Goal: Task Accomplishment & Management: Use online tool/utility

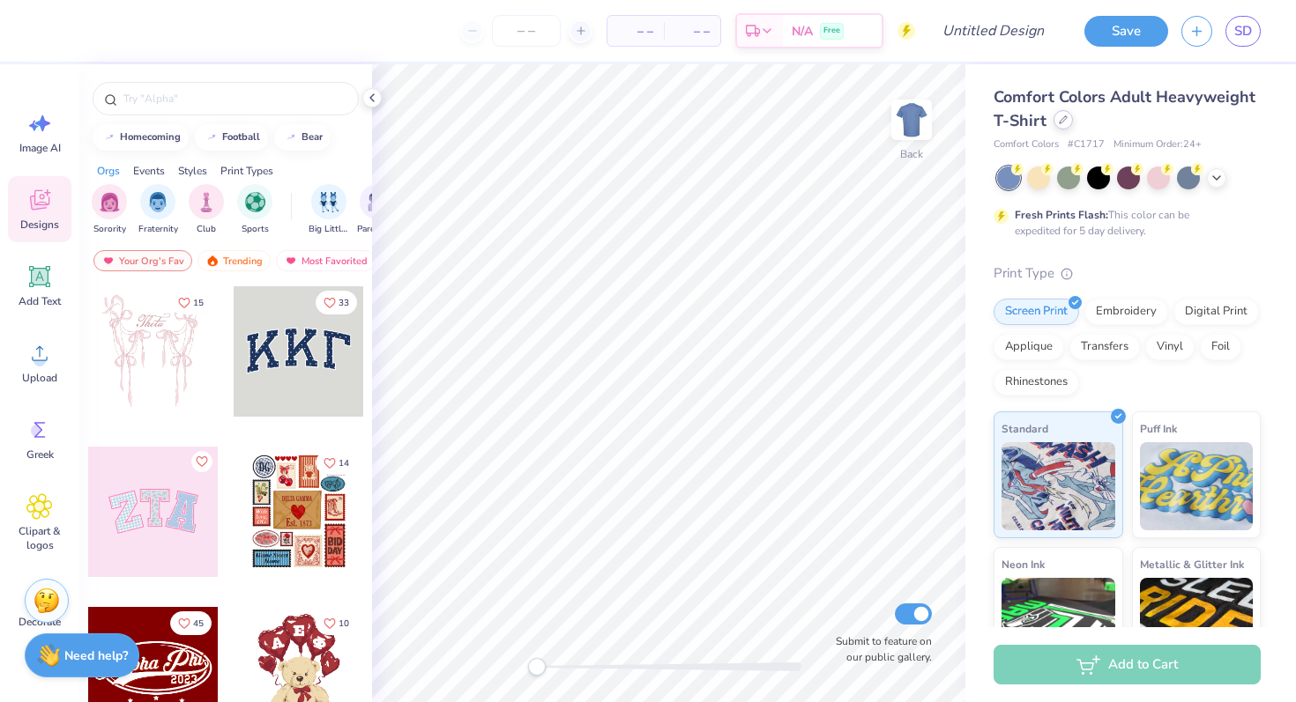
click at [1065, 123] on icon at bounding box center [1063, 119] width 9 height 9
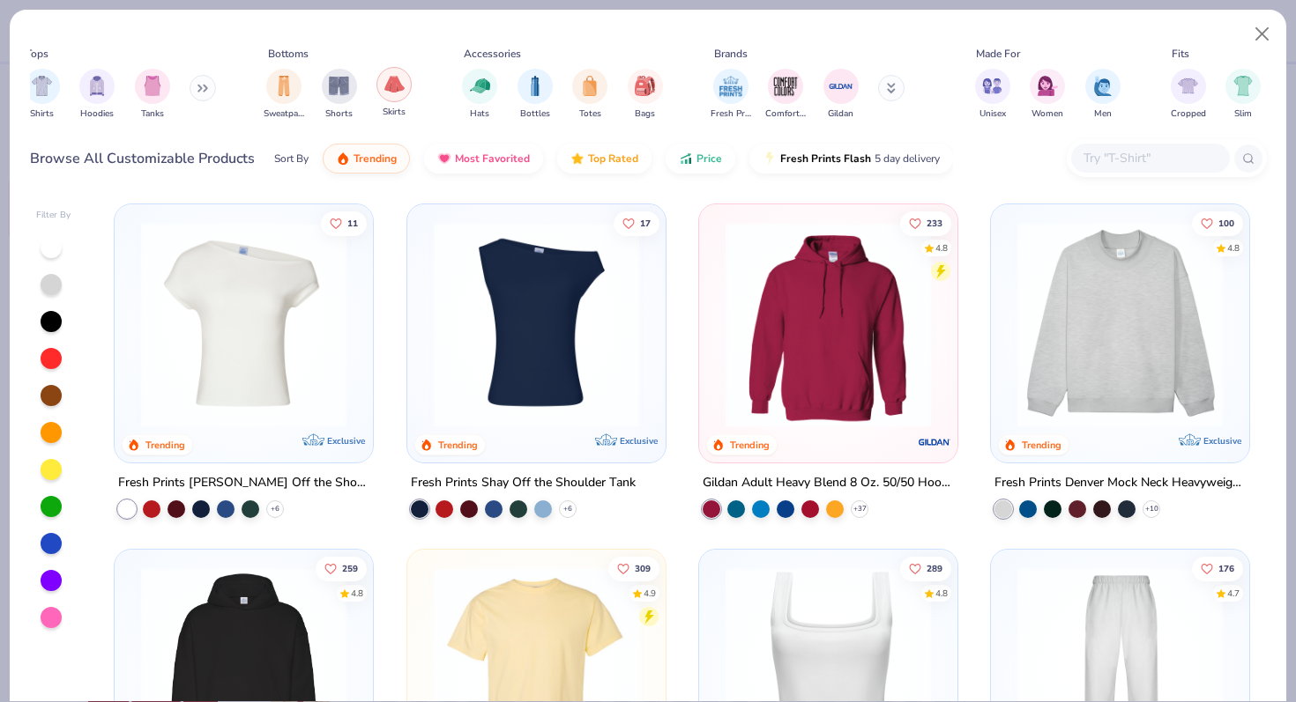
scroll to position [0, 15]
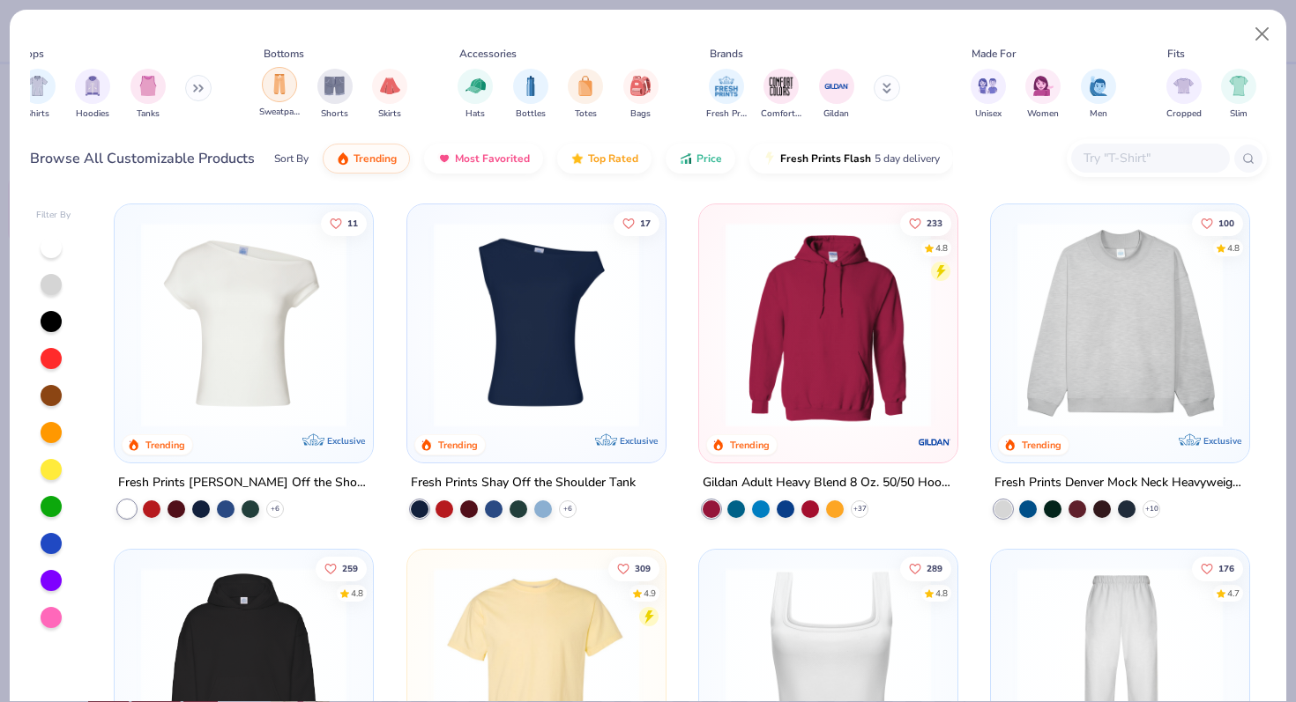
click at [273, 76] on img "filter for Sweatpants" at bounding box center [279, 84] width 19 height 20
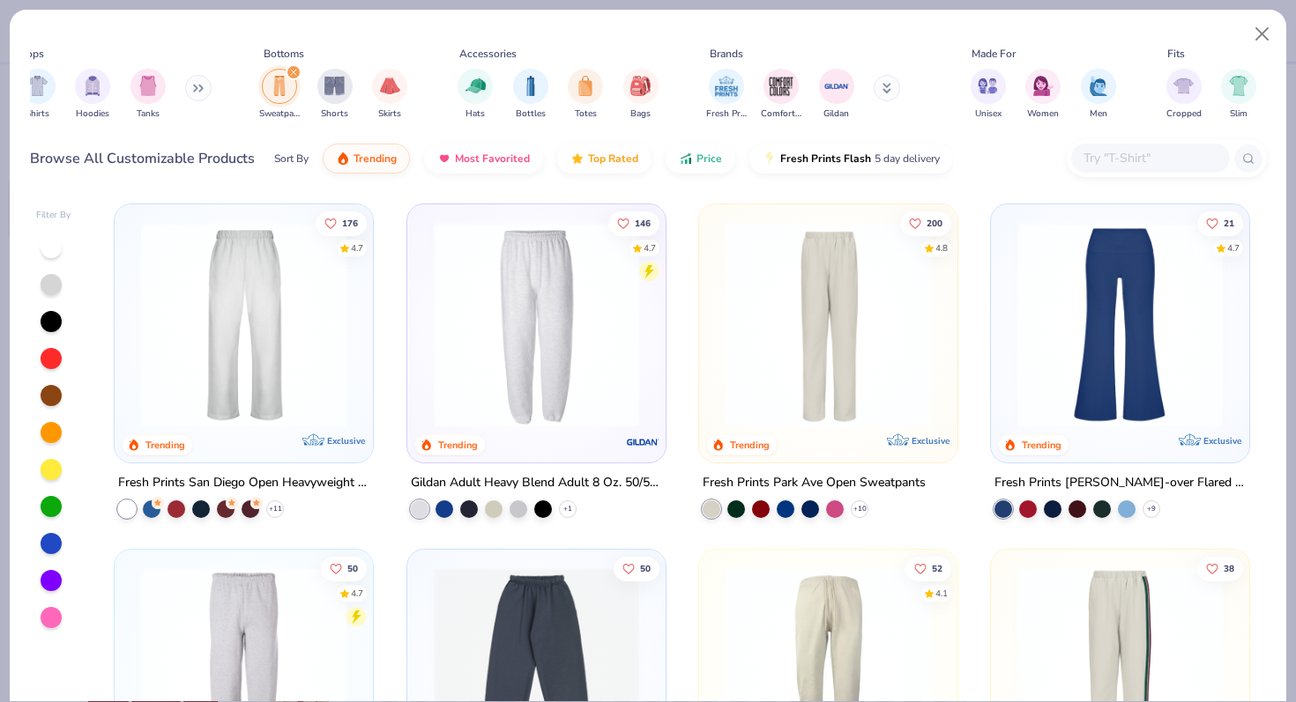
click at [1103, 403] on img at bounding box center [1119, 324] width 223 height 205
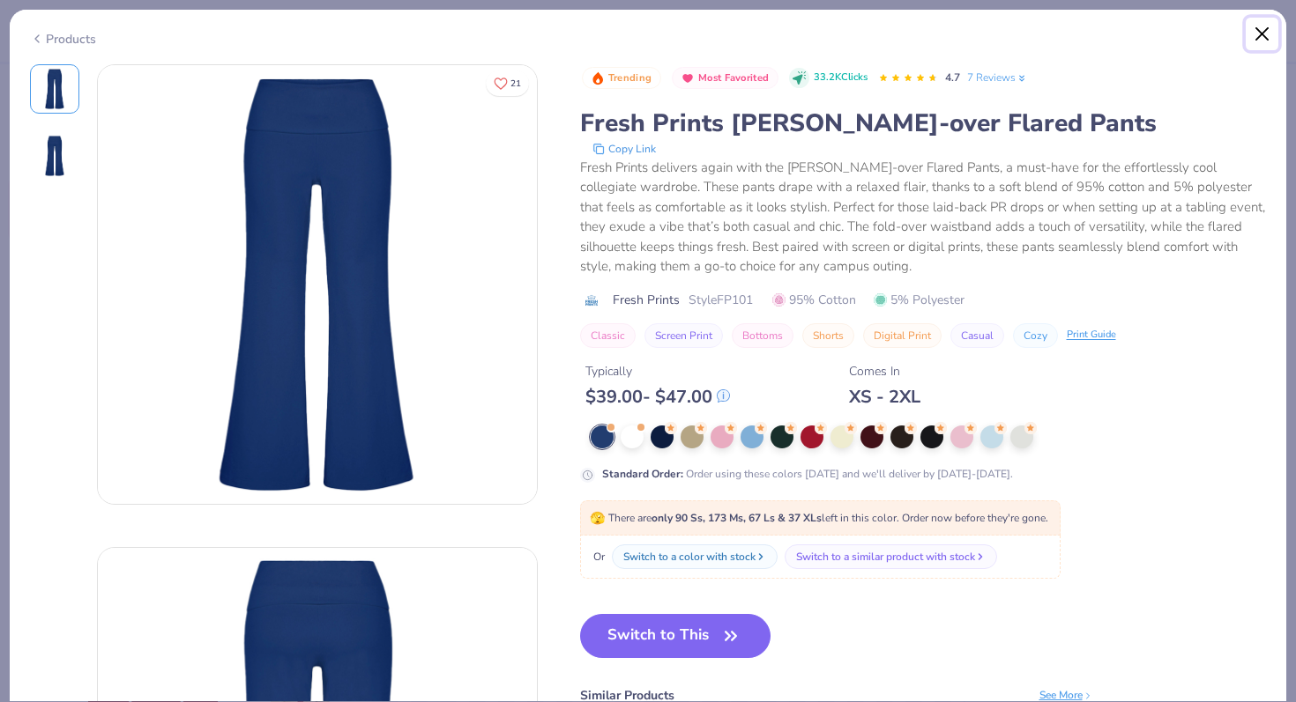
click at [1269, 25] on button "Close" at bounding box center [1261, 34] width 33 height 33
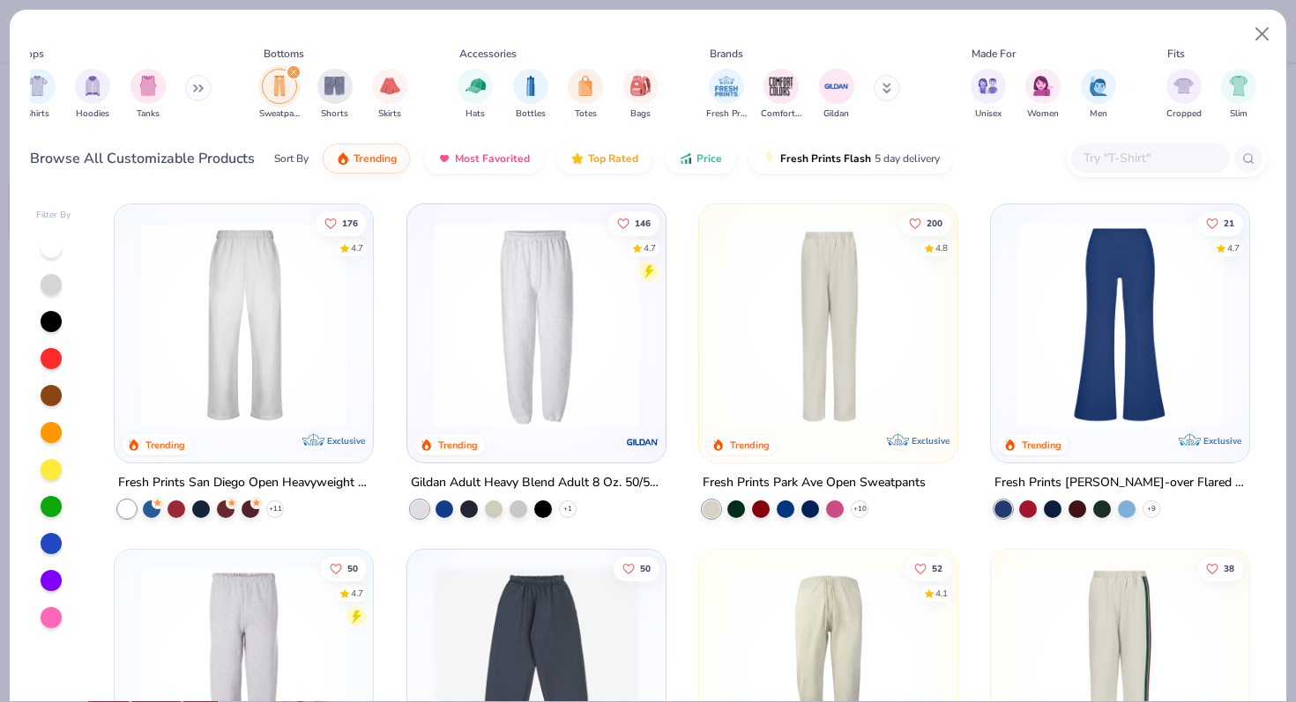
click at [1170, 365] on img at bounding box center [1119, 324] width 223 height 205
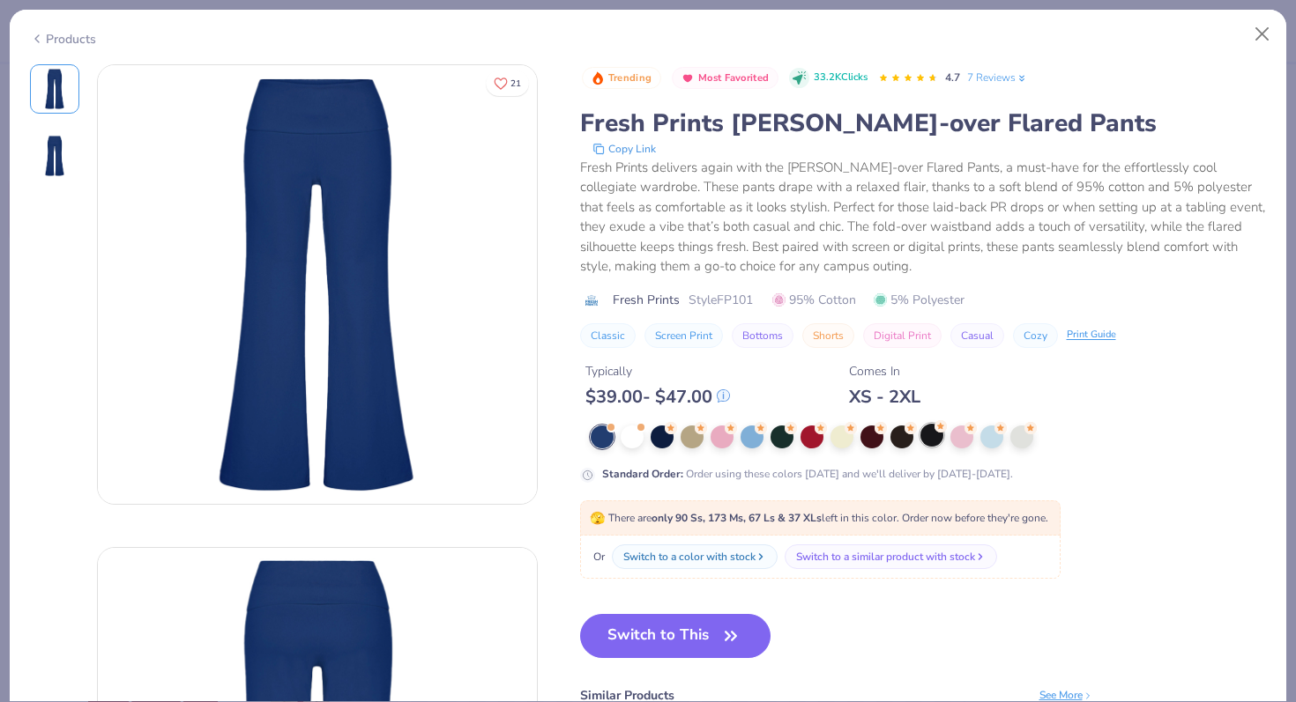
click at [933, 432] on div at bounding box center [931, 435] width 23 height 23
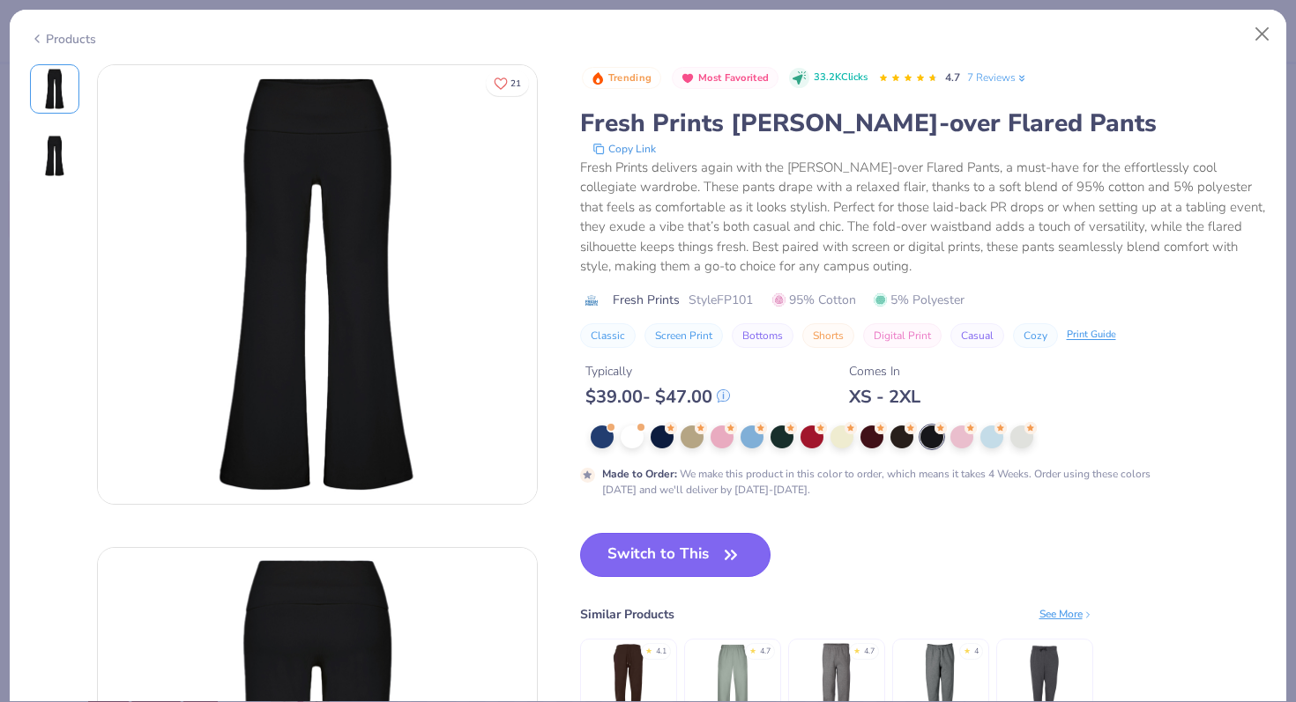
click at [710, 544] on button "Switch to This" at bounding box center [675, 555] width 191 height 44
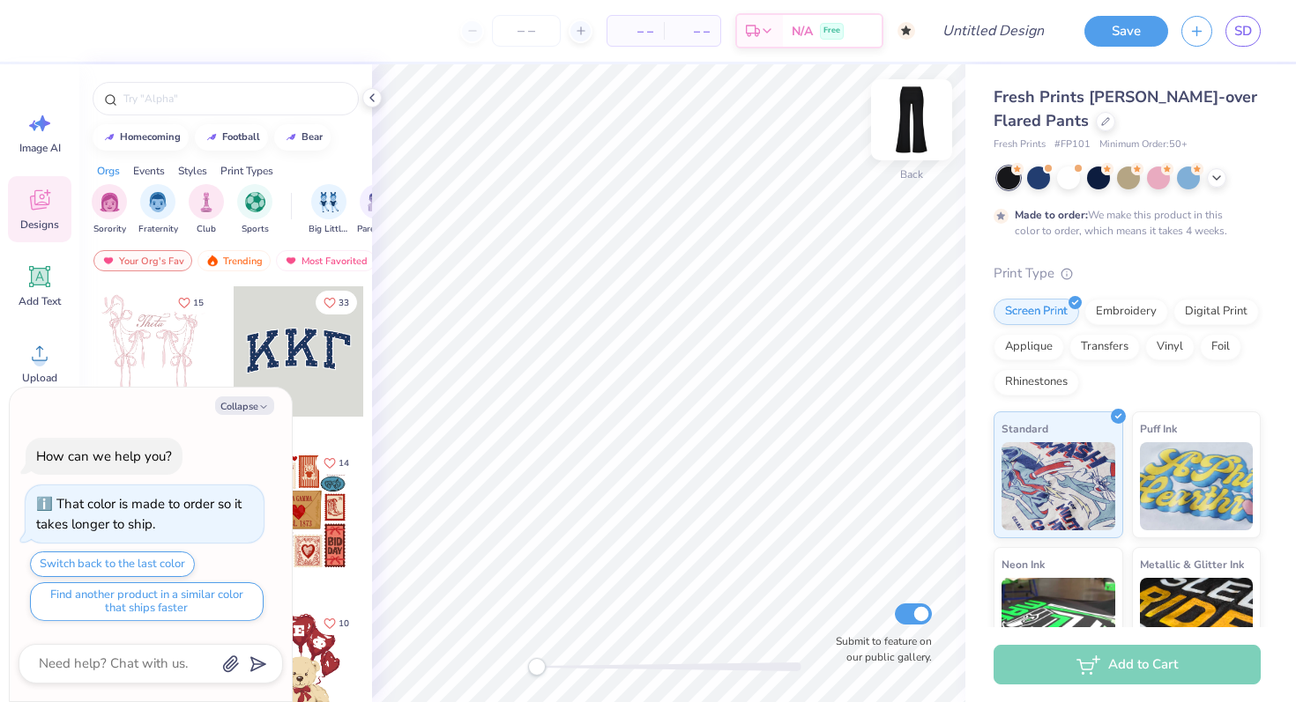
click at [914, 123] on img at bounding box center [911, 120] width 71 height 71
click at [48, 274] on icon at bounding box center [39, 277] width 26 height 26
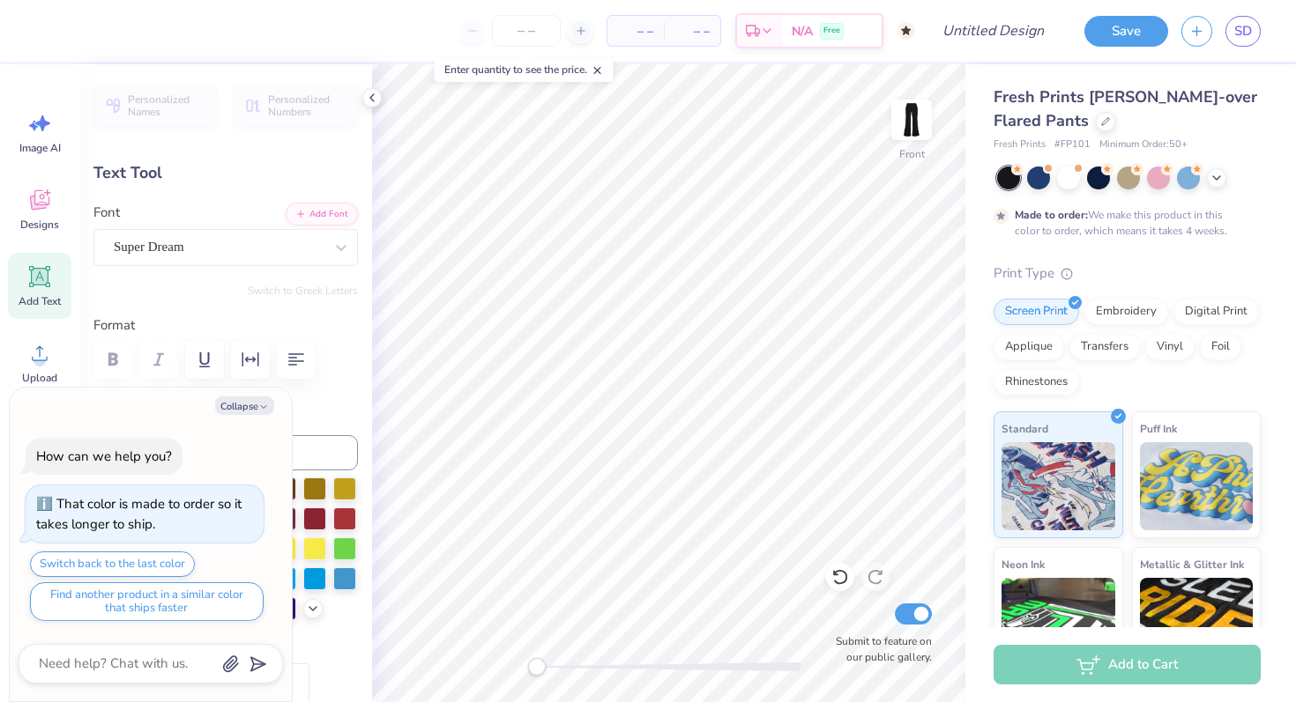
type textarea "x"
type textarea "TEX"
type textarea "x"
type textarea "TE"
type textarea "x"
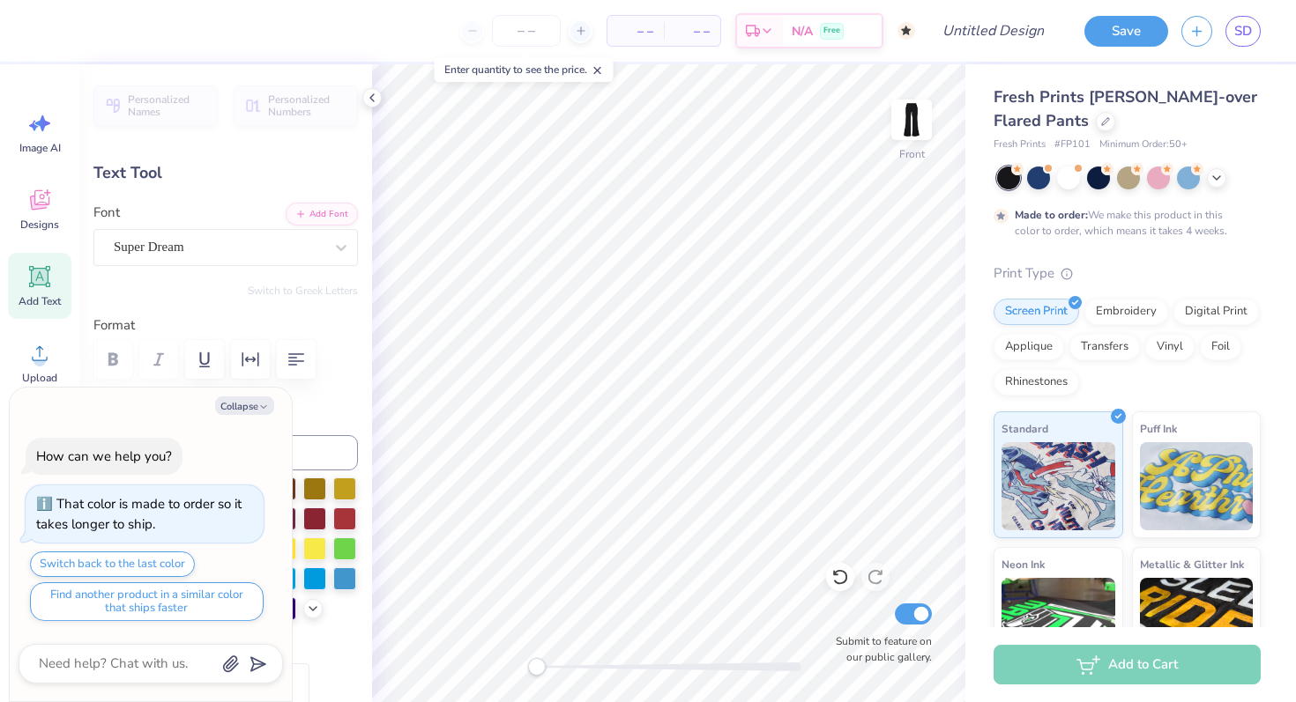
type textarea "T"
type textarea "x"
paste textarea "\(\Delta \)"
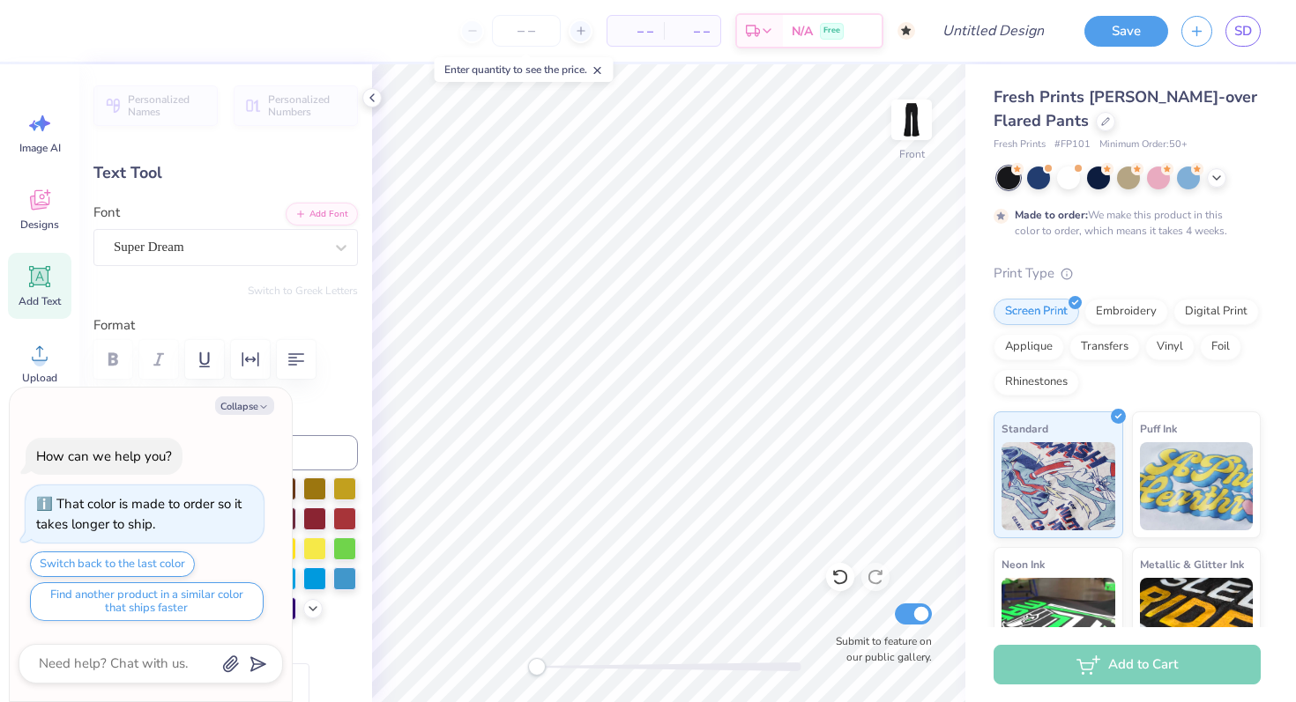
type textarea "\(\Delta \)"
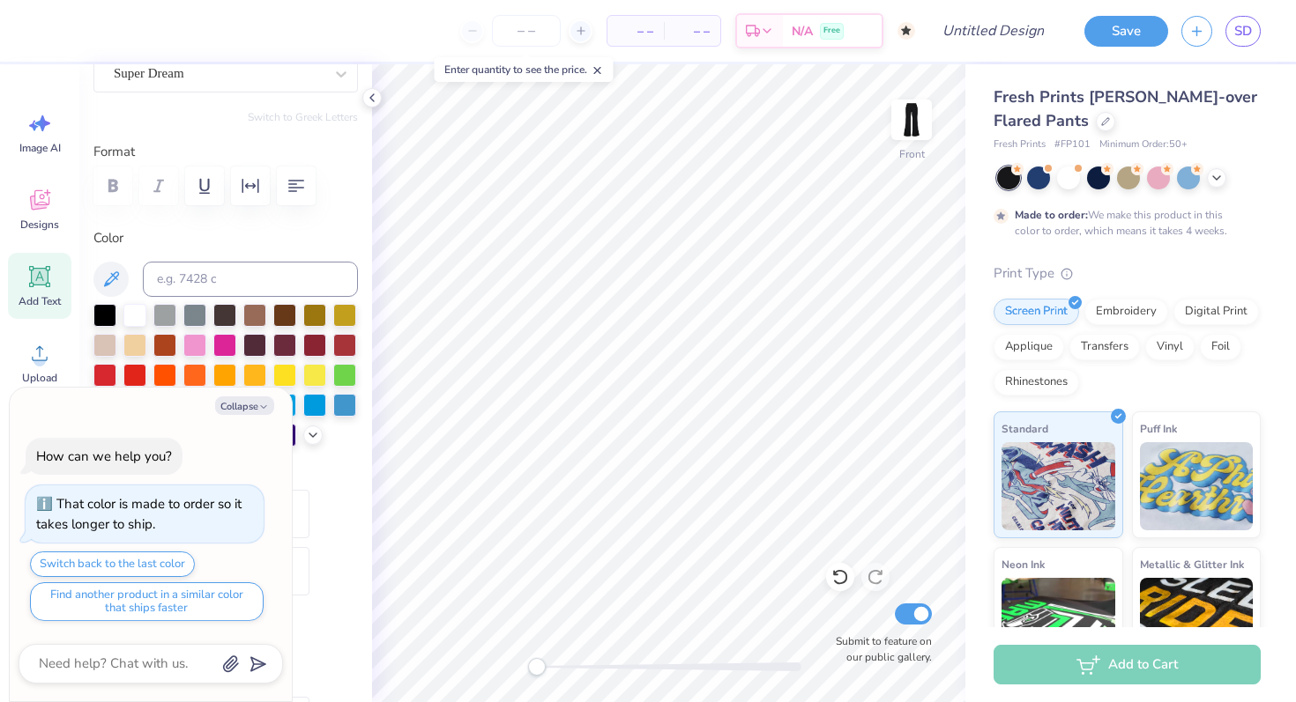
scroll to position [245, 0]
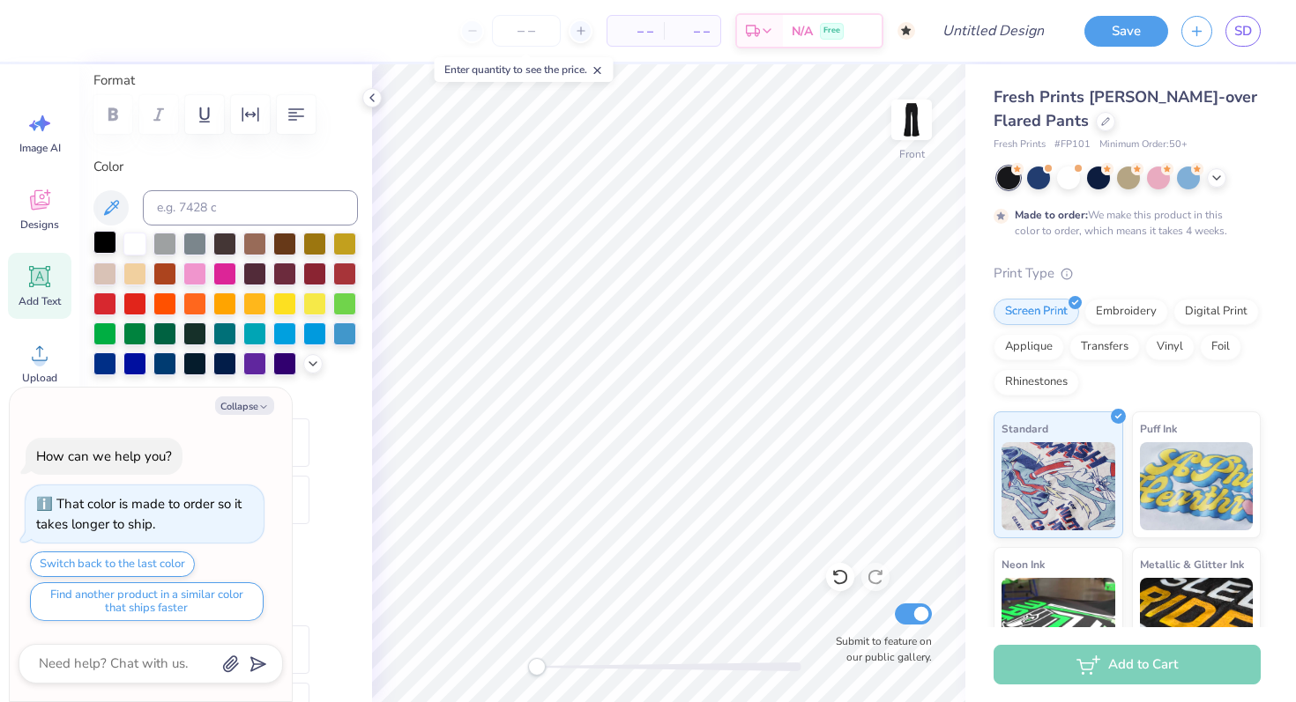
click at [107, 246] on div at bounding box center [104, 242] width 23 height 23
click at [224, 272] on div at bounding box center [224, 272] width 23 height 23
type textarea "x"
type input "6.38"
type input "1.28"
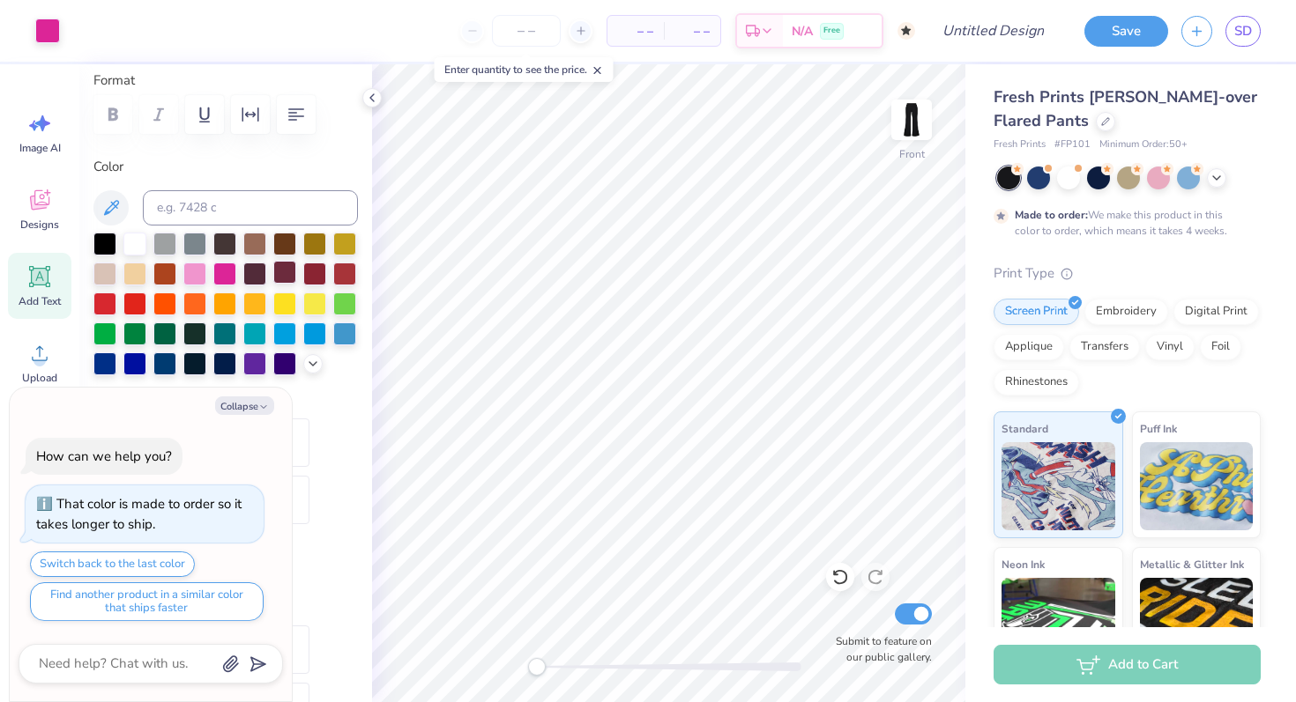
type input "16.86"
click at [313, 362] on polyline at bounding box center [312, 362] width 7 height 4
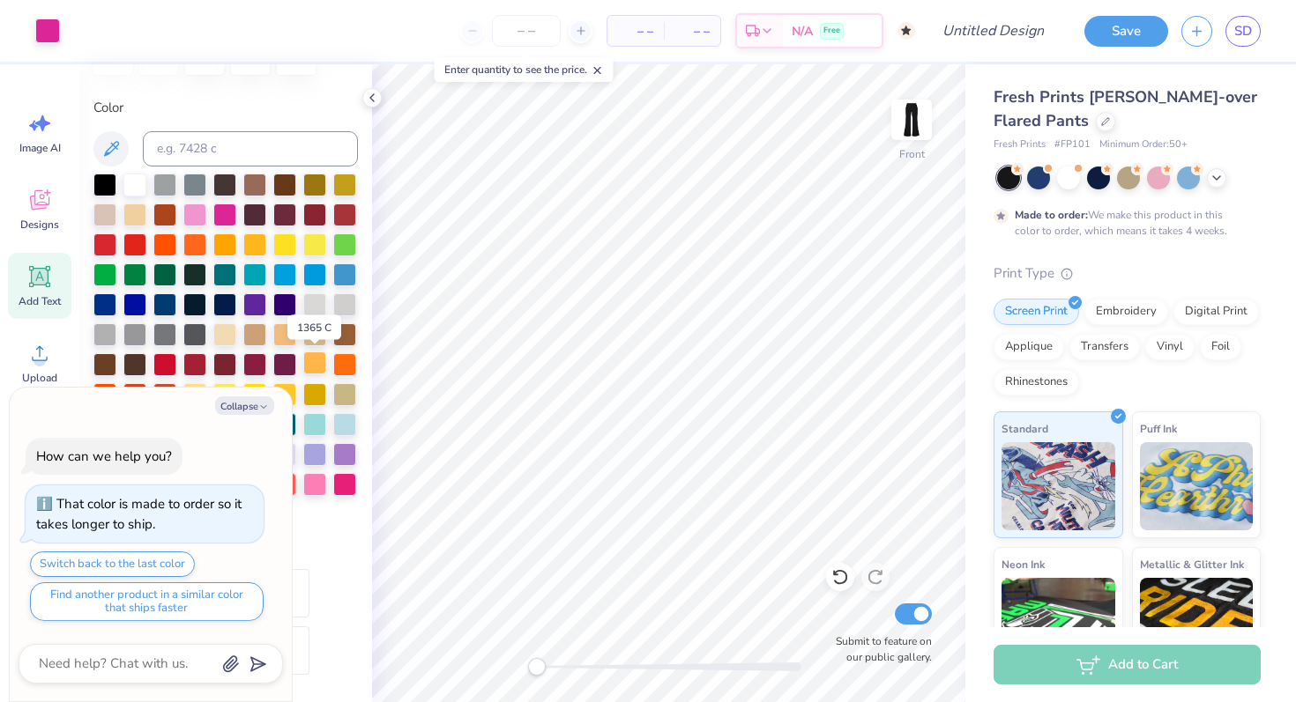
scroll to position [420, 0]
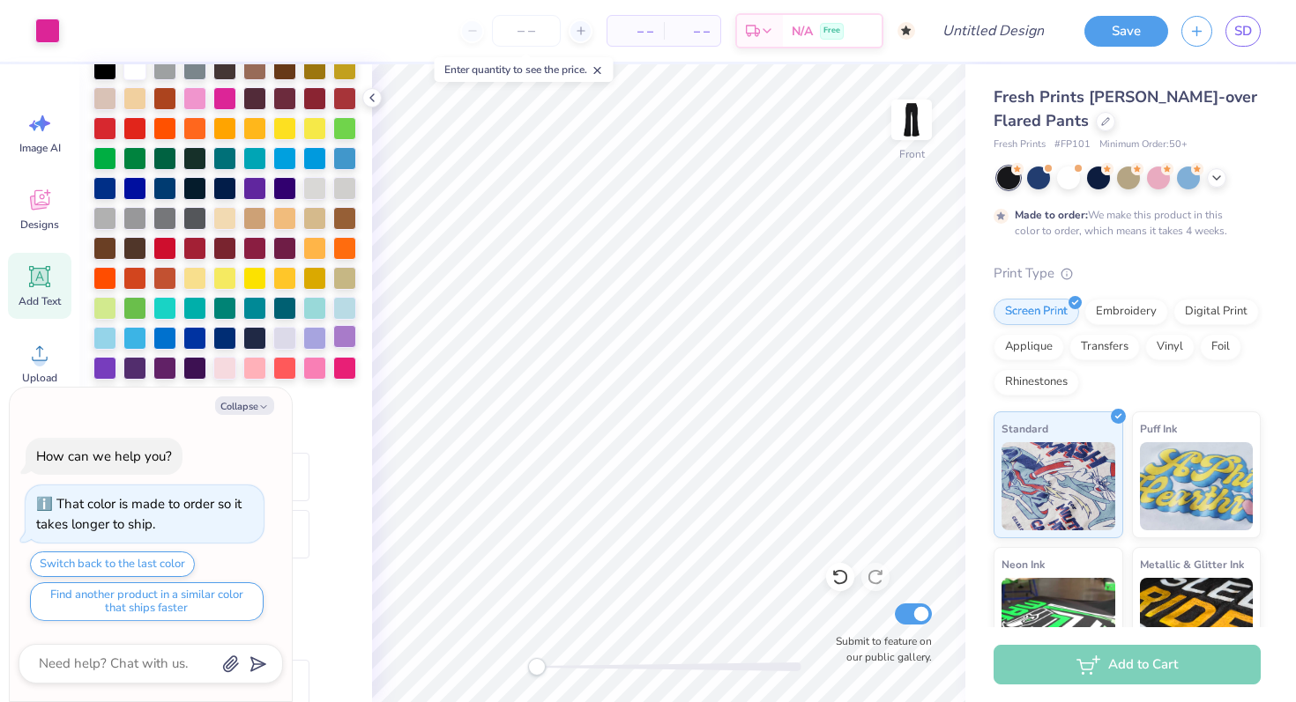
click at [345, 338] on div at bounding box center [344, 336] width 23 height 23
type textarea "x"
type input "6.37"
type textarea "x"
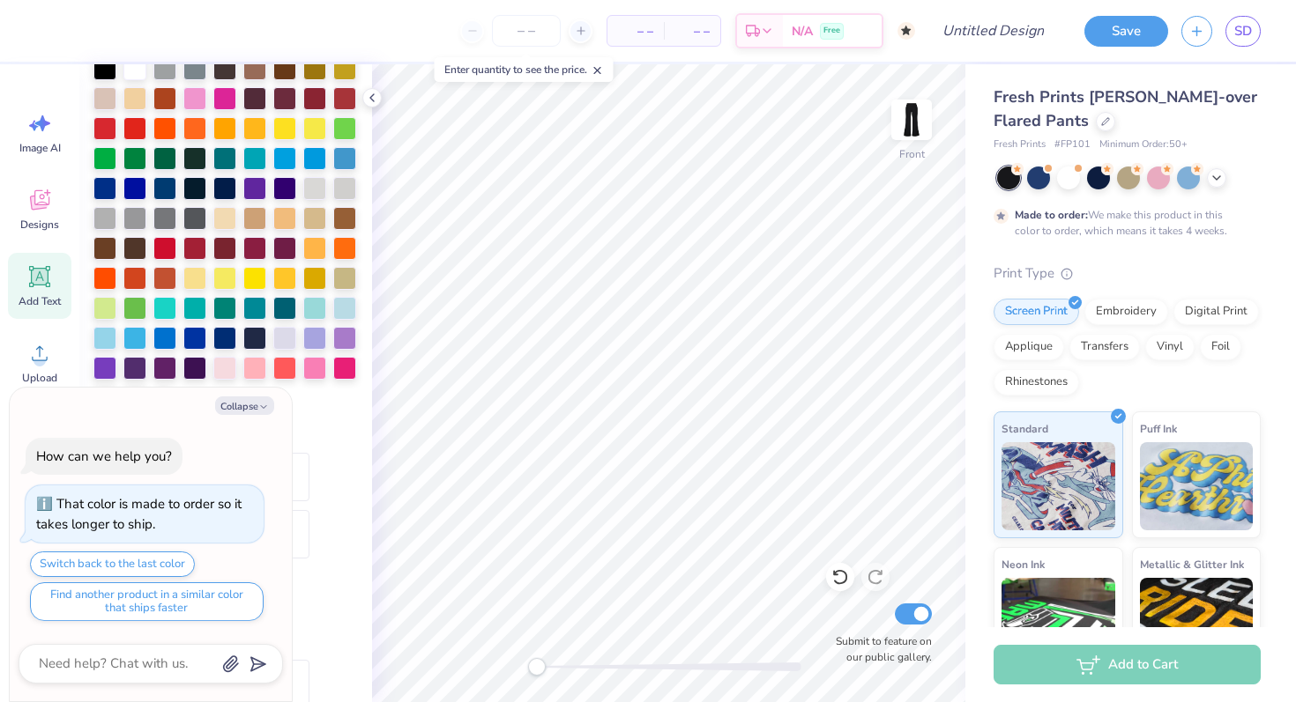
type textarea "\(\Delta\)"
type textarea "x"
type textarea "\(\Delt\)"
type textarea "x"
type textarea "\(\Del\)"
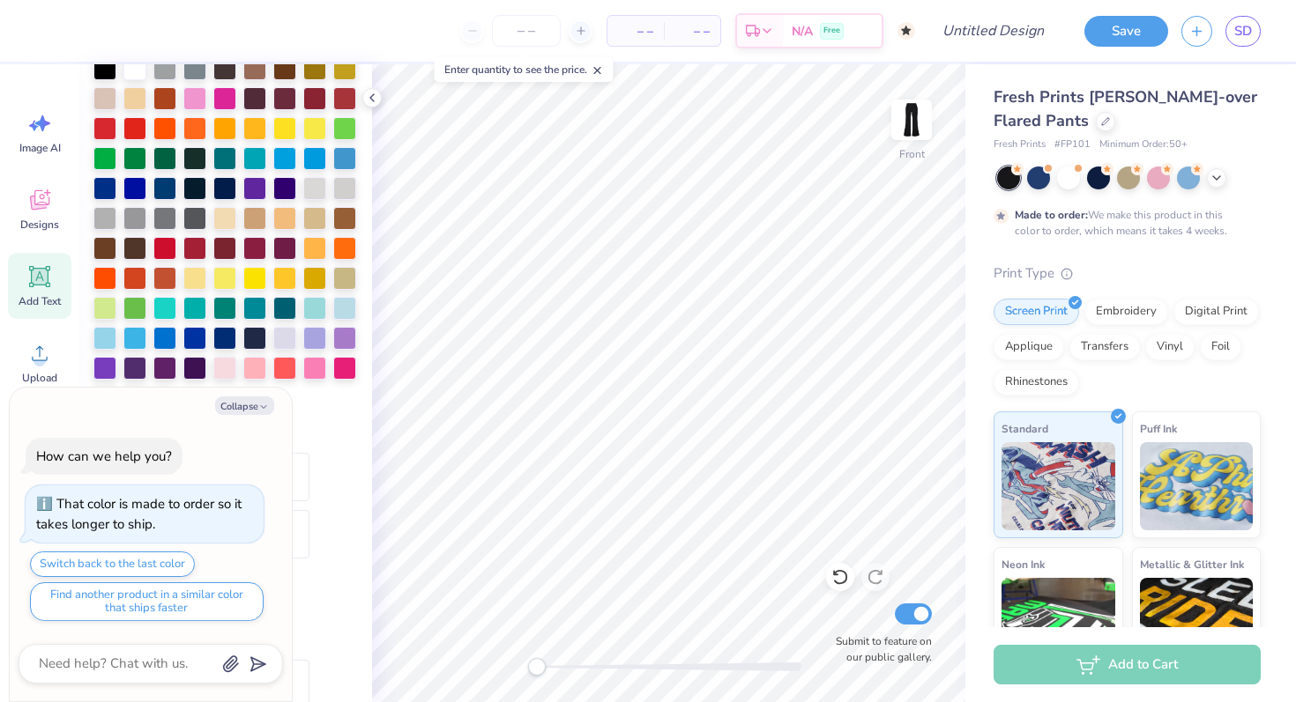
scroll to position [0, 1]
type textarea "x"
type textarea "\(\De\)"
type textarea "x"
type input "4.25"
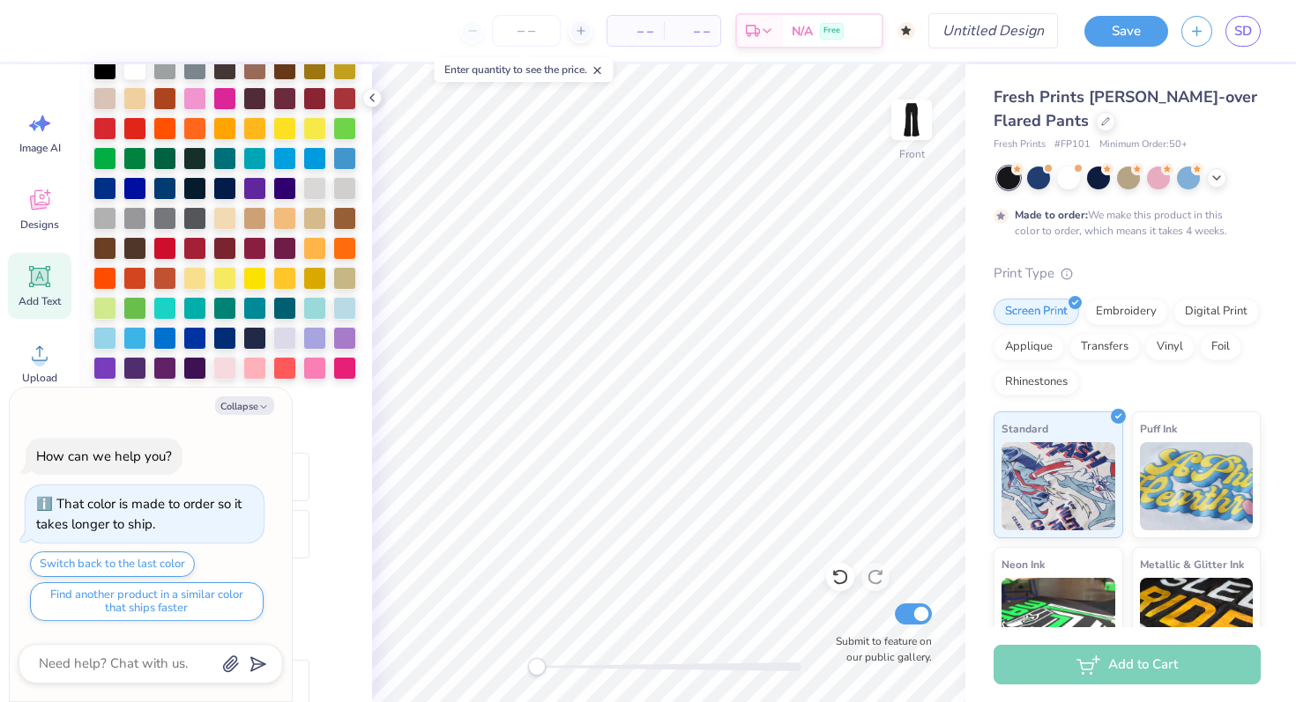
scroll to position [0, 0]
type textarea "x"
type textarea "\(\De\"
type textarea "x"
type textarea "\(\De"
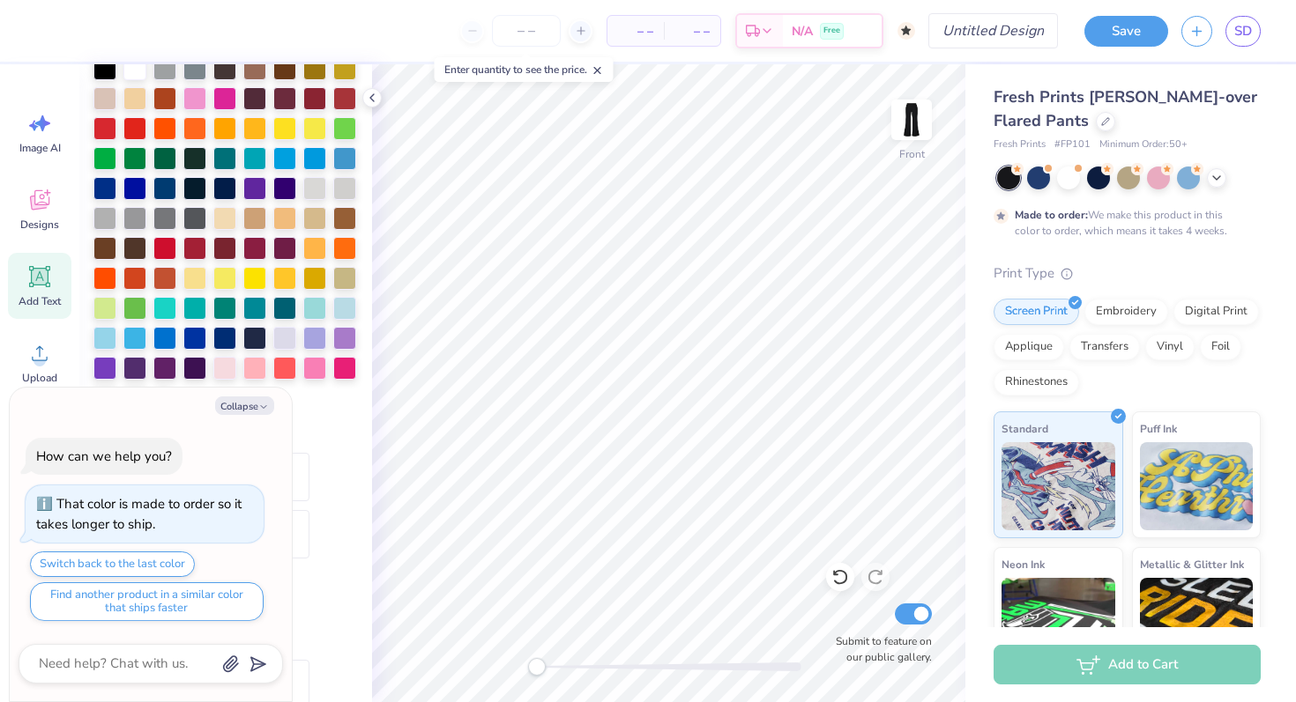
type textarea "x"
type textarea "\(\D"
type textarea "x"
type textarea "\(\"
type textarea "x"
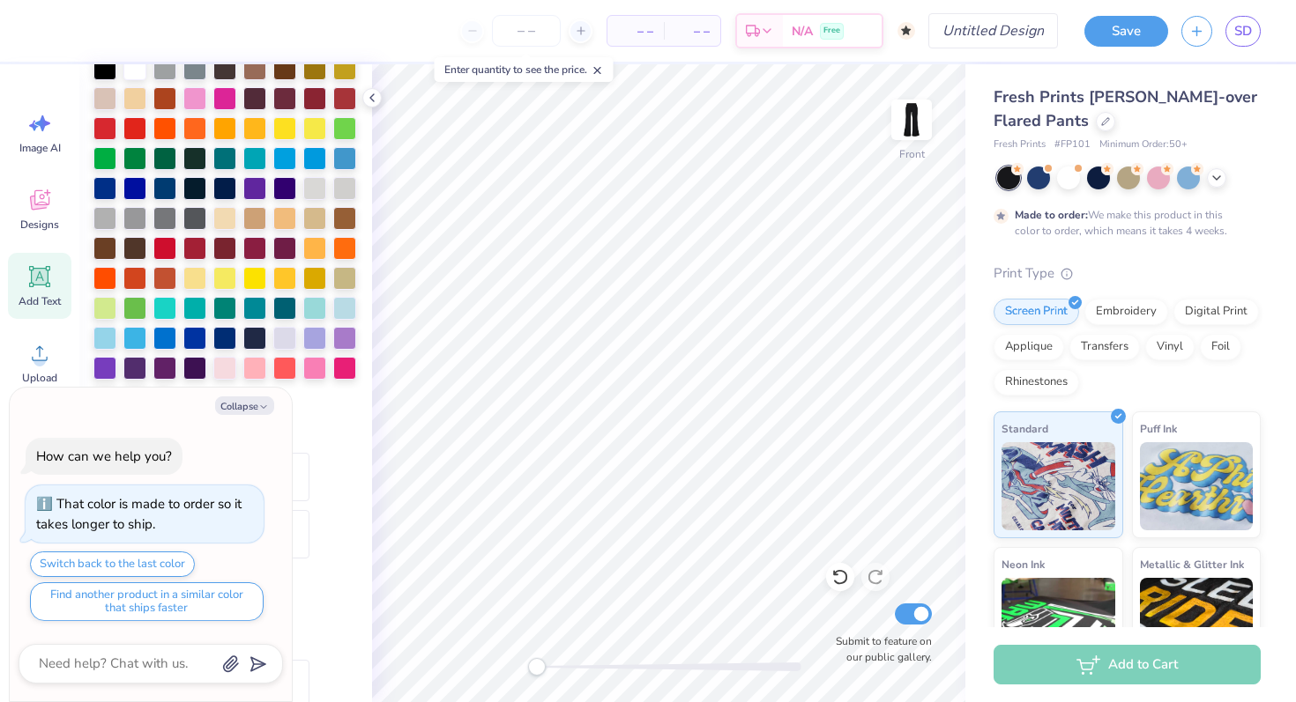
type textarea "\("
type textarea "x"
type textarea "\"
type textarea "x"
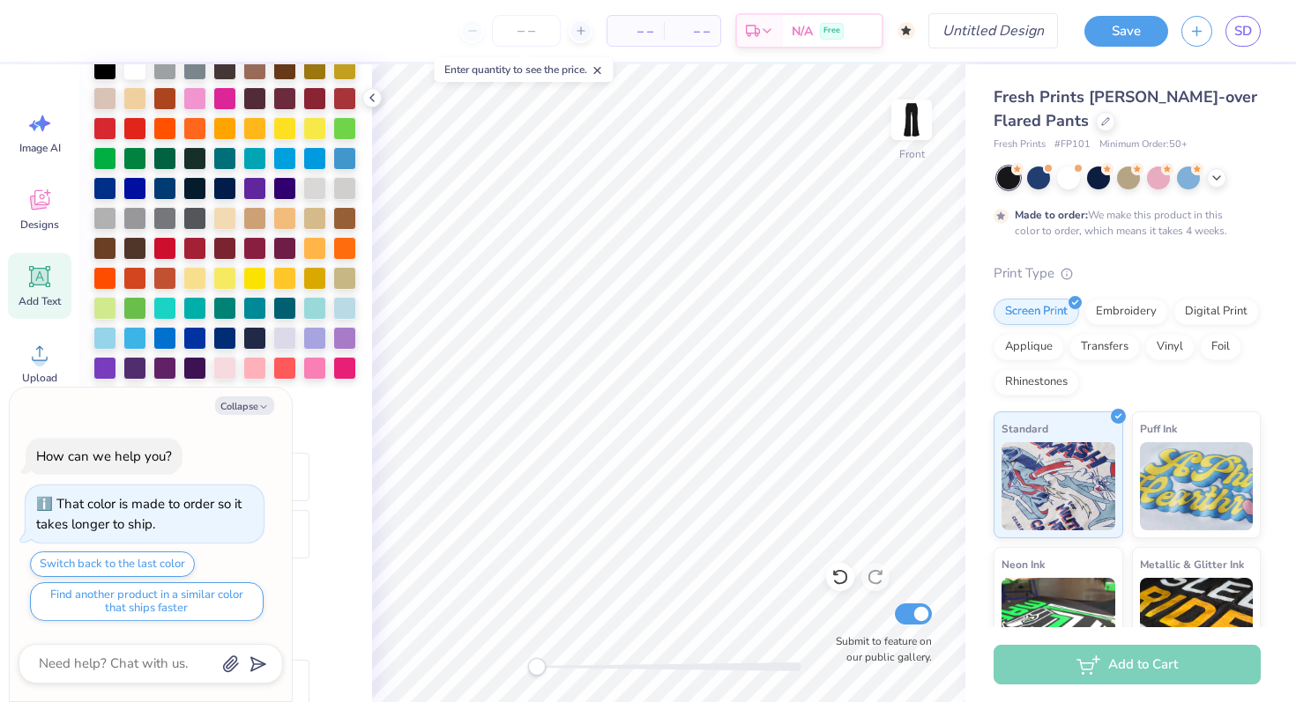
type textarea "D"
type textarea "x"
type textarea "De"
type textarea "x"
type textarea "Del"
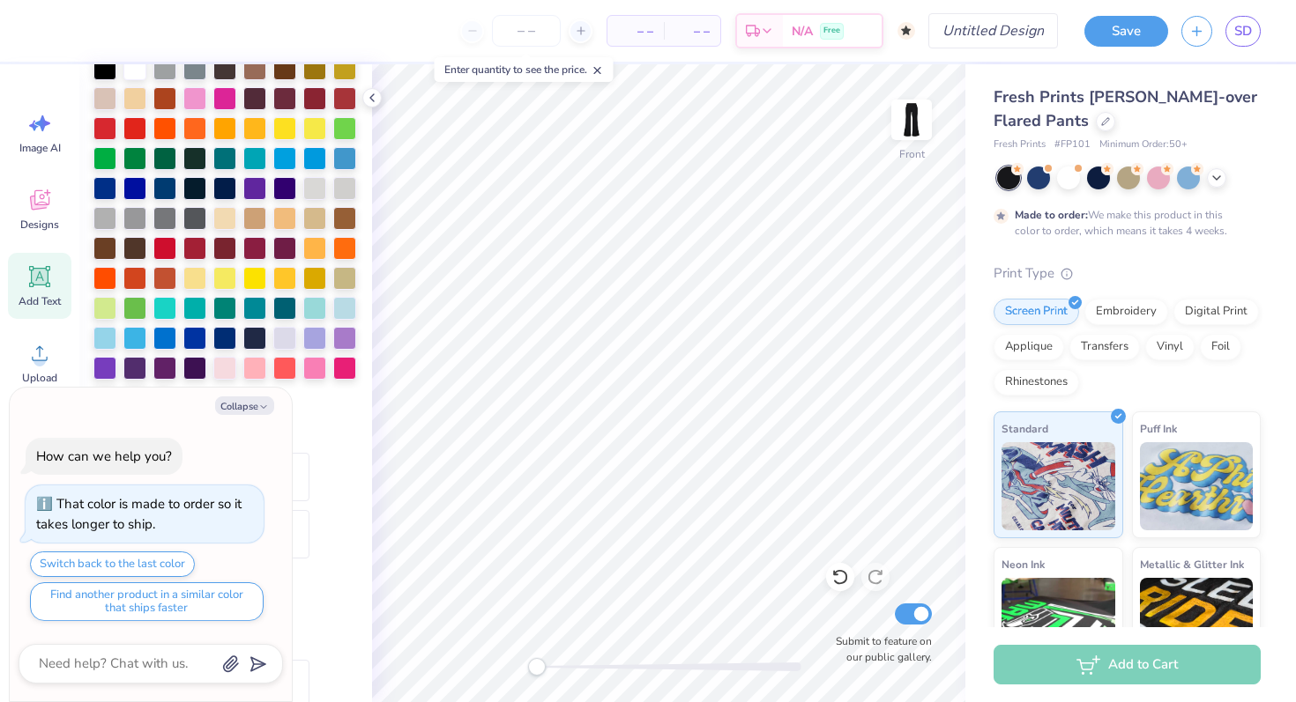
type textarea "x"
type textarea "Delt"
type textarea "x"
type textarea "Delta"
type textarea "x"
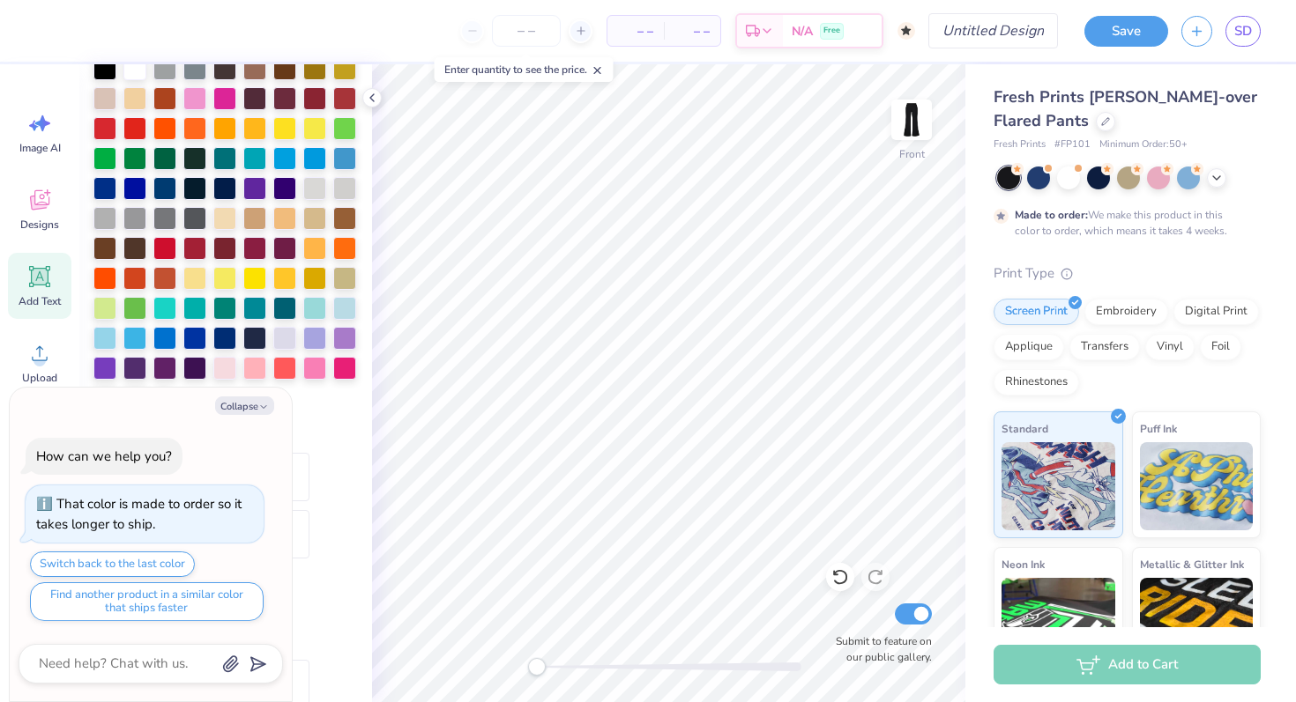
type textarea "Delta"
type textarea "x"
type textarea "Delta E"
type textarea "x"
type textarea "Delta Ep"
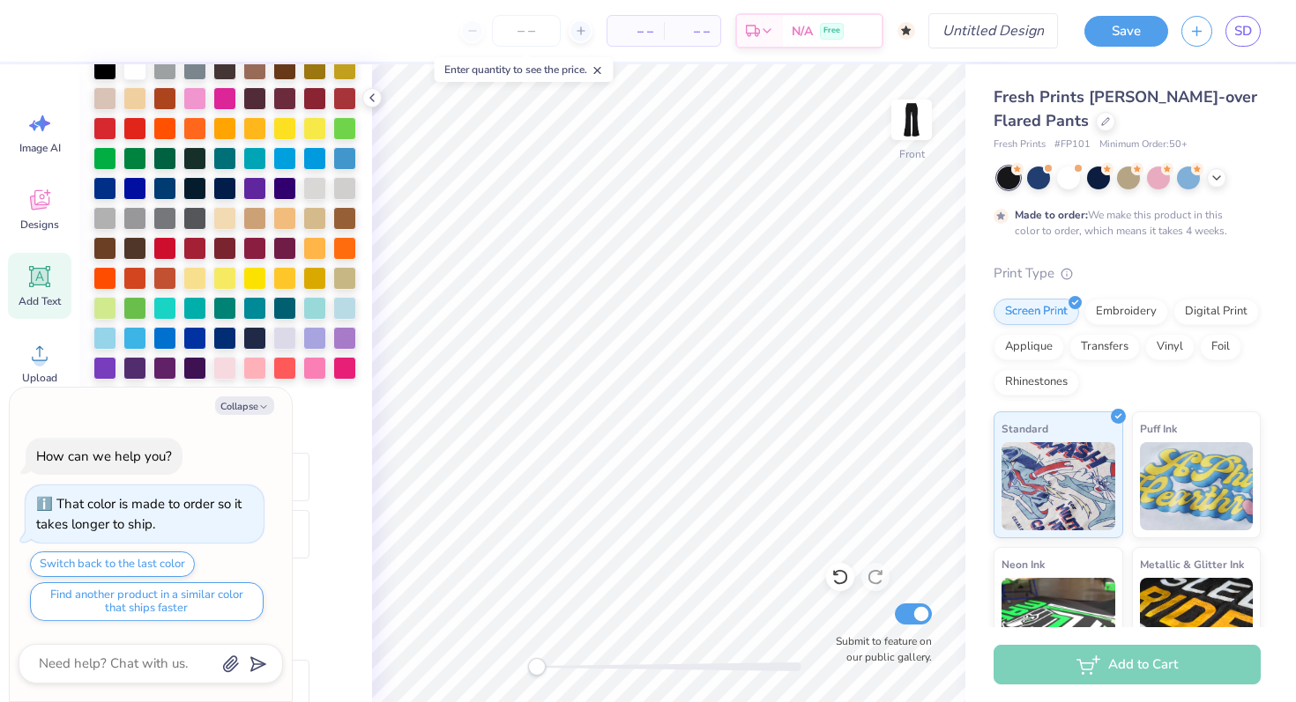
type textarea "x"
type textarea "Delta Eps"
type textarea "x"
type textarea "Delta Epsi"
type textarea "x"
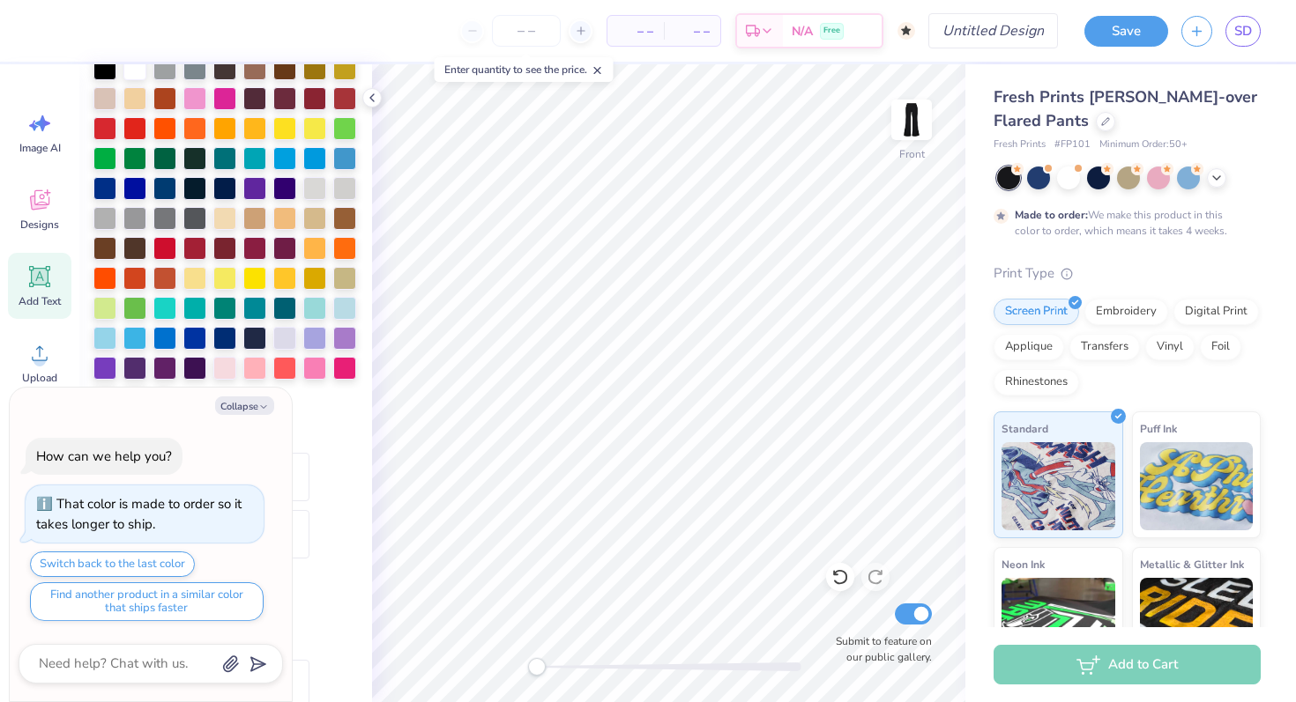
type textarea "Delta Epsil"
type textarea "x"
type textarea "Delta Epsilo"
type textarea "x"
type textarea "Delta Epsilon"
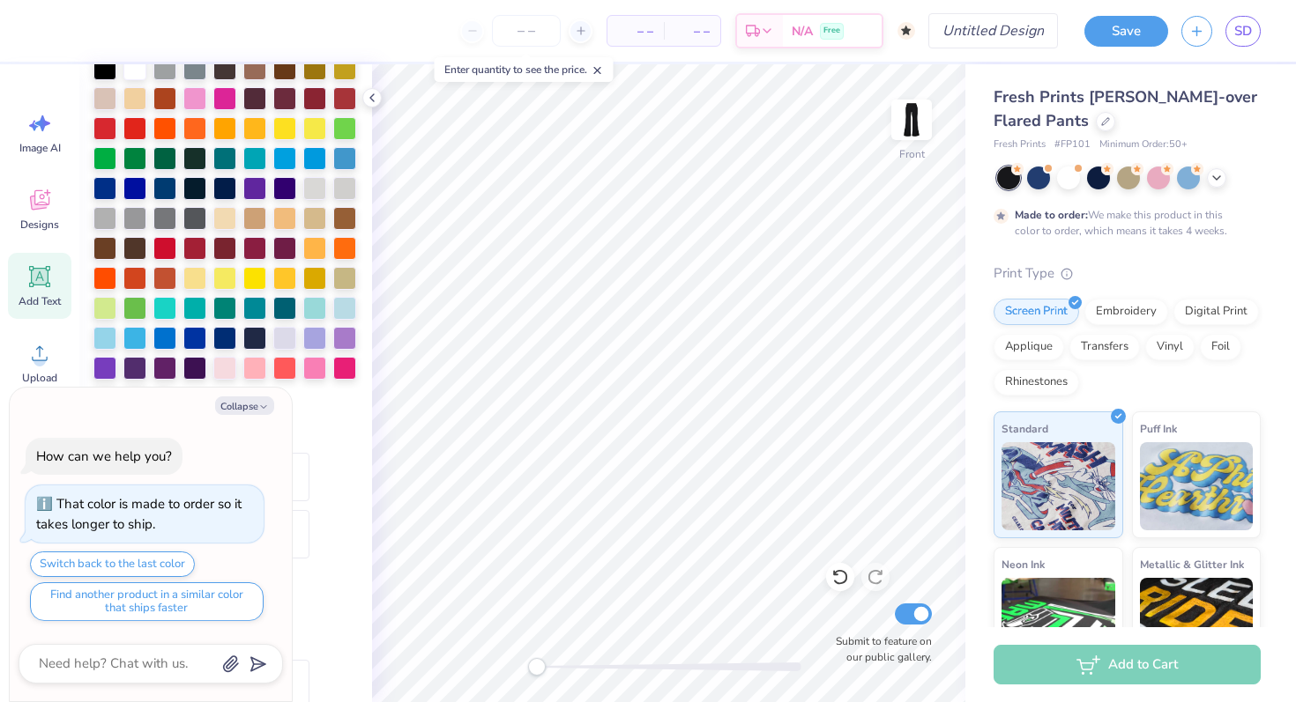
type textarea "x"
type textarea "Delta Epsilon"
type textarea "x"
type textarea "Delta Epsilon"
type textarea "x"
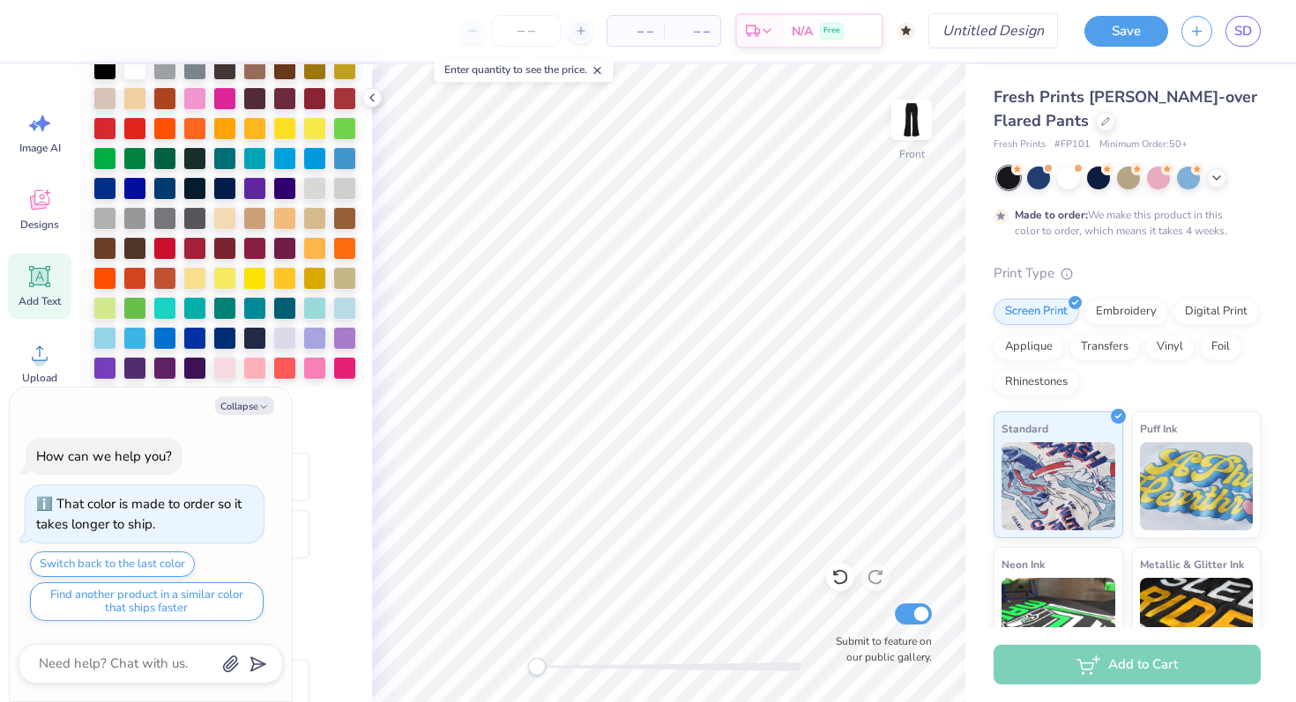
type textarea "Delta Epsilo"
type textarea "x"
type textarea "Delta Epsil"
type textarea "x"
type textarea "Delta Epsi"
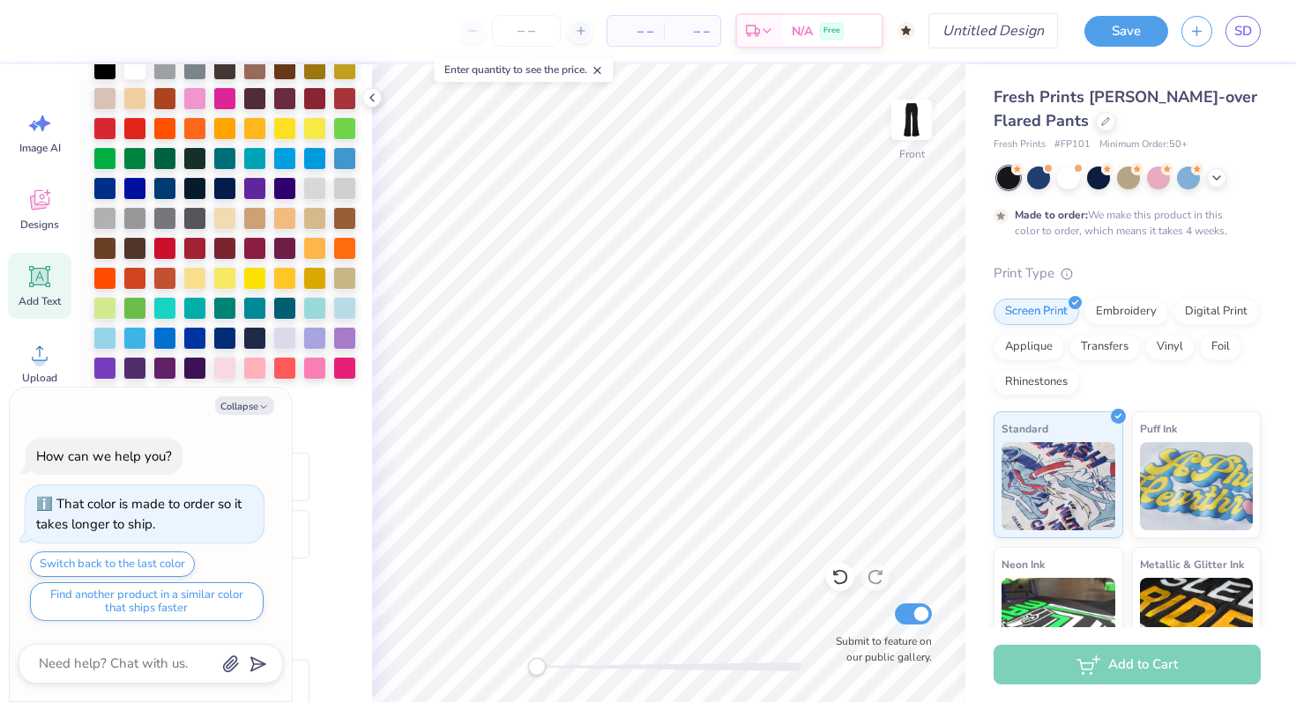
scroll to position [0, 2]
type textarea "x"
type textarea "Delta Eps"
type textarea "x"
type textarea "Delta Epsi"
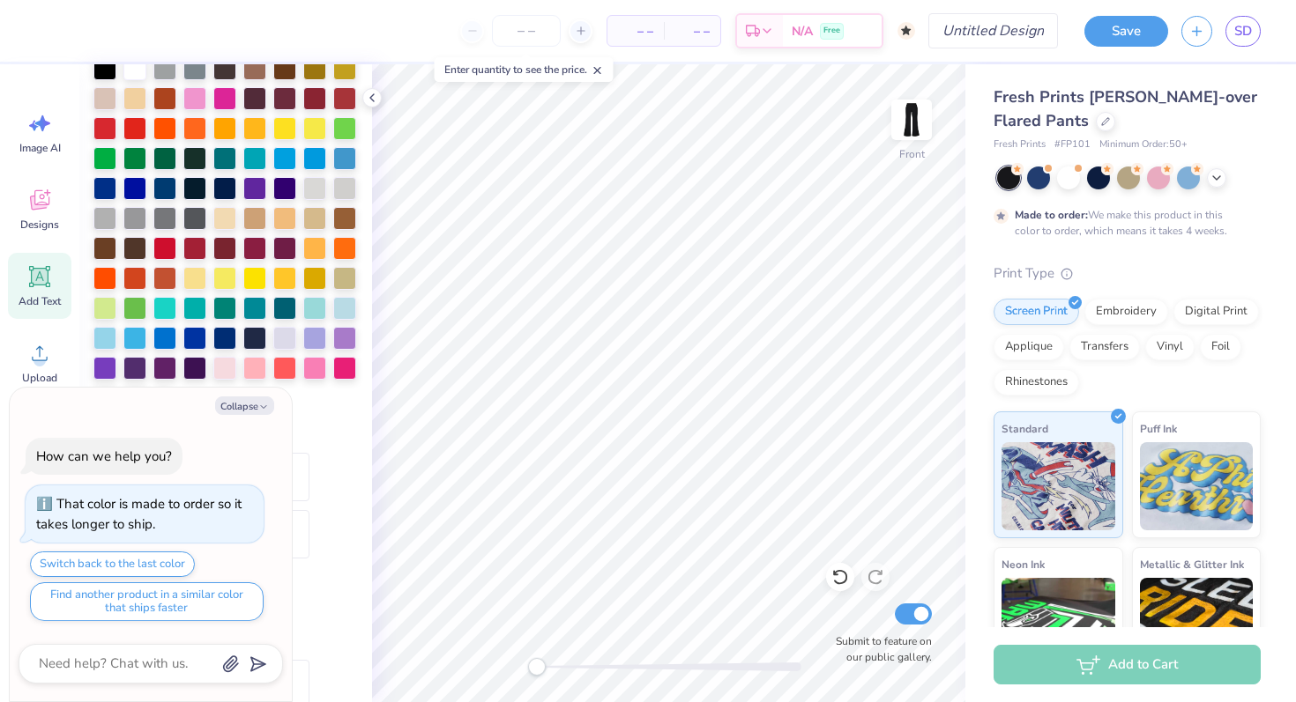
type textarea "x"
type textarea "Delta Epsil"
type textarea "x"
type textarea "Delta Epsilo"
type textarea "x"
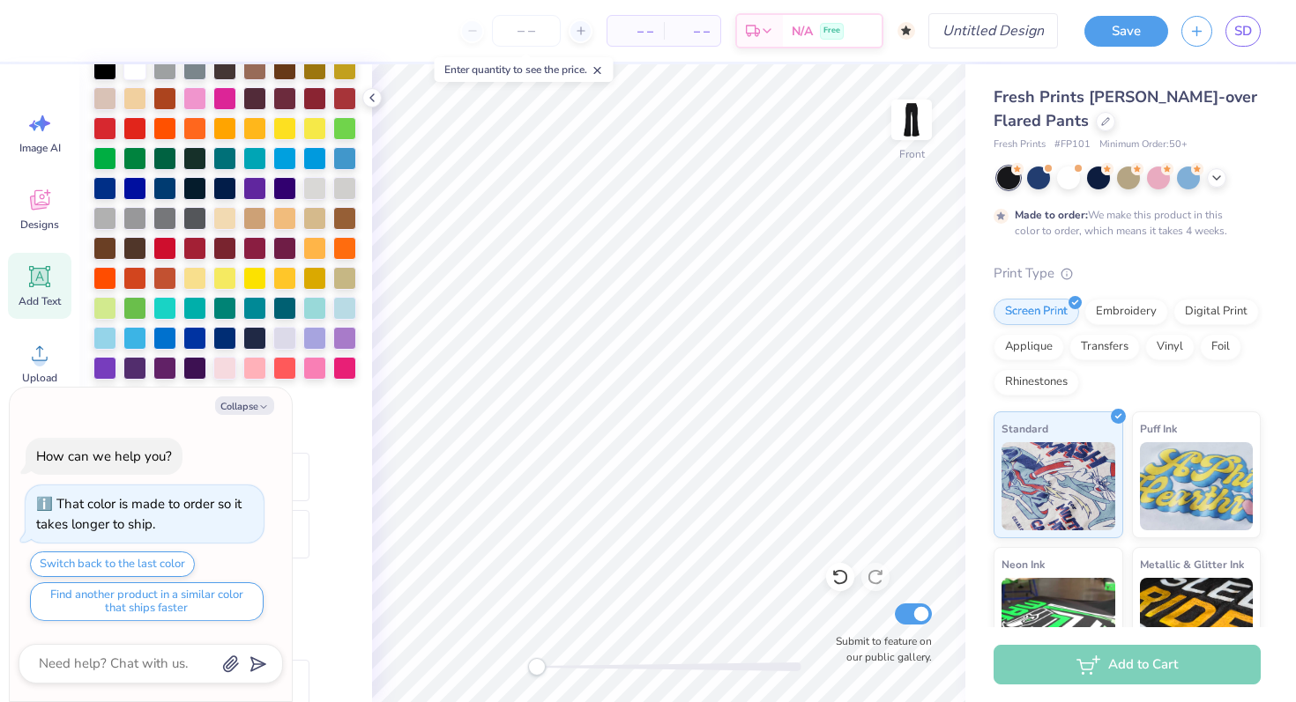
type textarea "Delta Epsilon"
type textarea "x"
type textarea "Delta Epsilon"
type textarea "x"
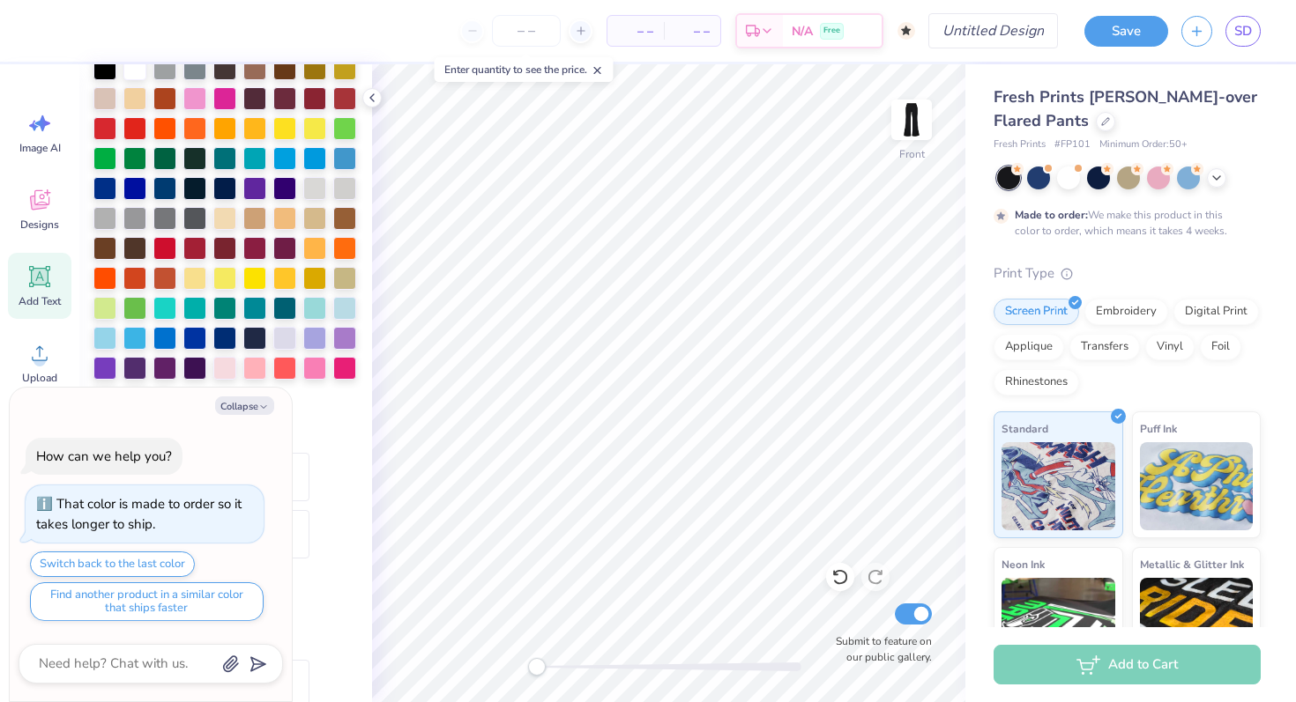
type textarea "Delta Epsilon B"
type textarea "x"
type textarea "Delta Epsilon Be"
type textarea "x"
type textarea "Delta Epsilon Bet"
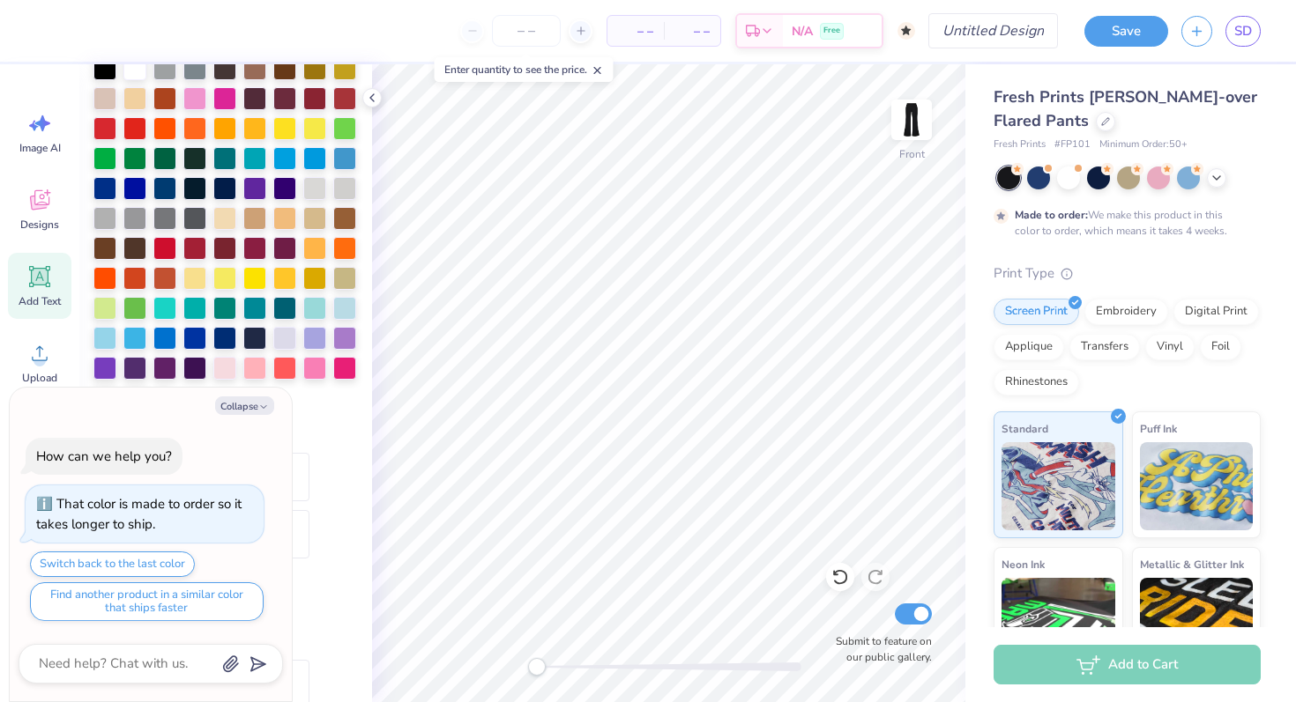
type textarea "x"
type textarea "Delta Epsilon Beta"
type textarea "x"
type textarea "Delta Epsilon Beta"
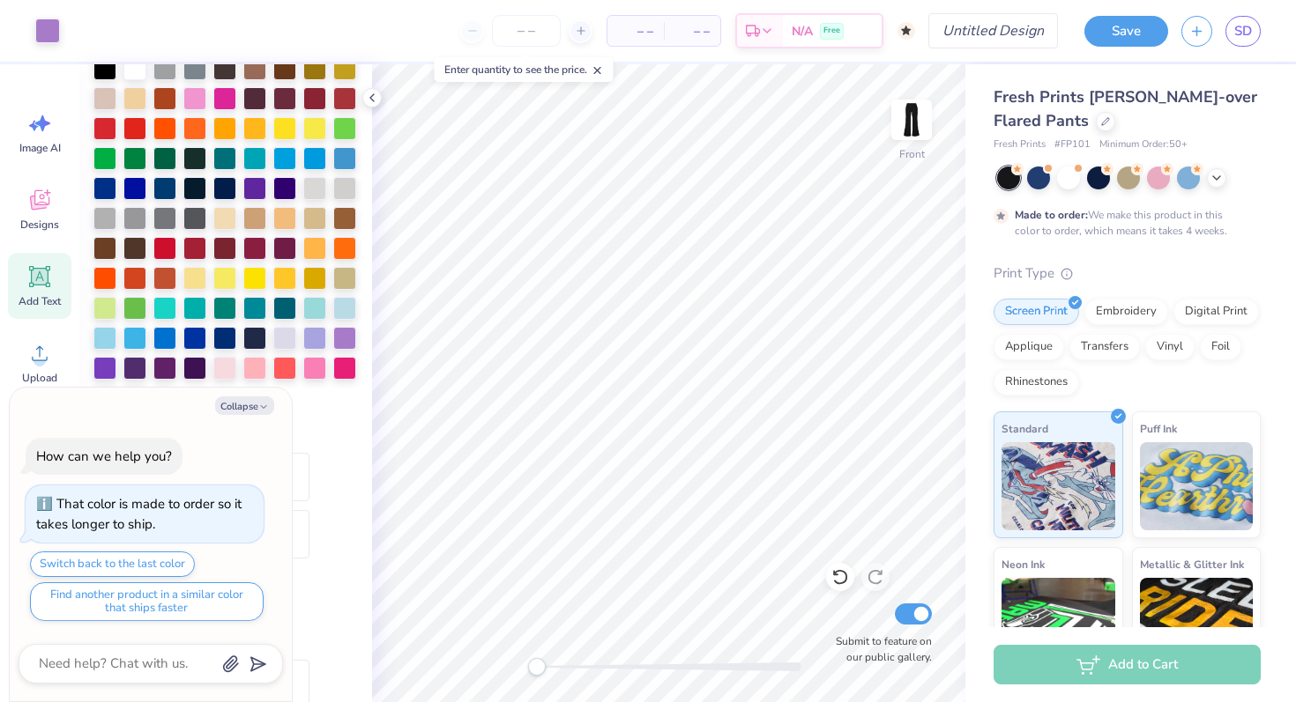
type textarea "x"
type input "6.38"
type input "0.70"
type input "17.15"
type textarea "x"
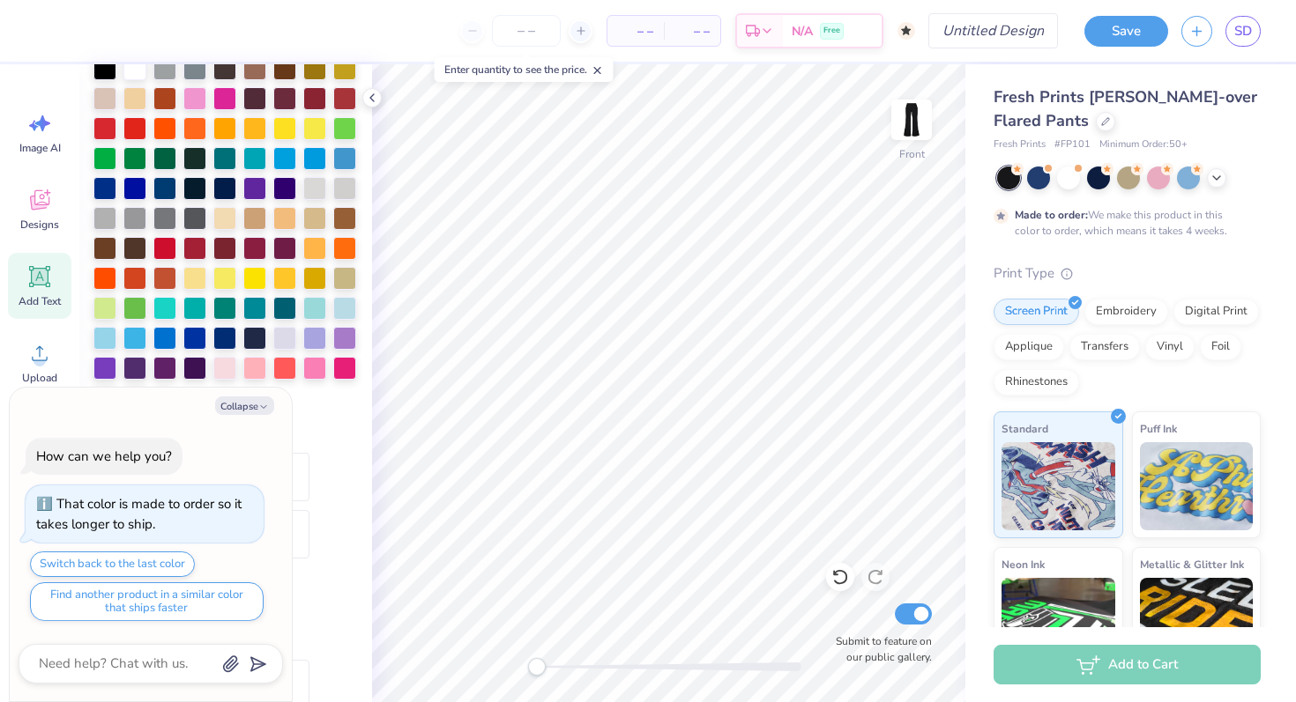
type input "2.14"
type textarea "x"
type input "90.4"
type textarea "x"
type input "1.35"
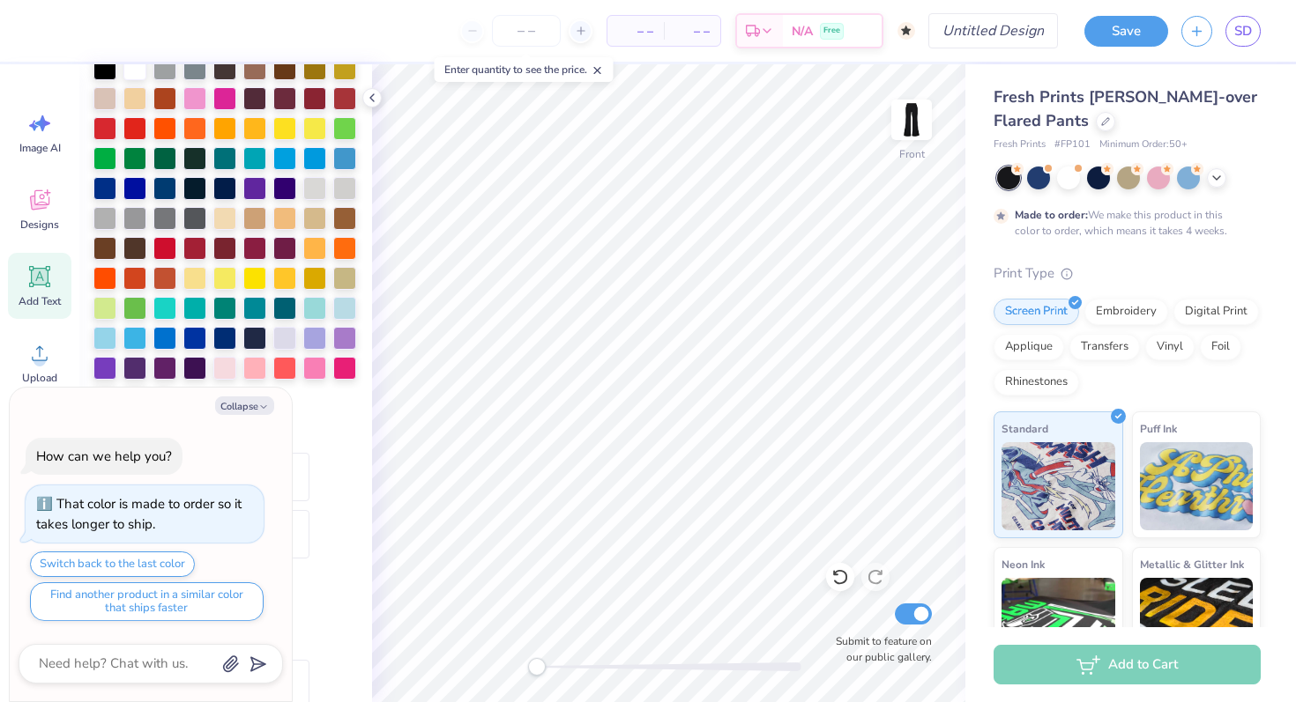
type input "12.04"
type input "3.52"
type textarea "x"
type input "19.60"
type textarea "x"
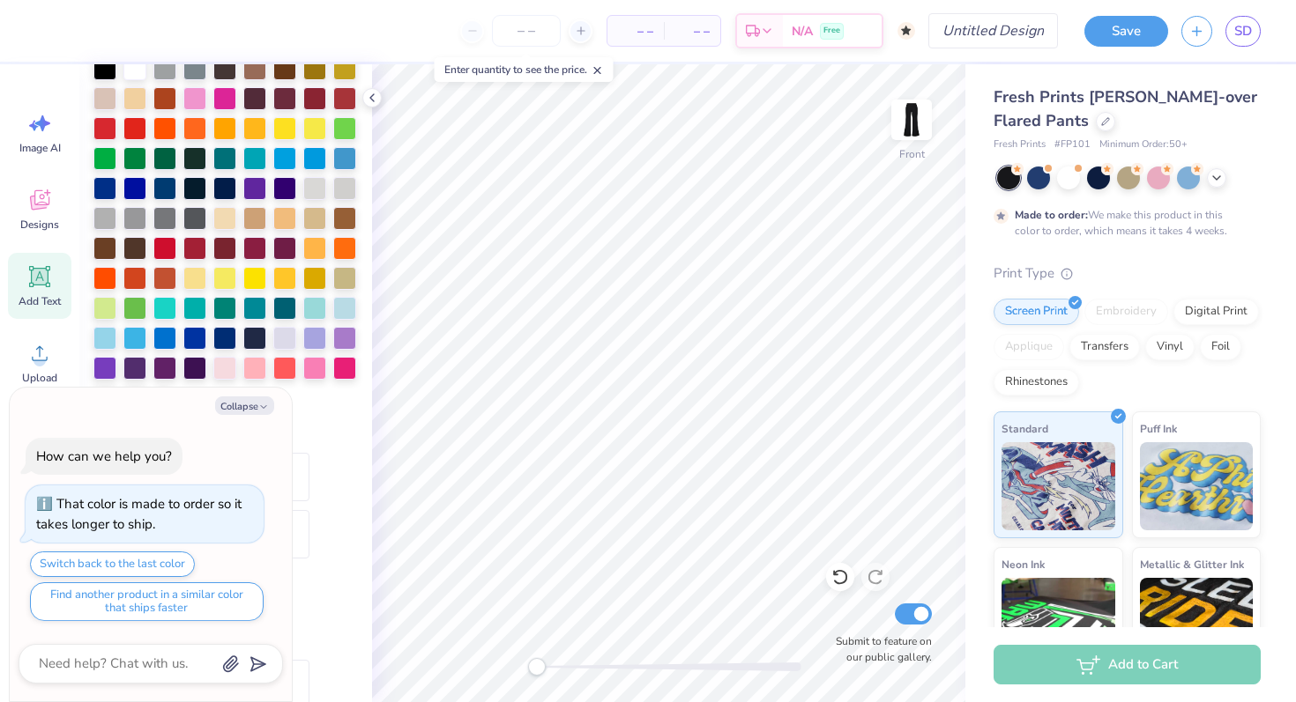
type input "0.0"
type textarea "x"
type input "90.4"
type textarea "x"
type input "87.4"
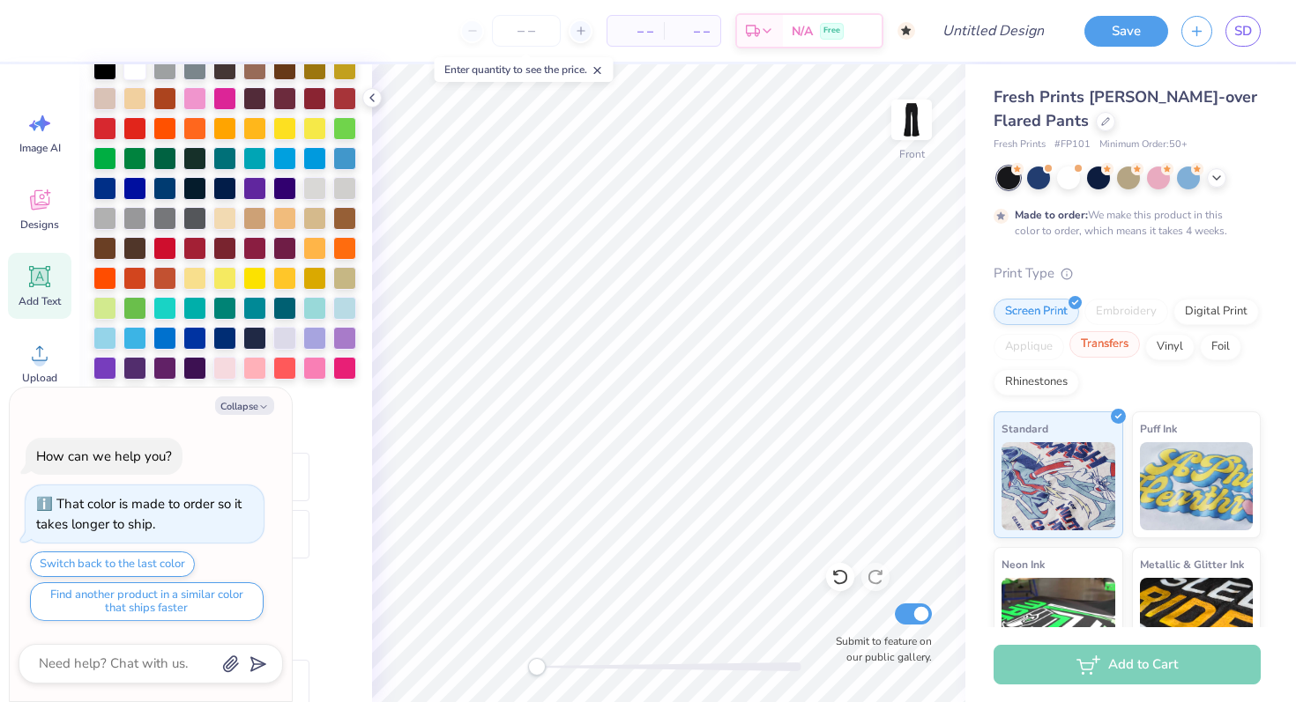
click at [1113, 340] on div "Transfers" at bounding box center [1104, 344] width 71 height 26
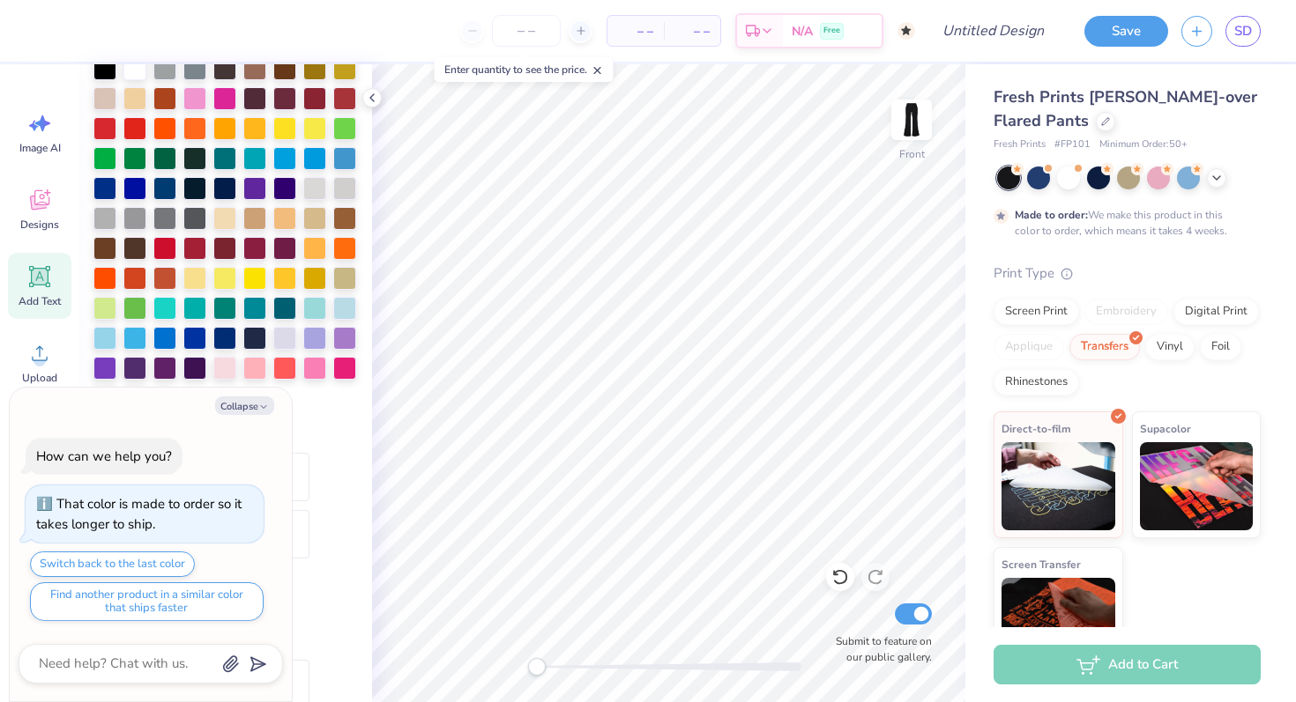
type textarea "x"
type input "0.0"
type textarea "x"
type input "1.59"
type input "12.06"
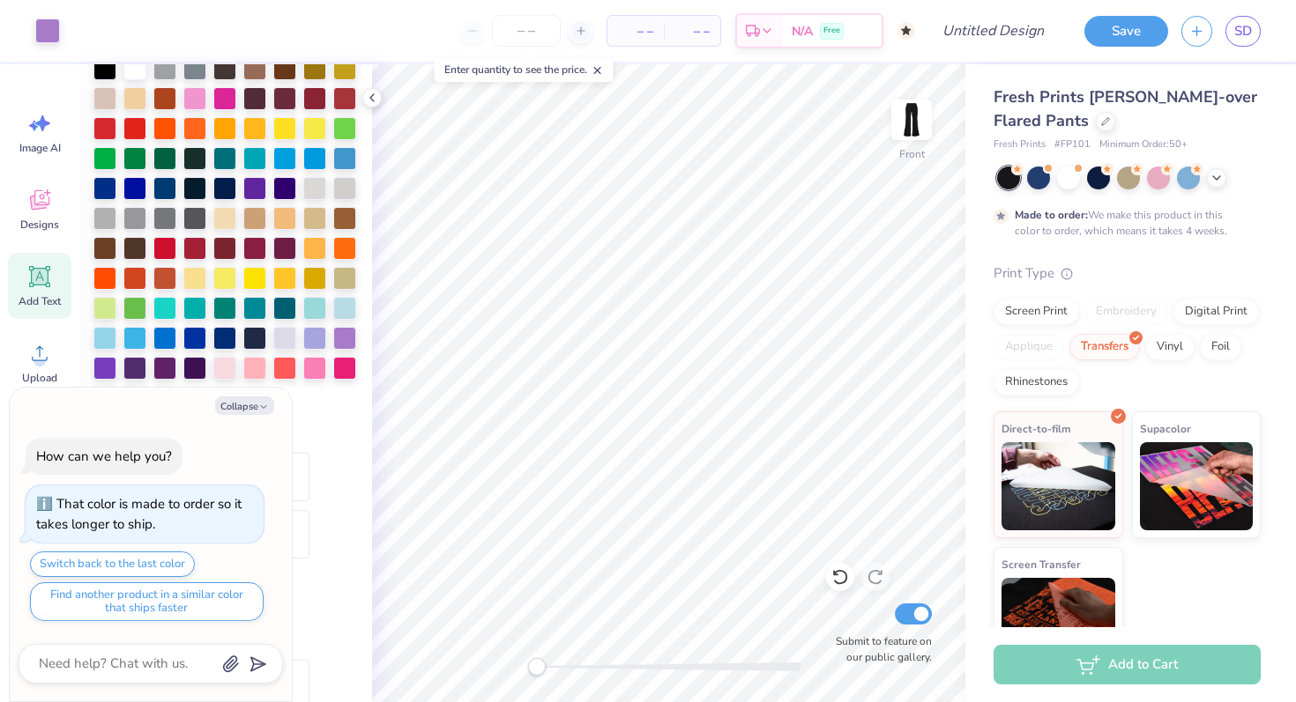
type input "3.23"
type input "87.4"
click at [1067, 310] on div "Screen Print" at bounding box center [1035, 309] width 85 height 26
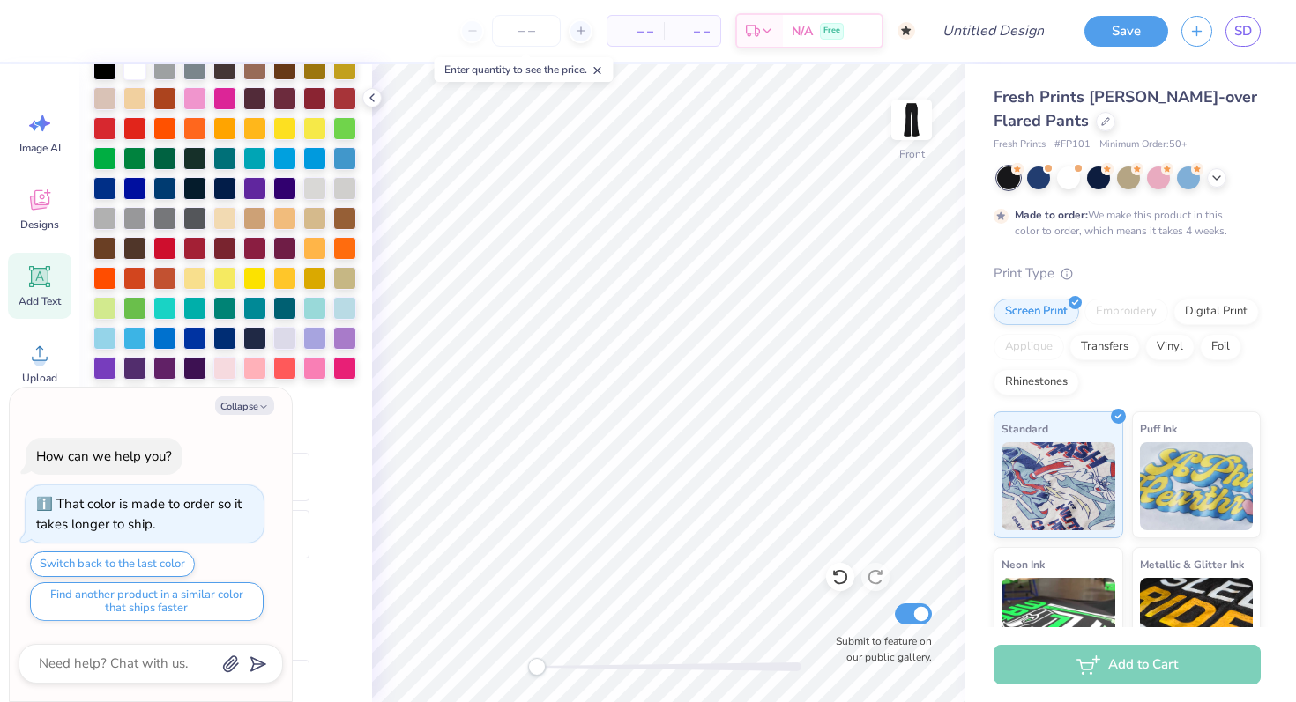
scroll to position [0, 5]
type textarea "x"
type input "0.0"
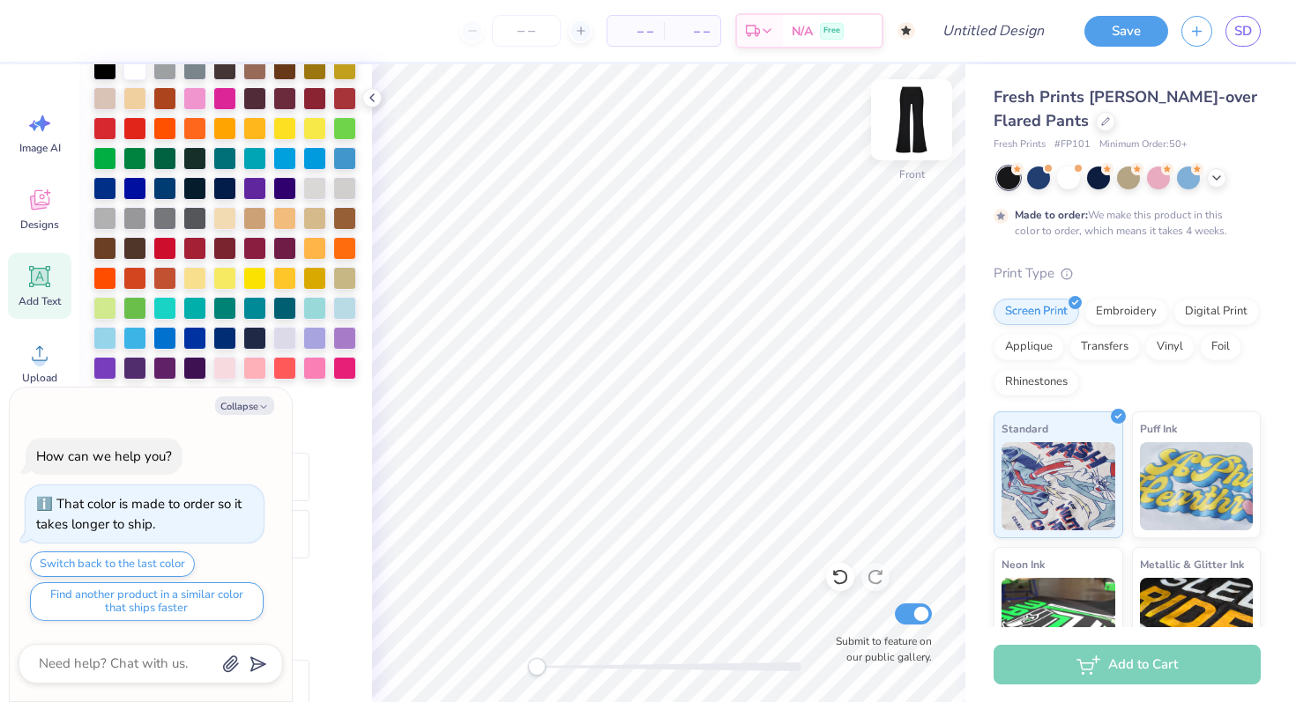
click at [921, 125] on img at bounding box center [911, 120] width 71 height 71
click at [35, 283] on icon at bounding box center [40, 277] width 17 height 17
type textarea "x"
type input "6.34"
type input "1.84"
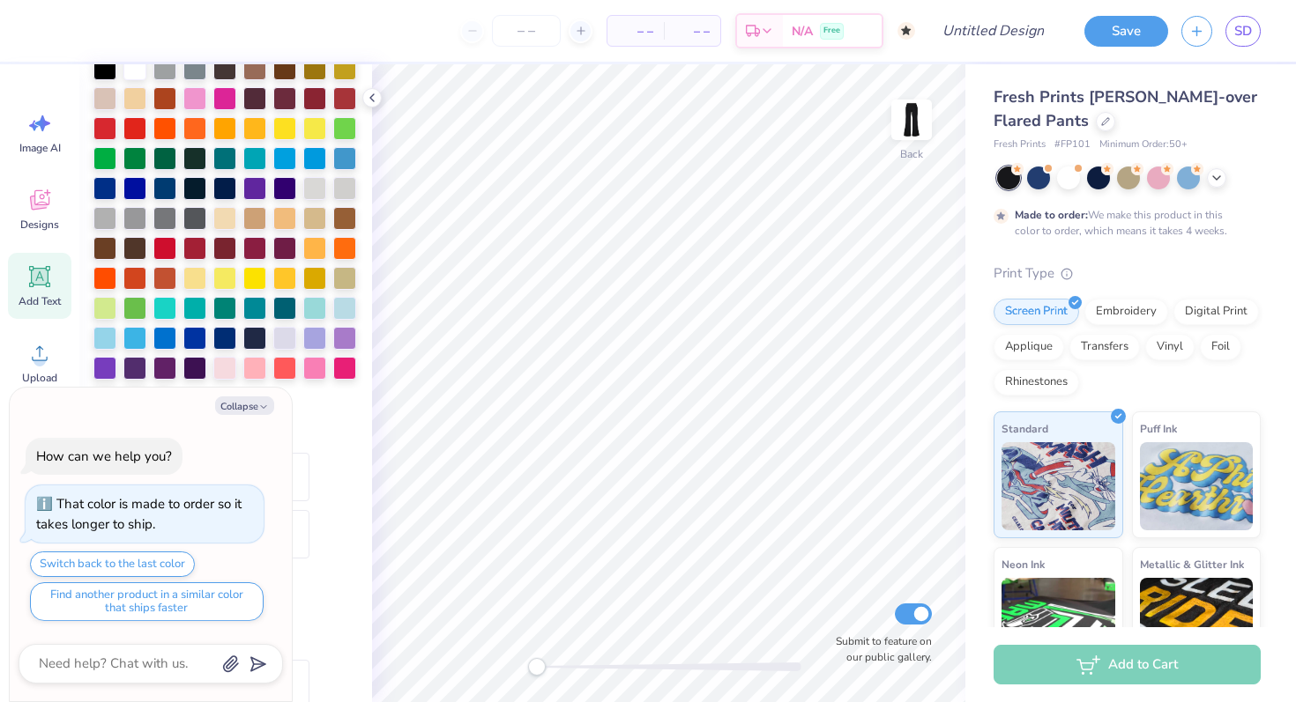
type input "16.08"
type textarea "x"
type textarea "TEX"
type textarea "x"
type textarea "TE"
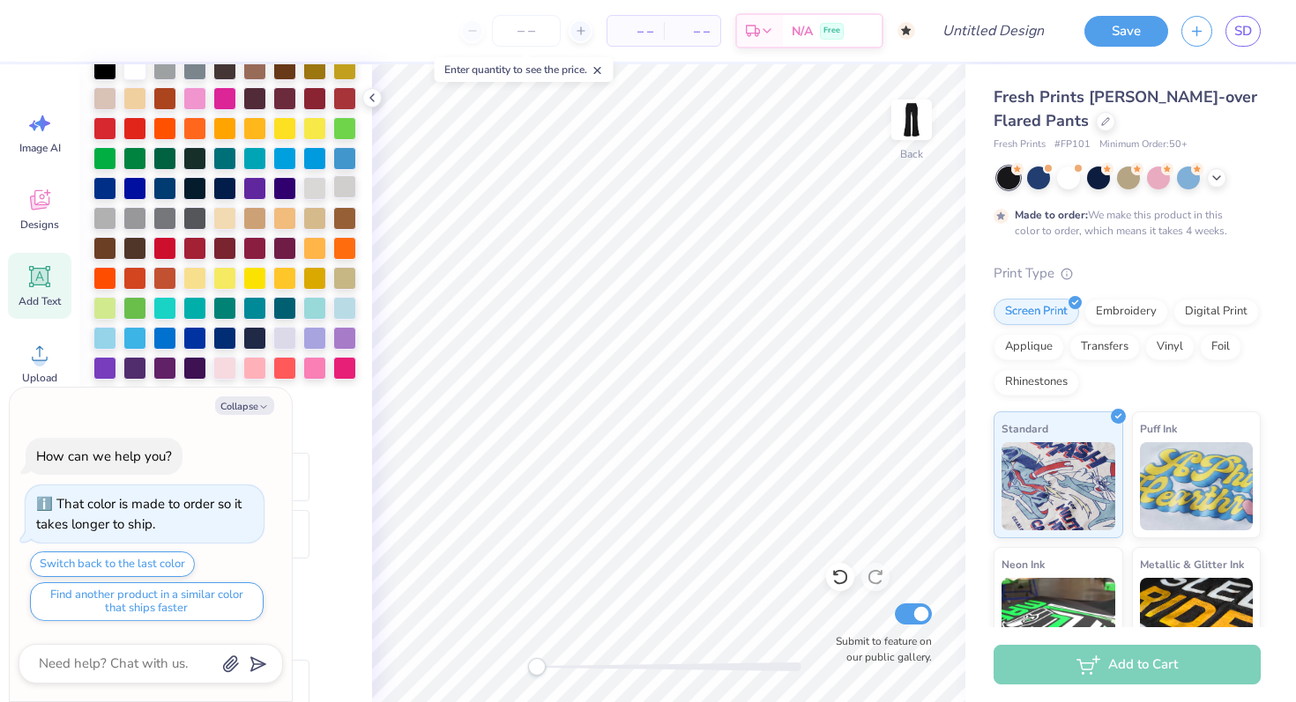
type textarea "x"
type textarea "T"
type textarea "x"
paste textarea "Delta Epsilon Beta"
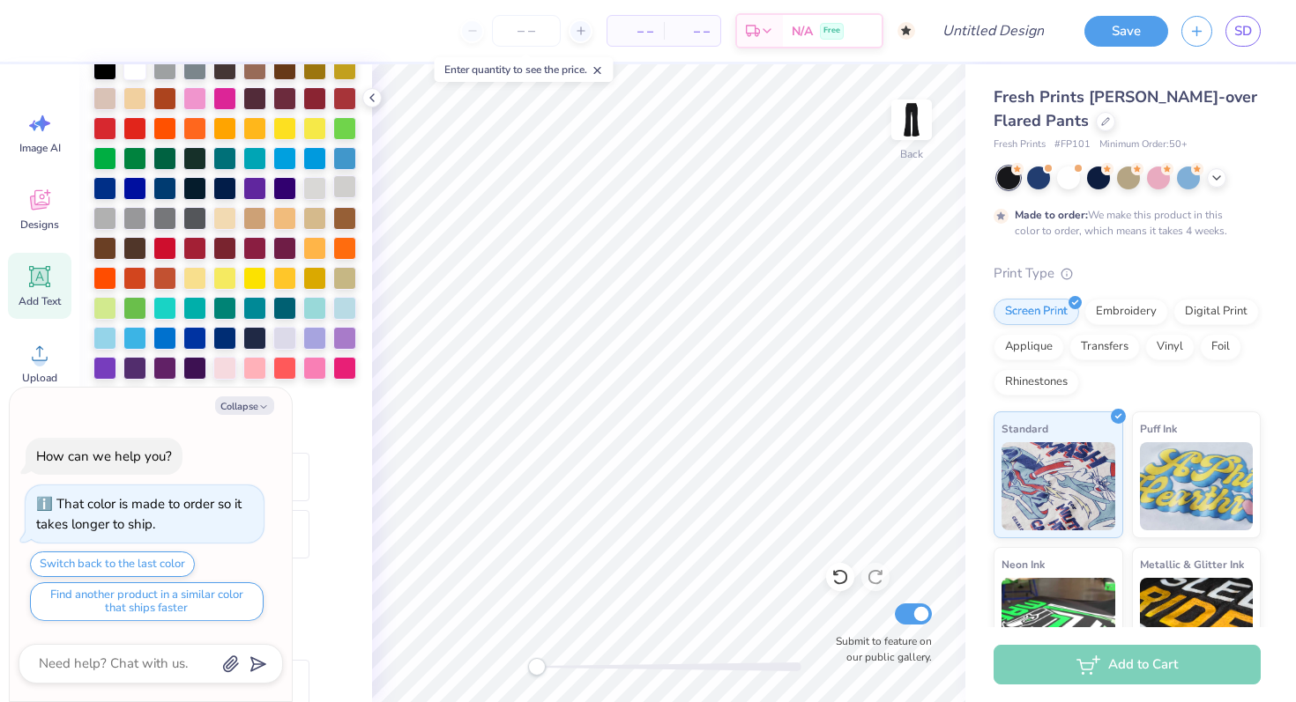
type textarea "Delta Epsilon Beta"
type textarea "x"
type input "6.26"
type input "0.68"
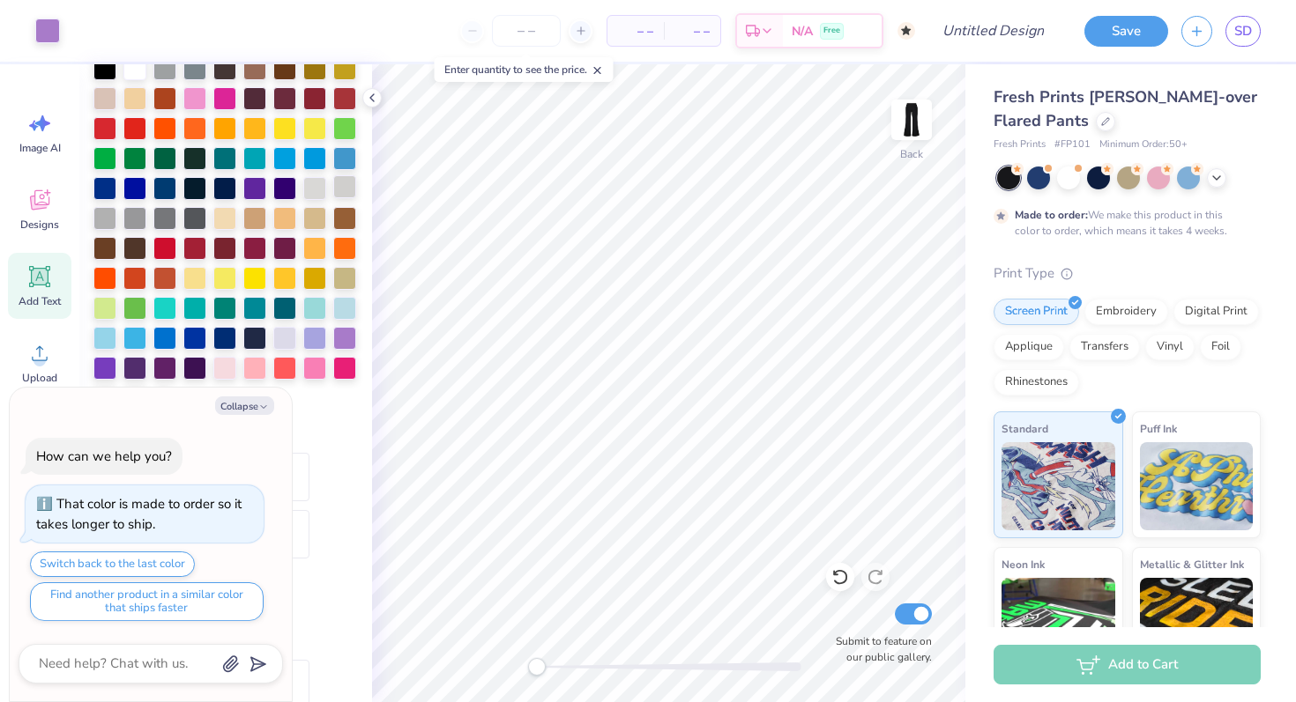
type input "16.66"
type textarea "x"
type input "89.8"
type textarea "x"
type input "0.69"
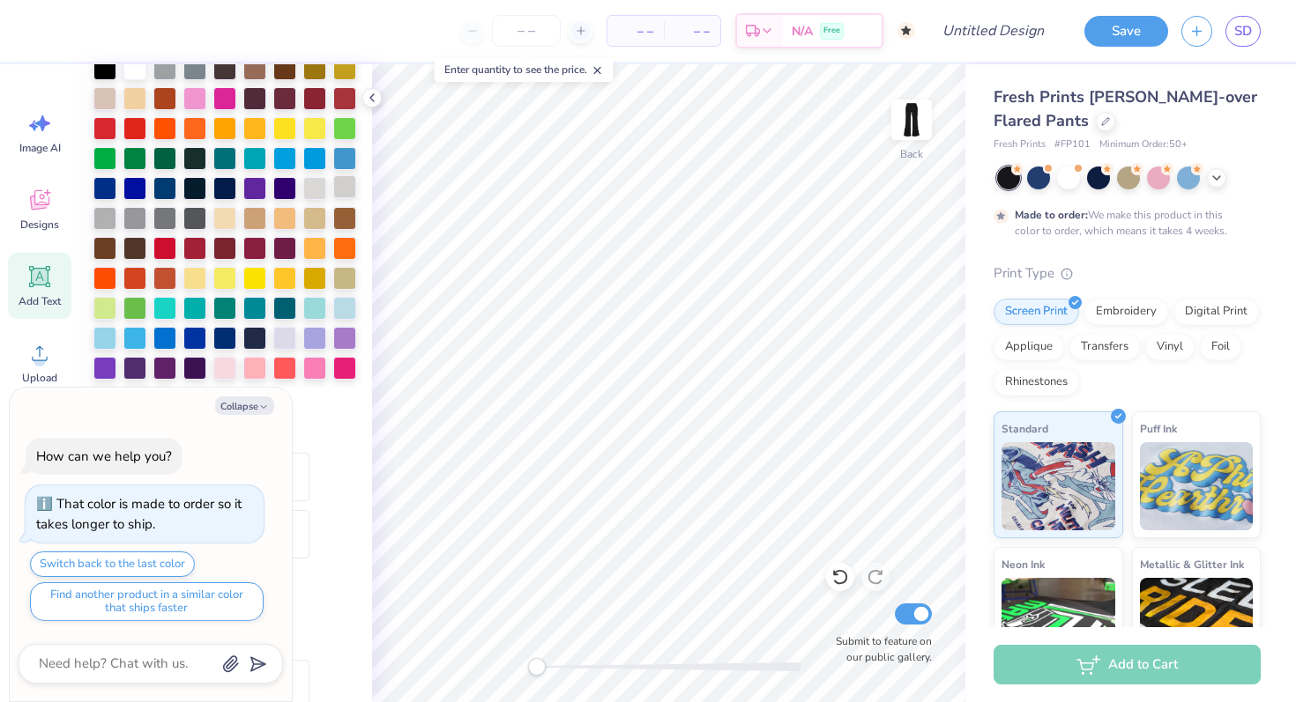
type input "6.26"
type input "4.95"
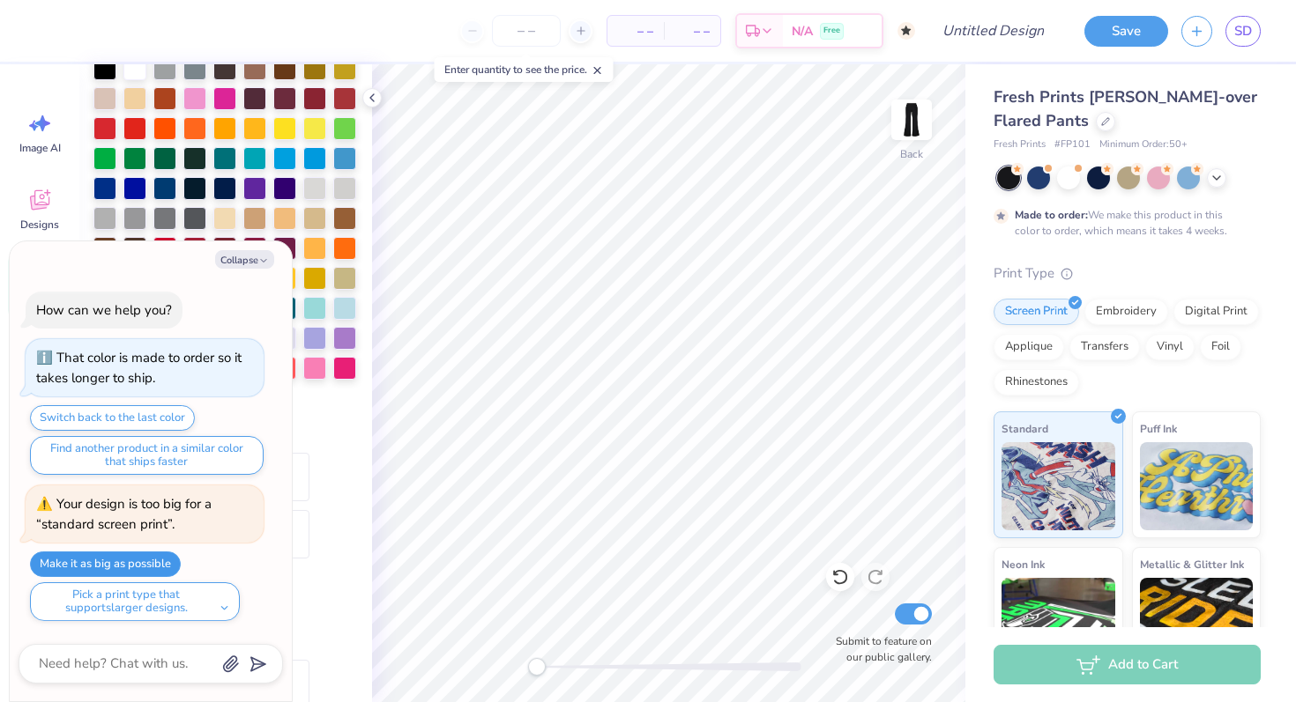
click at [154, 560] on button "Make it as big as possible" at bounding box center [105, 565] width 151 height 26
type textarea "x"
type input "2.00"
type input "18.00"
type textarea "x"
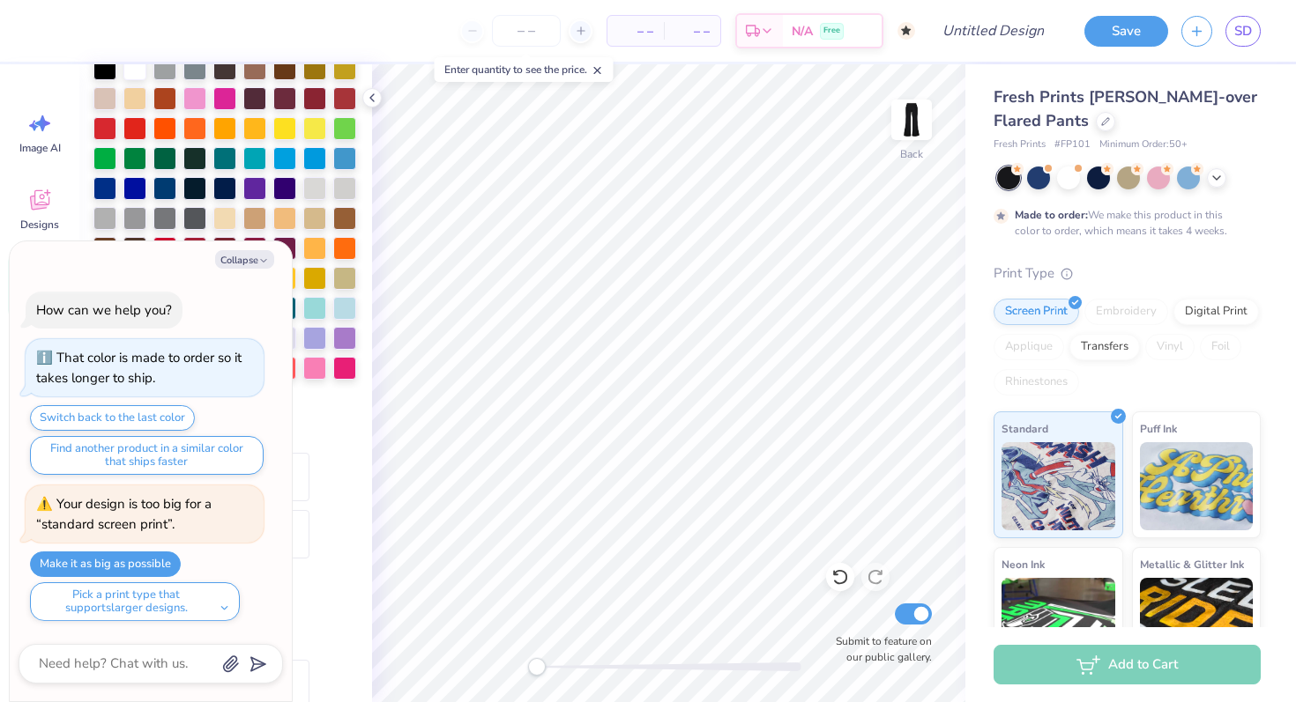
type input "90.9"
type textarea "x"
type input "0.0"
click at [539, 37] on input "number" at bounding box center [526, 31] width 69 height 32
type input "1"
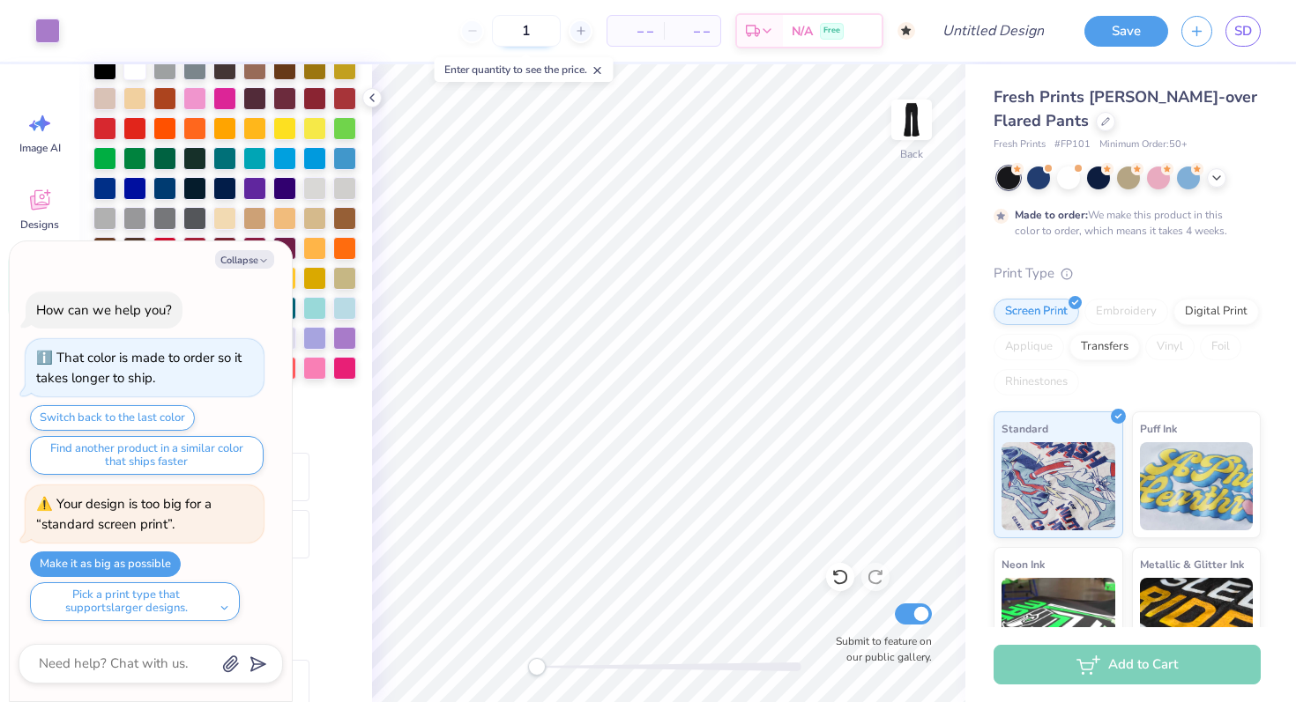
type textarea "x"
type input "15"
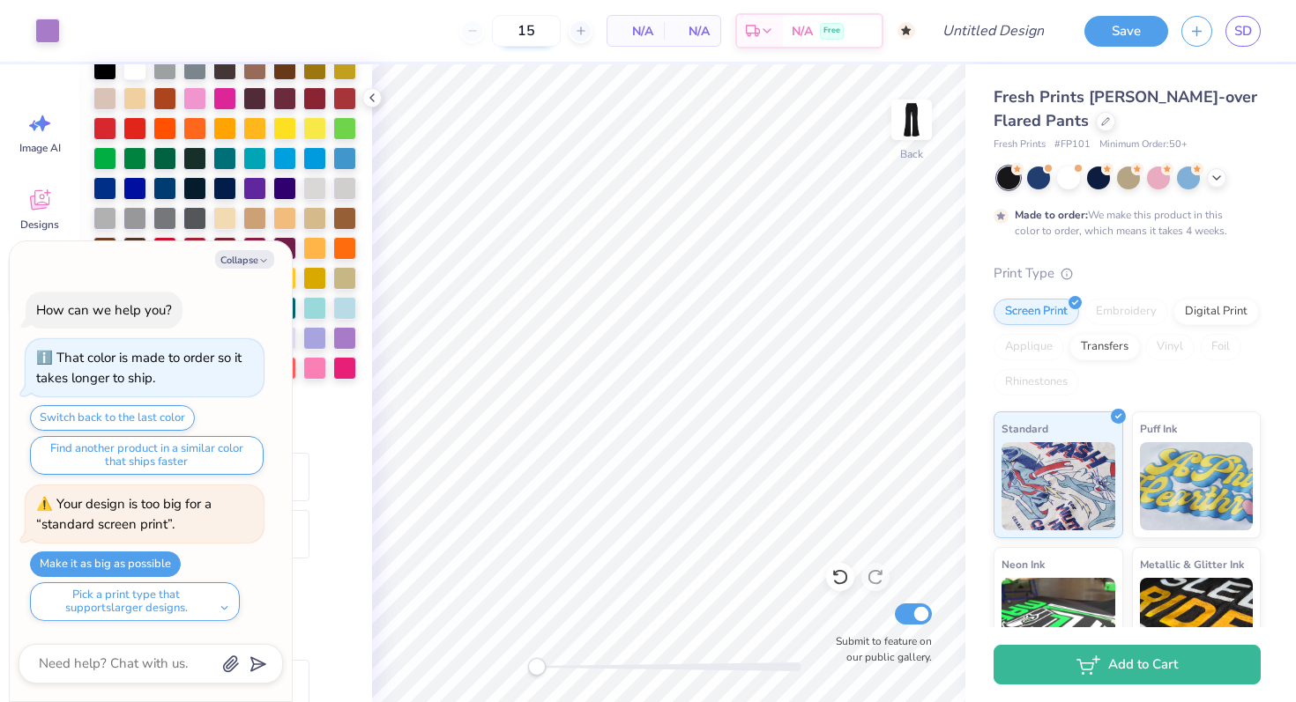
type textarea "x"
type input "1"
type input "24"
type textarea "x"
type input "50"
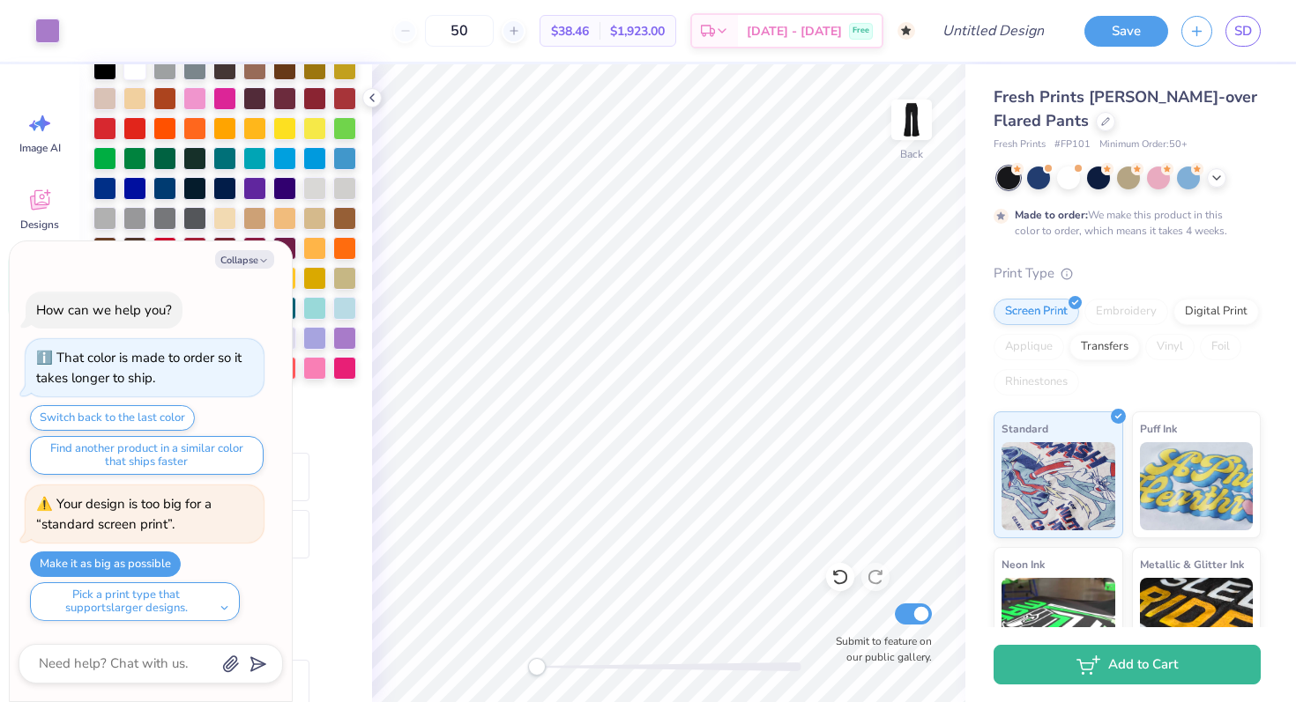
type textarea "x"
type input "2.07"
type input "17.99"
type input "14.38"
type input "90.9"
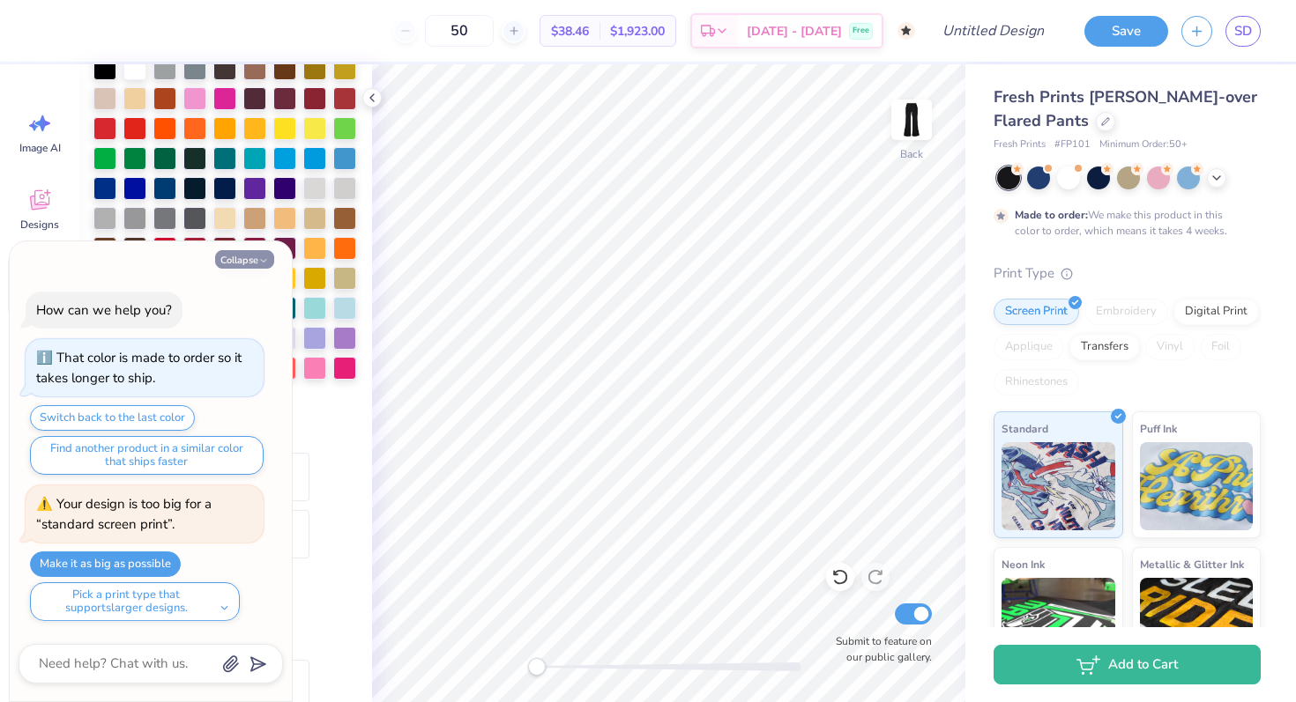
click at [243, 261] on button "Collapse" at bounding box center [244, 259] width 59 height 19
type textarea "x"
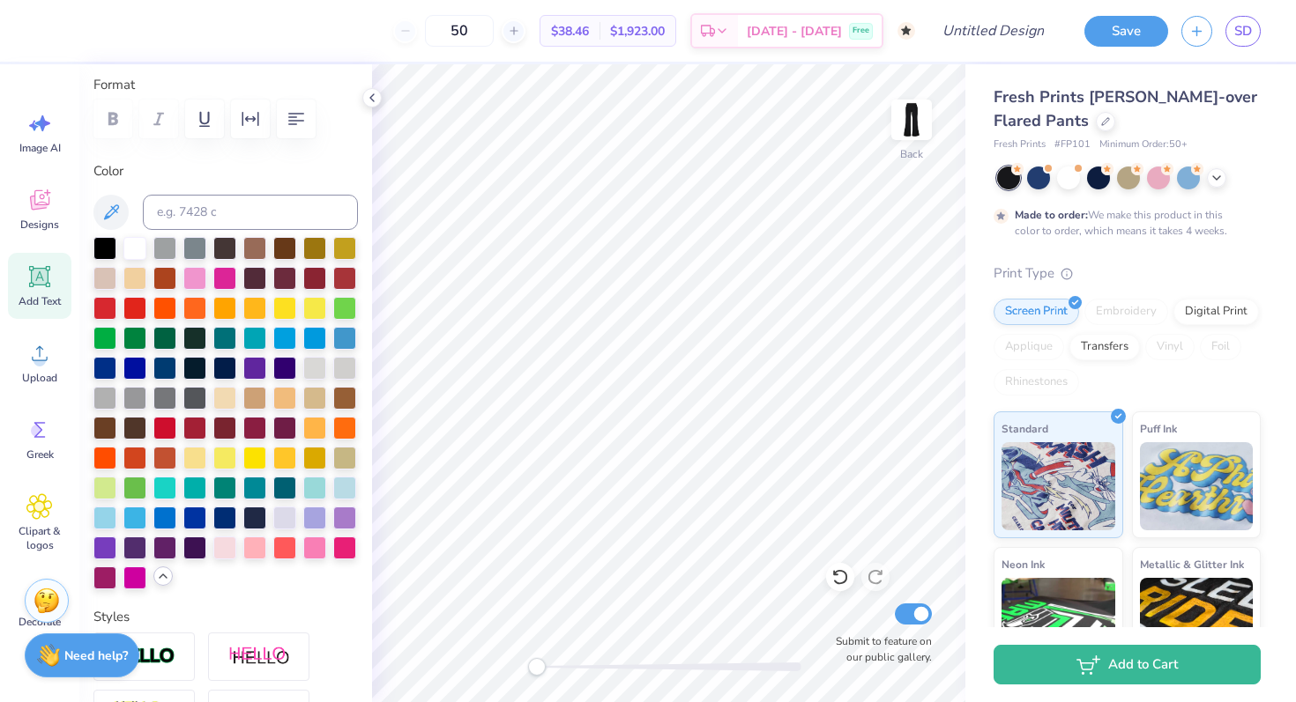
scroll to position [0, 0]
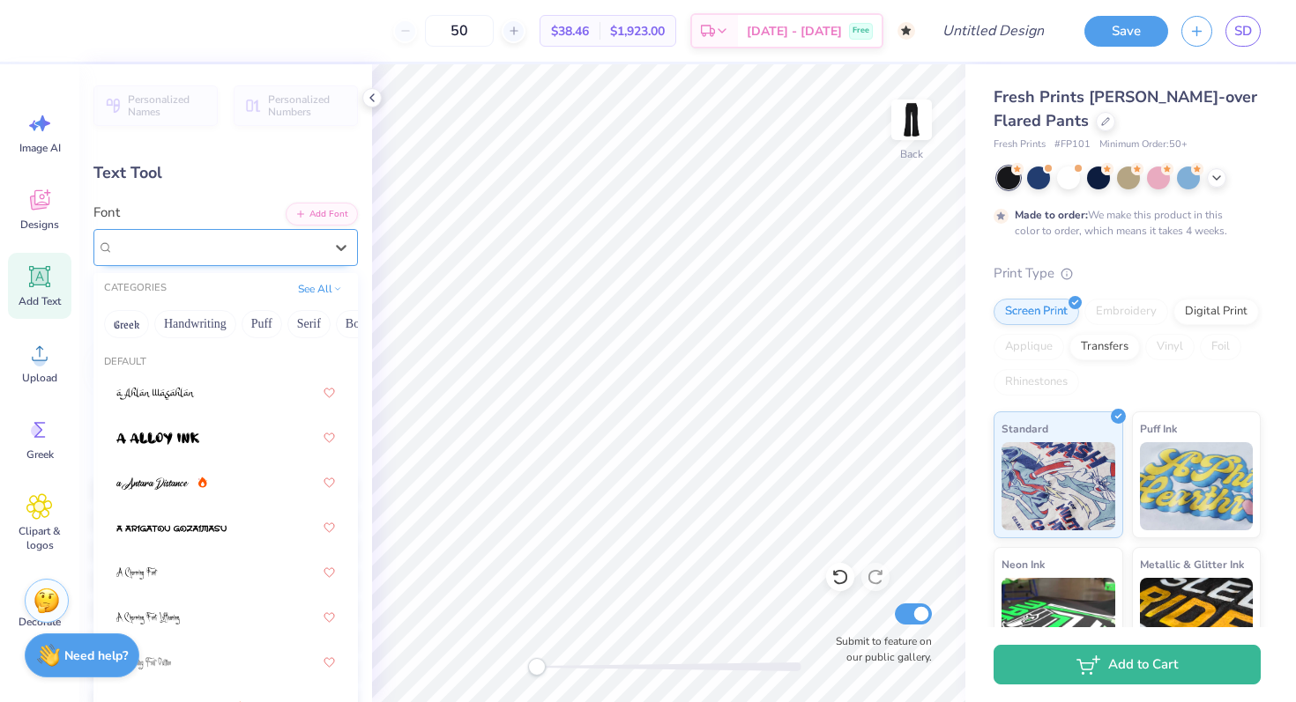
click at [221, 244] on div "Super Dream" at bounding box center [218, 247] width 213 height 27
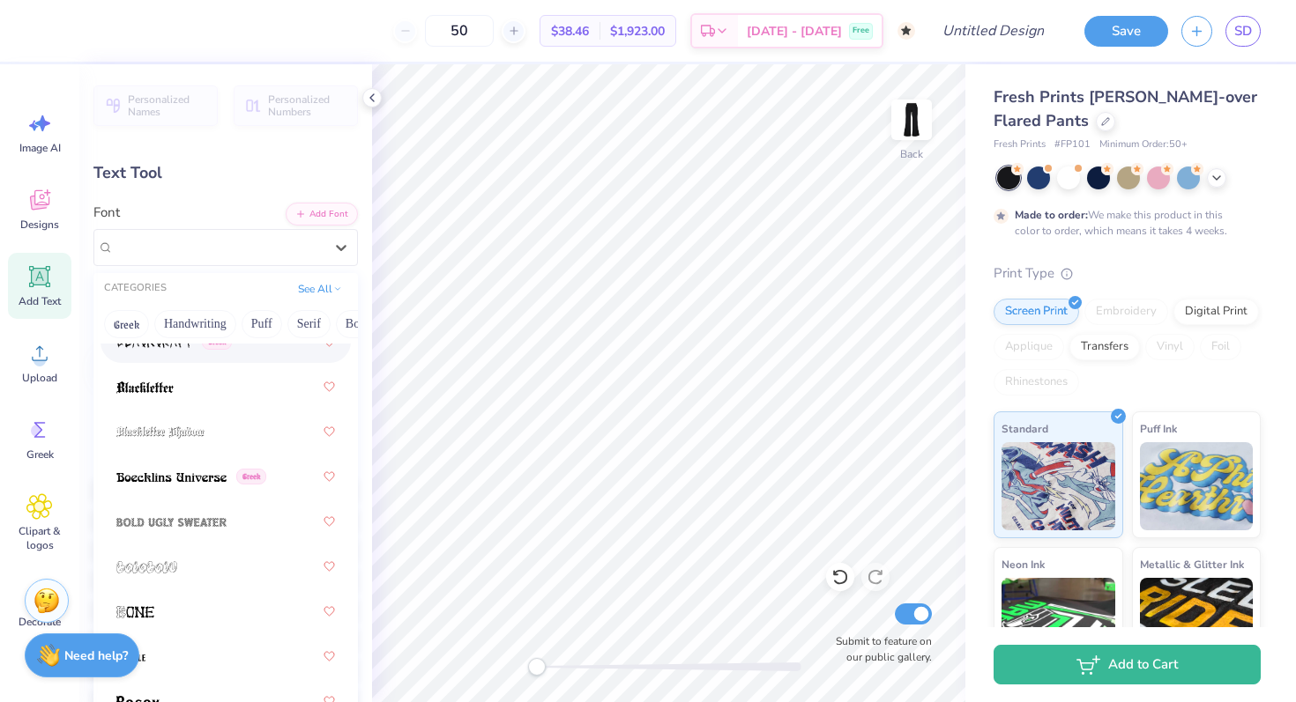
scroll to position [1356, 0]
click at [196, 475] on img at bounding box center [171, 477] width 110 height 12
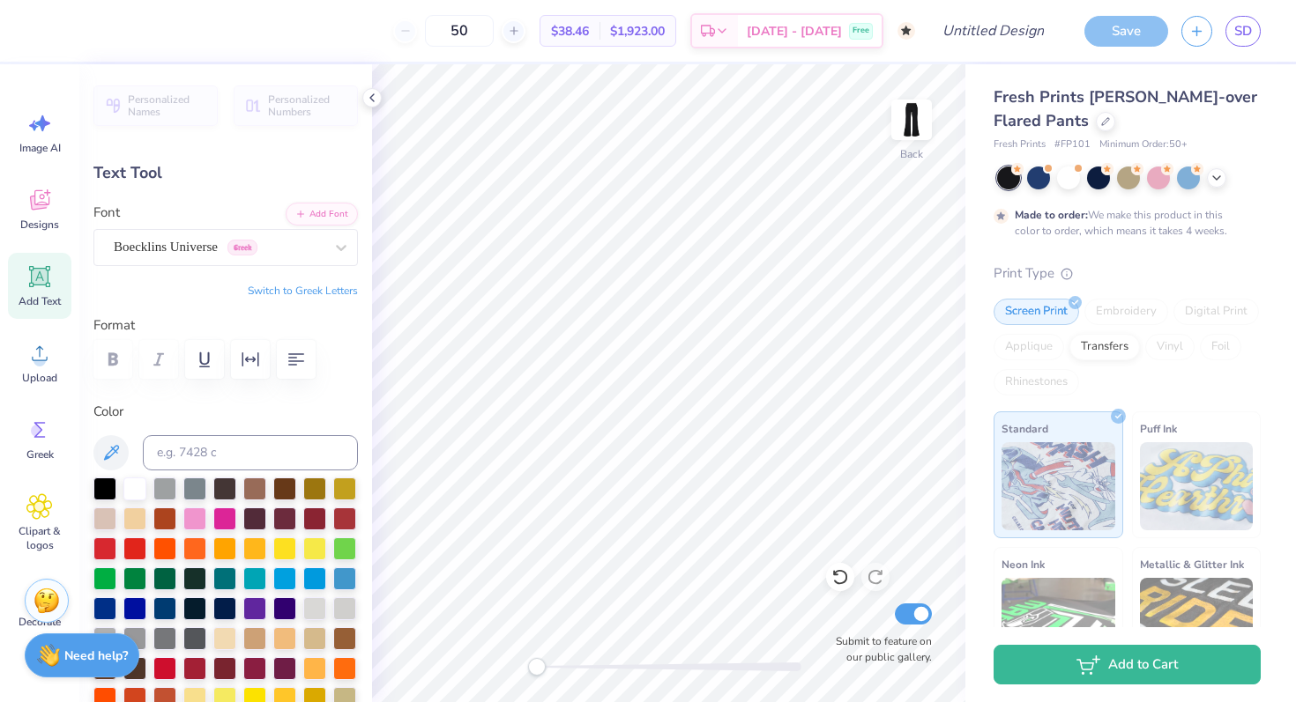
type input "0.0"
type input "2.11"
type input "18.41"
type input "14.16"
type input "0.0"
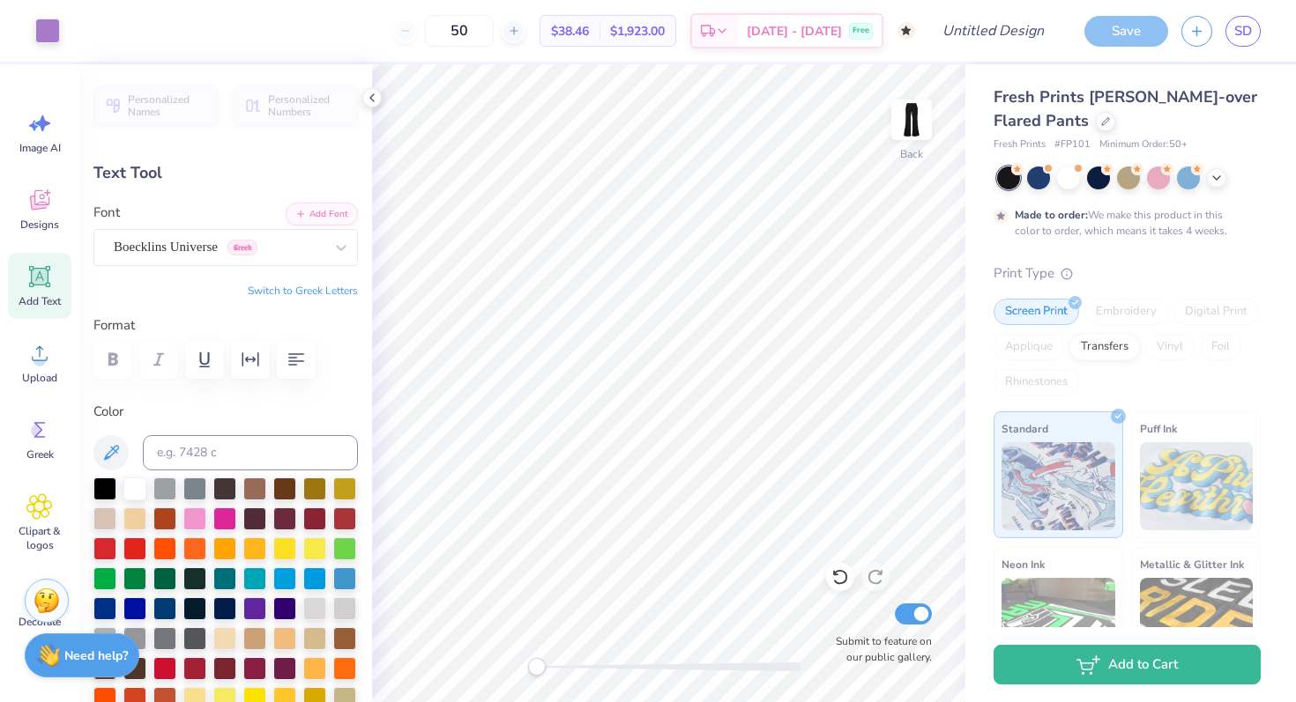
type input "14.05"
type input "88.6"
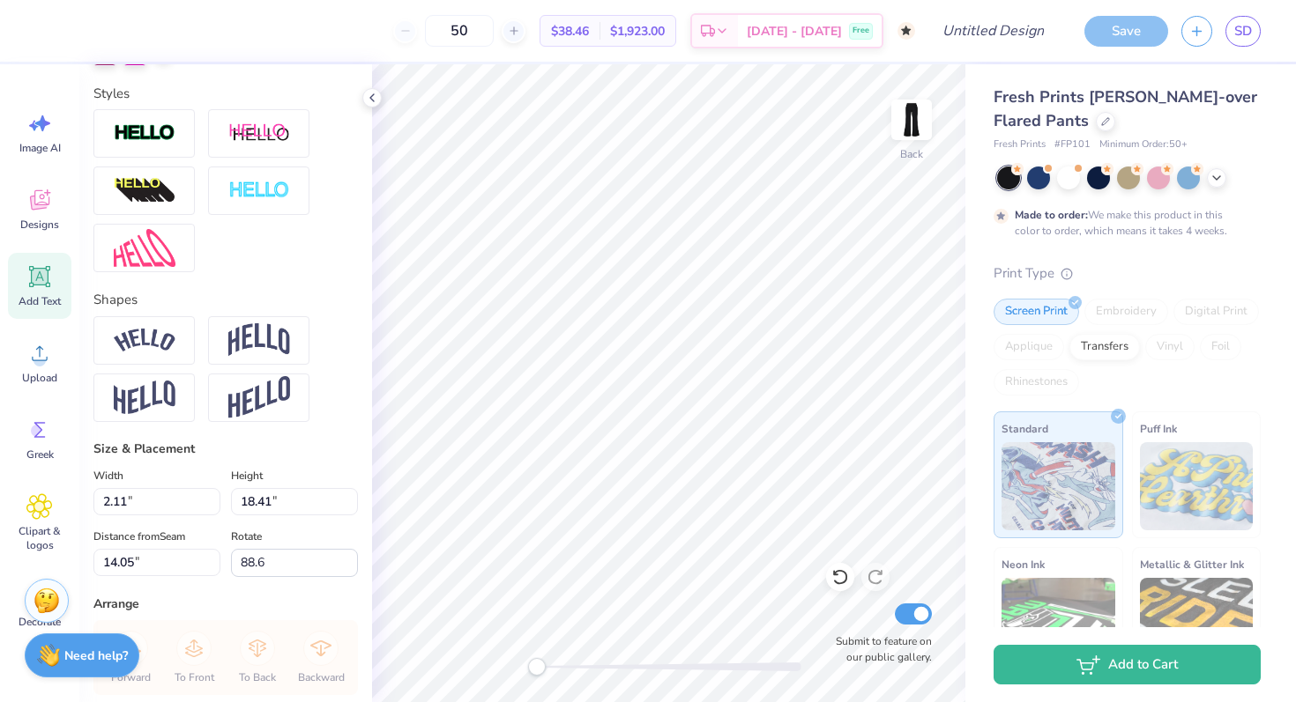
scroll to position [763, 0]
click at [253, 349] on img at bounding box center [259, 340] width 62 height 33
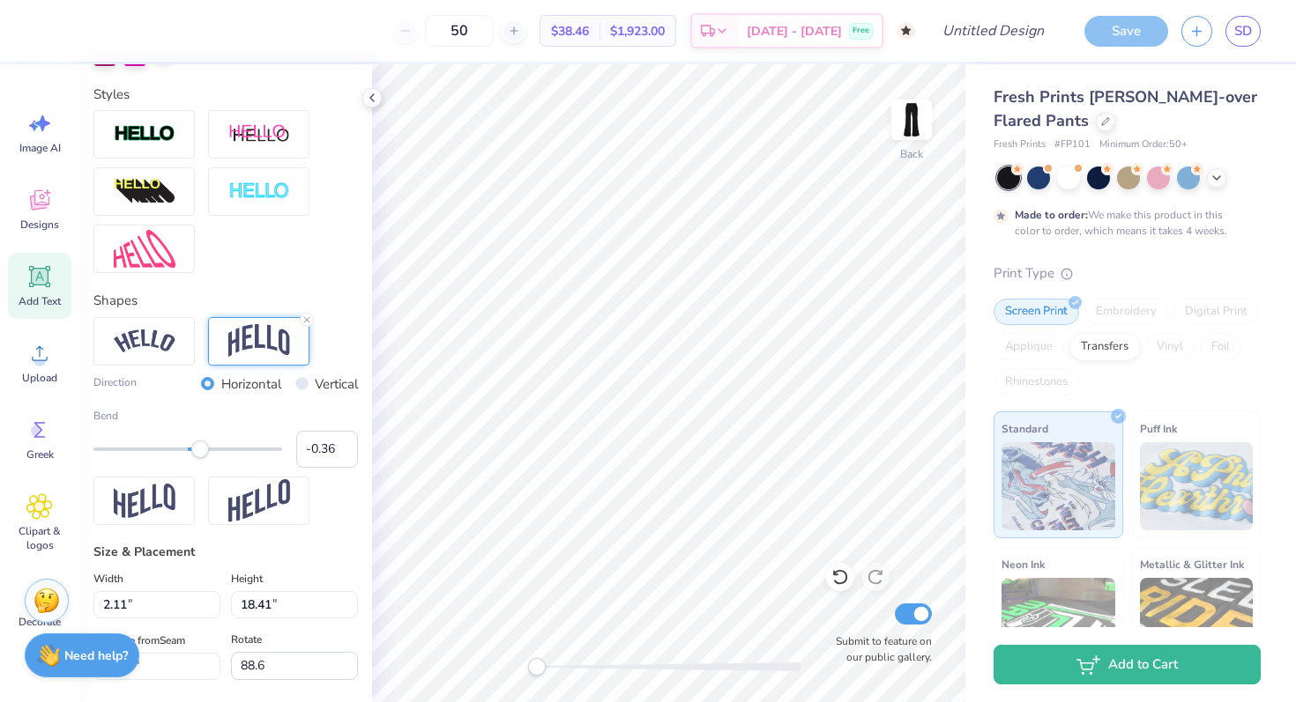
type input "-0.37"
drag, startPoint x: 234, startPoint y: 453, endPoint x: 153, endPoint y: 449, distance: 80.3
click at [153, 449] on div "Accessibility label" at bounding box center [153, 450] width 18 height 18
type input "-0.14"
drag, startPoint x: 160, startPoint y: 451, endPoint x: 175, endPoint y: 453, distance: 15.1
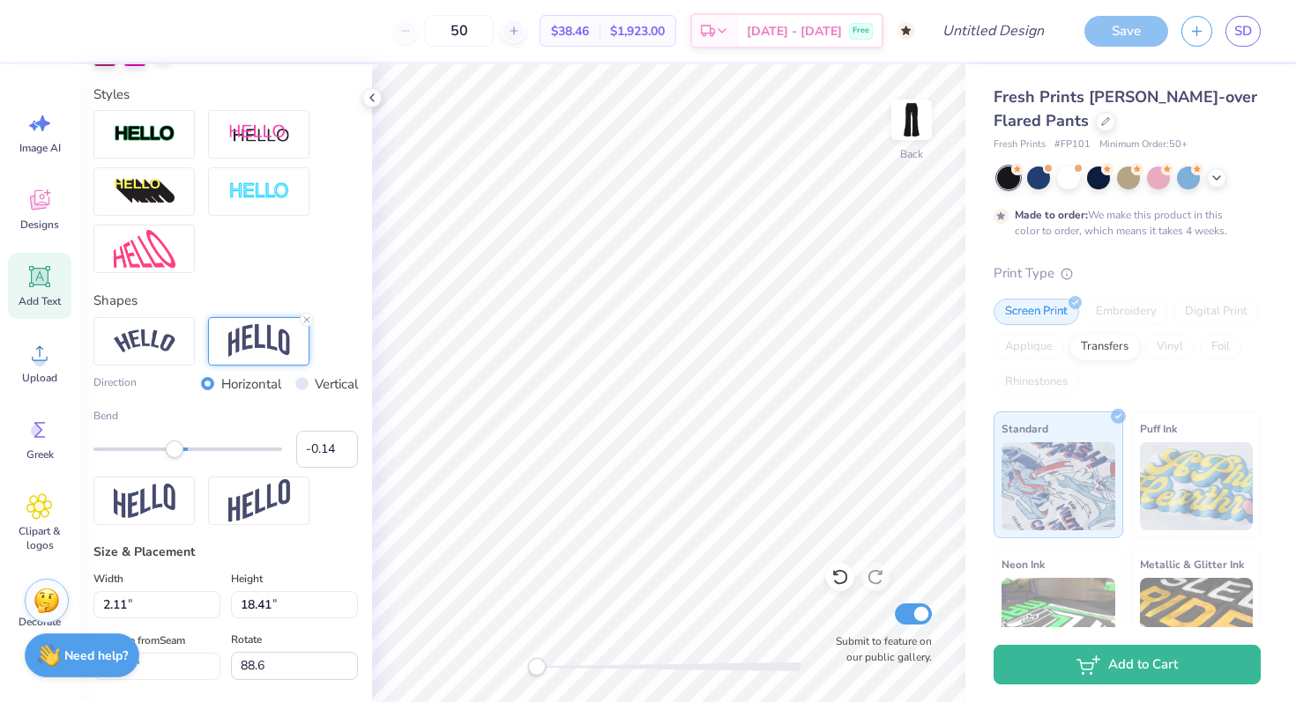
click at [175, 455] on div "Accessibility label" at bounding box center [175, 450] width 18 height 18
type input "0.0"
type input "2.78"
type input "14.04"
type input "0.0"
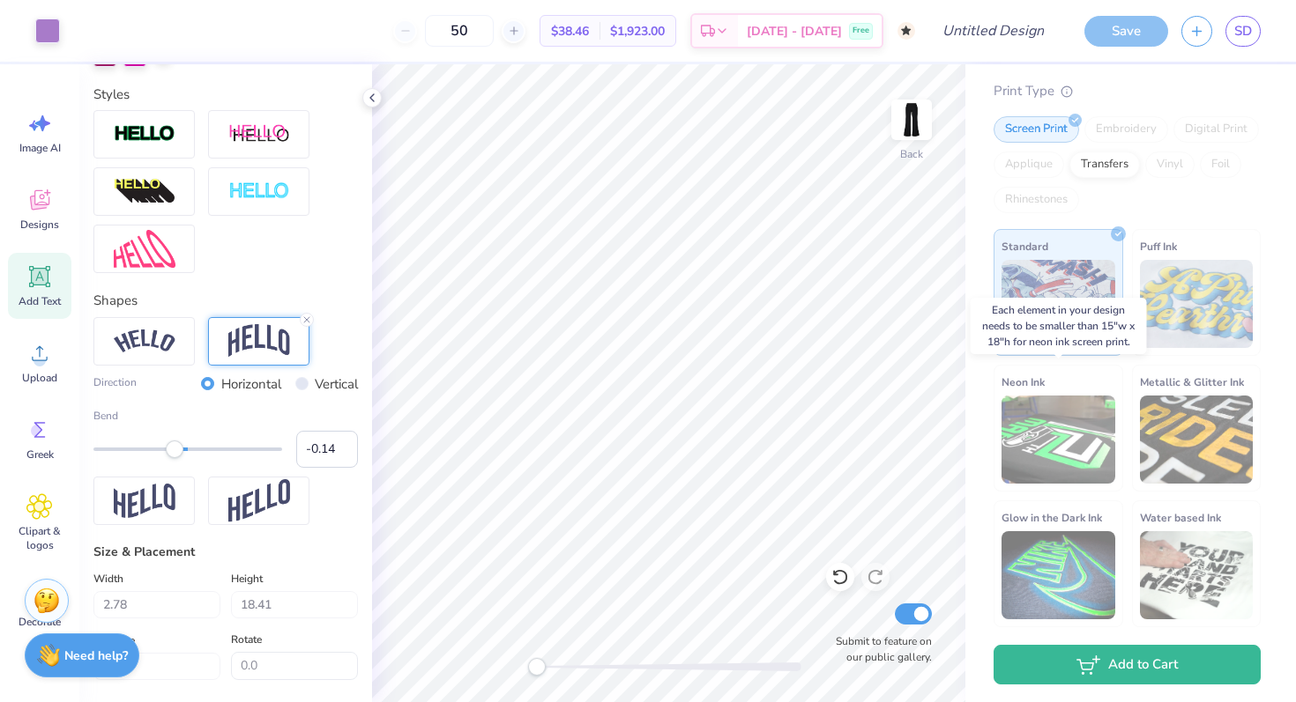
scroll to position [177, 0]
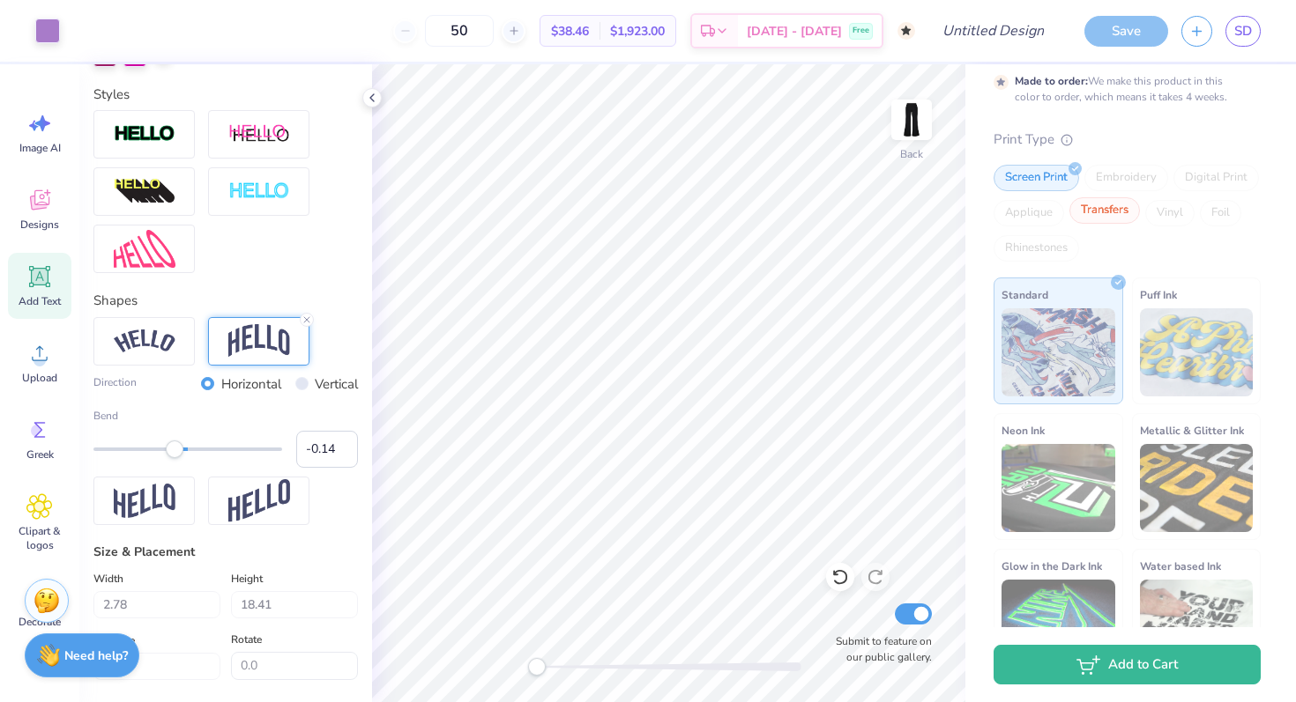
click at [1112, 215] on div "Transfers" at bounding box center [1104, 210] width 71 height 26
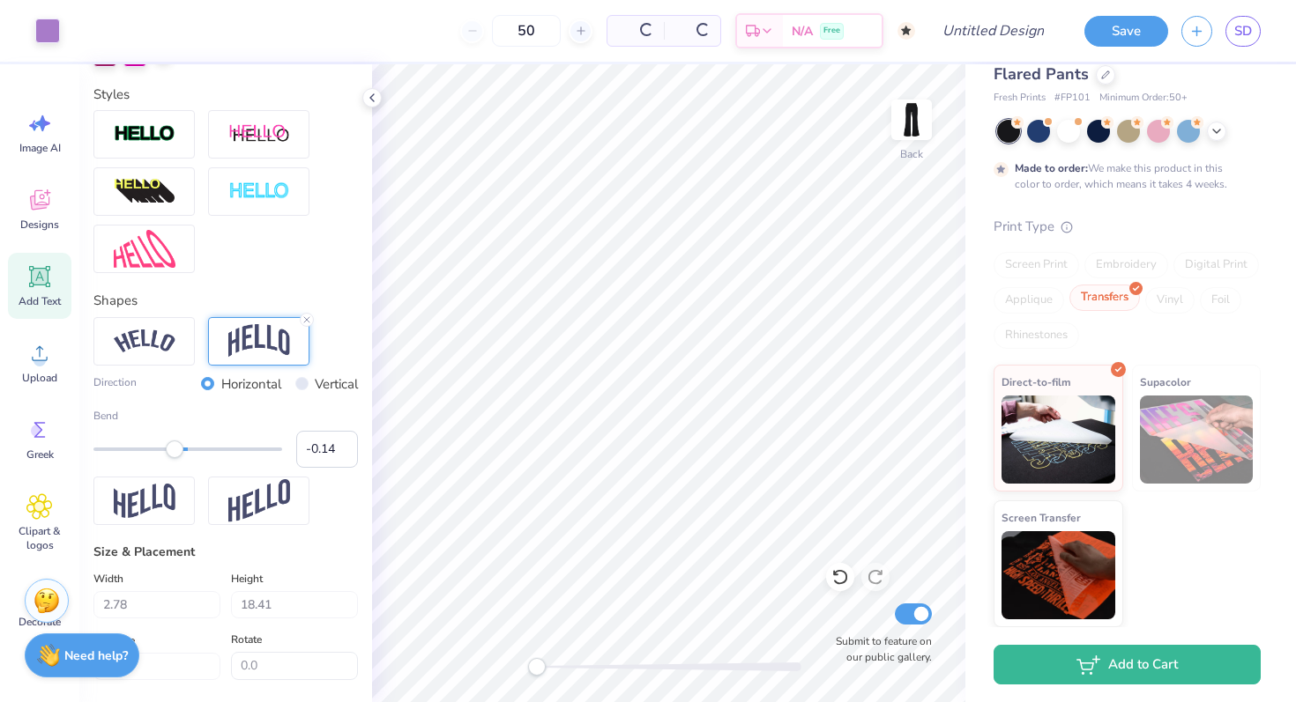
scroll to position [47, 0]
click at [1169, 393] on div "Supacolor" at bounding box center [1197, 428] width 130 height 127
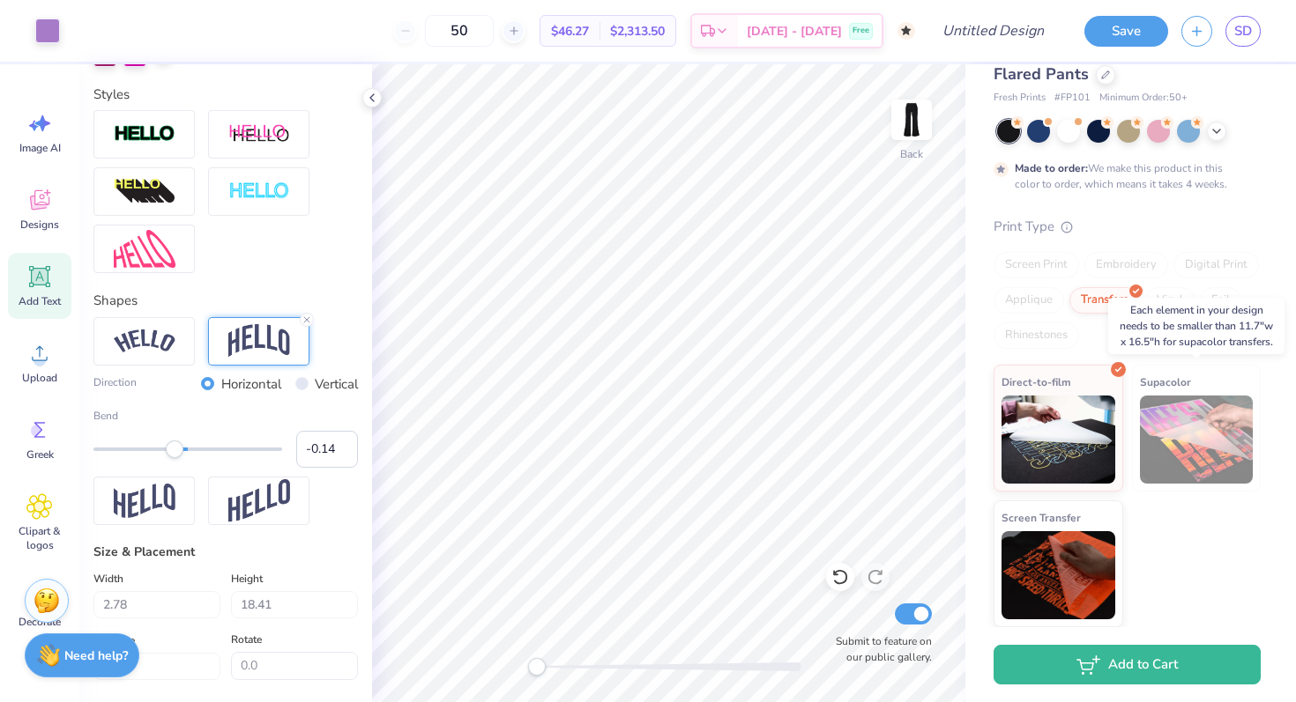
click at [1168, 397] on img at bounding box center [1197, 440] width 114 height 88
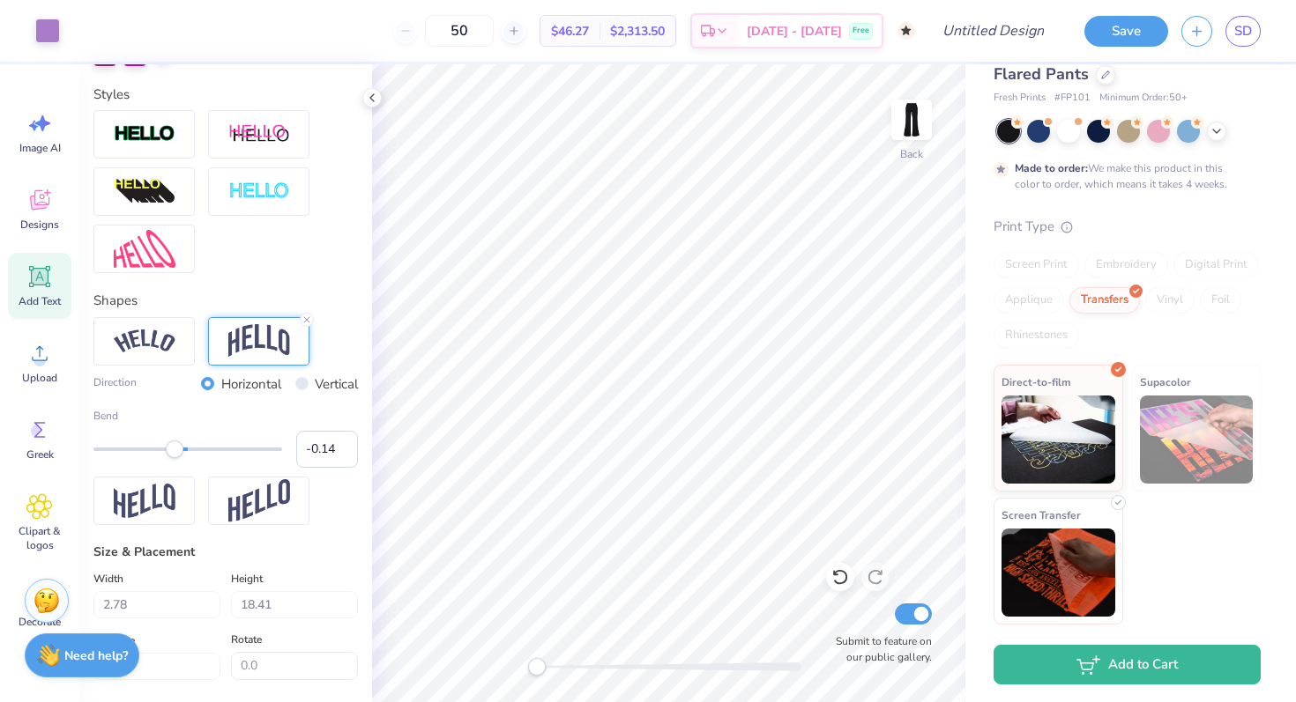
click at [1069, 539] on img at bounding box center [1058, 573] width 114 height 88
click at [1216, 293] on div "Foil" at bounding box center [1220, 300] width 41 height 26
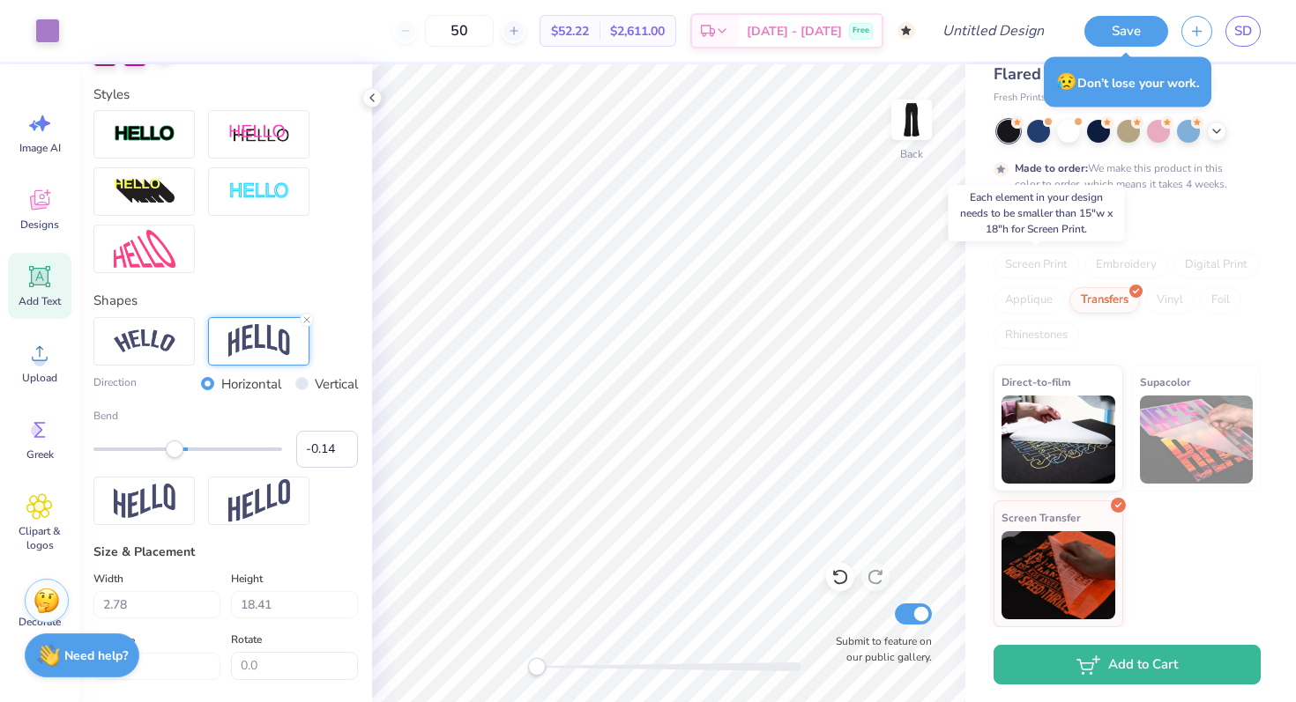
click at [1052, 257] on div "Screen Print" at bounding box center [1035, 265] width 85 height 26
click at [1052, 264] on div "Screen Print" at bounding box center [1035, 265] width 85 height 26
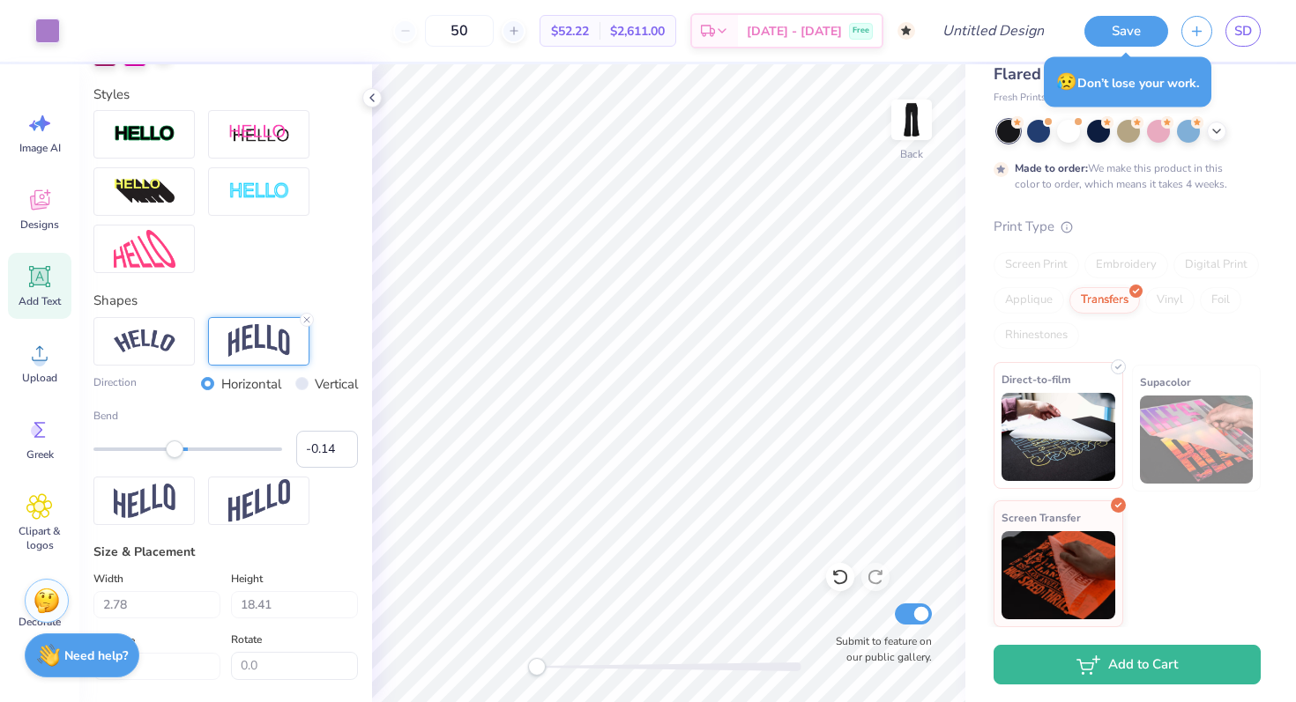
click at [1044, 423] on img at bounding box center [1058, 437] width 114 height 88
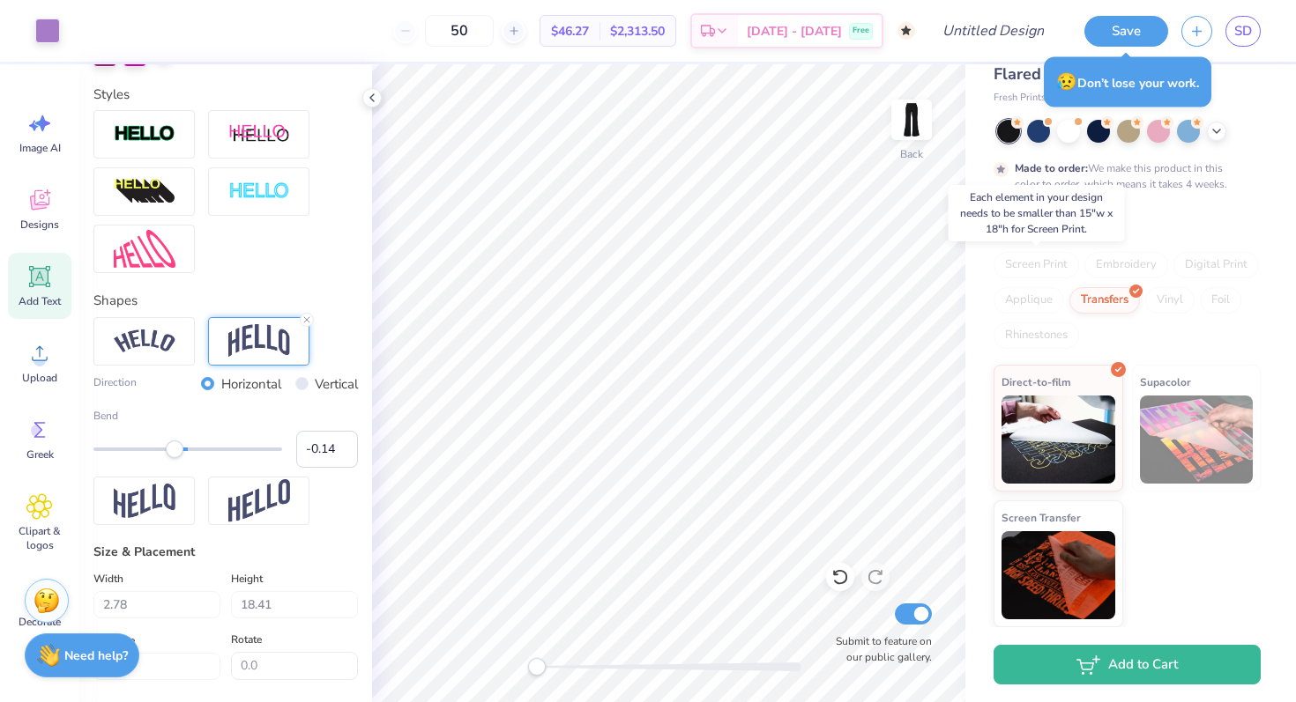
click at [1046, 263] on div "Screen Print" at bounding box center [1035, 265] width 85 height 26
click at [1040, 299] on div "Applique" at bounding box center [1028, 300] width 71 height 26
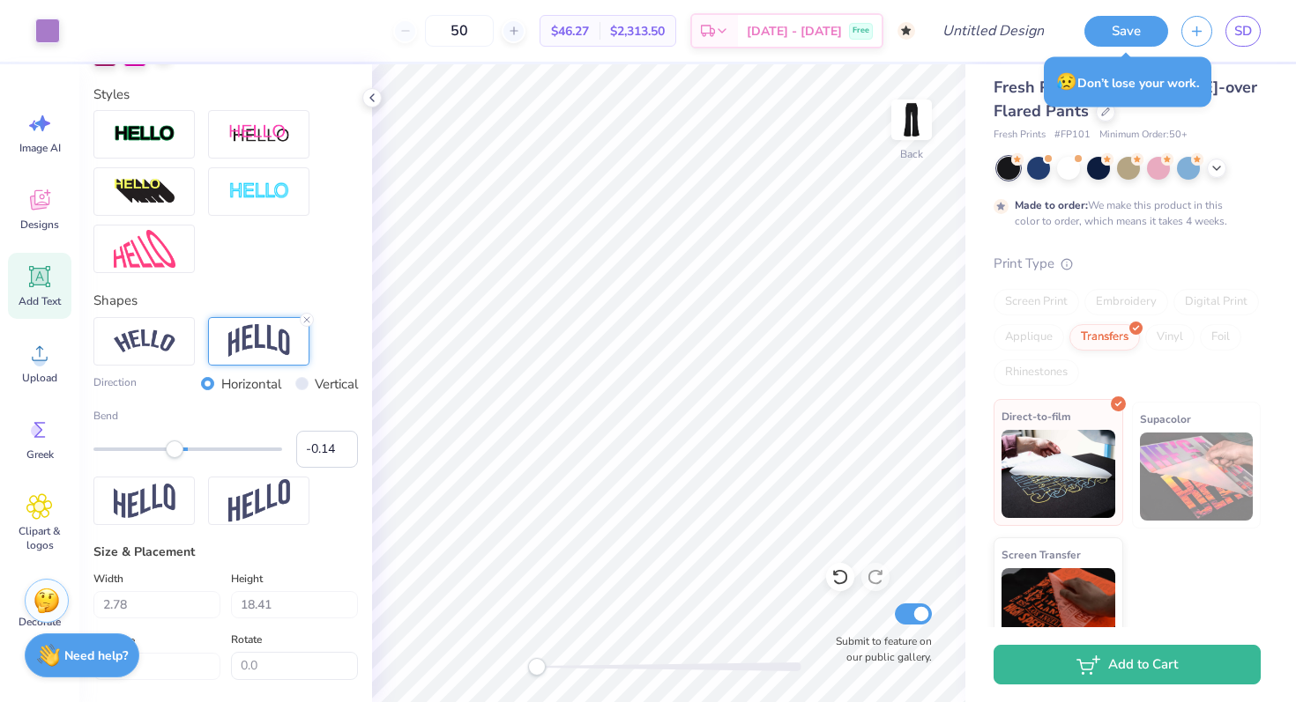
scroll to position [0, 0]
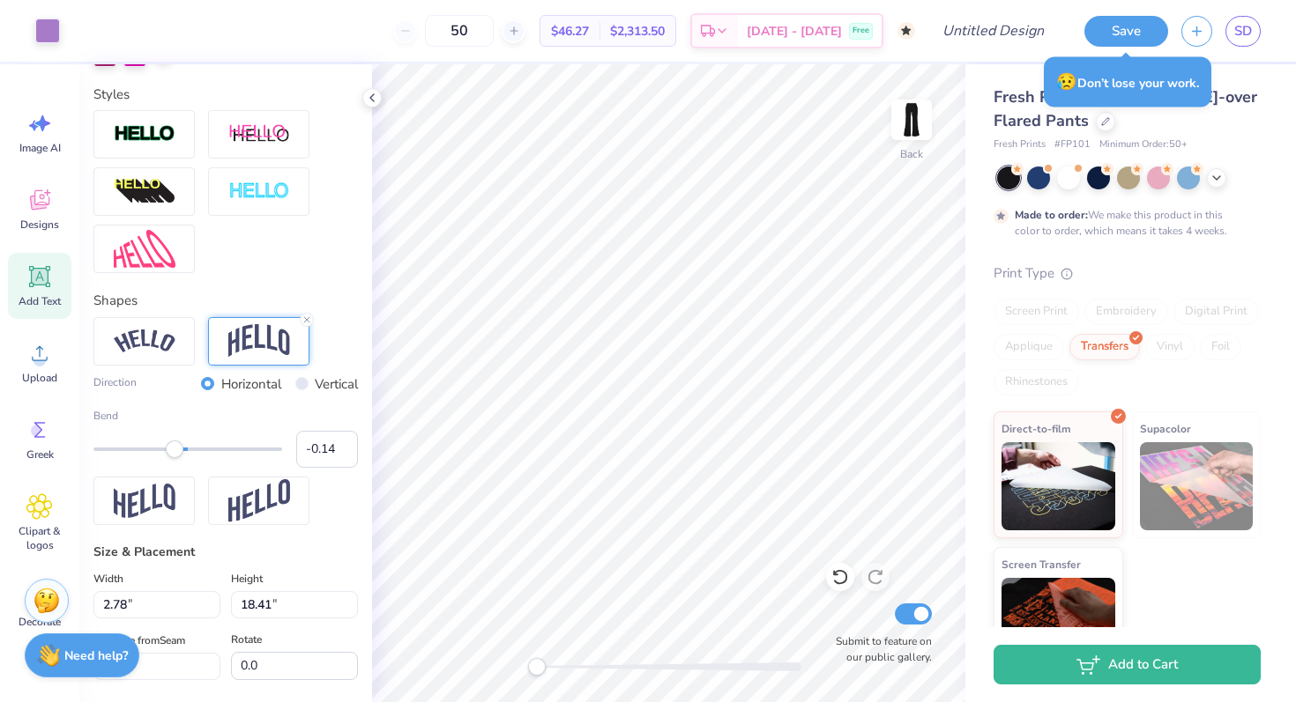
type input "3.00"
type input "18.42"
type input "9.01"
type input "87.2"
click at [117, 654] on strong "Need help?" at bounding box center [95, 653] width 63 height 17
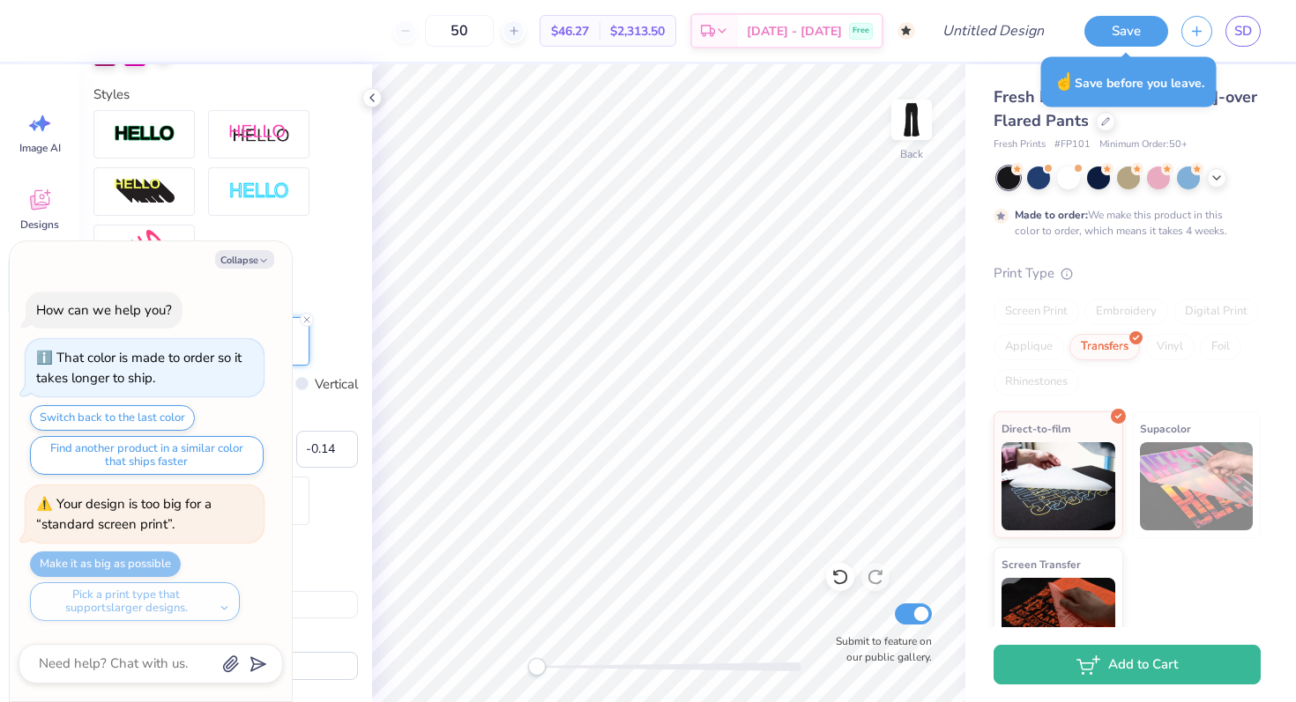
drag, startPoint x: 146, startPoint y: 566, endPoint x: 185, endPoint y: 598, distance: 50.7
click at [185, 598] on div "Make it as big as possible Pick a print type that supports larger designs." at bounding box center [147, 587] width 234 height 70
click at [185, 598] on div "Pick a print type that supports larger designs." at bounding box center [135, 602] width 210 height 39
click at [219, 610] on div "Pick a print type that supports larger designs." at bounding box center [135, 602] width 210 height 39
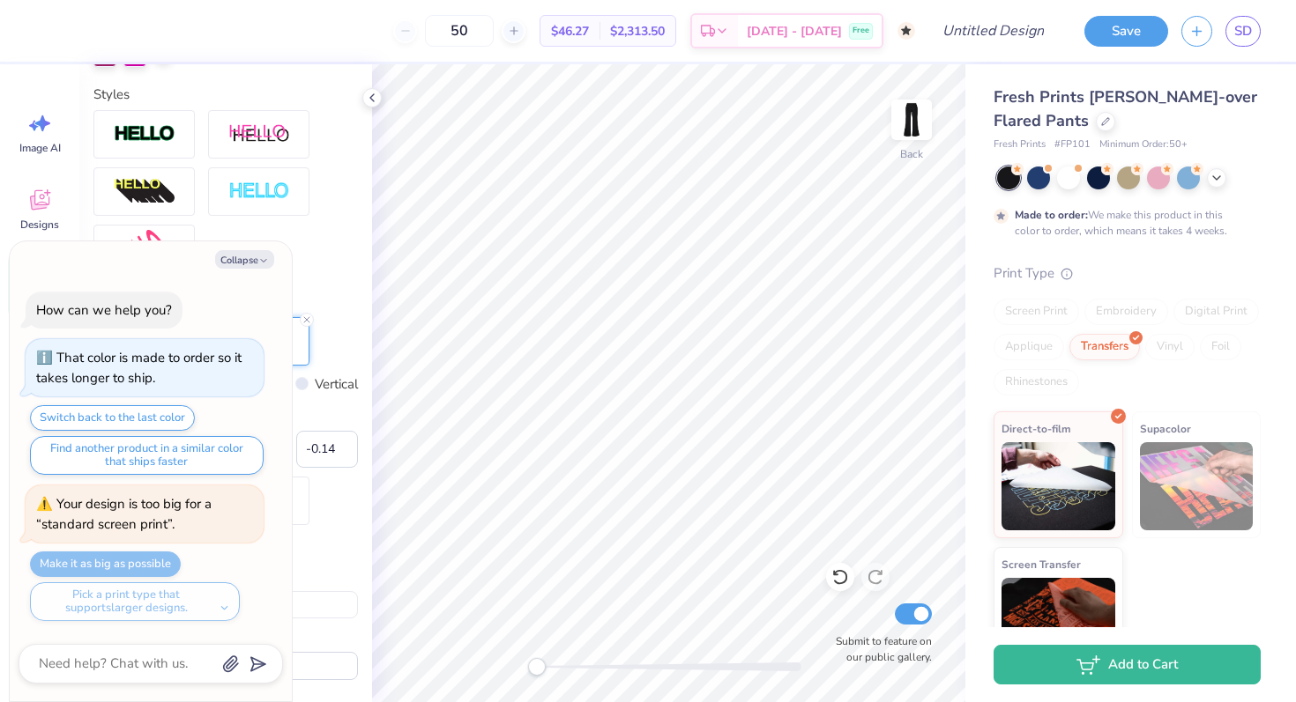
click at [56, 521] on div "Your design is too big for a “standard screen print”." at bounding box center [123, 514] width 175 height 38
type textarea "x"
type input "2.67"
type input "16.40"
type input "9.03"
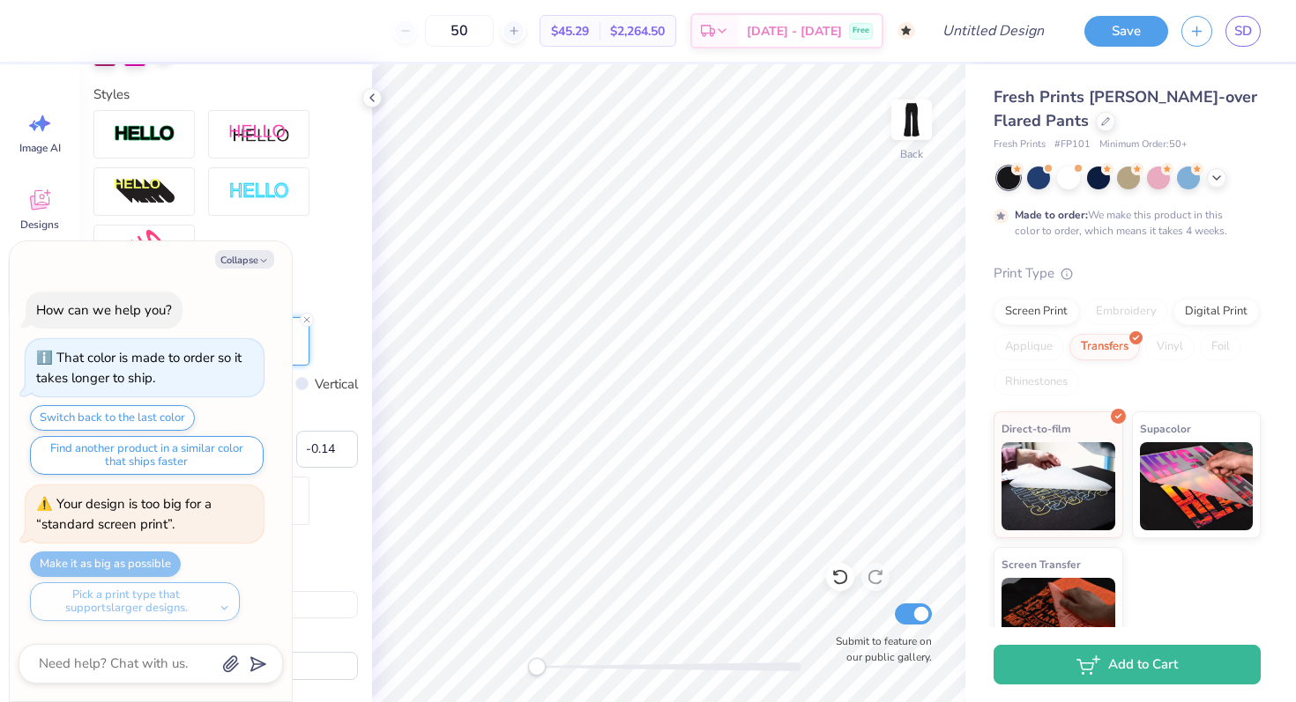
type textarea "x"
type input "0.0"
click at [1208, 315] on div "Digital Print" at bounding box center [1215, 309] width 85 height 26
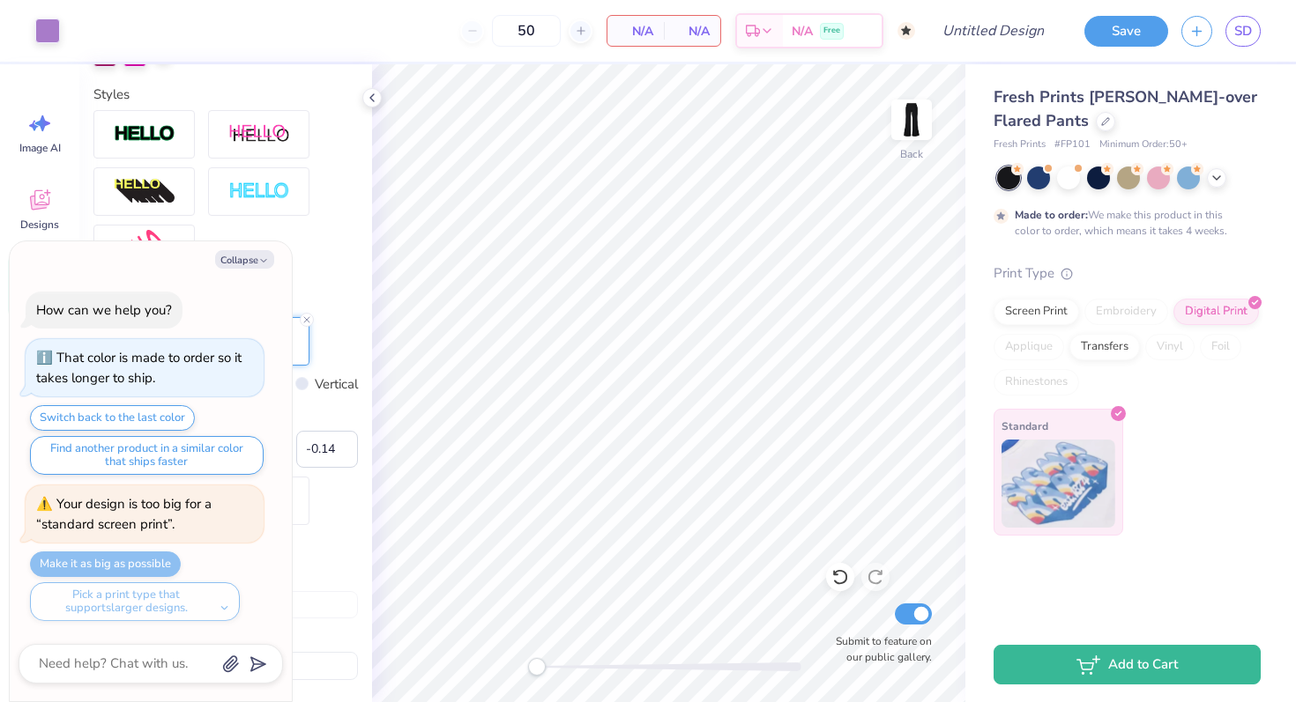
click at [1102, 462] on img at bounding box center [1058, 484] width 114 height 88
click at [1034, 301] on div "Screen Print" at bounding box center [1035, 309] width 85 height 26
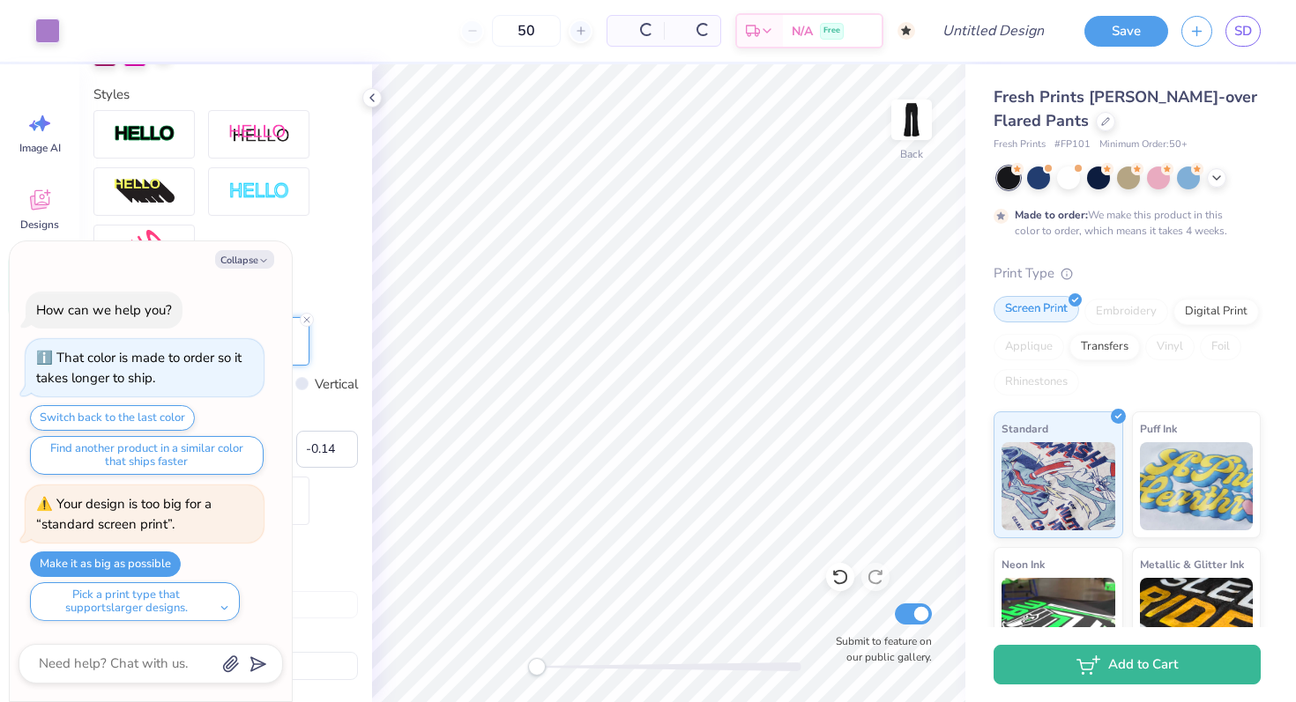
type textarea "x"
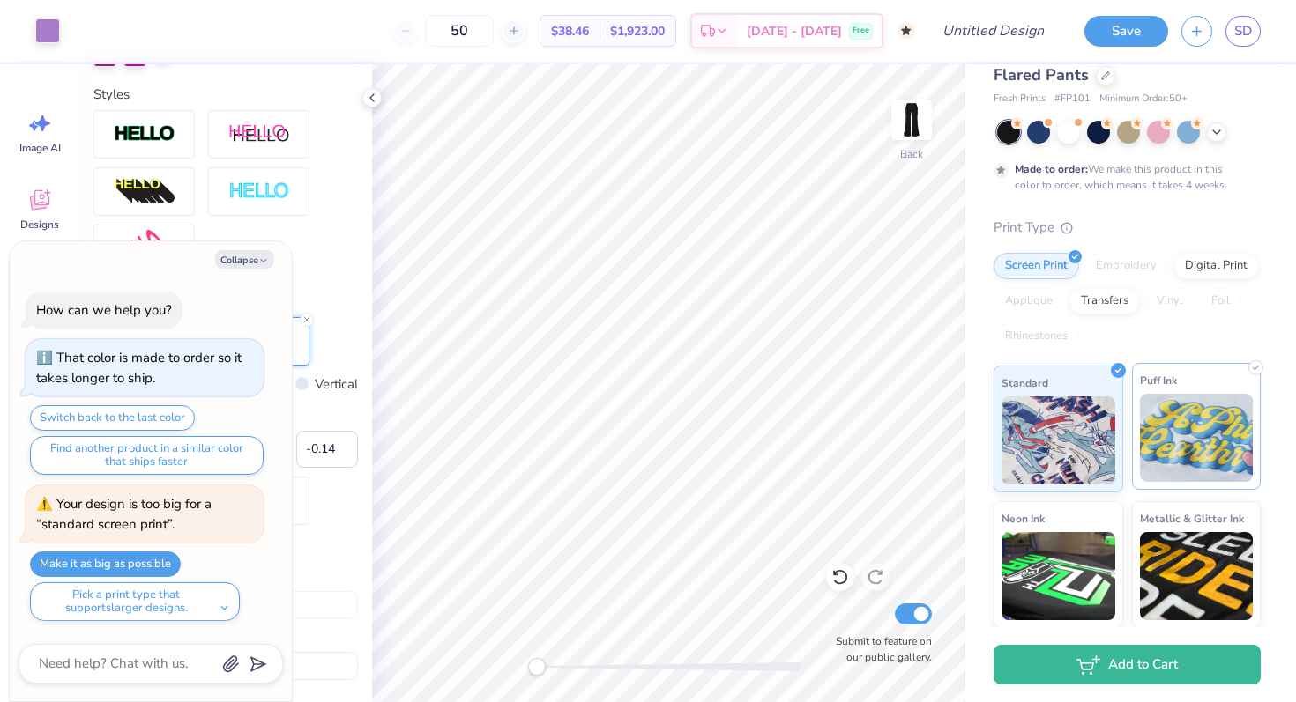
scroll to position [55, 0]
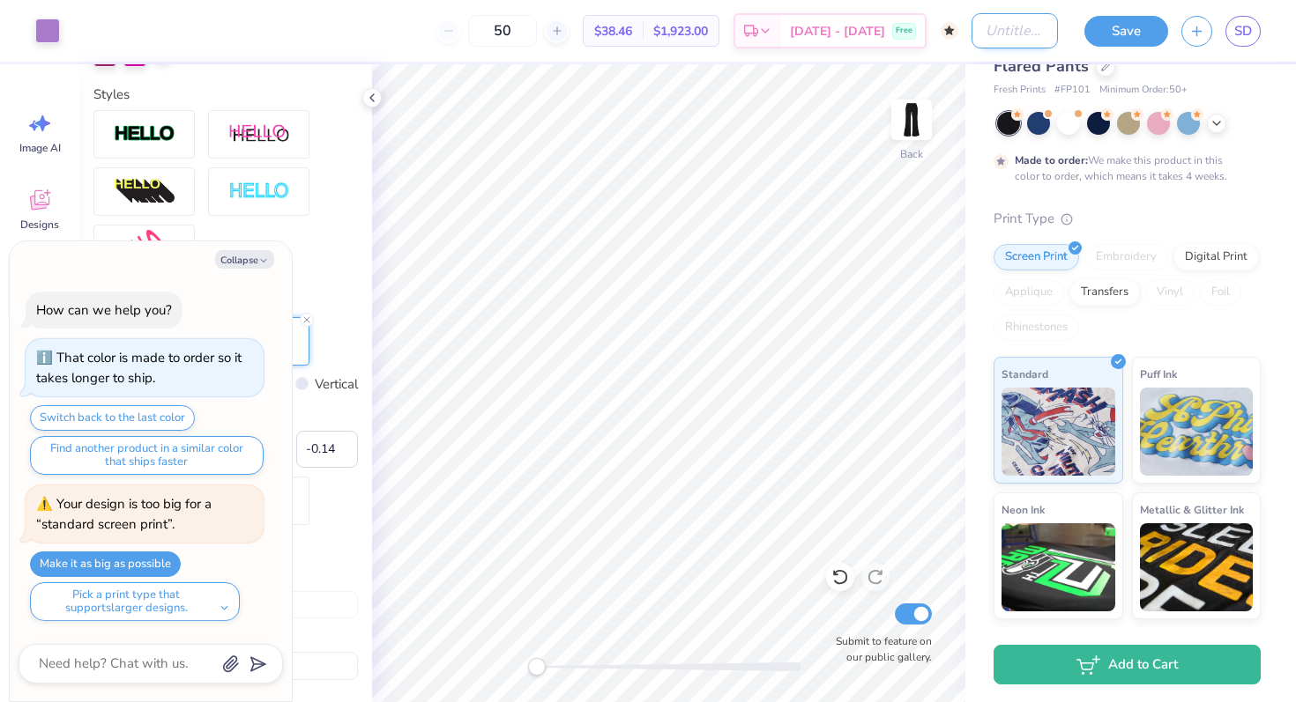
click at [992, 33] on input "Design Title" at bounding box center [1014, 30] width 86 height 35
type input "l"
type textarea "x"
click at [1126, 36] on button "Save" at bounding box center [1126, 28] width 84 height 31
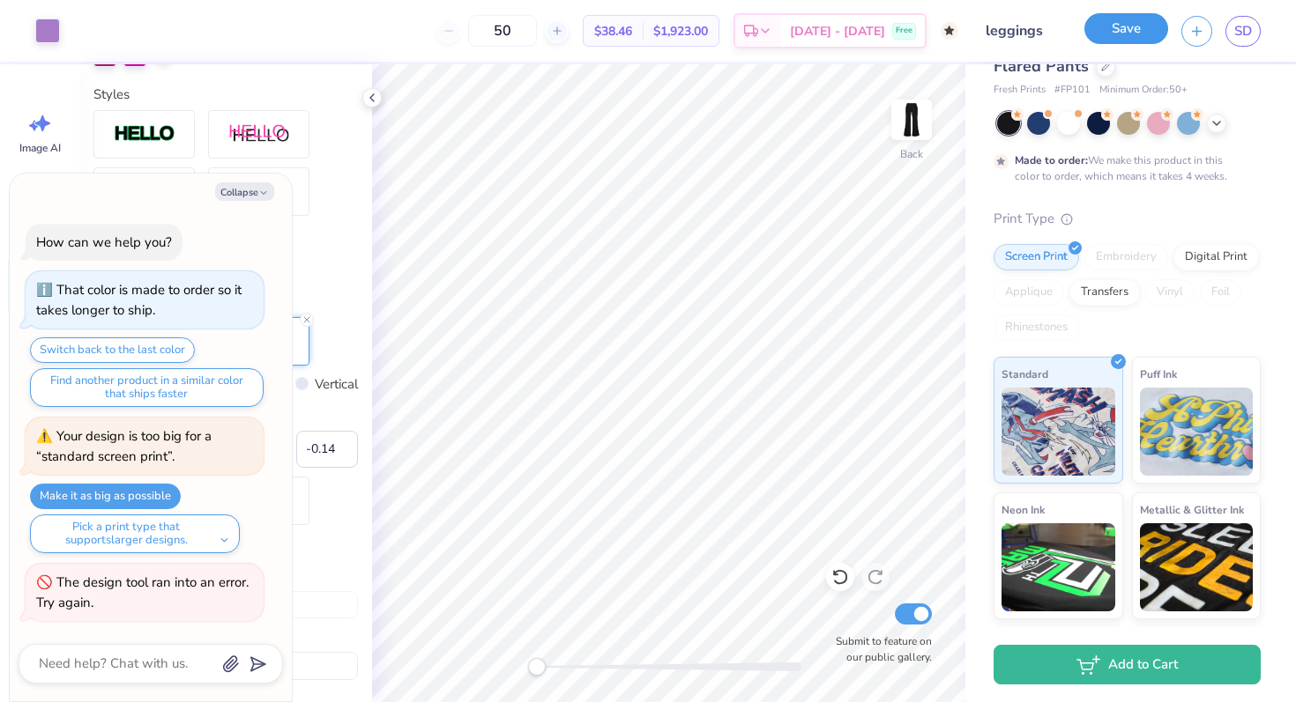
click at [1135, 22] on button "Save" at bounding box center [1126, 28] width 84 height 31
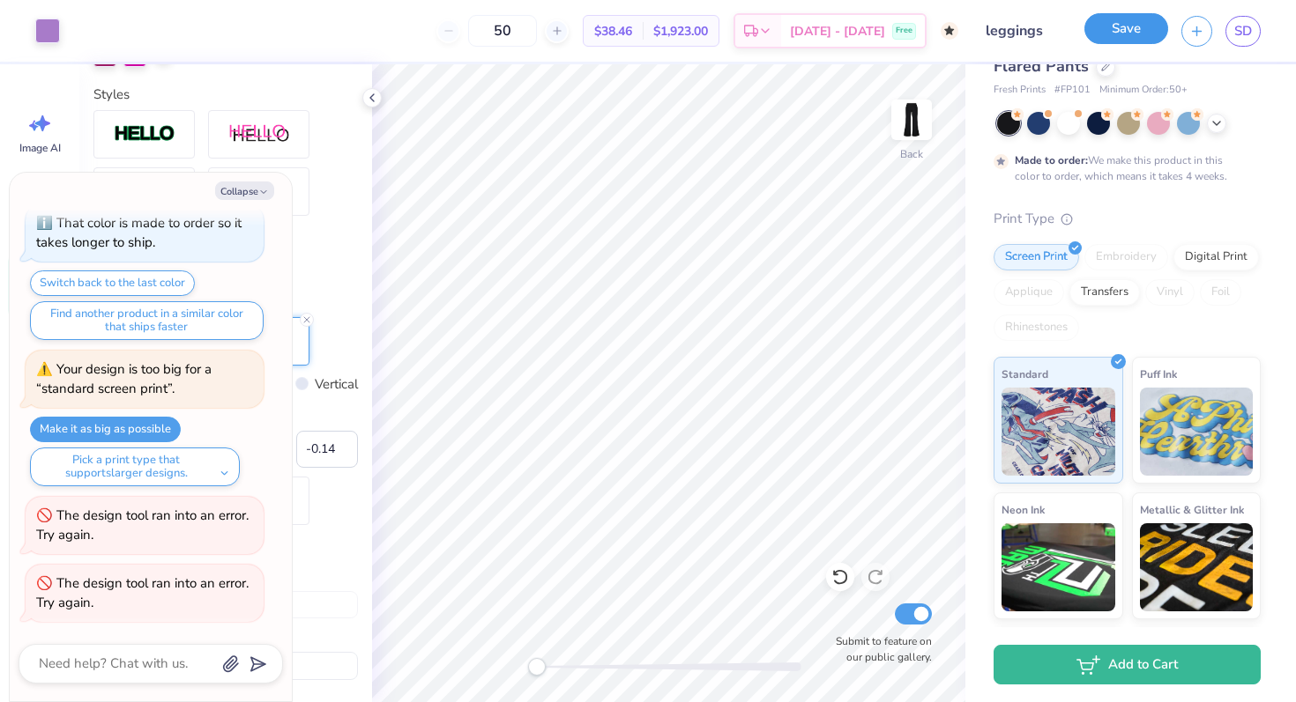
click at [1135, 22] on button "Save" at bounding box center [1126, 28] width 84 height 31
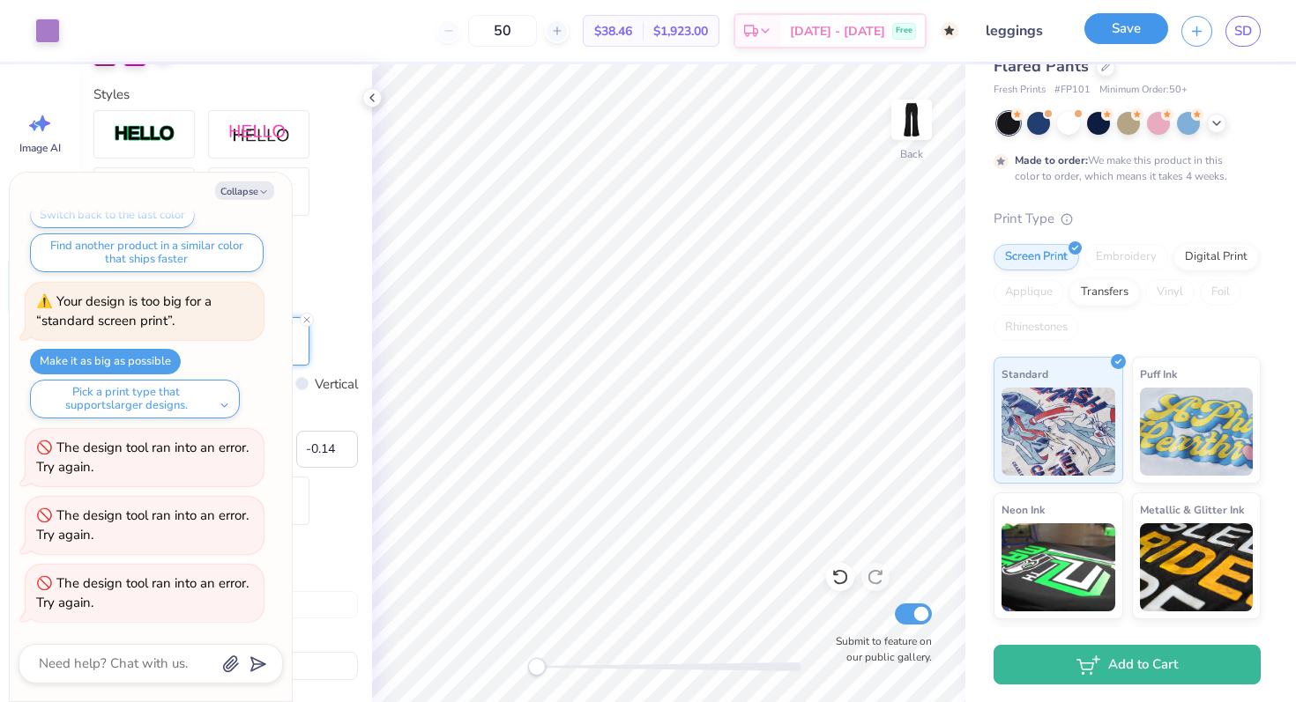
click at [1111, 30] on button "Save" at bounding box center [1126, 28] width 84 height 31
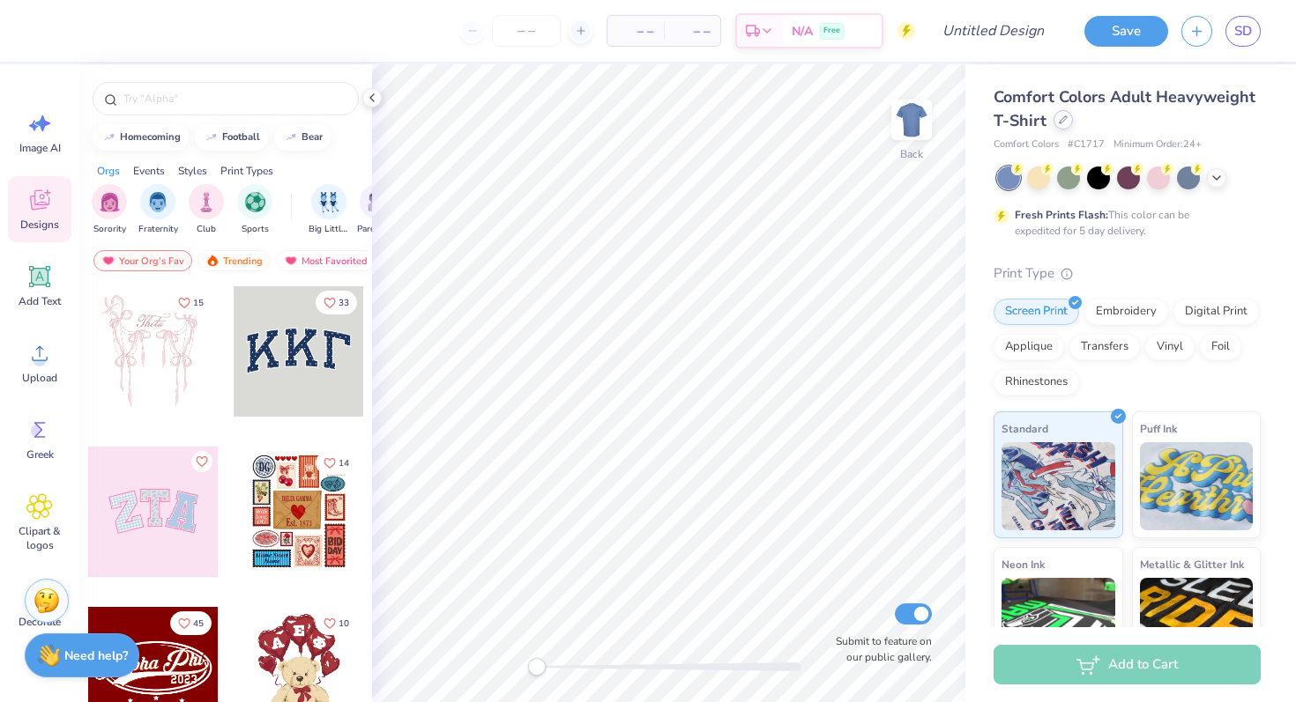
click at [1063, 120] on icon at bounding box center [1062, 119] width 7 height 7
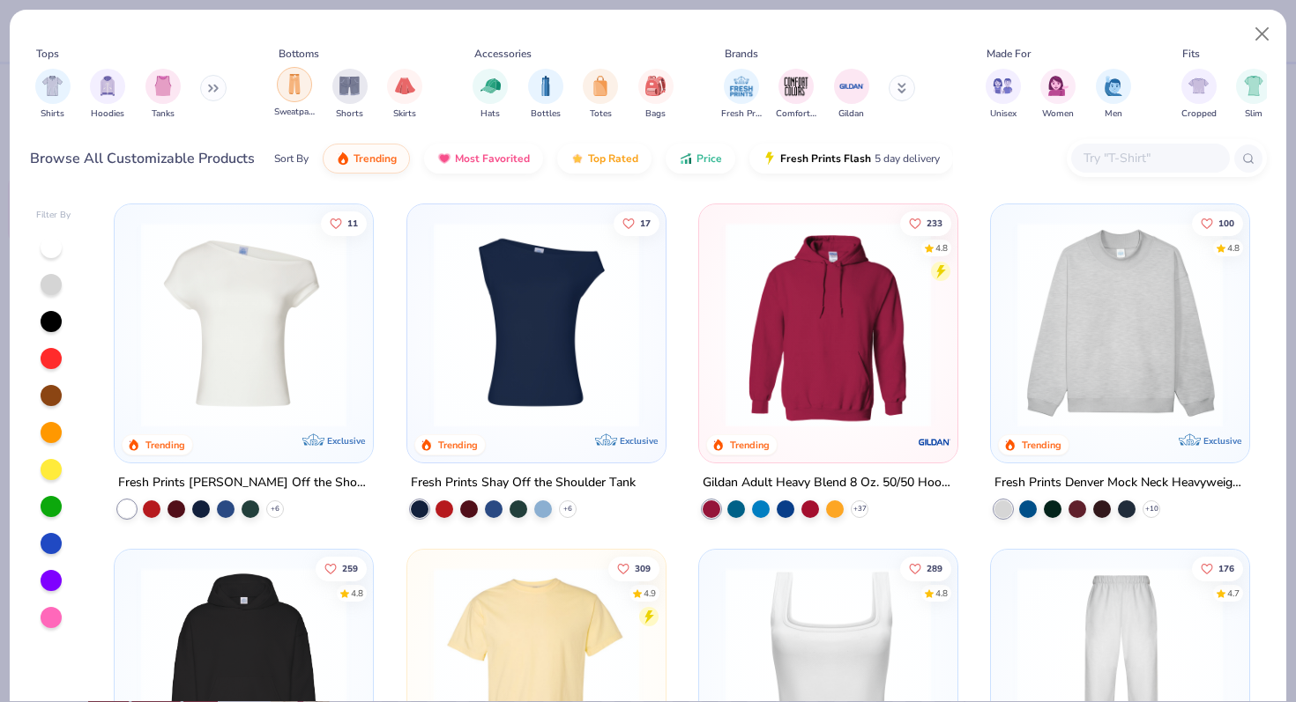
click at [294, 99] on div "filter for Sweatpants" at bounding box center [294, 84] width 35 height 35
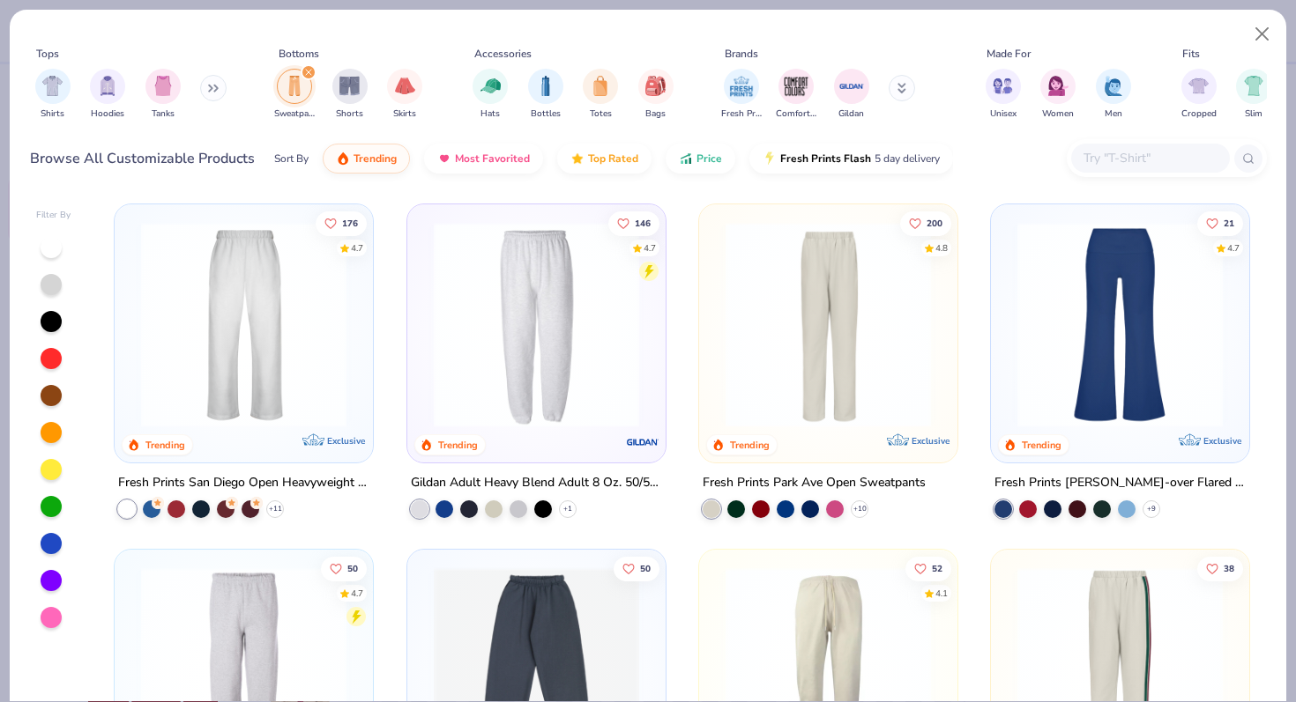
click at [1127, 347] on img at bounding box center [1119, 324] width 223 height 205
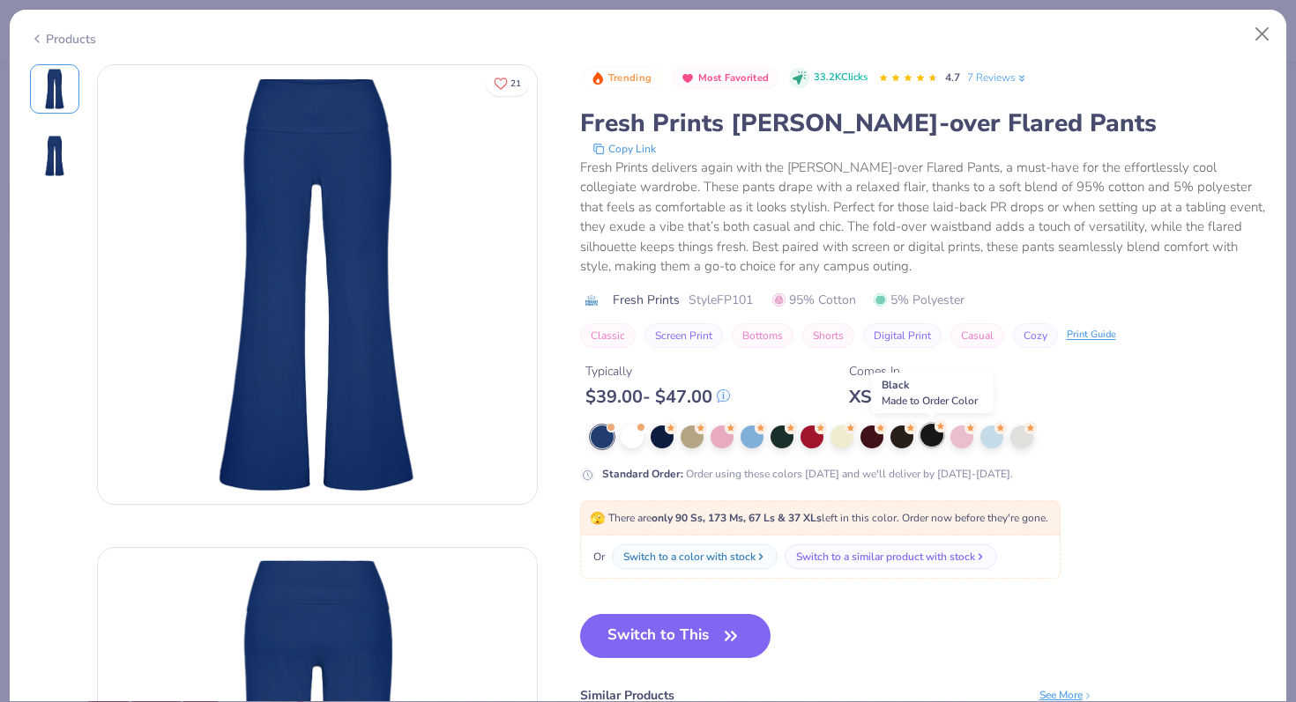
click at [924, 440] on div at bounding box center [931, 435] width 23 height 23
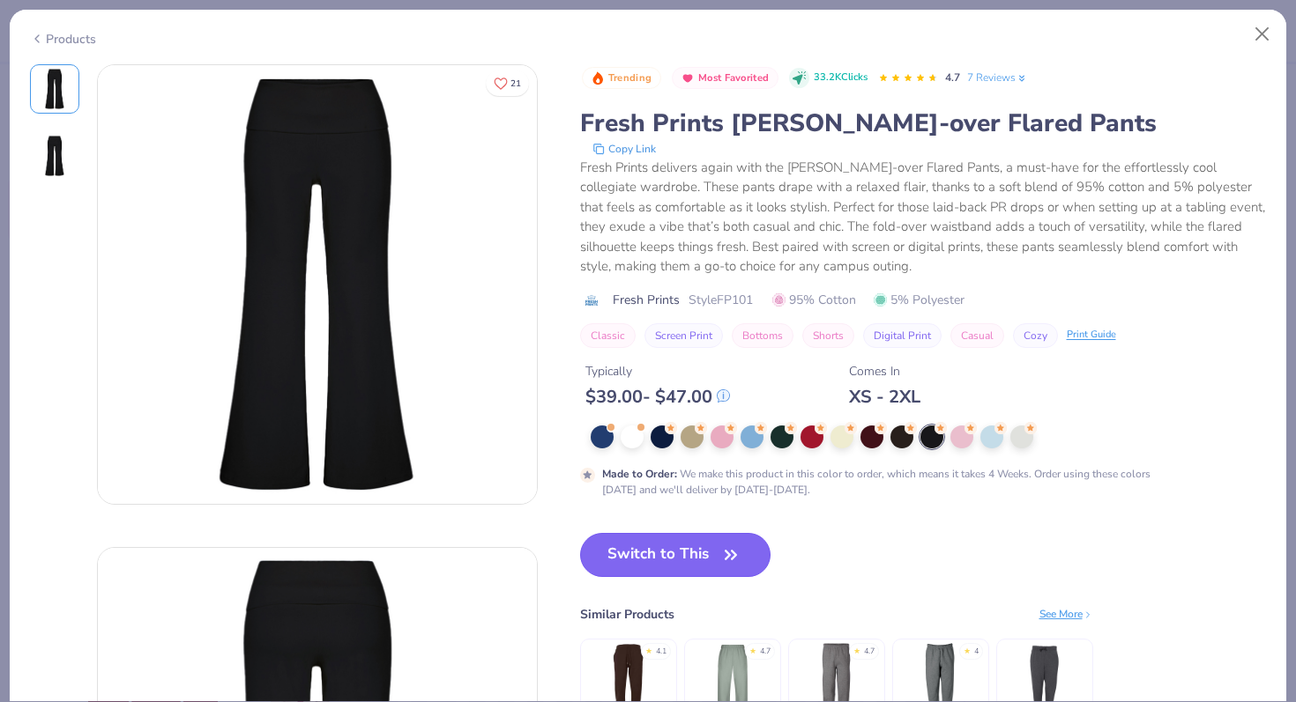
click at [705, 560] on button "Switch to This" at bounding box center [675, 555] width 191 height 44
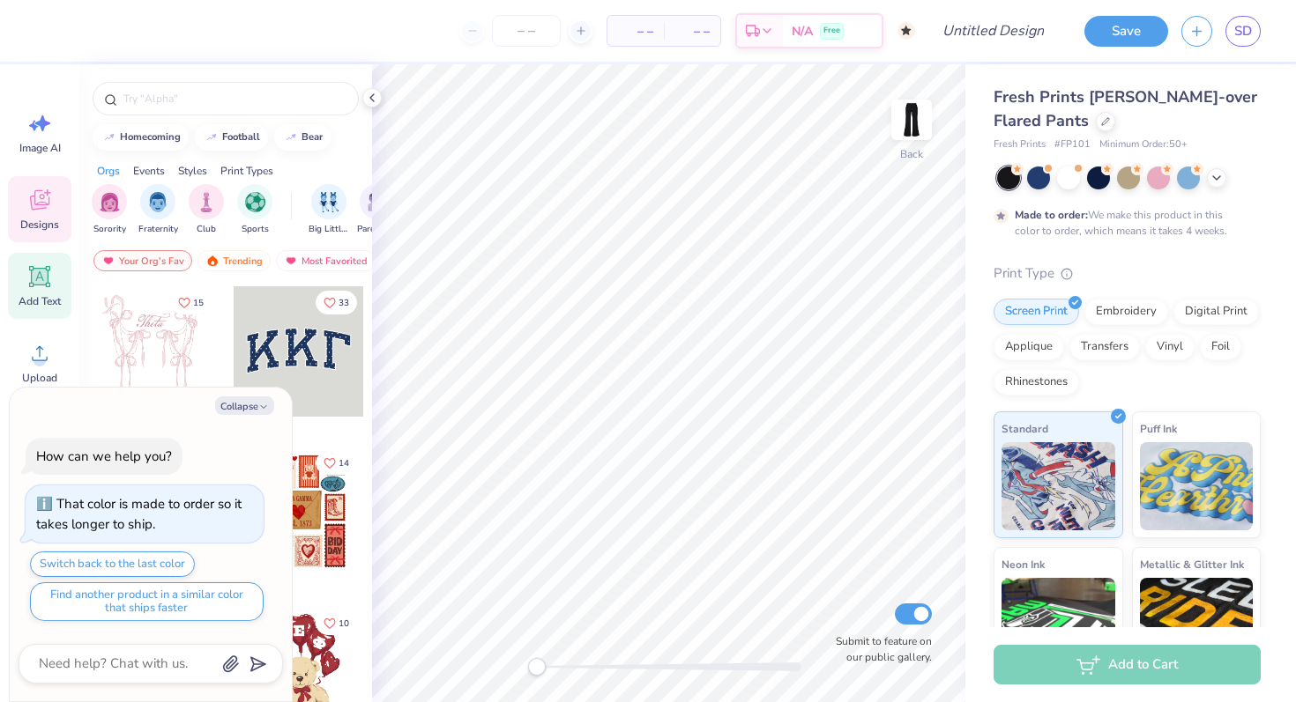
click at [41, 279] on icon at bounding box center [40, 277] width 17 height 17
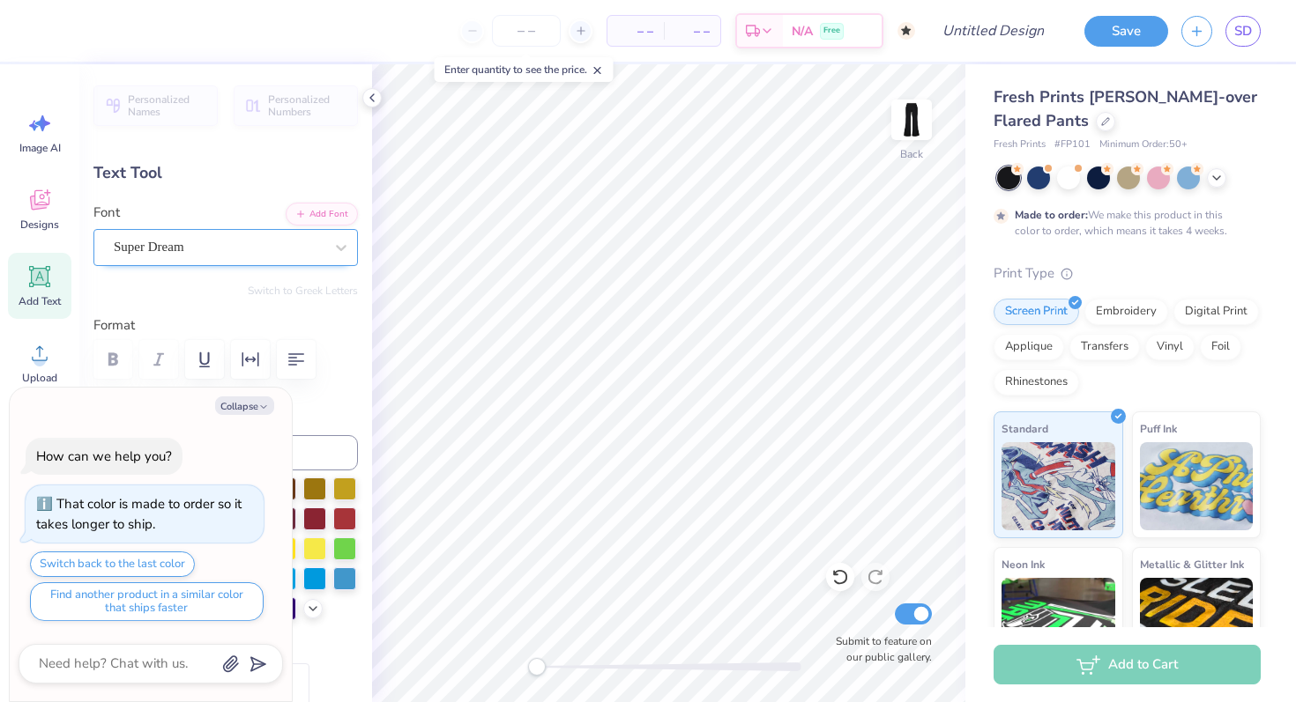
click at [234, 245] on div "Super Dream" at bounding box center [218, 247] width 213 height 27
click at [249, 413] on button "Collapse" at bounding box center [244, 406] width 59 height 19
type textarea "x"
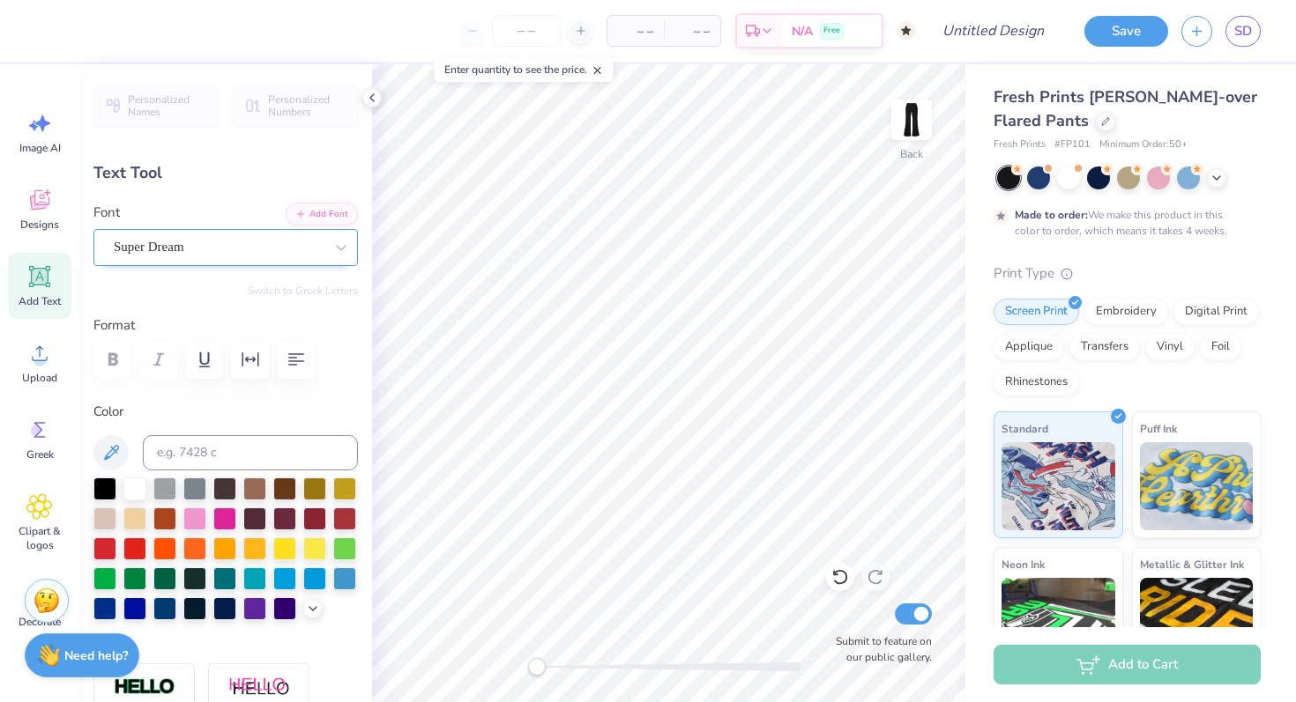
click at [190, 255] on div "Super Dream" at bounding box center [218, 247] width 213 height 27
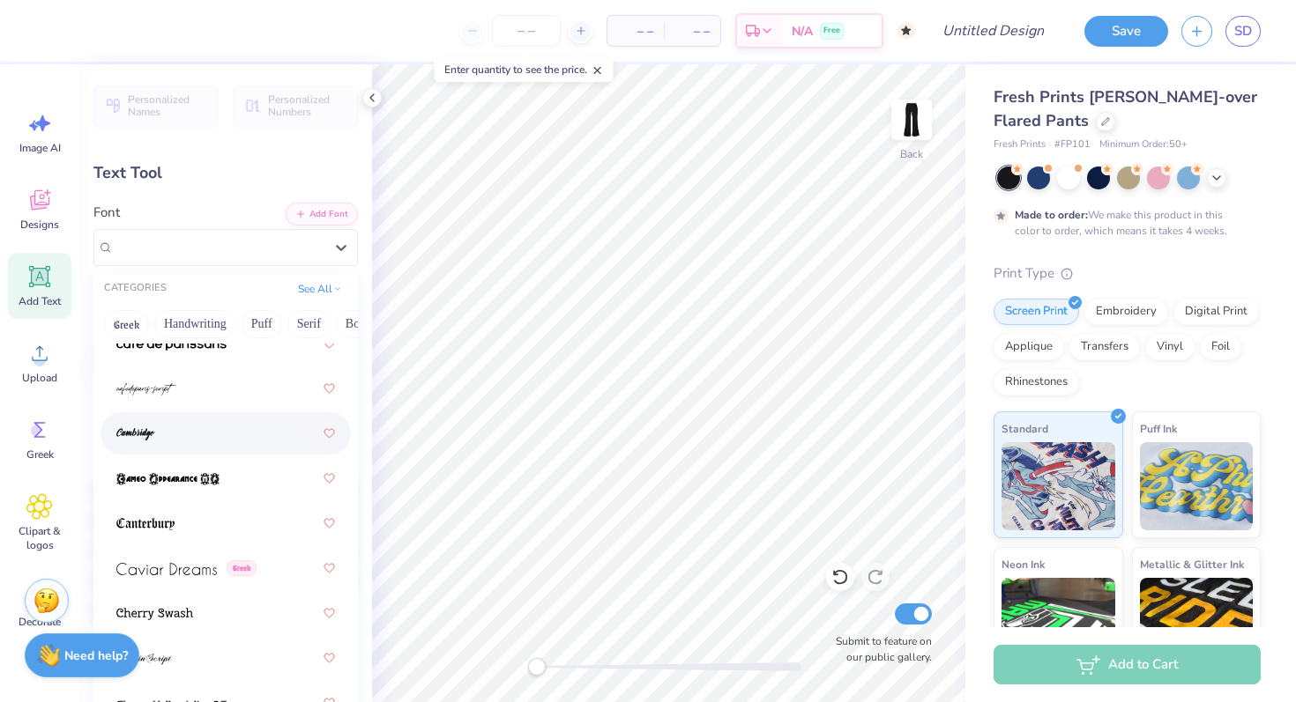
scroll to position [2526, 0]
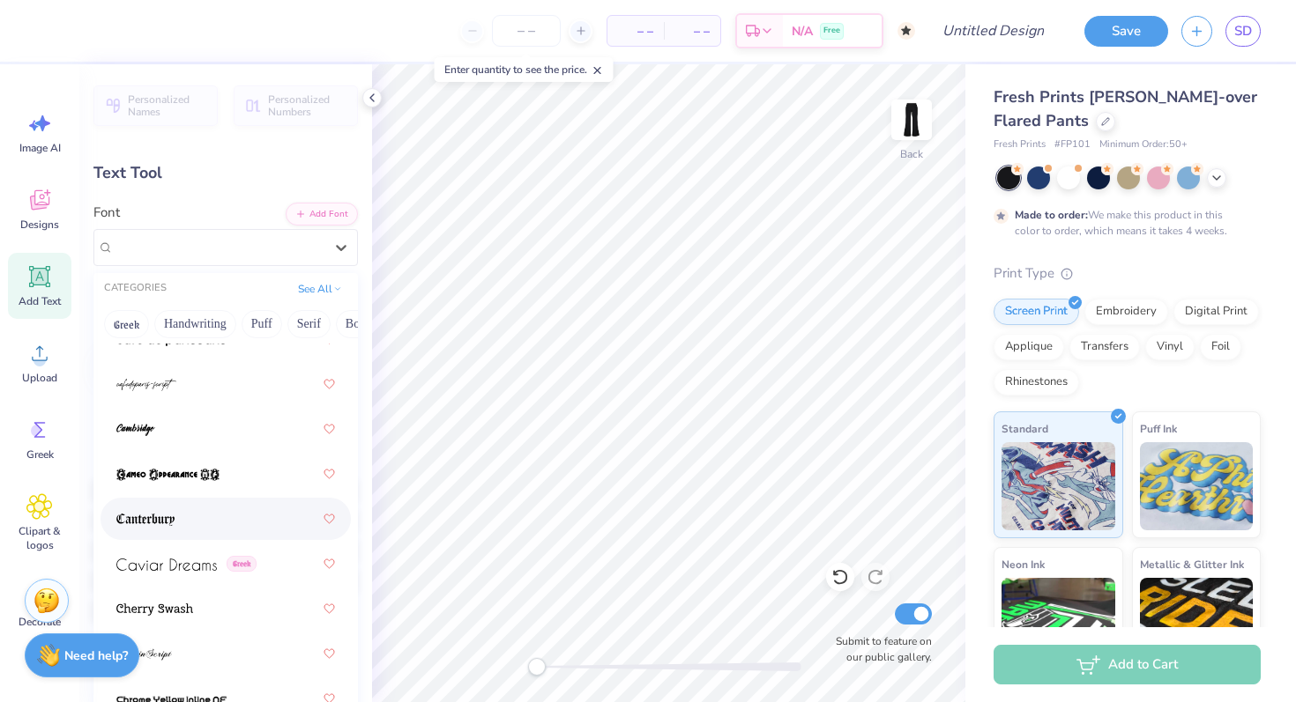
click at [193, 513] on div at bounding box center [225, 519] width 219 height 32
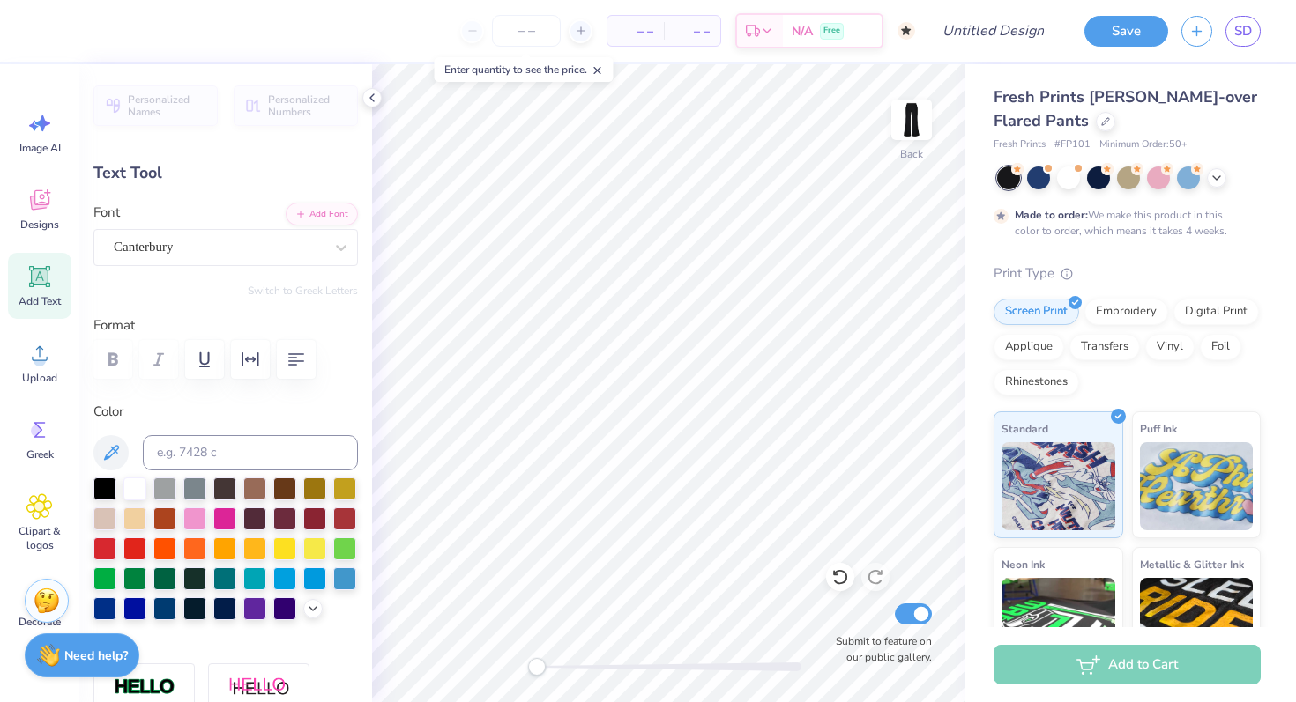
type textarea "T"
type textarea "Delta Epsilon Beta"
type input "6.26"
type input "0.73"
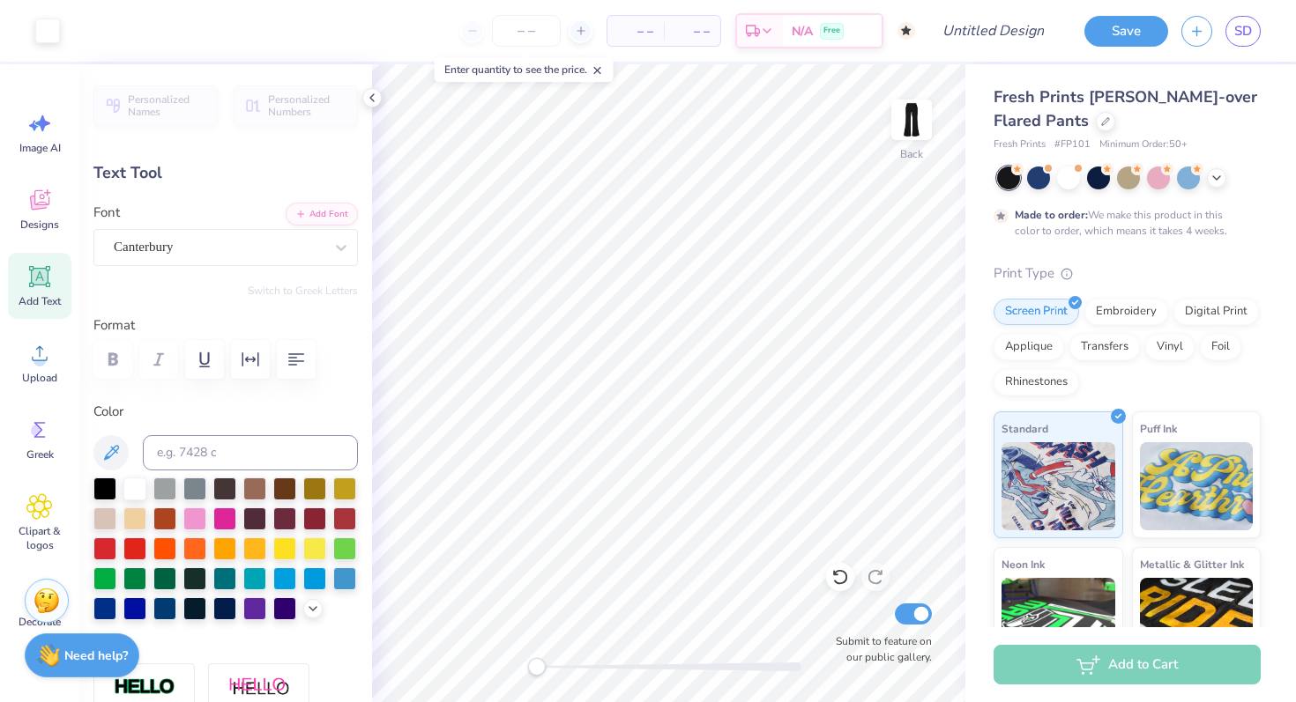
type input "16.64"
click at [296, 251] on div "Canterbury" at bounding box center [218, 247] width 213 height 27
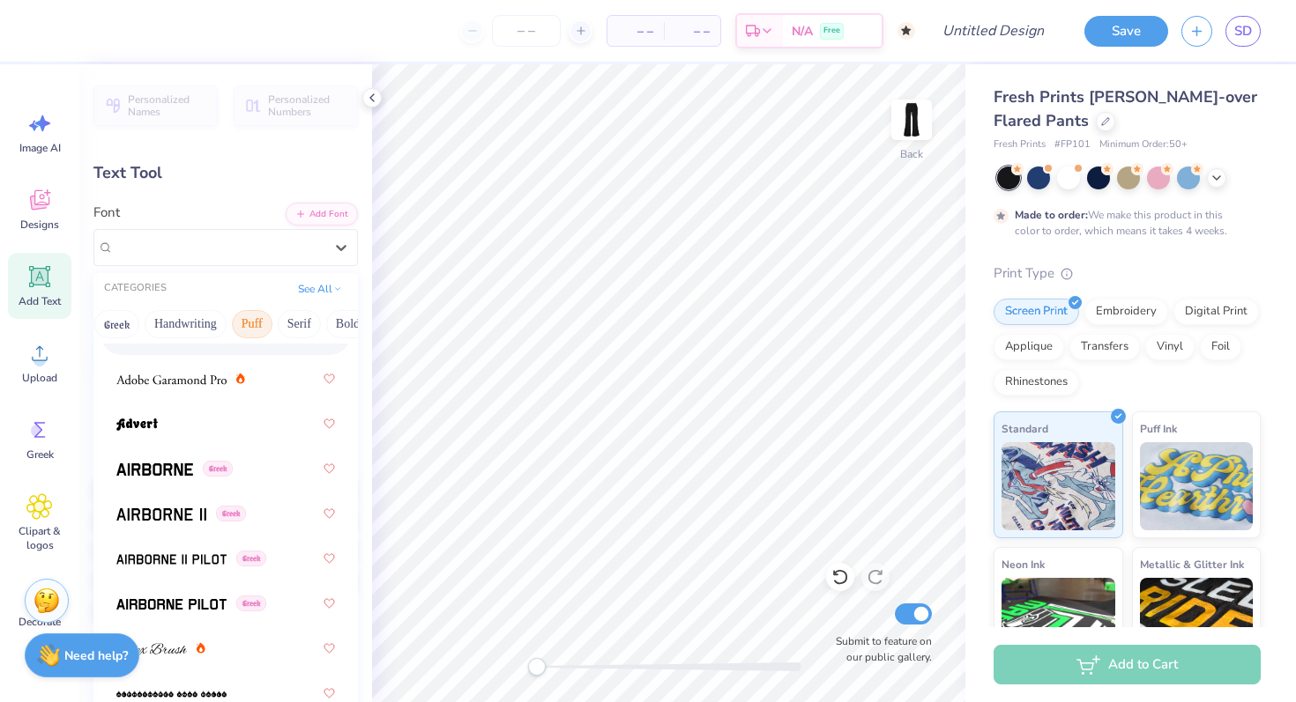
scroll to position [0, 0]
click at [122, 326] on button "Greek" at bounding box center [126, 324] width 45 height 28
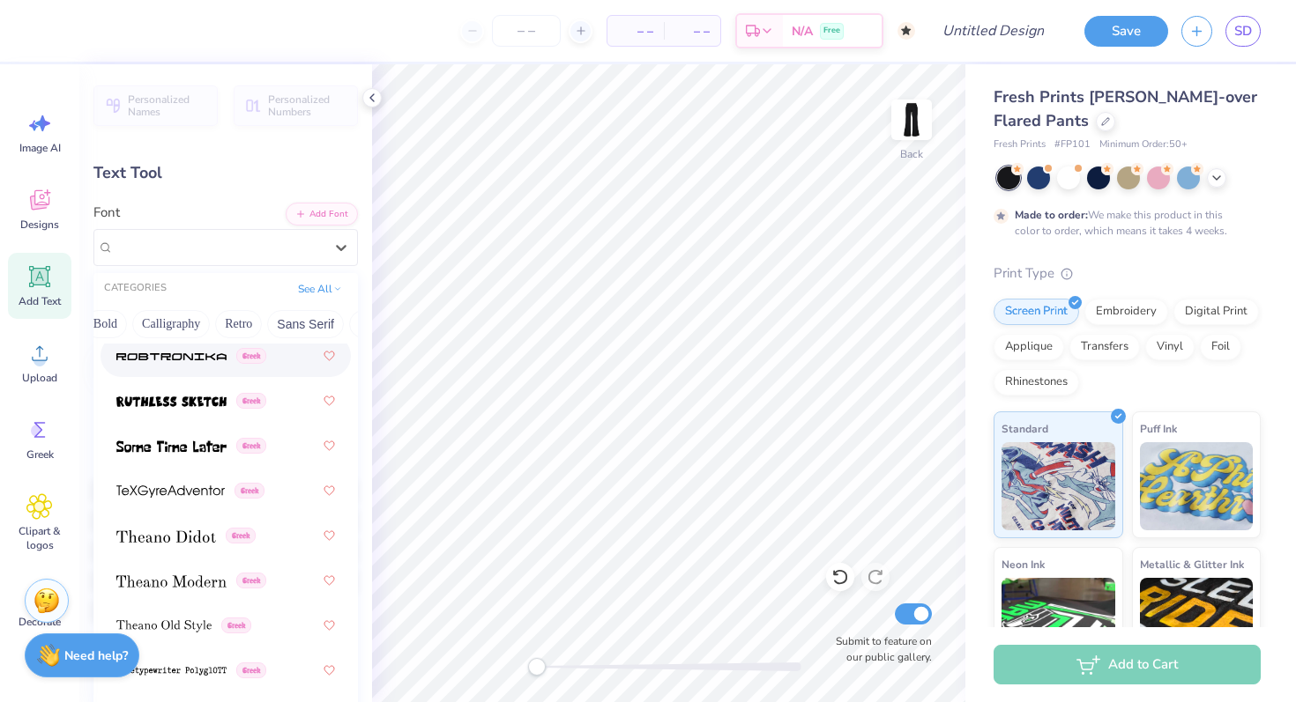
scroll to position [0, 251]
click at [189, 330] on button "Calligraphy" at bounding box center [172, 324] width 78 height 28
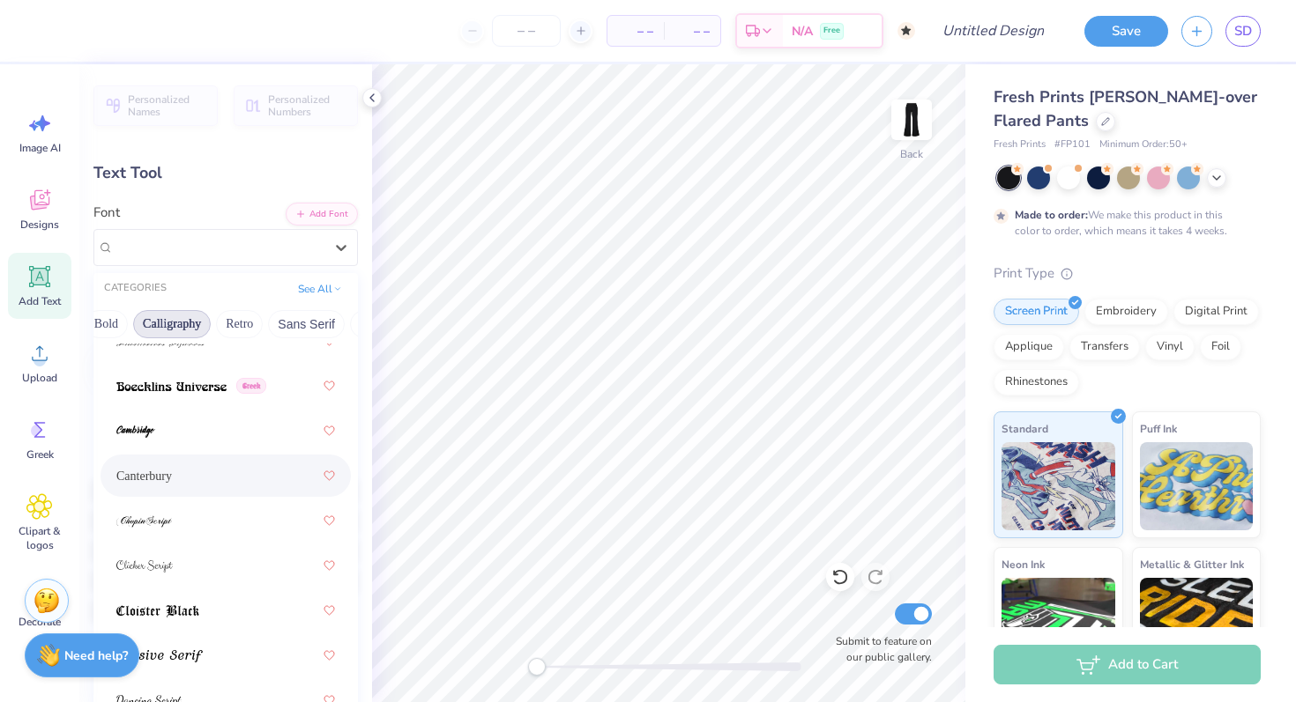
scroll to position [264, 0]
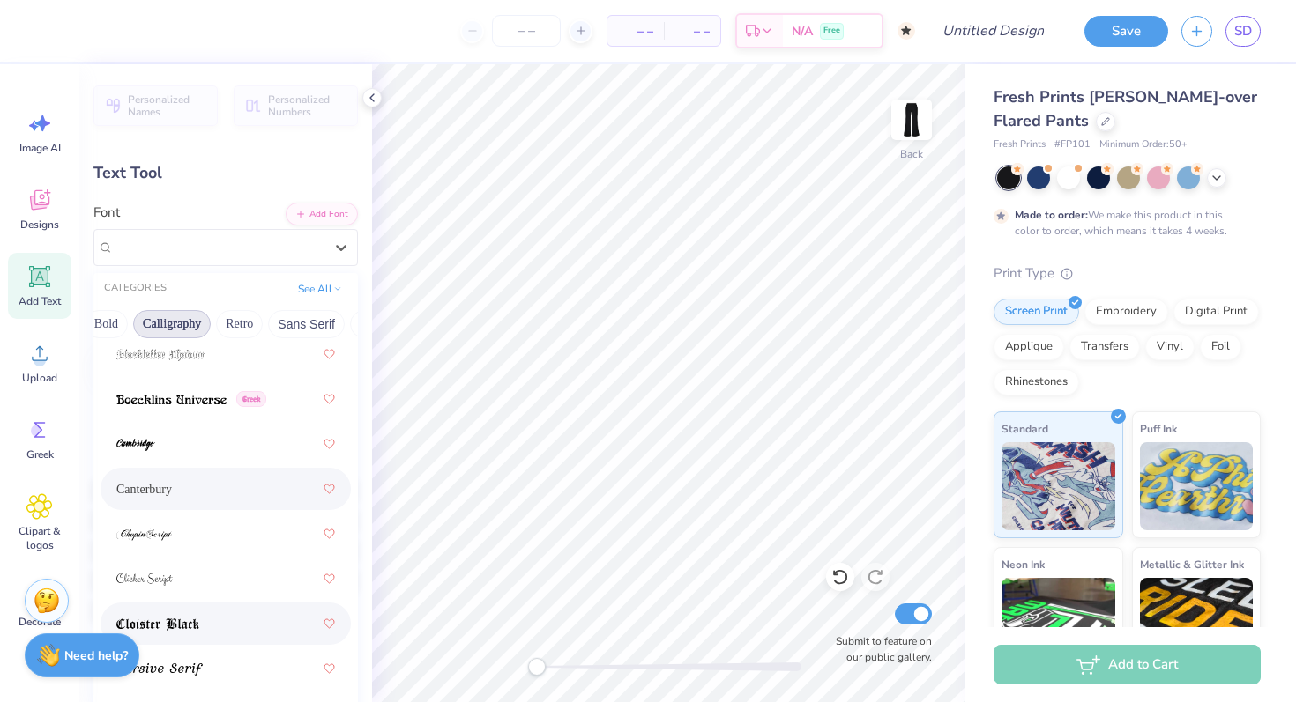
click at [220, 628] on div at bounding box center [225, 624] width 219 height 32
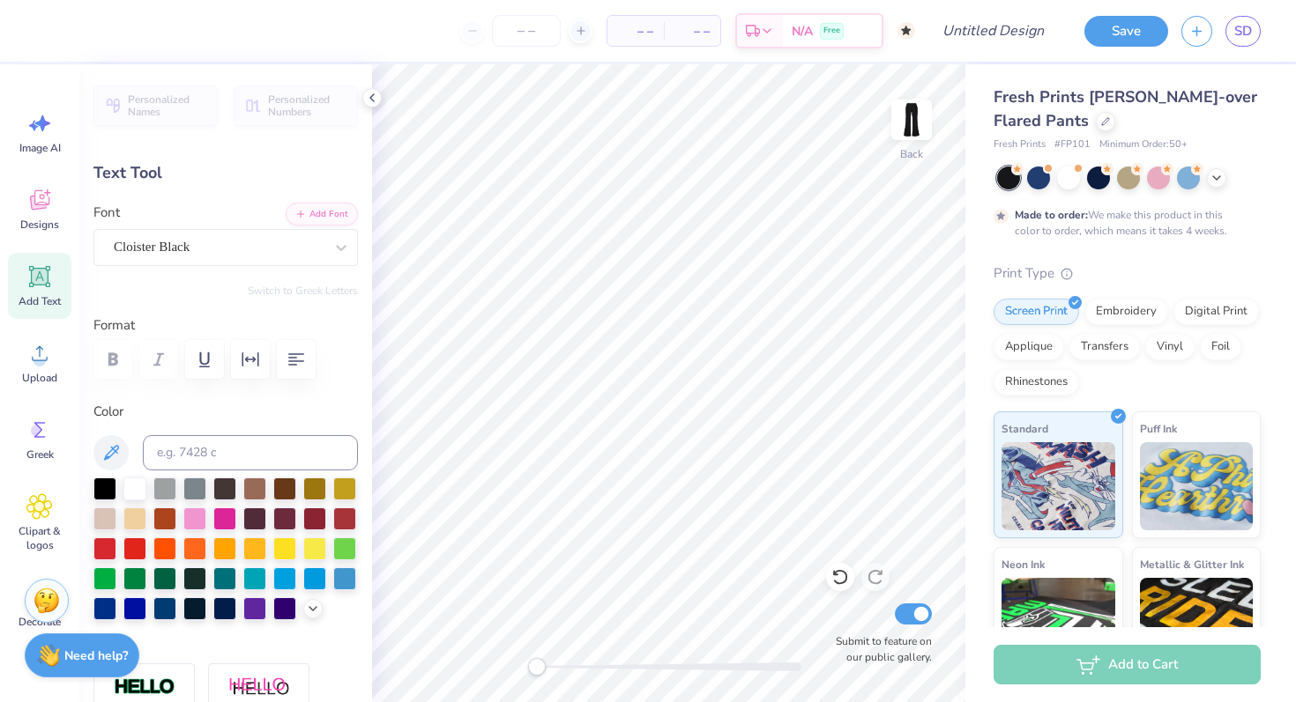
click at [25, 290] on div "Add Text" at bounding box center [39, 286] width 63 height 66
type input "6.34"
type input "1.84"
type input "16.08"
type textarea "XT"
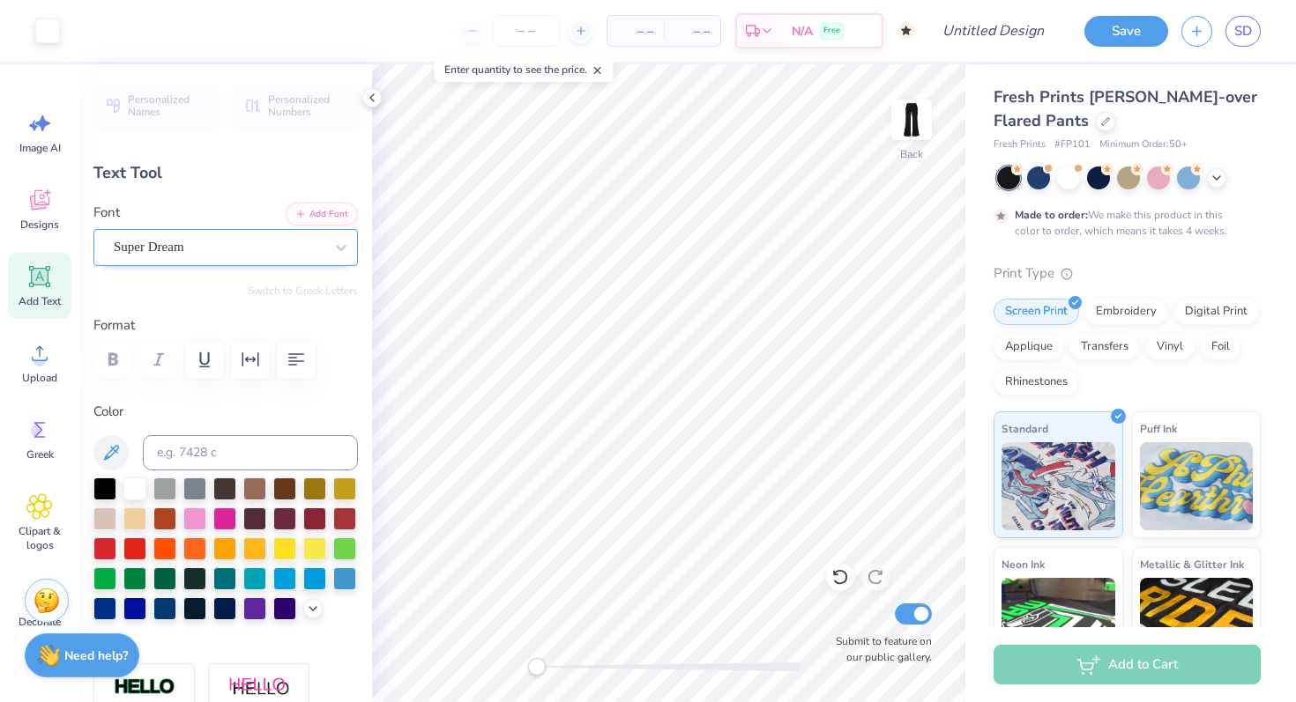
type input "3.26"
type input "1.83"
type input "84.8"
type textarea "X"
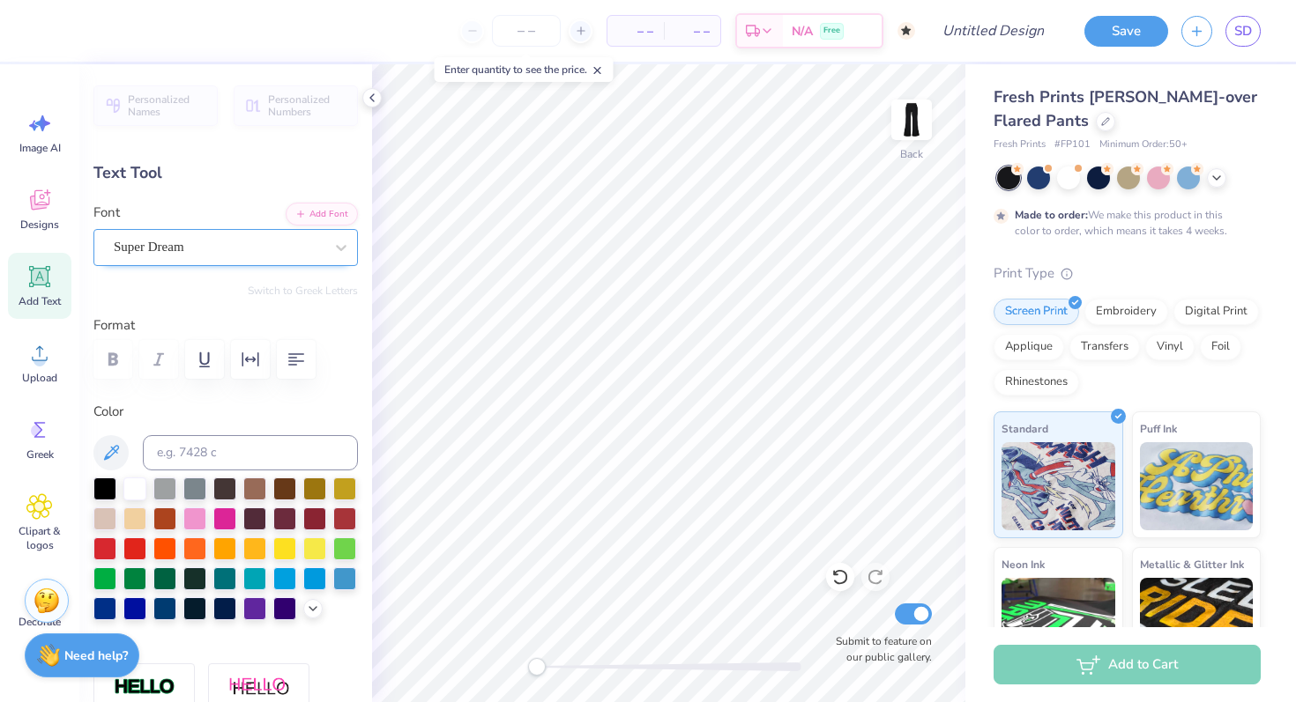
type textarea "Delta Epsilon Beta"
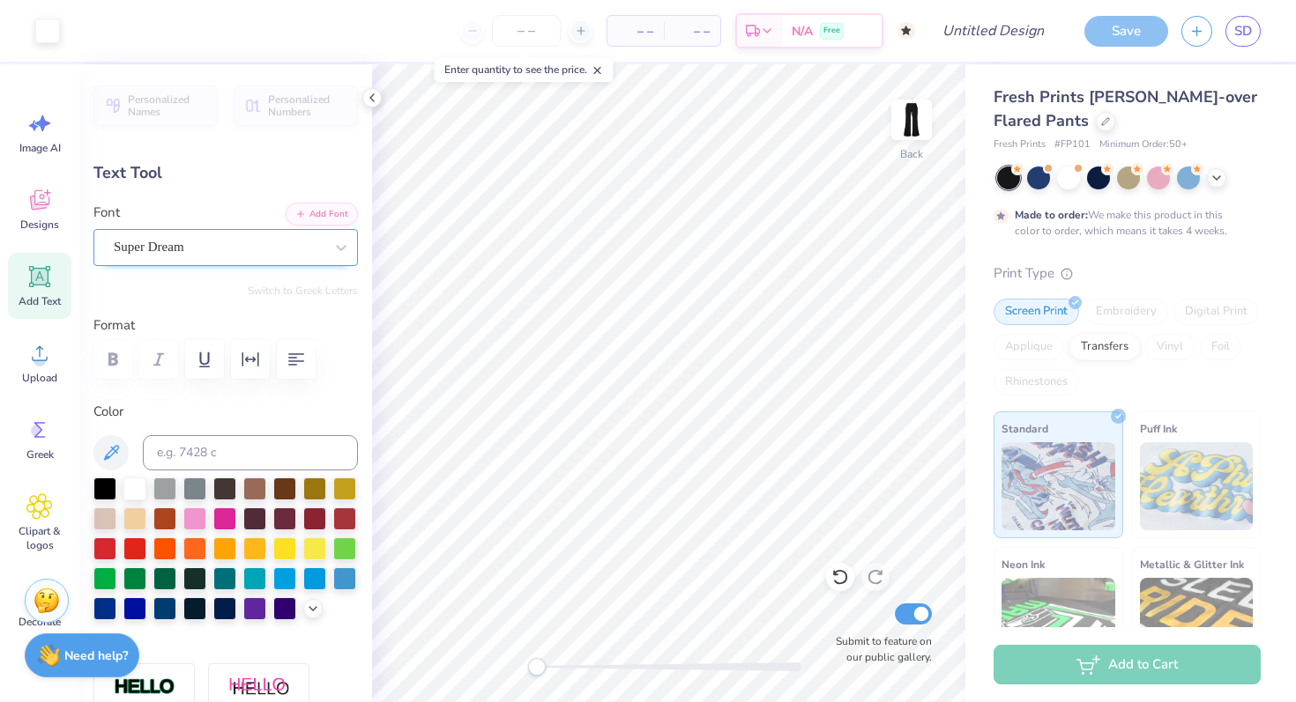
type input "0.0"
type input "3.64"
type input "22.30"
type input "6.73"
type input "84.8"
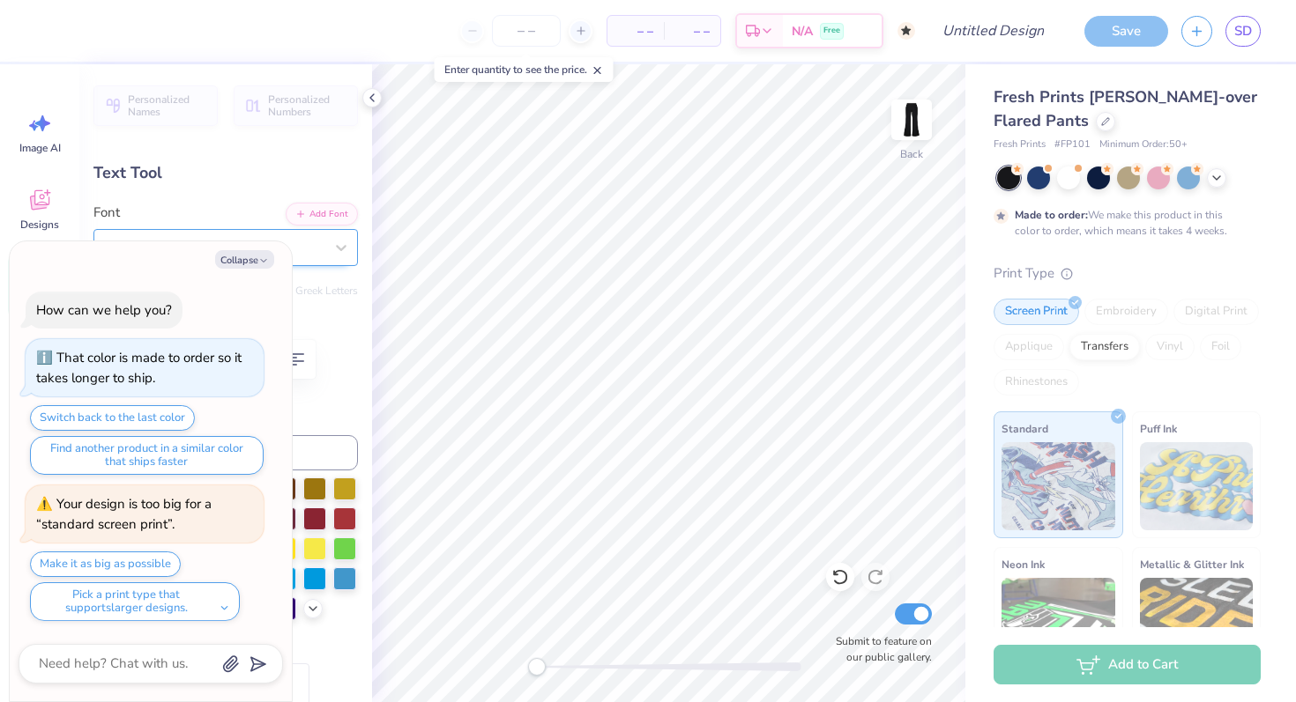
type textarea "x"
type input "78.4"
click at [154, 569] on button "Make it as big as possible" at bounding box center [105, 565] width 151 height 26
type textarea "x"
type input "4.71"
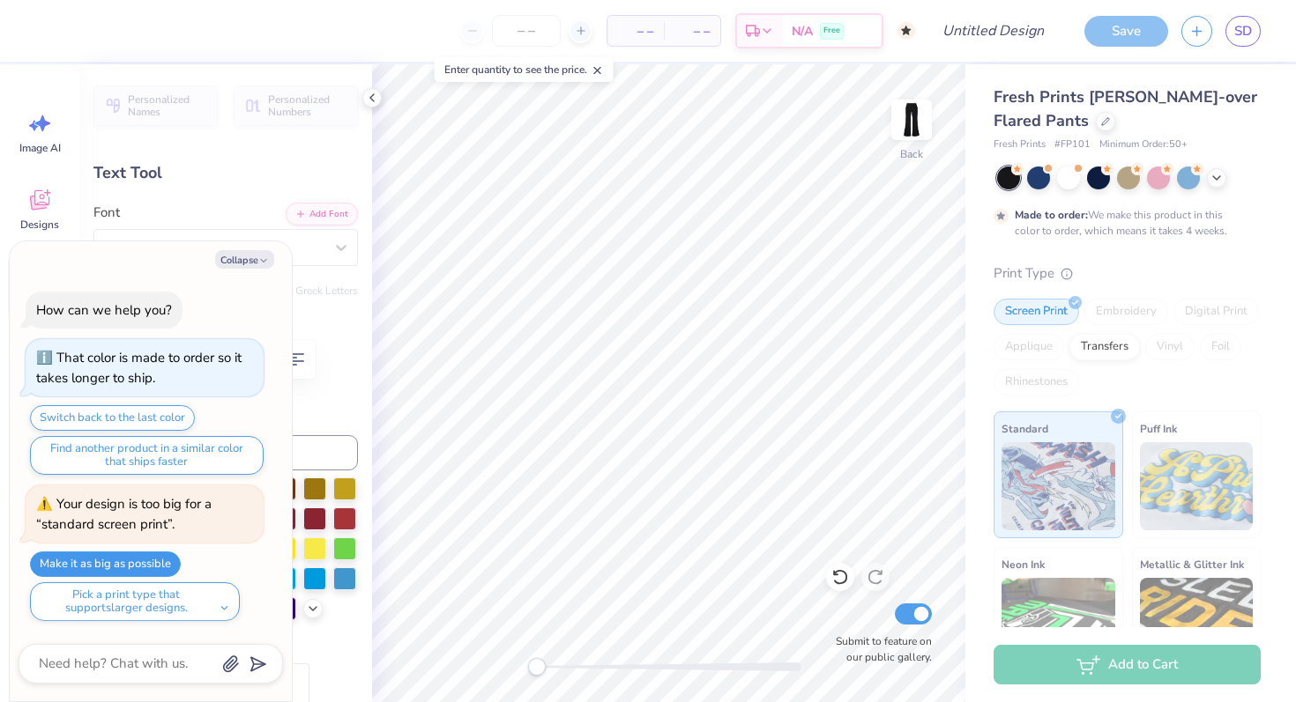
type input "17.84"
type input "11.09"
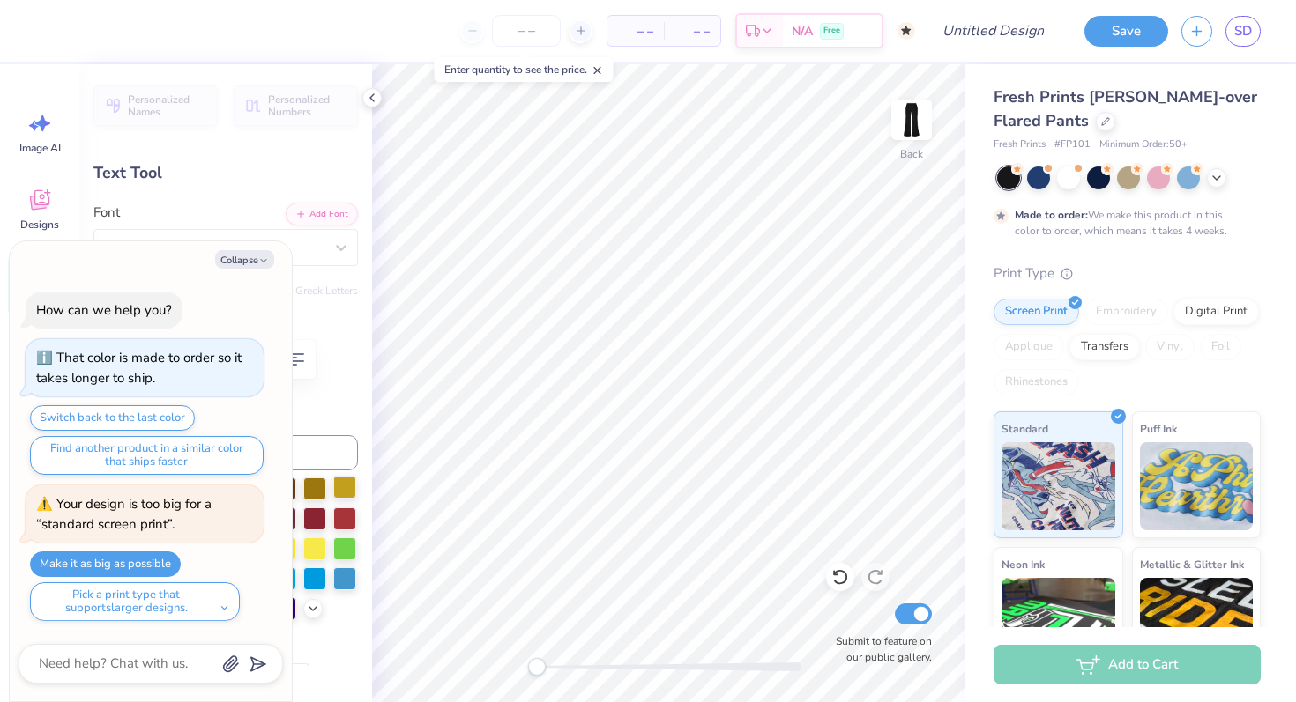
type textarea "x"
type input "90.2"
click at [262, 252] on button "Collapse" at bounding box center [244, 259] width 59 height 19
type textarea "x"
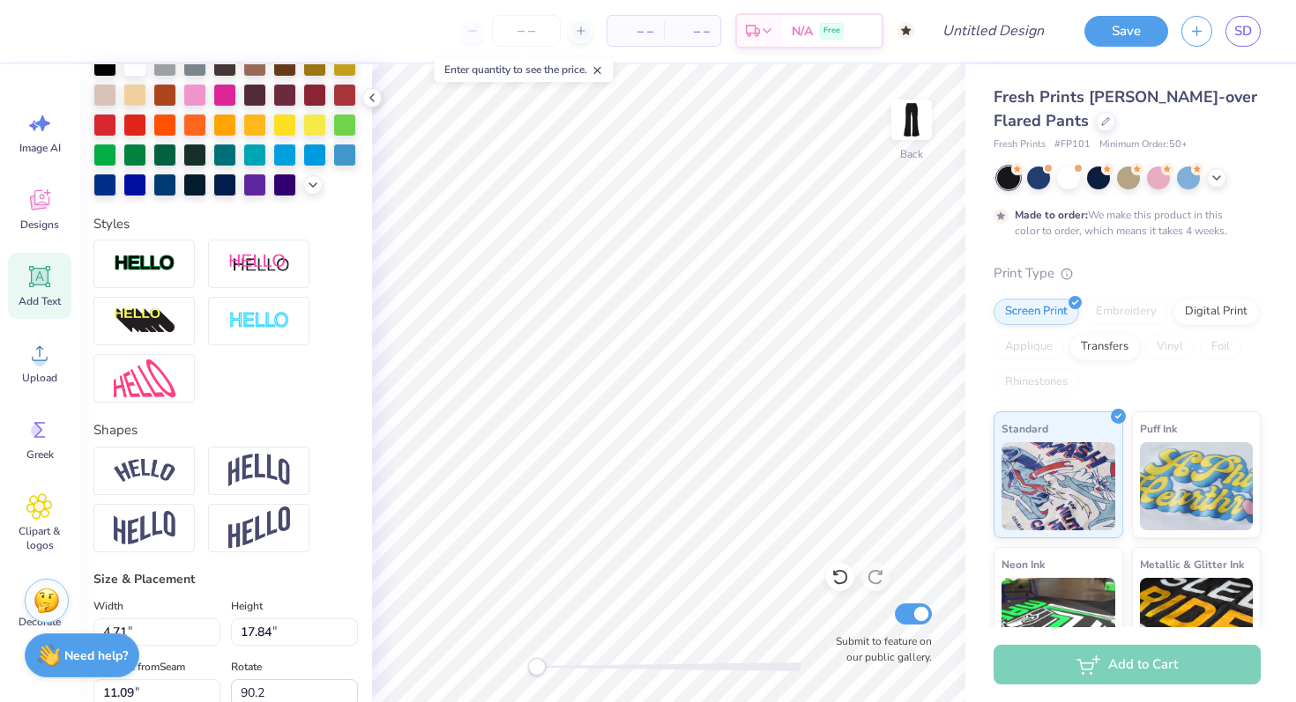
scroll to position [753, 0]
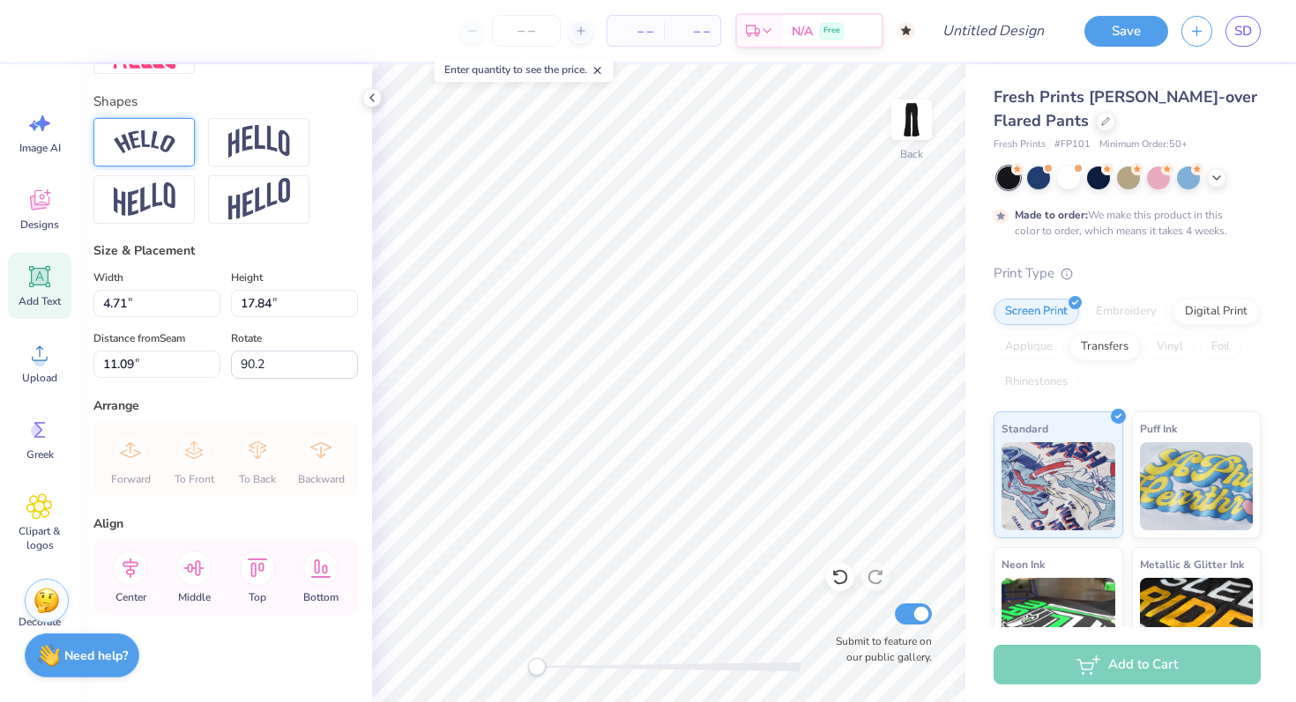
click at [173, 156] on div at bounding box center [143, 142] width 101 height 48
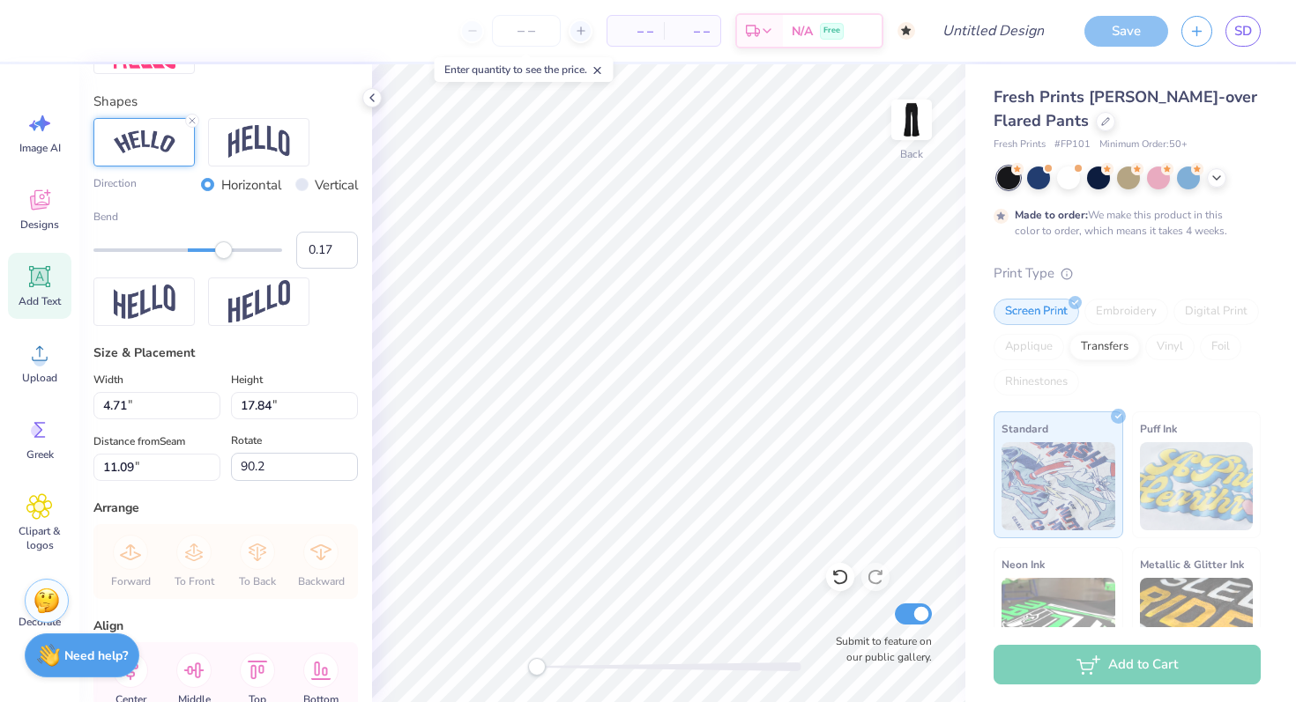
type input "0.16"
drag, startPoint x: 235, startPoint y: 247, endPoint x: 204, endPoint y: 249, distance: 31.8
click at [204, 249] on div "Accessibility label" at bounding box center [203, 251] width 18 height 18
type input "-0.50"
drag, startPoint x: 204, startPoint y: 249, endPoint x: 141, endPoint y: 248, distance: 62.6
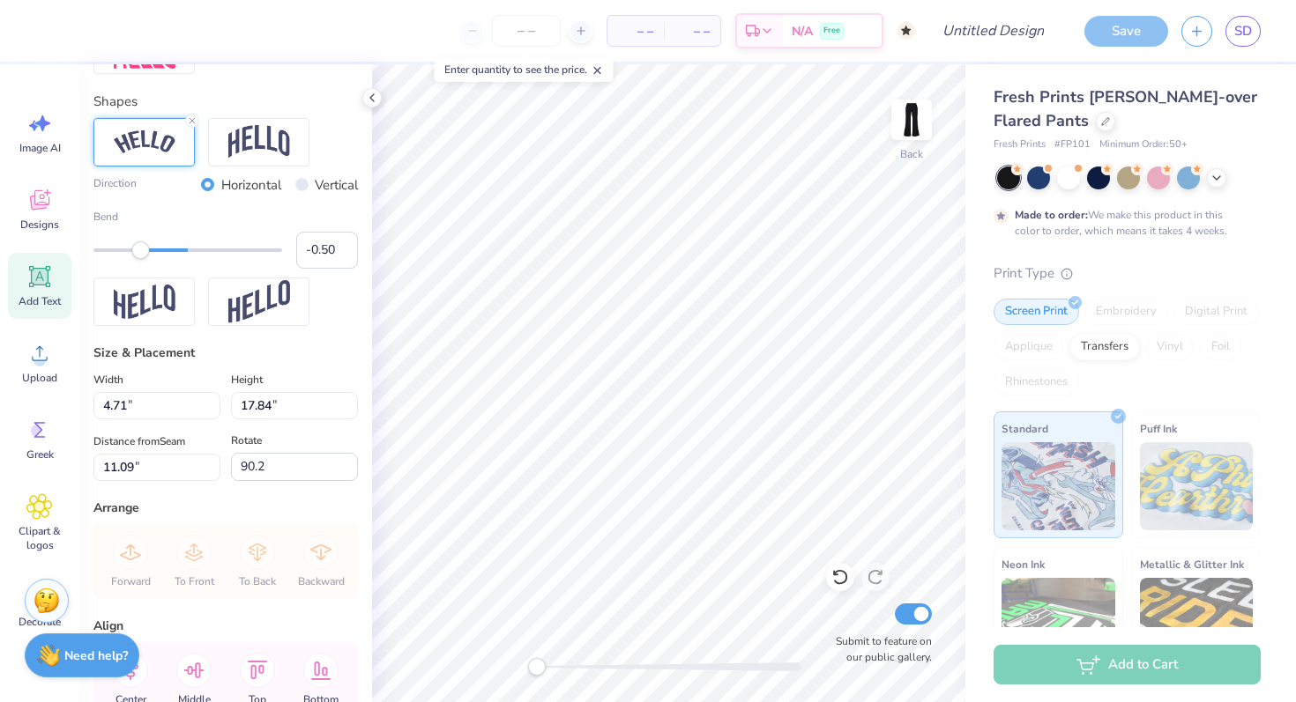
click at [141, 248] on div "Accessibility label" at bounding box center [141, 251] width 18 height 18
type input "0.06"
drag, startPoint x: 141, startPoint y: 248, endPoint x: 190, endPoint y: 249, distance: 49.4
click at [190, 249] on div "Accessibility label" at bounding box center [192, 251] width 18 height 18
click at [271, 143] on img at bounding box center [259, 141] width 62 height 33
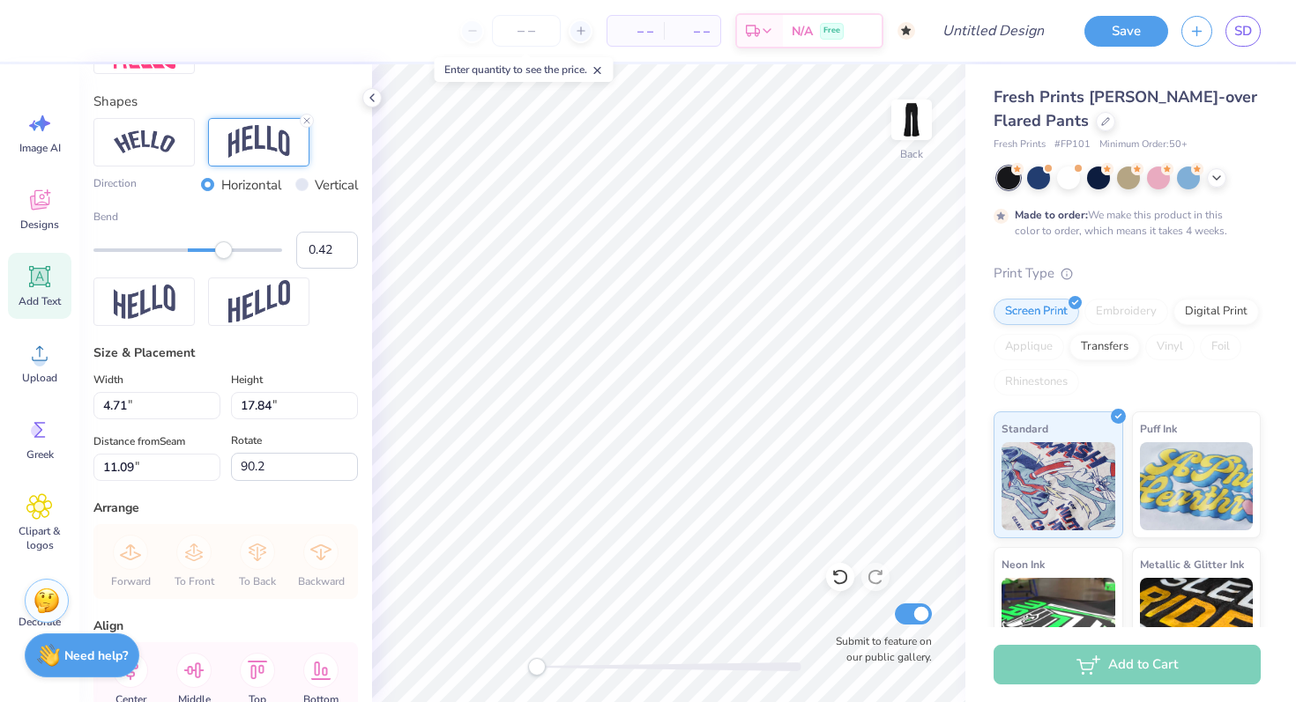
type input "0.43"
drag, startPoint x: 192, startPoint y: 252, endPoint x: 227, endPoint y: 255, distance: 34.5
click at [228, 255] on div "Accessibility label" at bounding box center [224, 251] width 18 height 18
type input "-0.17"
drag, startPoint x: 227, startPoint y: 255, endPoint x: 172, endPoint y: 251, distance: 54.8
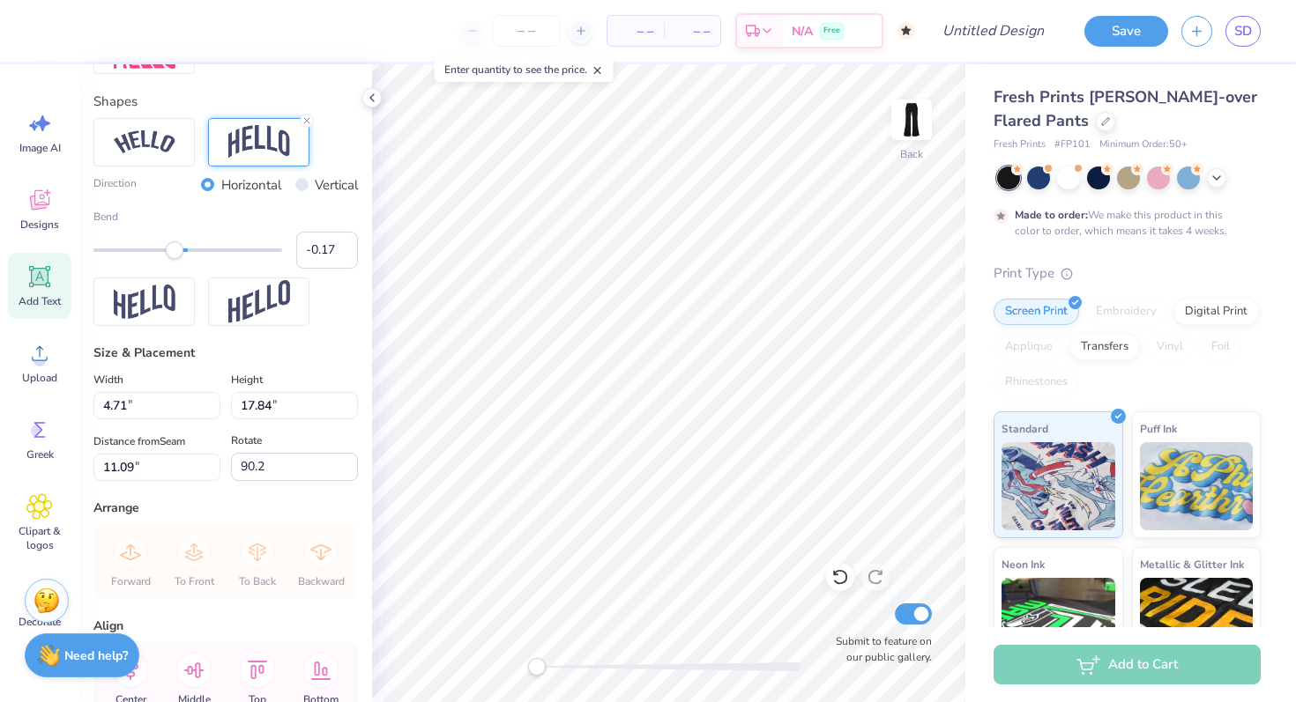
click at [172, 251] on div "Accessibility label" at bounding box center [175, 251] width 18 height 18
type input "0.0"
type input "2.92"
type input "17.99"
type input "7.58"
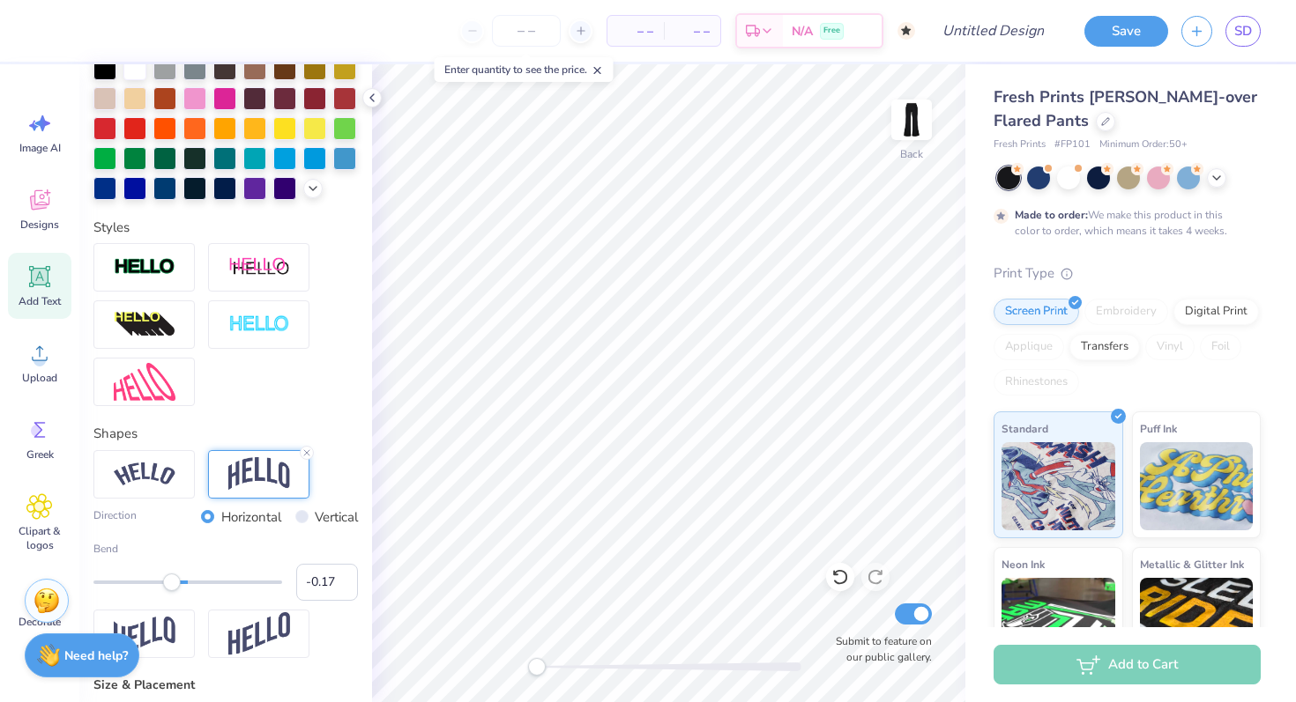
scroll to position [0, 0]
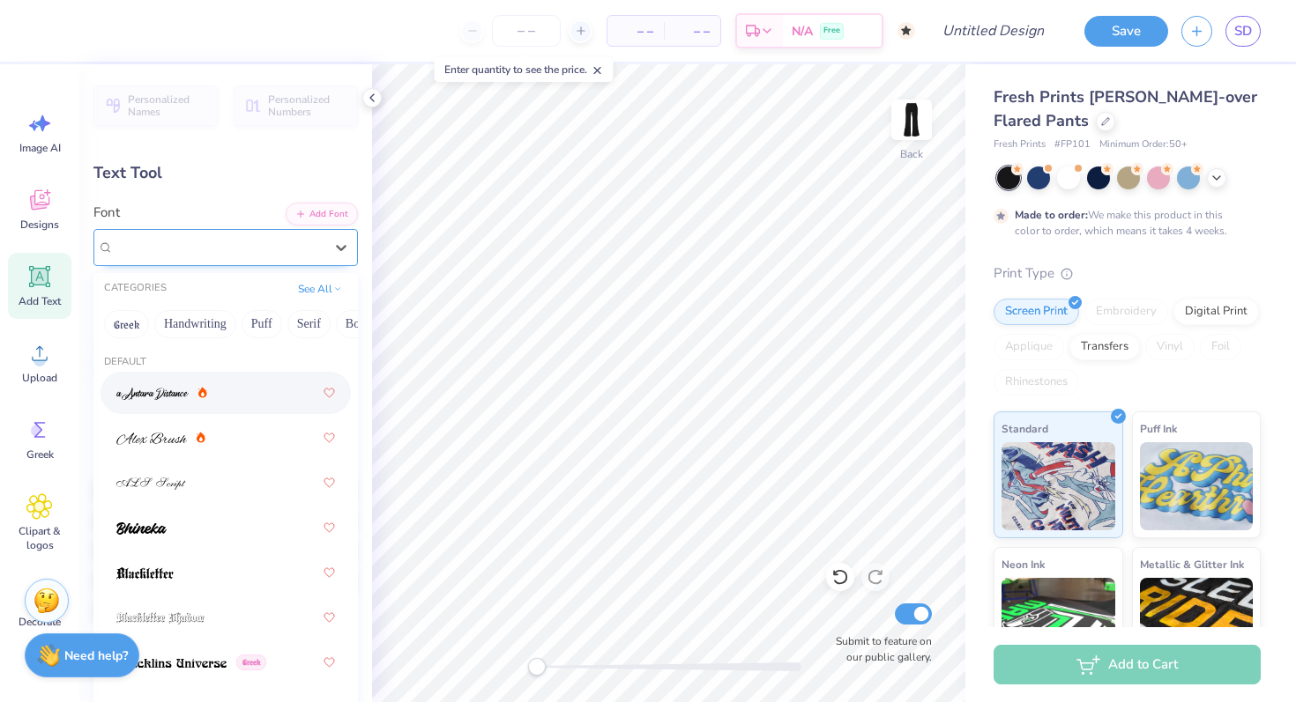
click at [192, 235] on div at bounding box center [219, 247] width 210 height 24
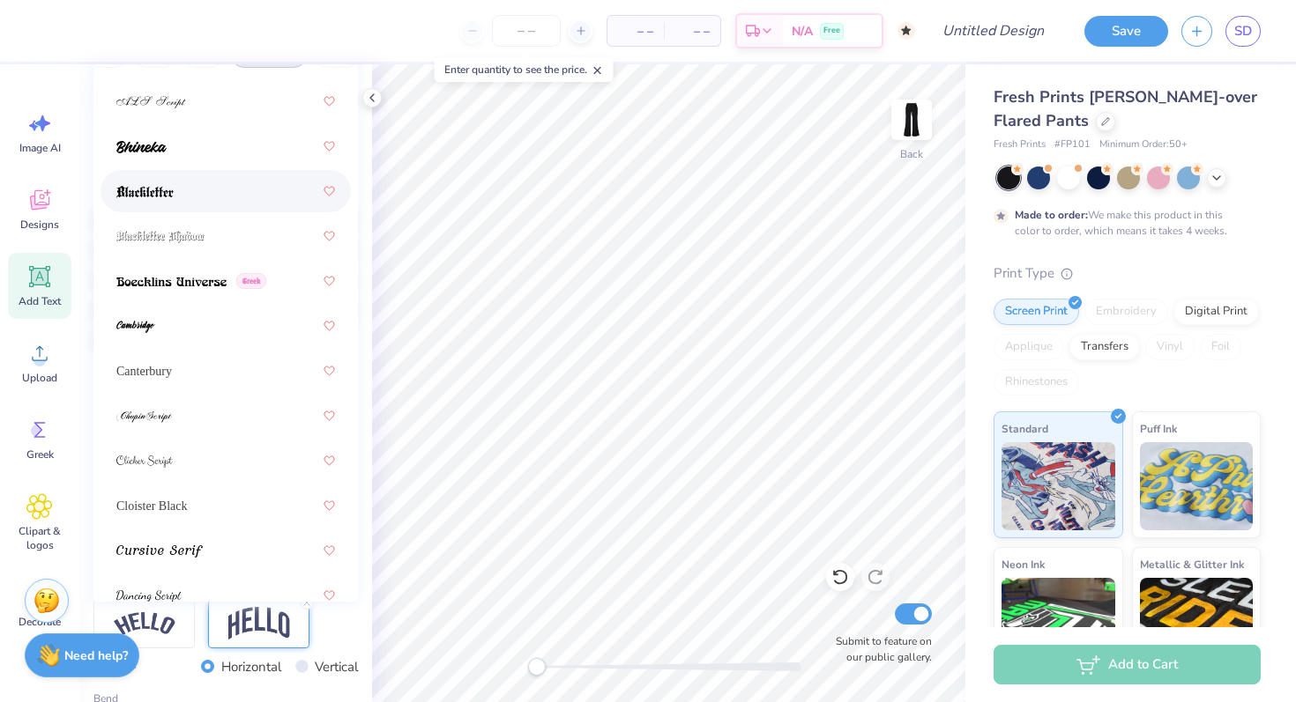
scroll to position [110, 0]
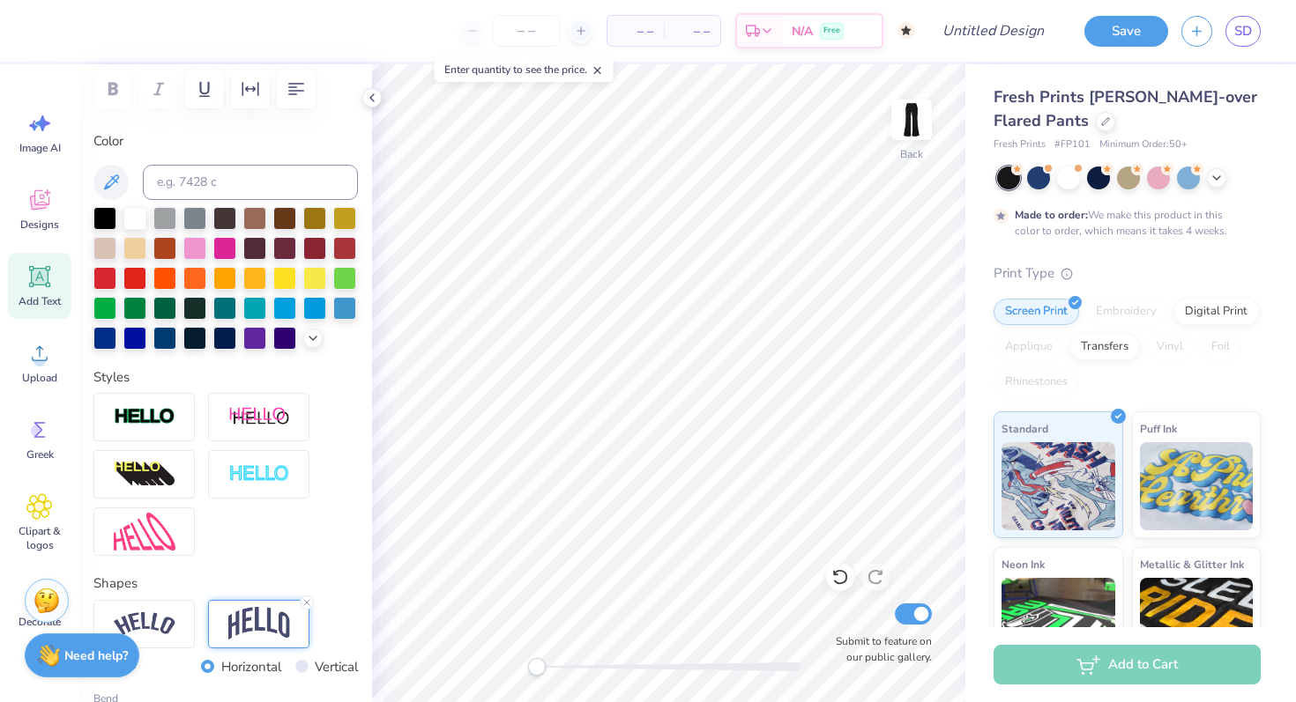
click at [332, 135] on label "Color" at bounding box center [225, 141] width 264 height 20
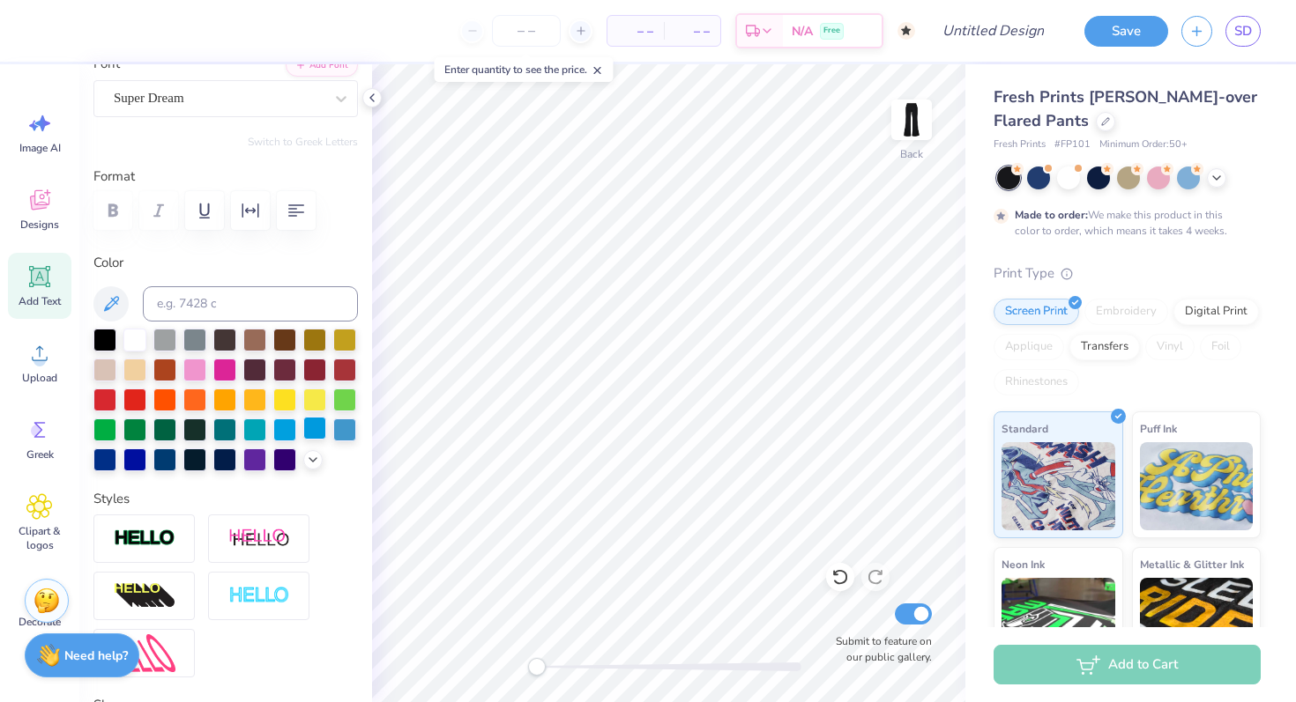
scroll to position [0, 0]
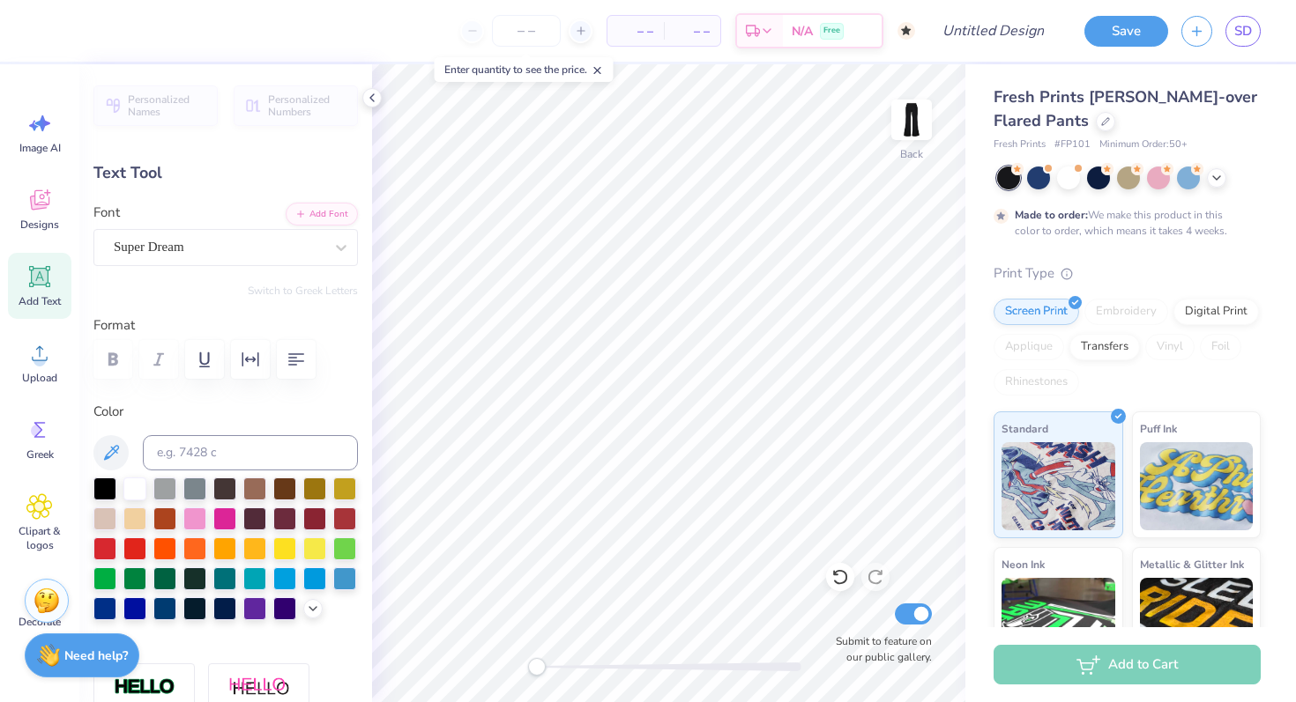
click at [249, 267] on div "Personalized Names Personalized Numbers Text Tool Add Font Font Super Dream Swi…" at bounding box center [225, 383] width 293 height 638
click at [242, 255] on div "Super Dream" at bounding box center [218, 247] width 213 height 27
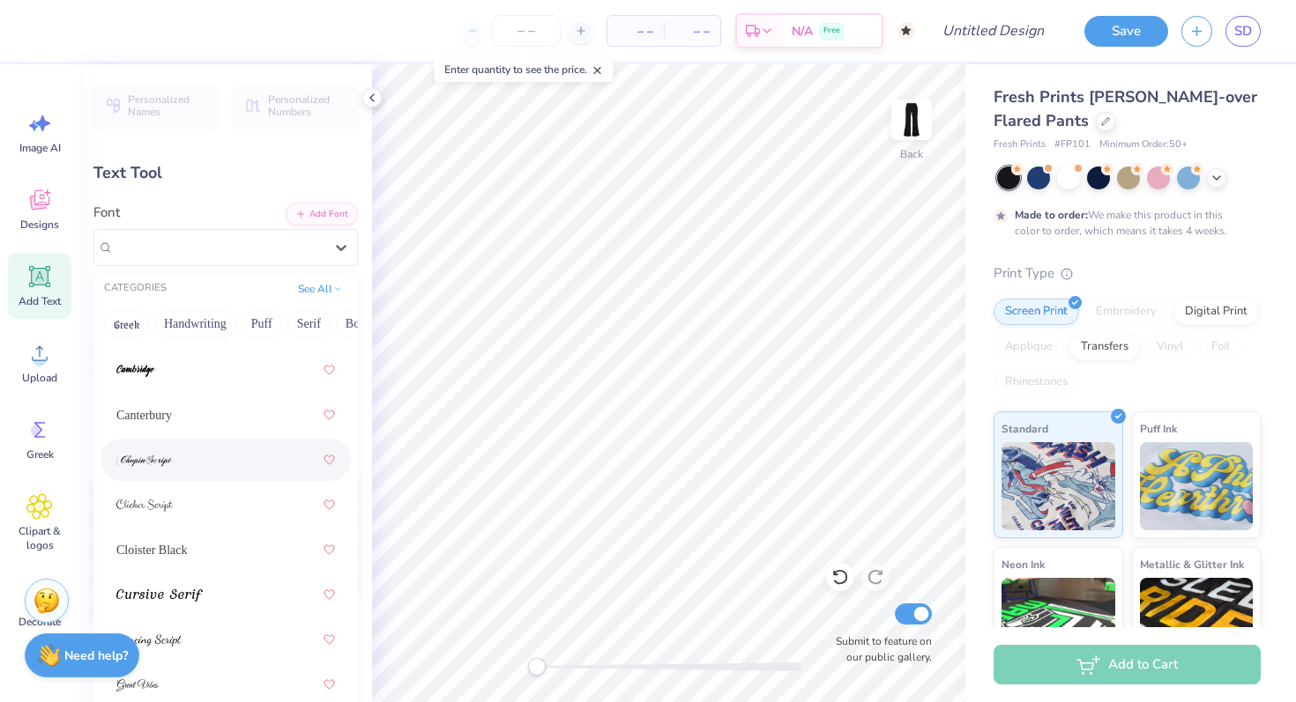
scroll to position [339, 0]
click at [191, 551] on div "Cloister Black" at bounding box center [225, 548] width 219 height 32
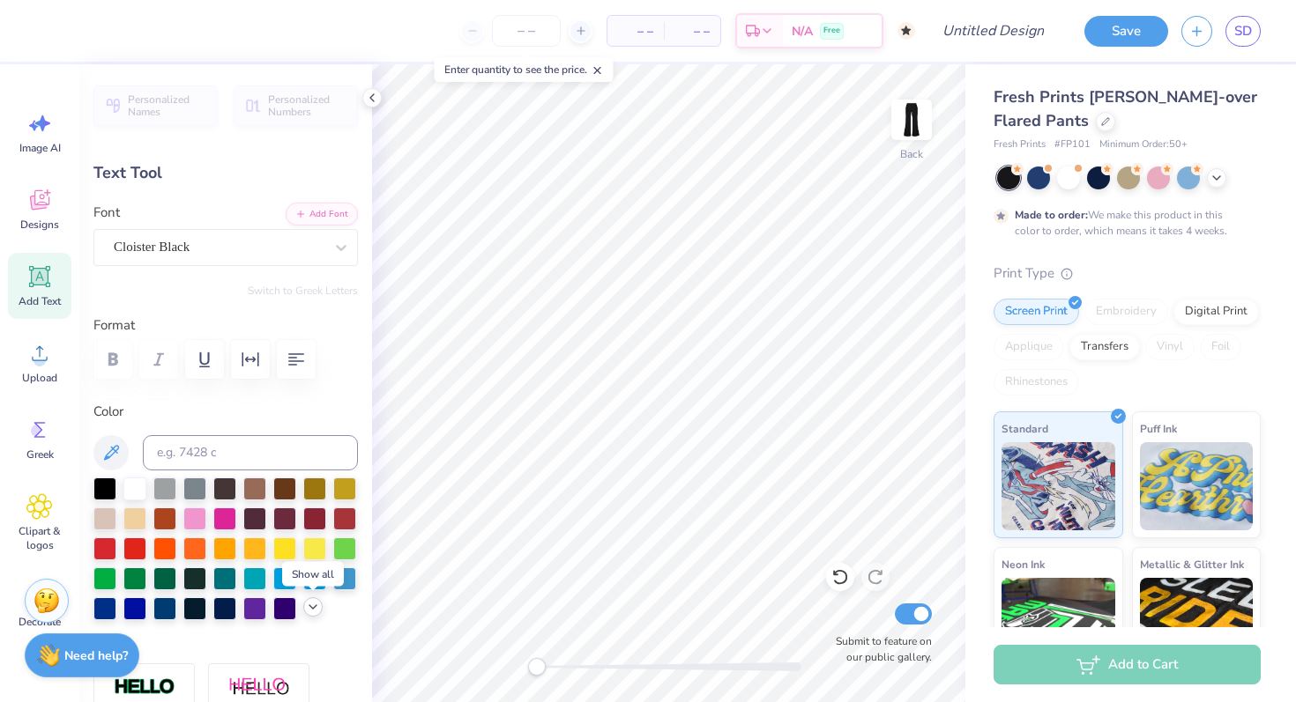
click at [314, 600] on icon at bounding box center [313, 607] width 14 height 14
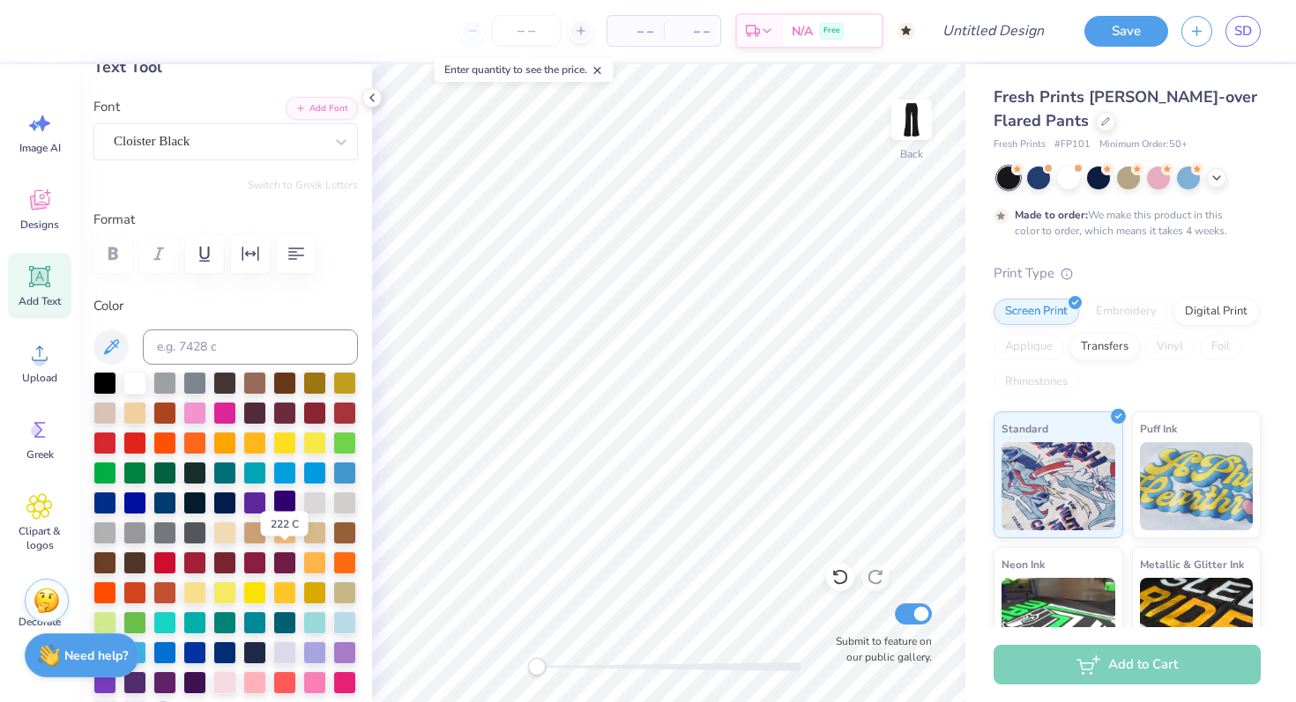
scroll to position [108, 0]
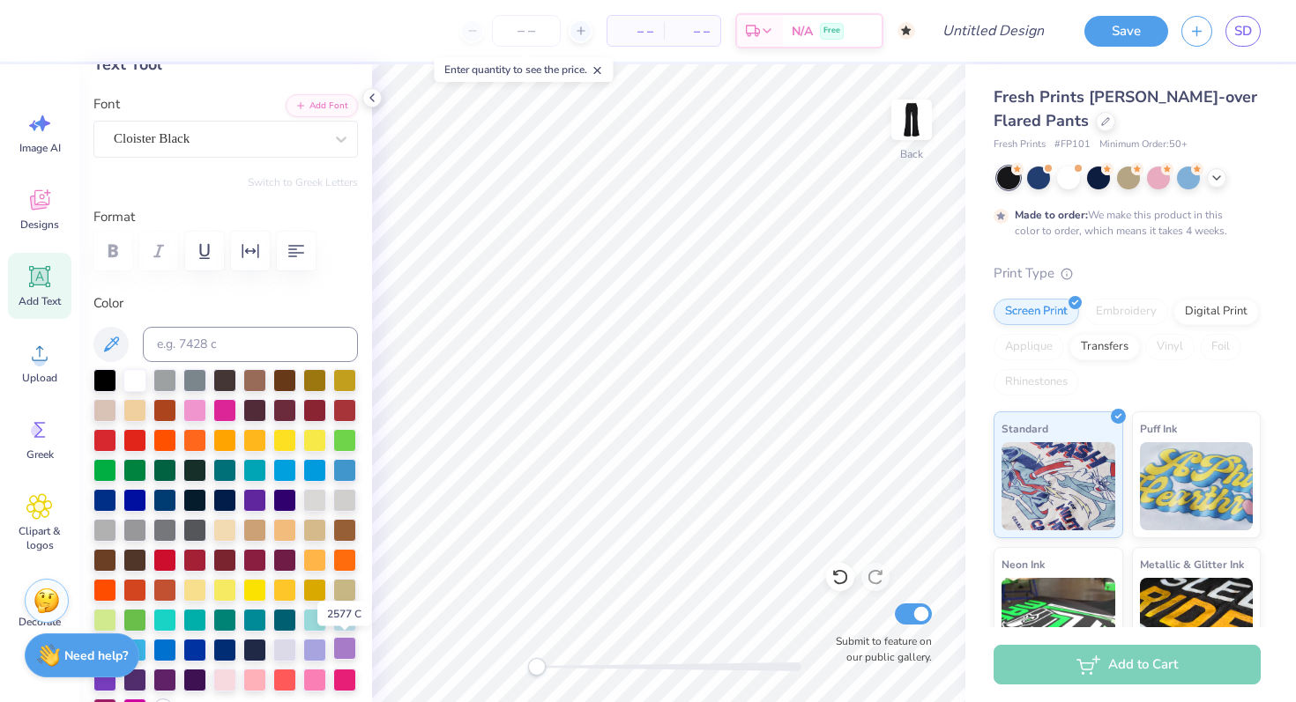
click at [353, 645] on div at bounding box center [344, 648] width 23 height 23
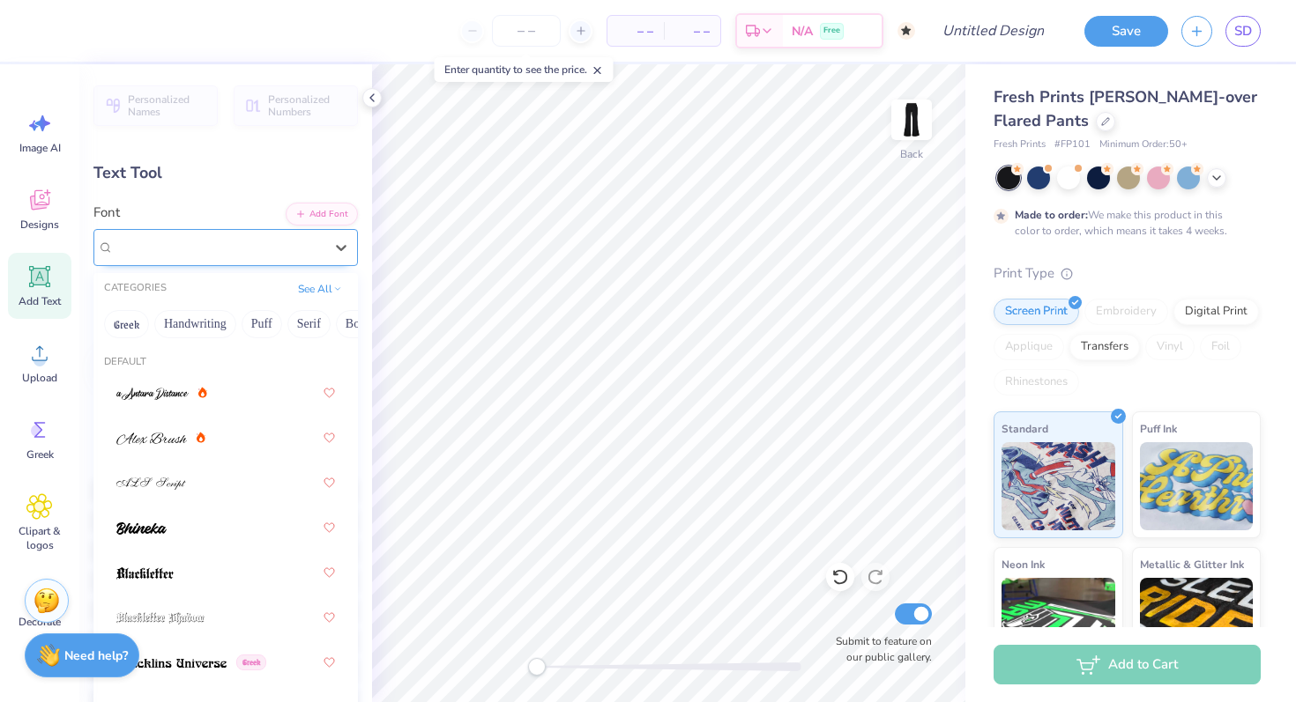
click at [200, 253] on div "Cloister Black" at bounding box center [218, 247] width 213 height 27
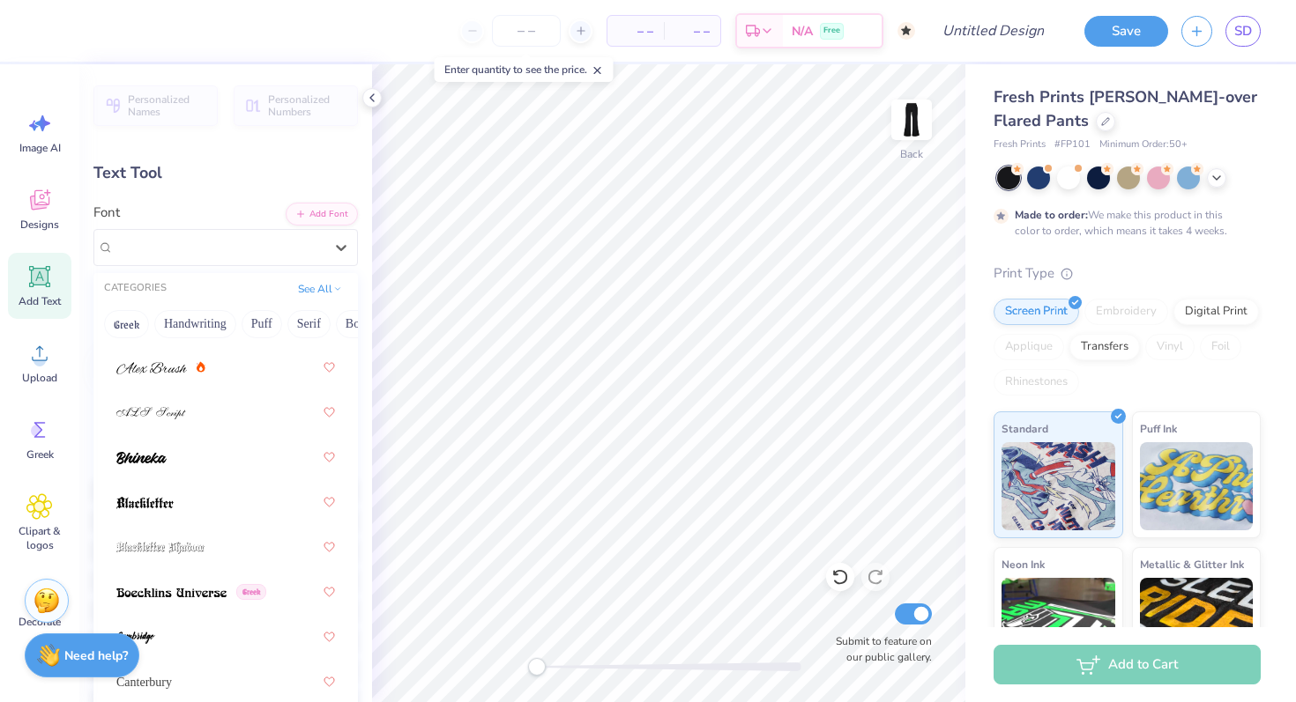
scroll to position [73, 0]
click at [171, 498] on img at bounding box center [144, 500] width 57 height 12
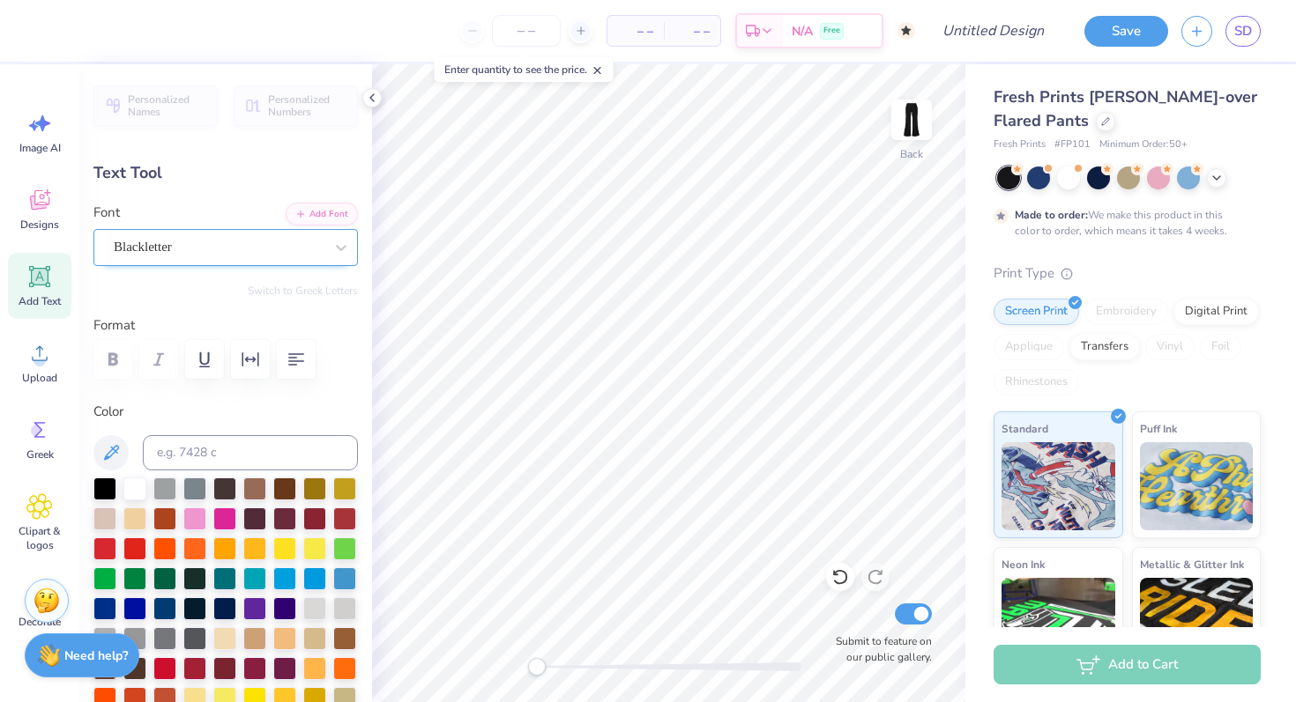
click at [223, 233] on div "Blackletter" at bounding box center [225, 247] width 264 height 37
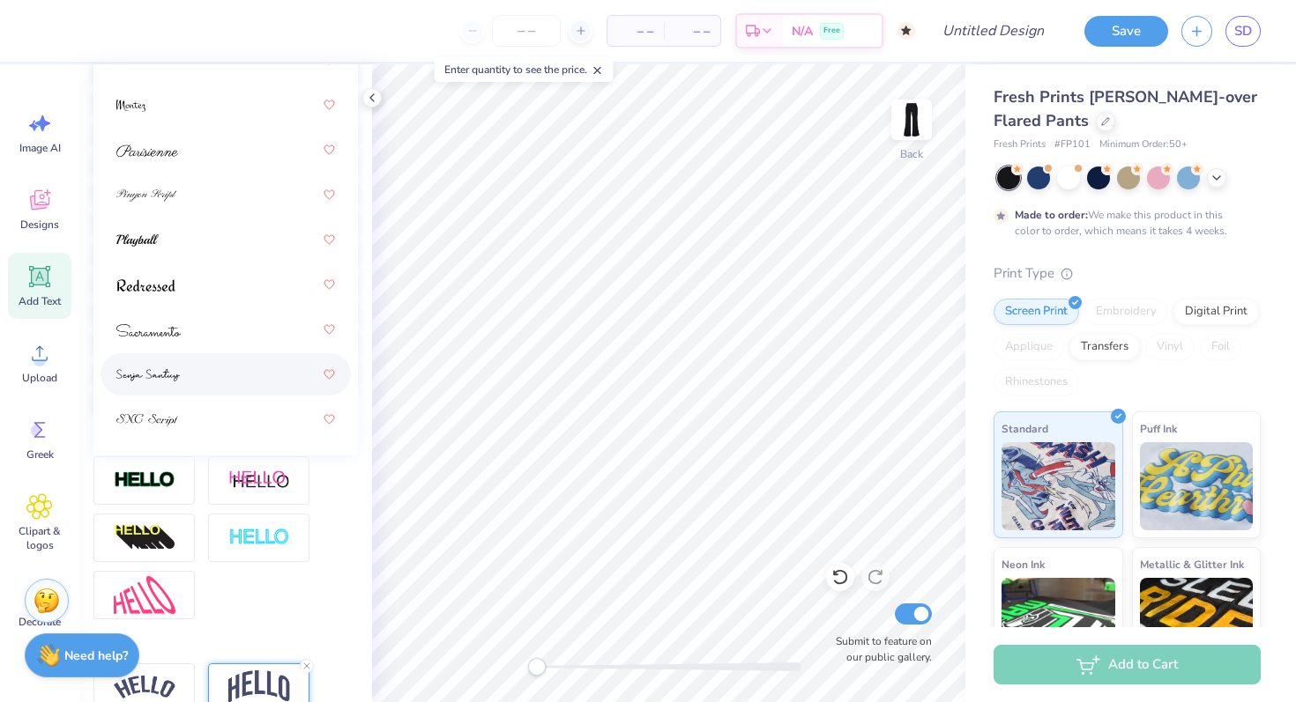
scroll to position [419, 0]
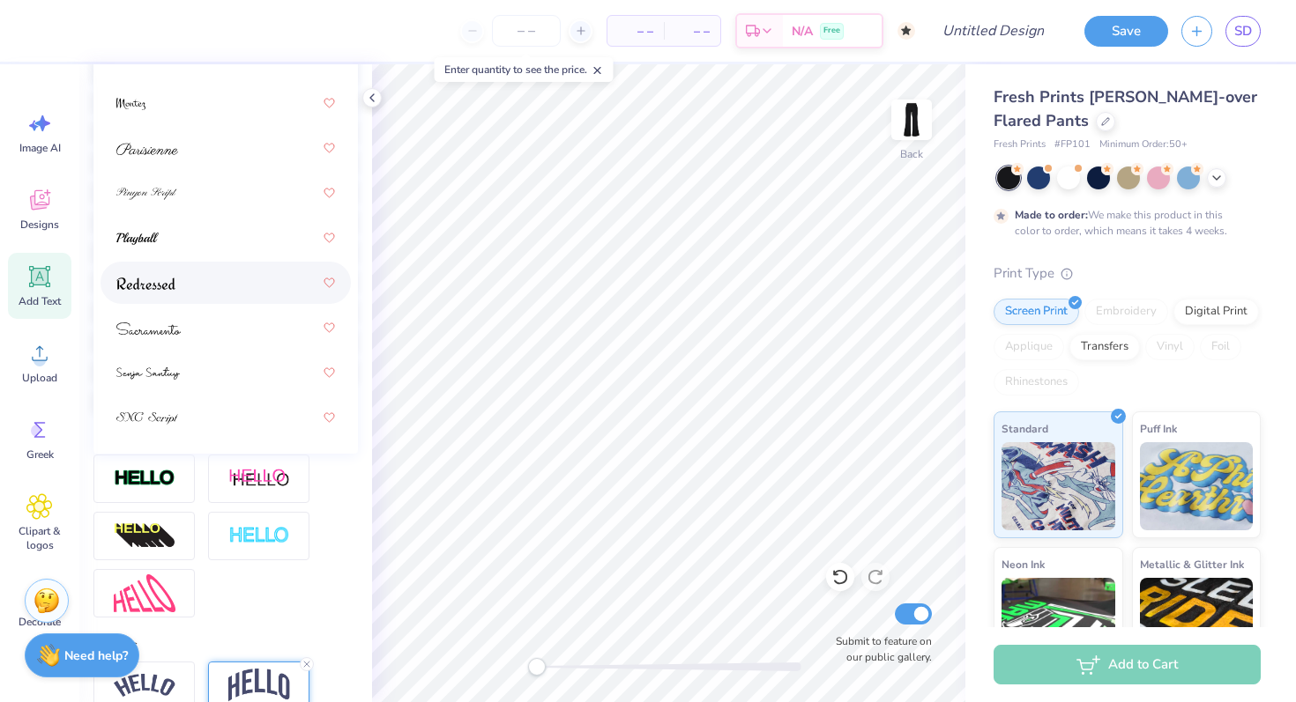
type input "0.0"
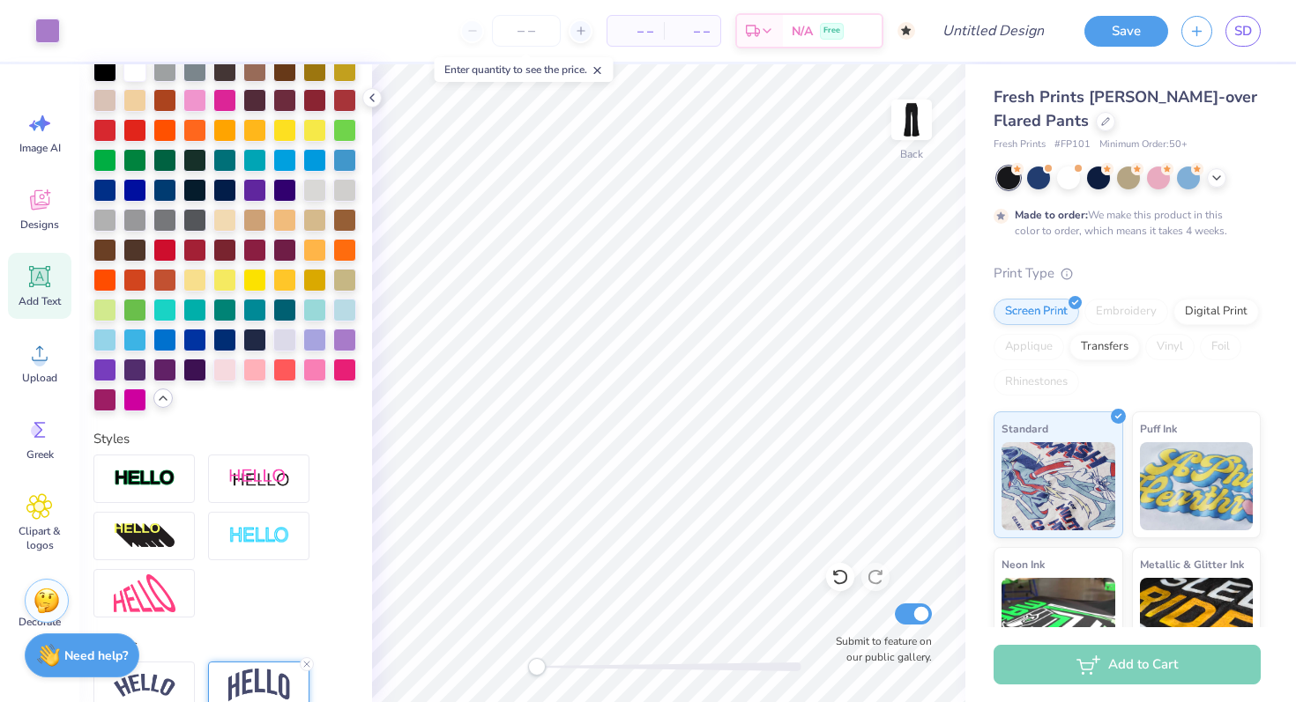
type input "3.08"
type input "15.45"
type input "11.06"
type input "88.7"
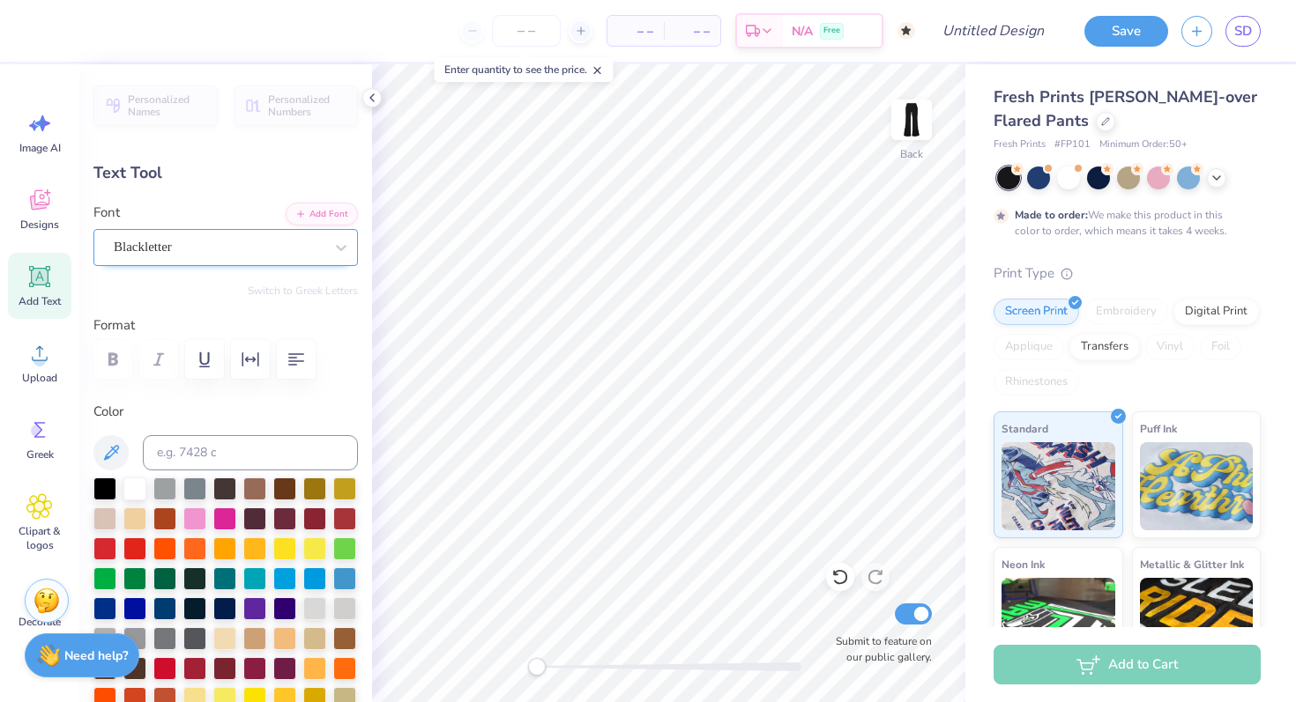
click at [242, 257] on div at bounding box center [219, 247] width 210 height 24
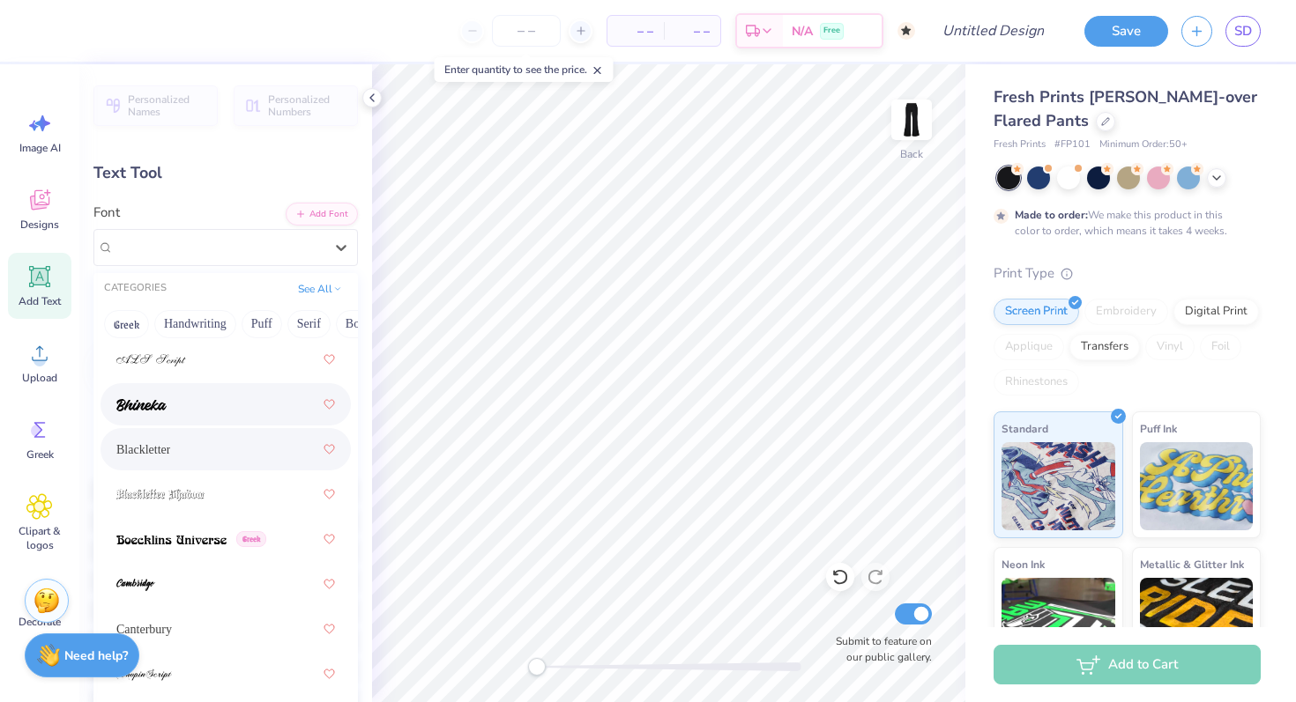
scroll to position [124, 0]
click at [247, 508] on div at bounding box center [225, 494] width 219 height 32
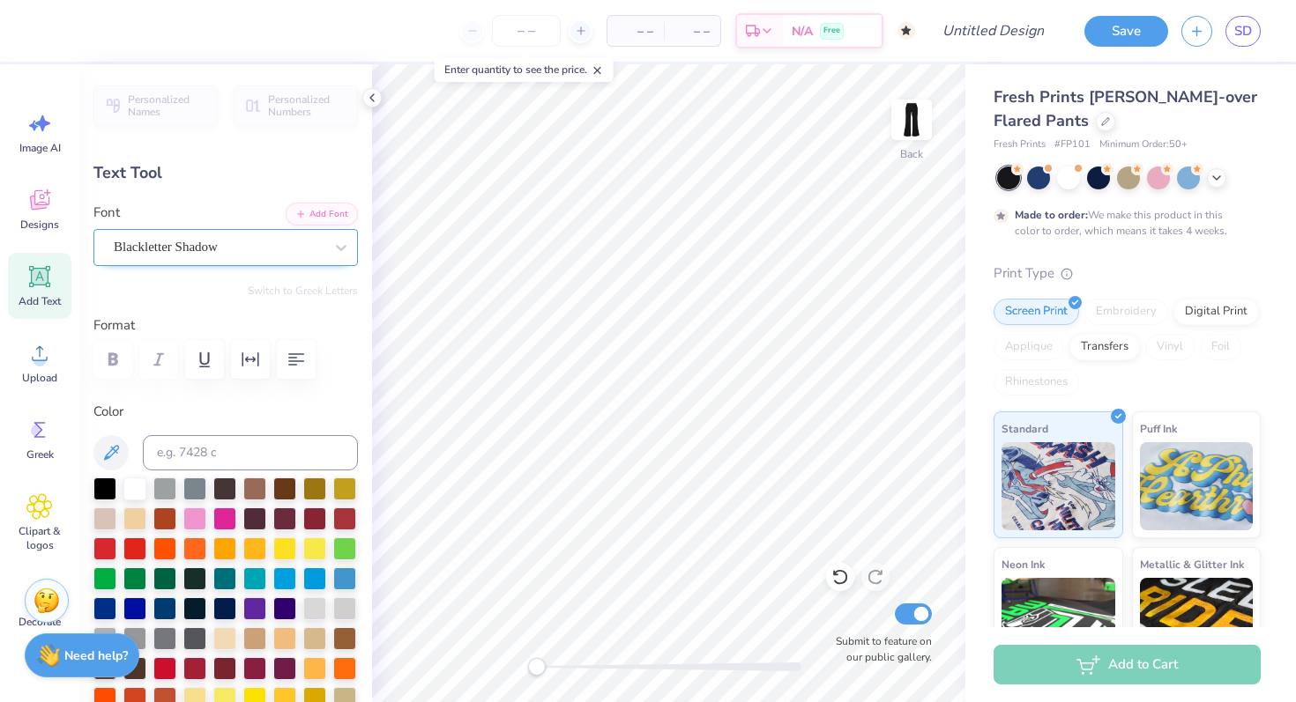
click at [242, 256] on div "Blackletter Shadow" at bounding box center [218, 247] width 213 height 27
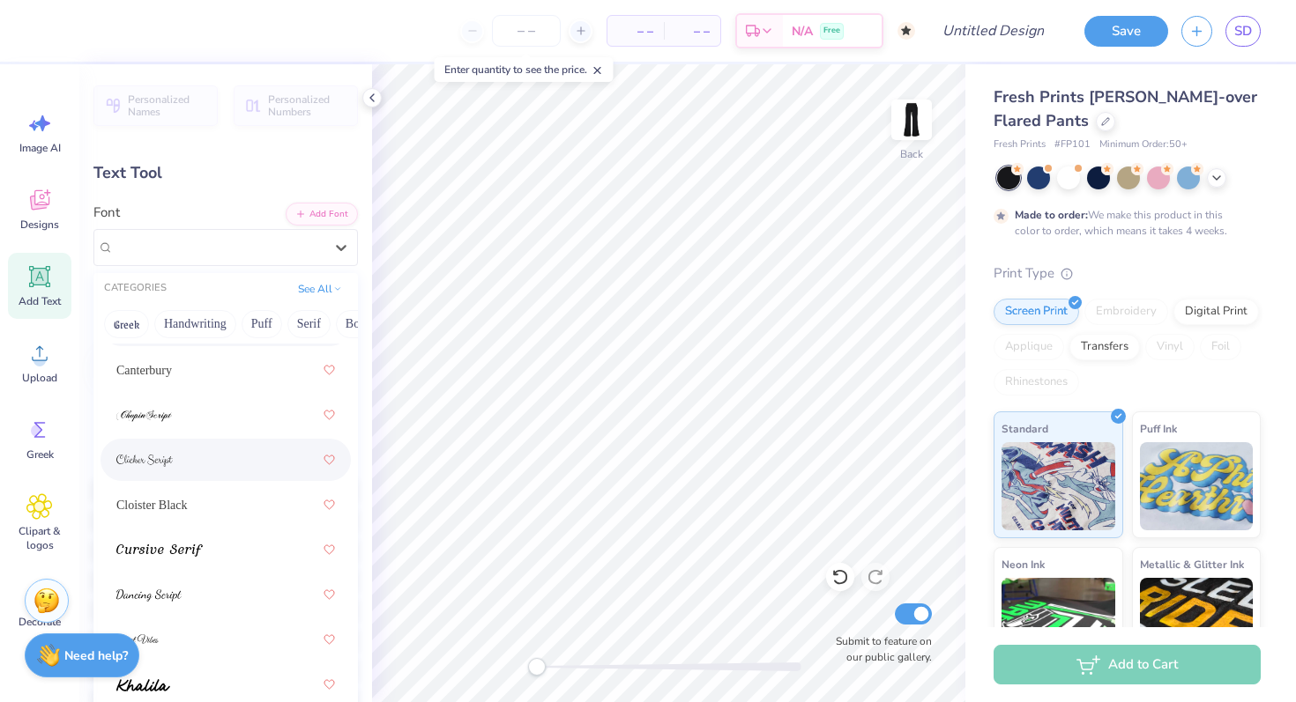
scroll to position [390, 0]
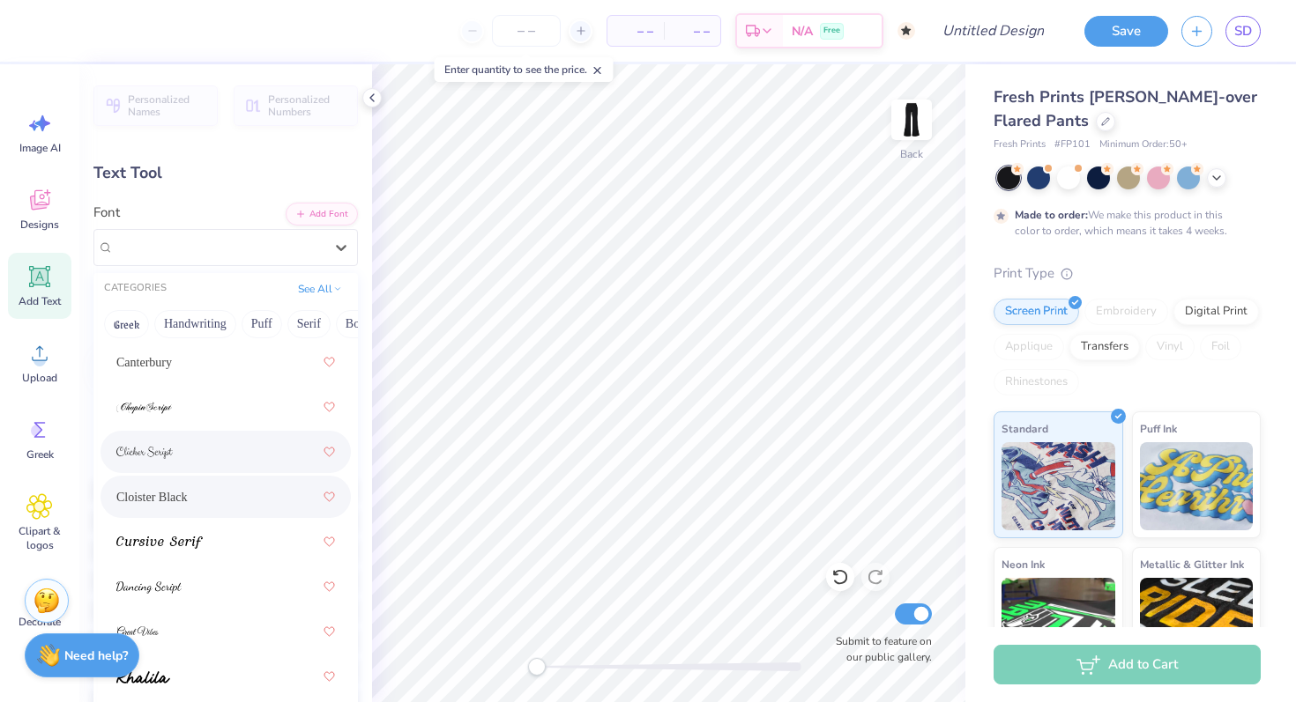
click at [218, 494] on div "Cloister Black" at bounding box center [225, 497] width 219 height 32
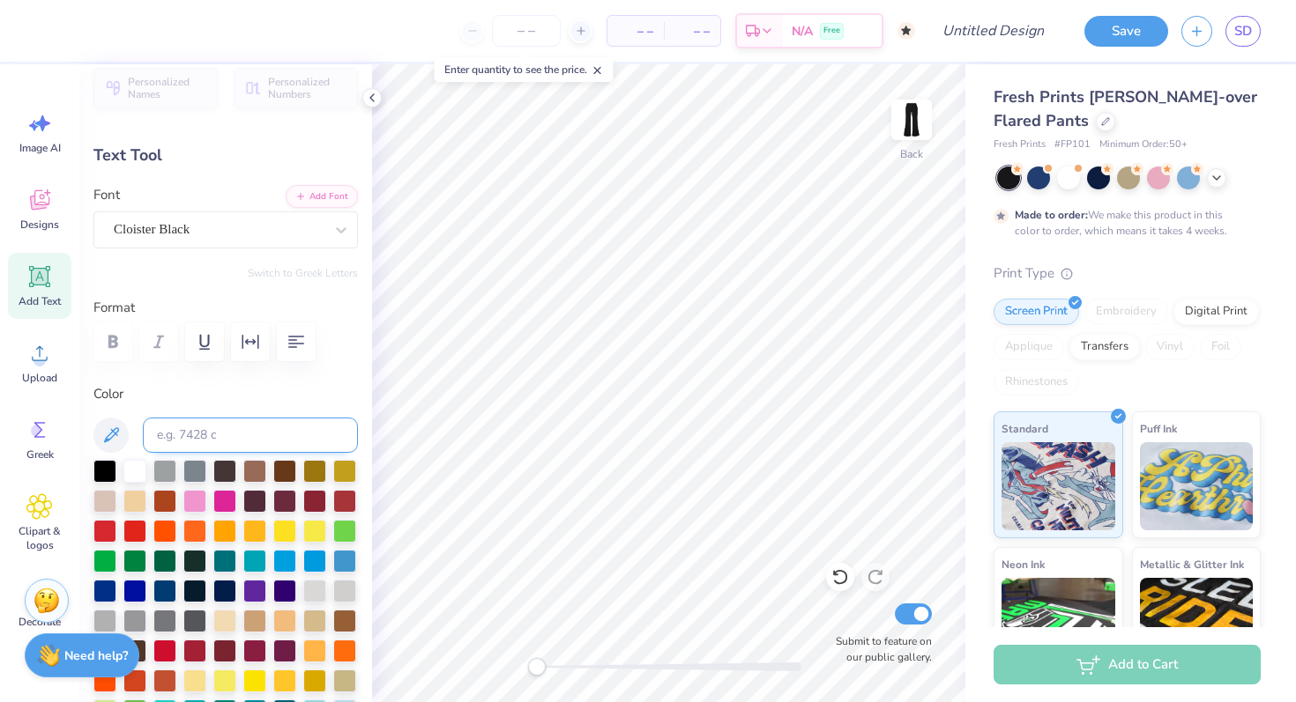
scroll to position [0, 0]
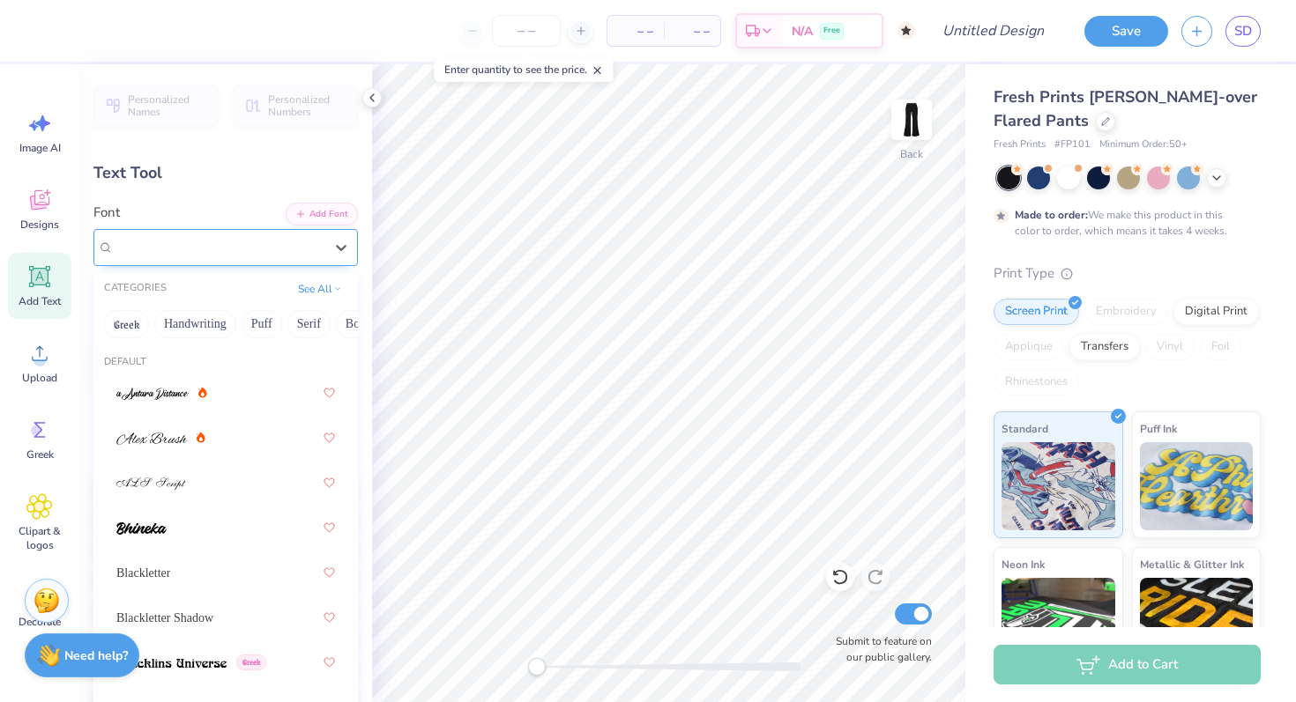
click at [310, 261] on div "Cloister Black" at bounding box center [225, 247] width 264 height 37
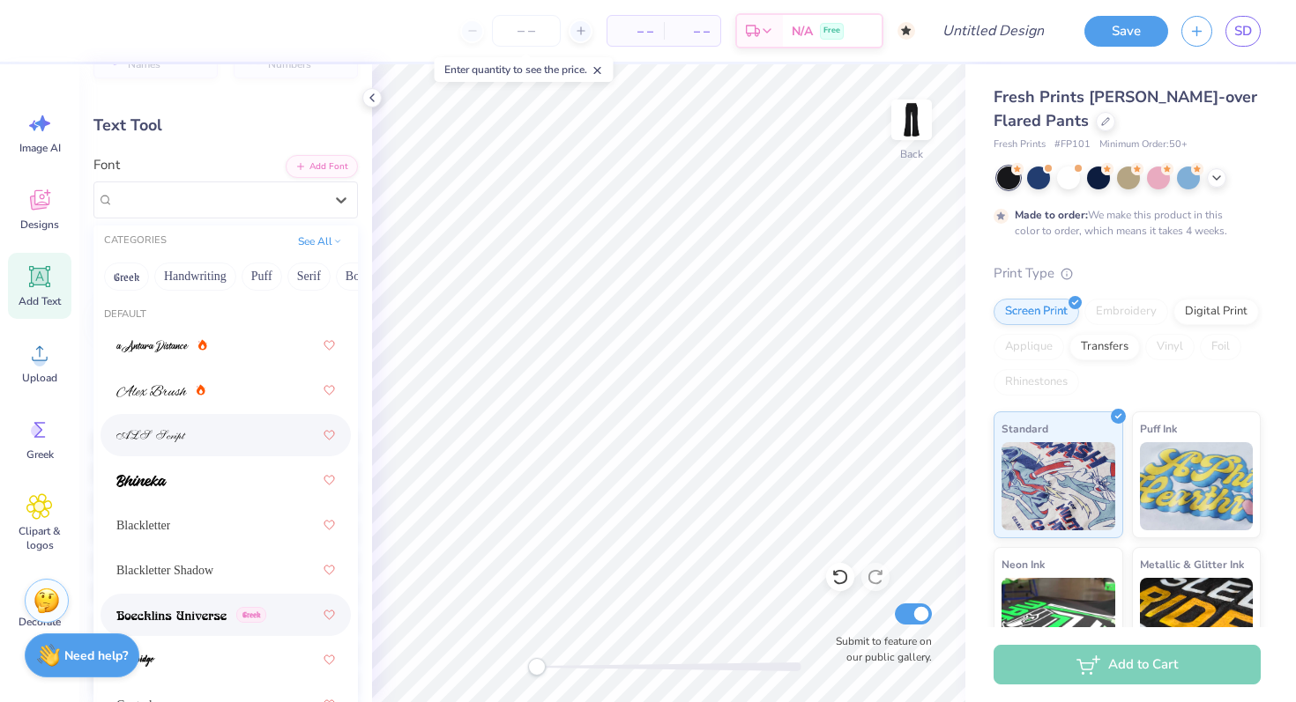
scroll to position [36, 0]
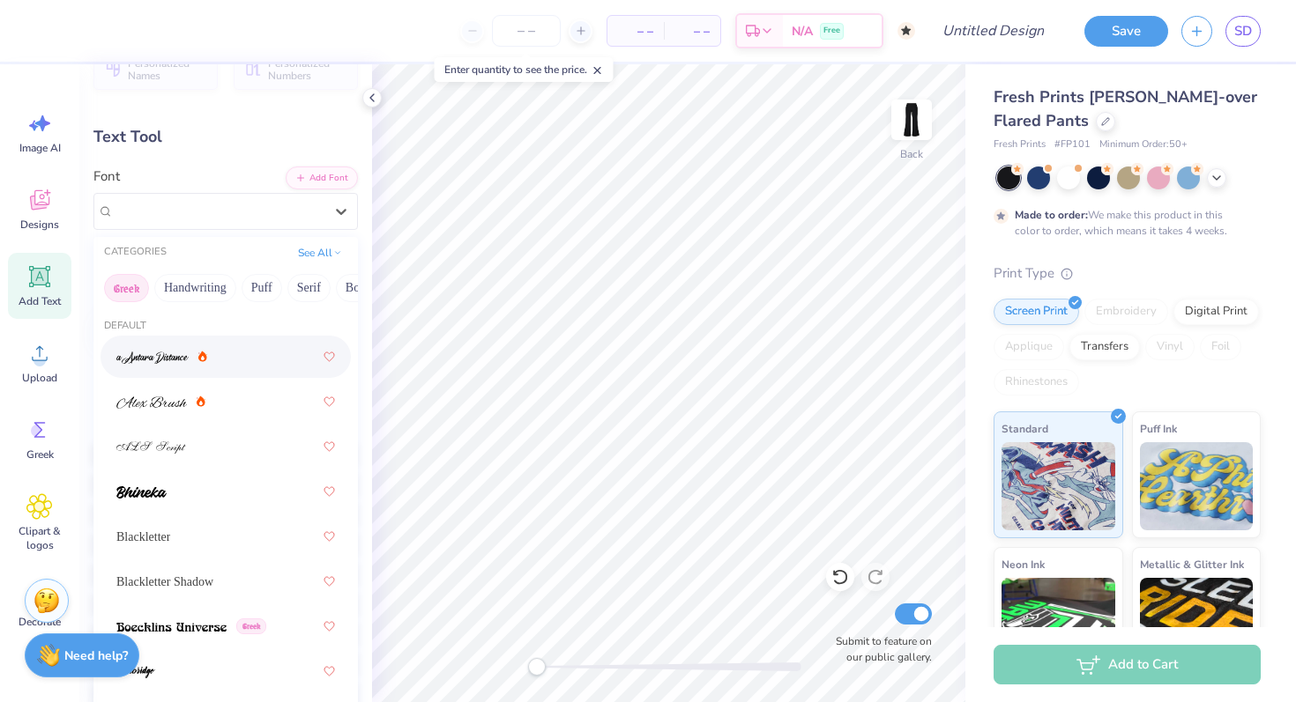
click at [133, 293] on button "Greek" at bounding box center [126, 288] width 45 height 28
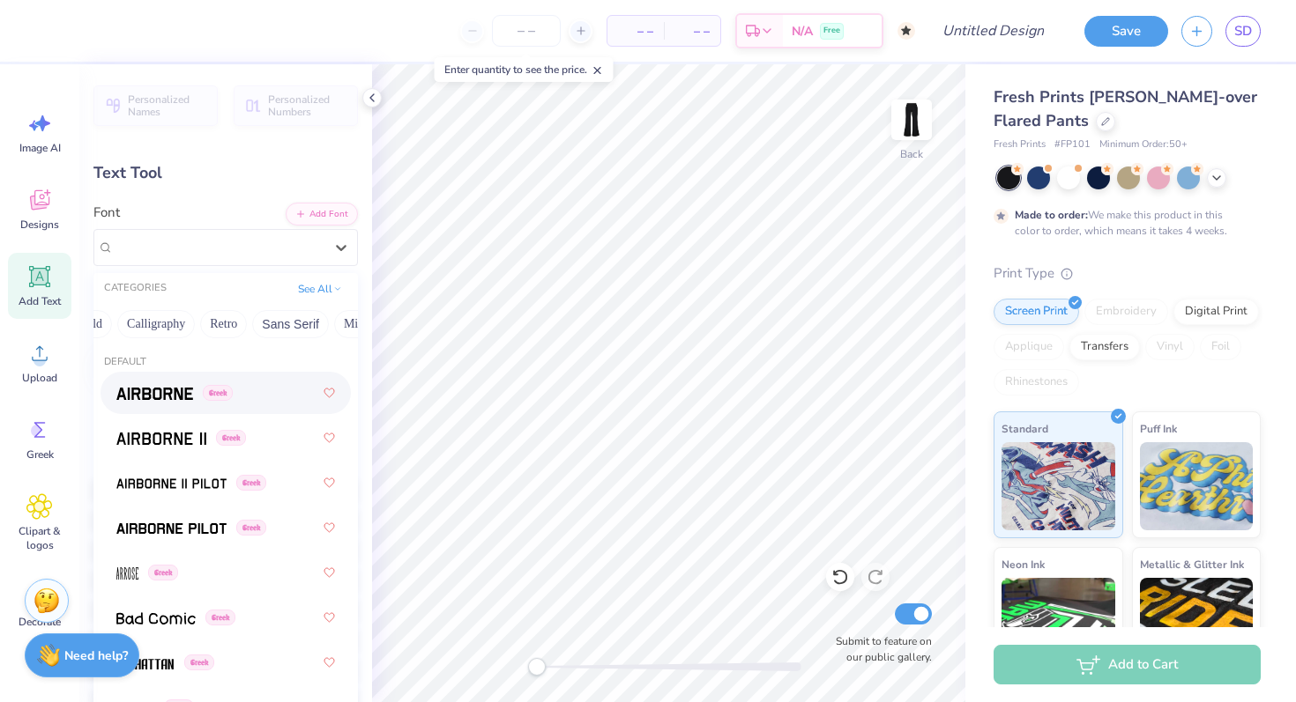
scroll to position [0, 338]
click at [323, 286] on button "See All" at bounding box center [320, 288] width 55 height 18
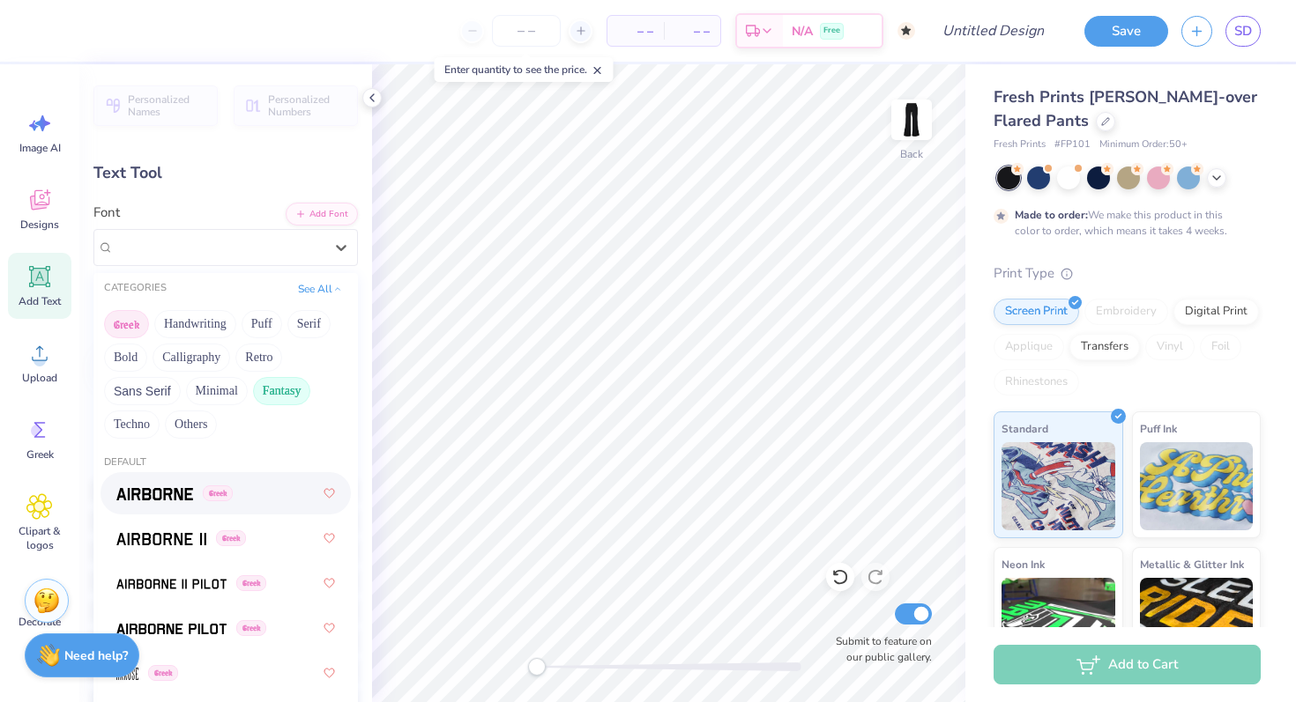
click at [282, 390] on button "Fantasy" at bounding box center [282, 391] width 58 height 28
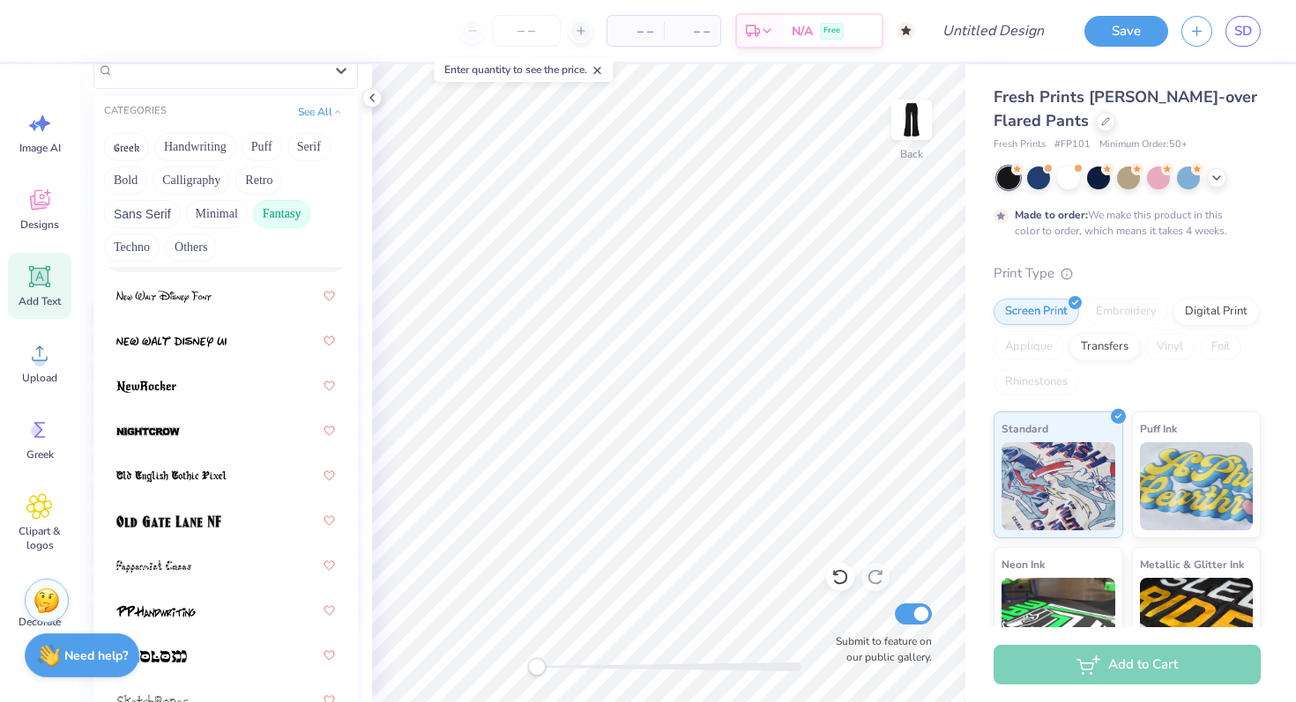
scroll to position [610, 0]
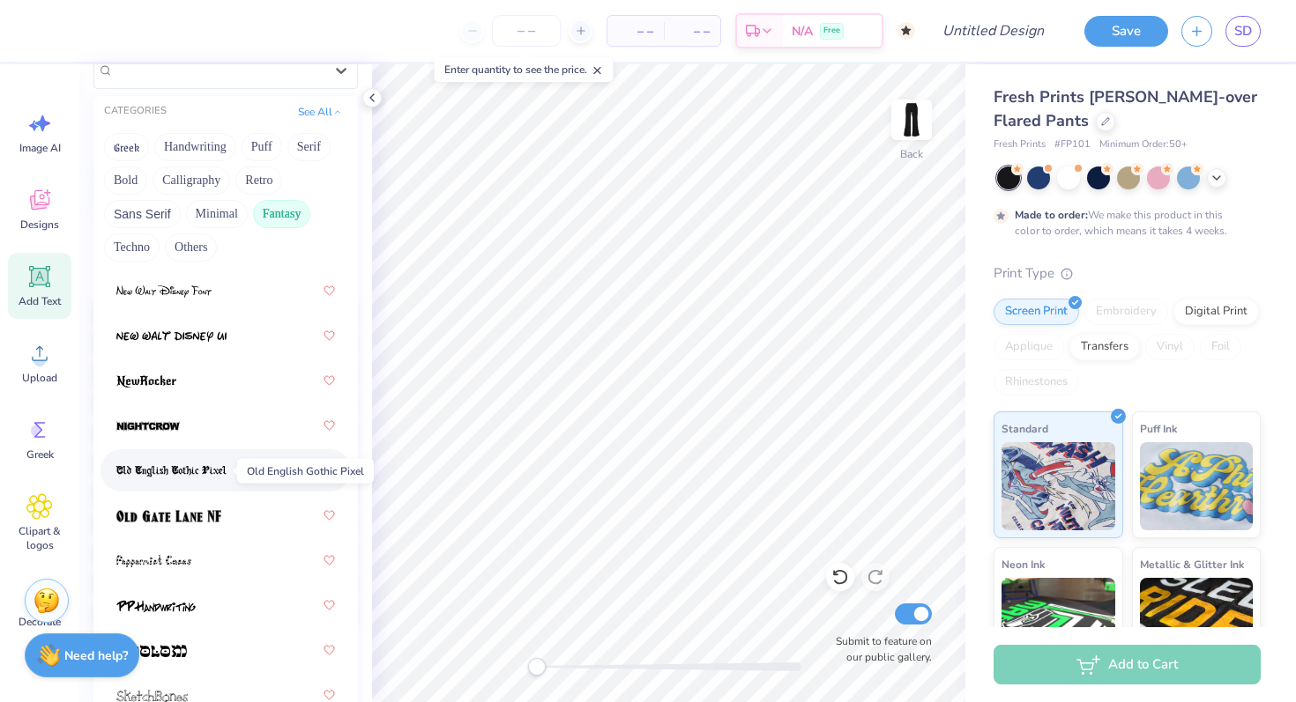
click at [213, 471] on img at bounding box center [171, 471] width 110 height 12
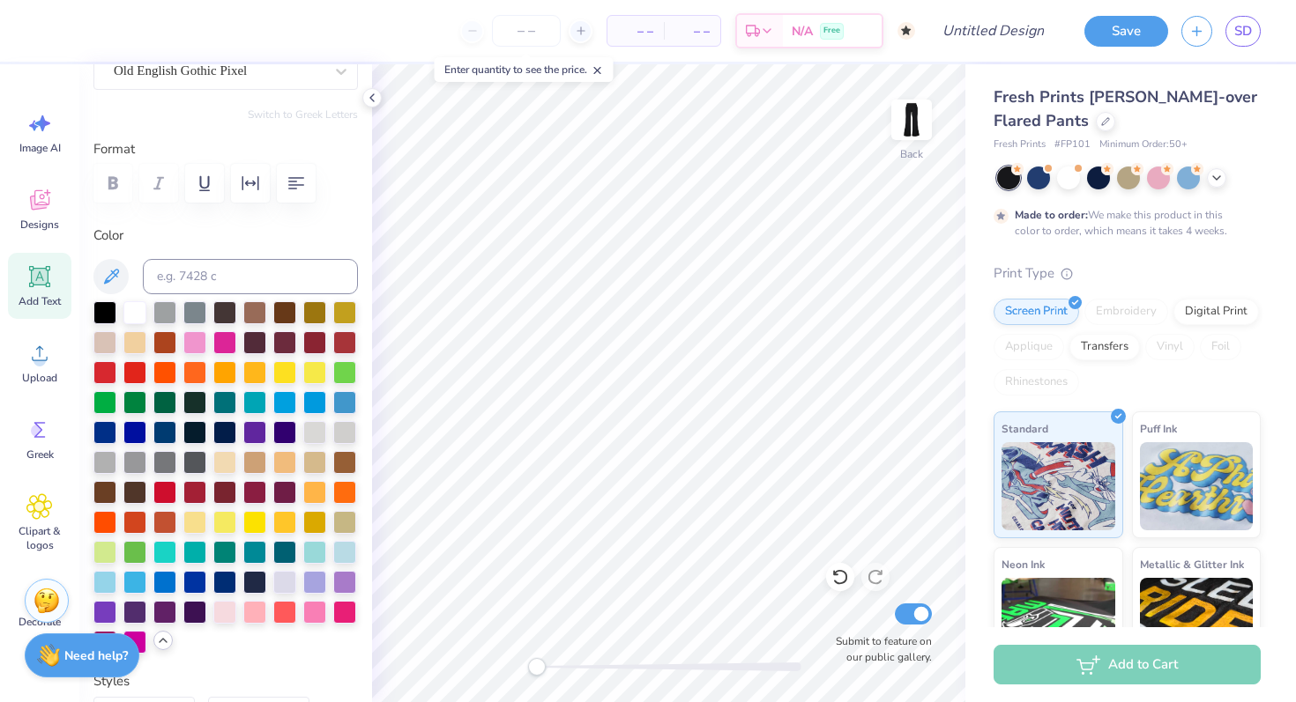
scroll to position [127, 0]
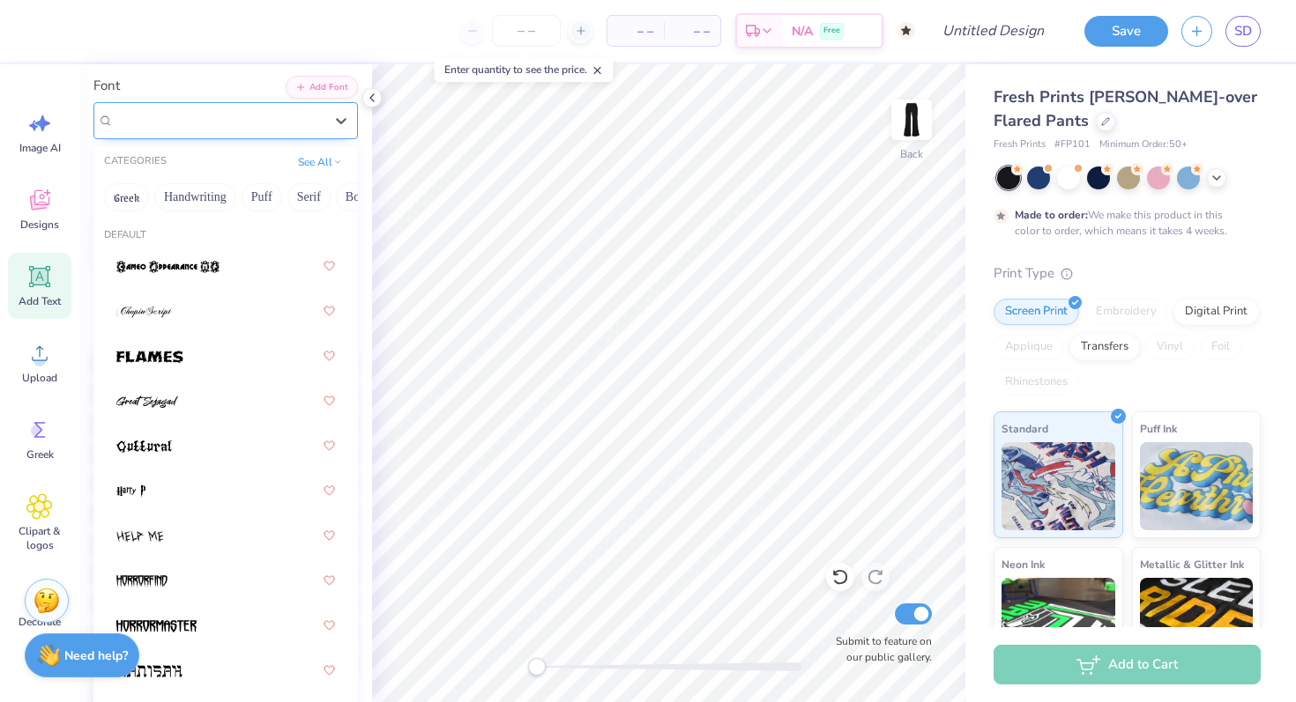
click at [294, 124] on div "Old English Gothic Pixel" at bounding box center [218, 120] width 213 height 27
click at [315, 160] on button "See All" at bounding box center [320, 161] width 55 height 18
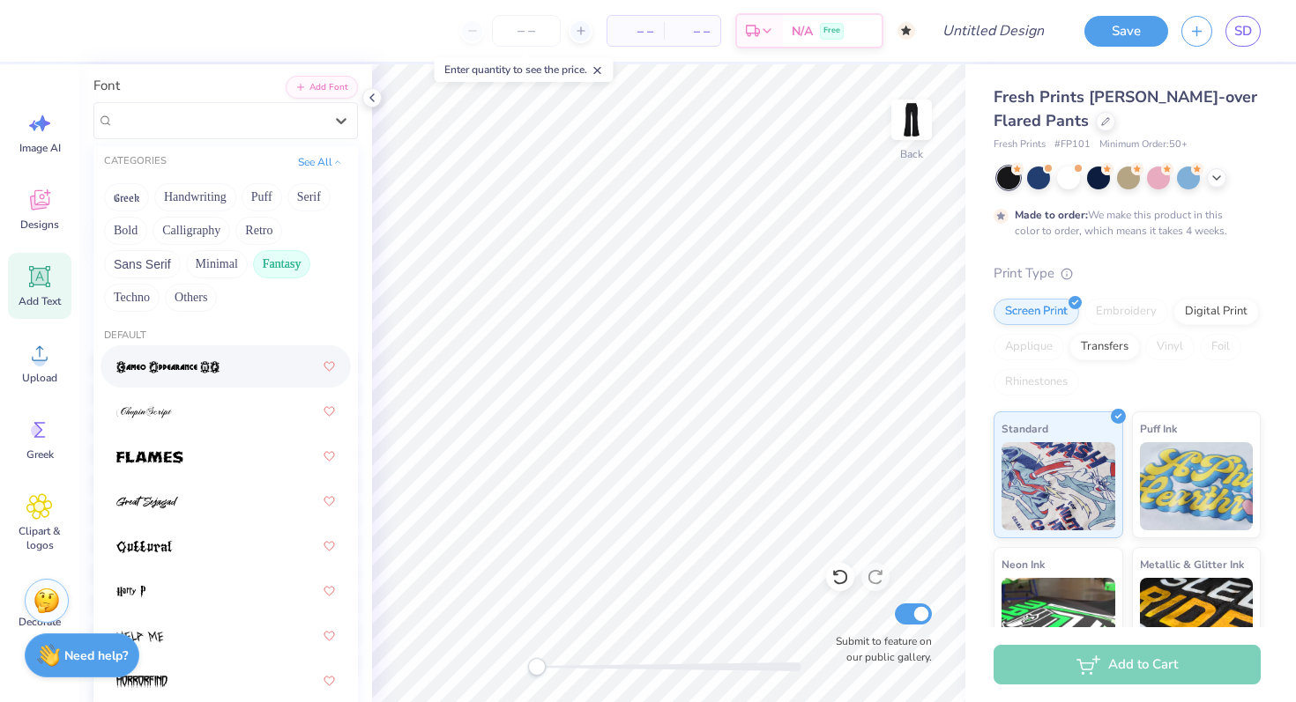
click at [287, 376] on div at bounding box center [225, 367] width 219 height 32
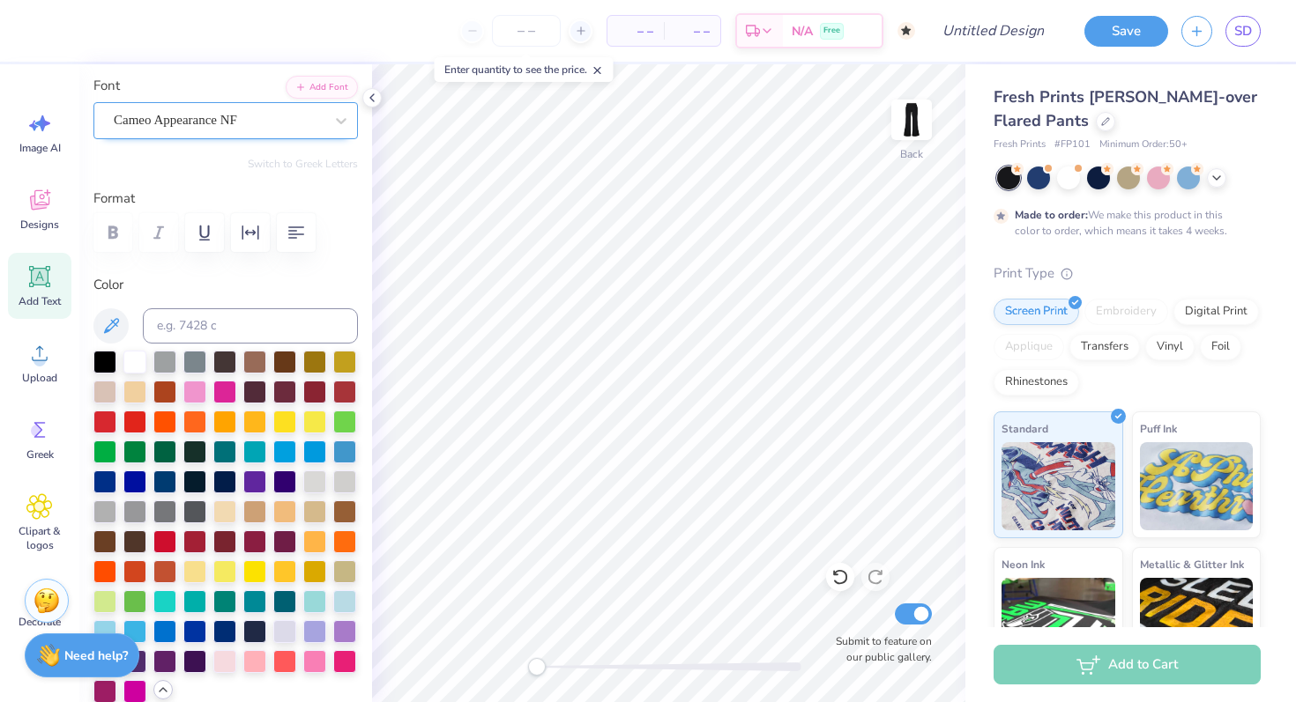
click at [280, 120] on div "Cameo Appearance NF" at bounding box center [218, 120] width 213 height 27
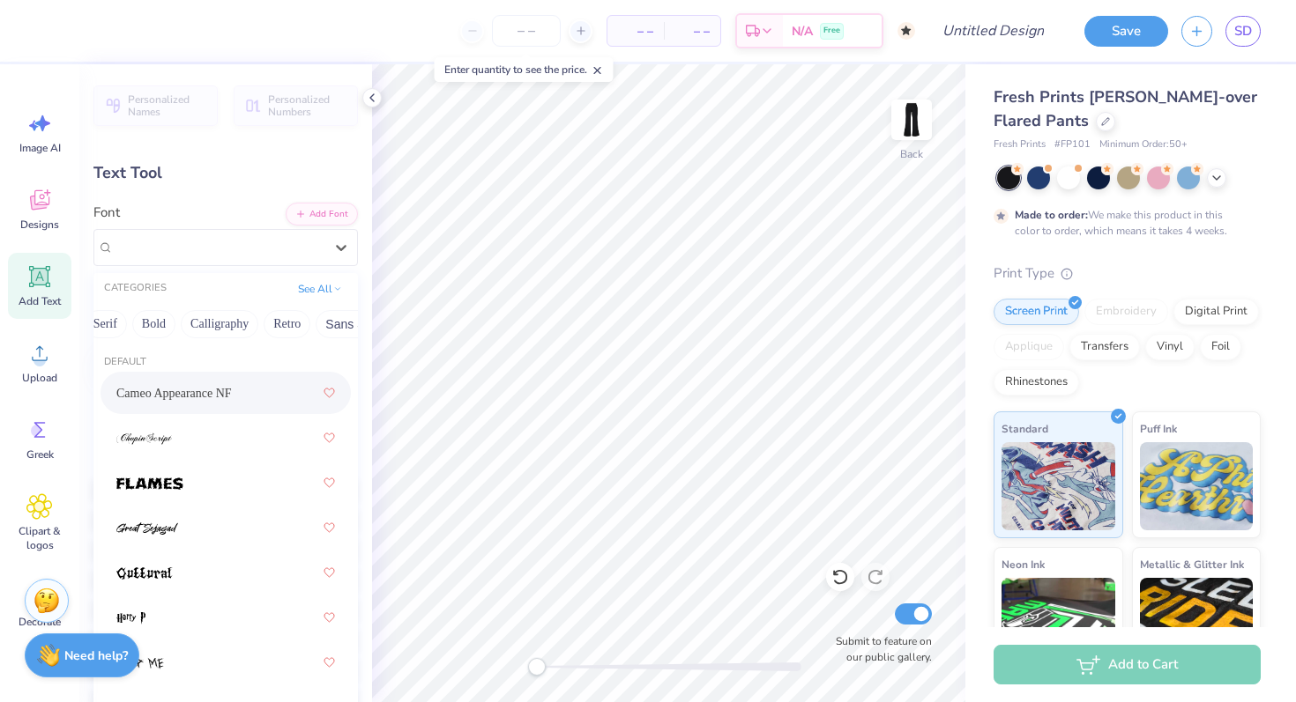
scroll to position [0, 490]
click at [330, 326] on button "Others" at bounding box center [328, 324] width 52 height 28
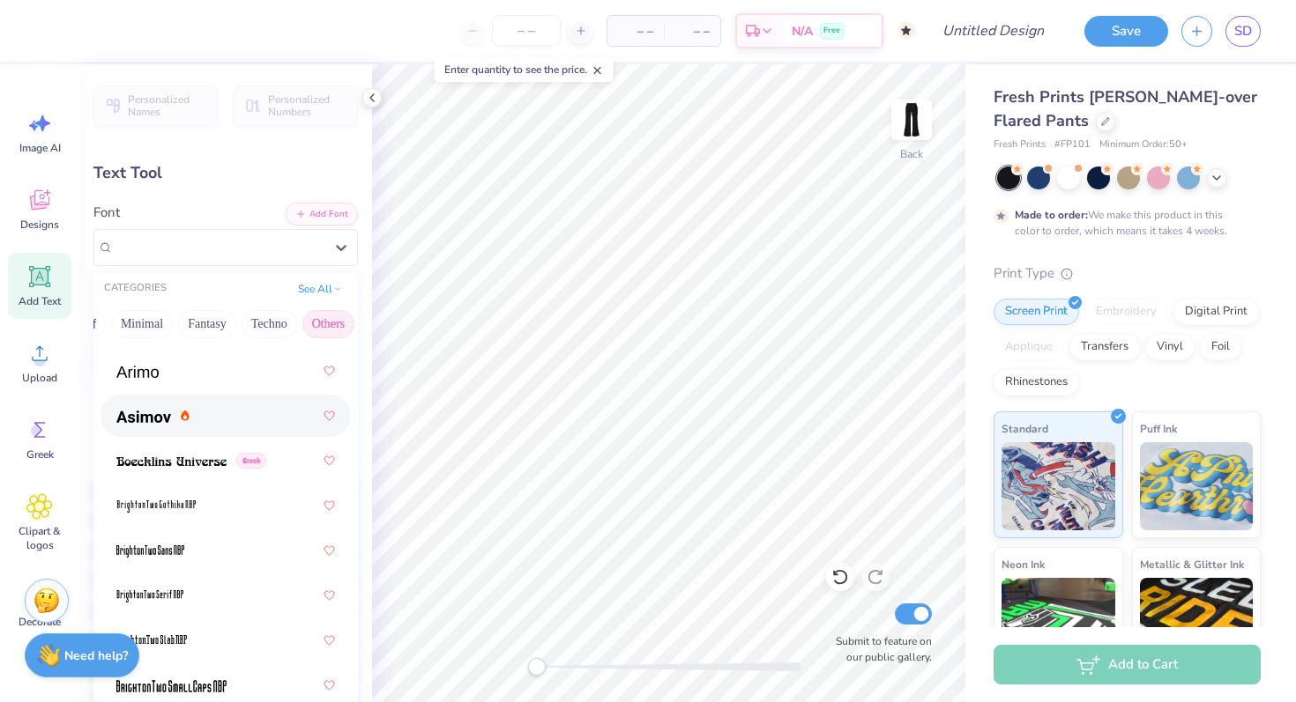
scroll to position [25, 0]
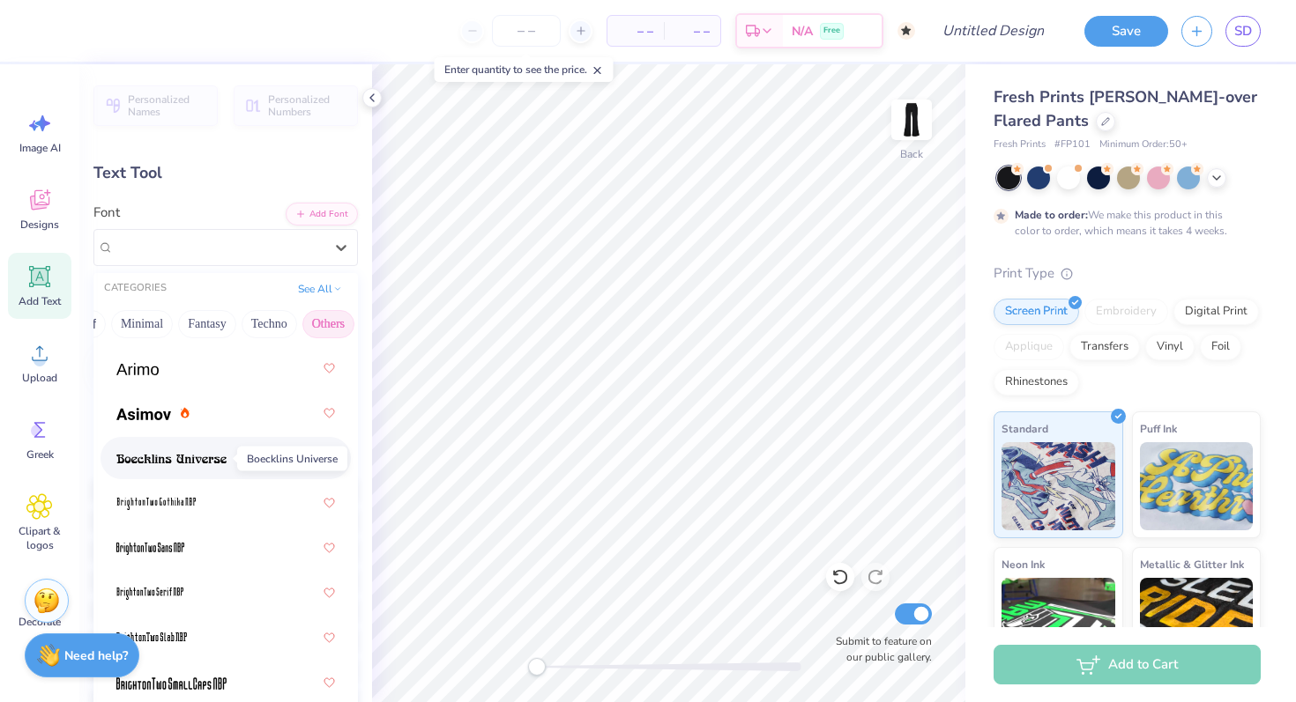
click at [207, 455] on img at bounding box center [171, 459] width 110 height 12
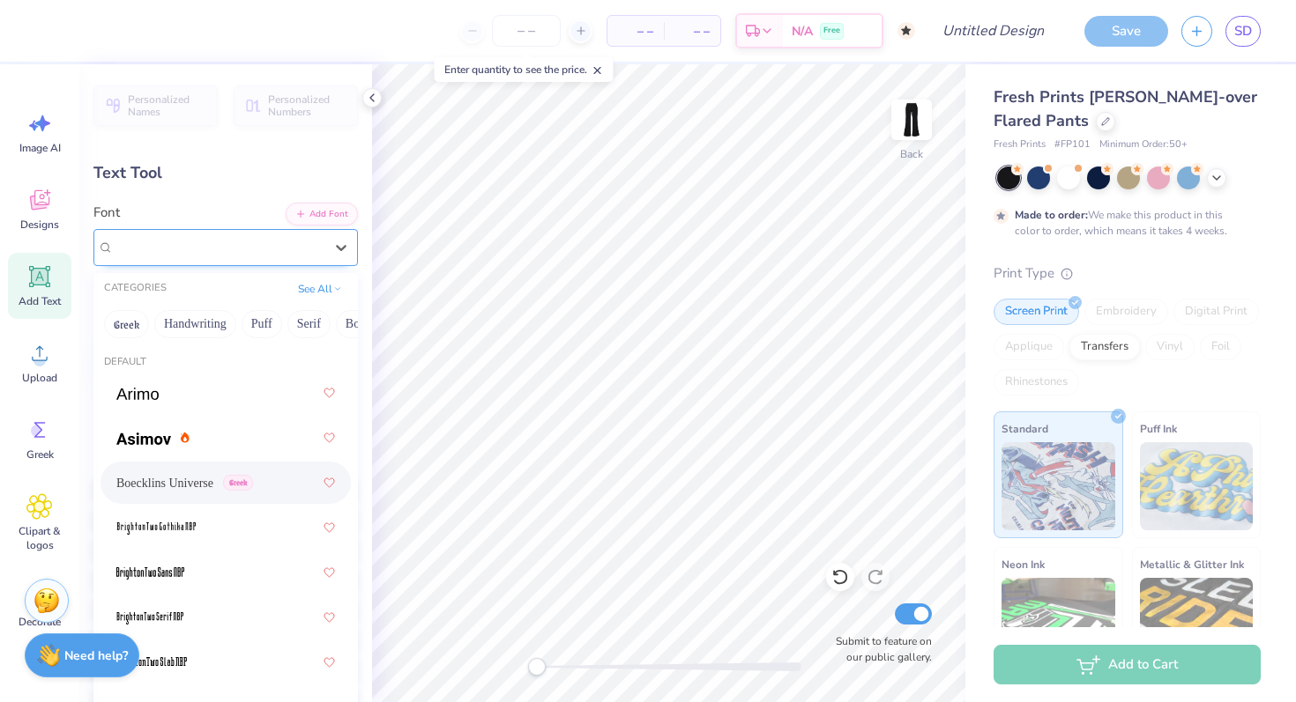
click at [306, 248] on div "Boecklins Universe Greek" at bounding box center [218, 247] width 213 height 27
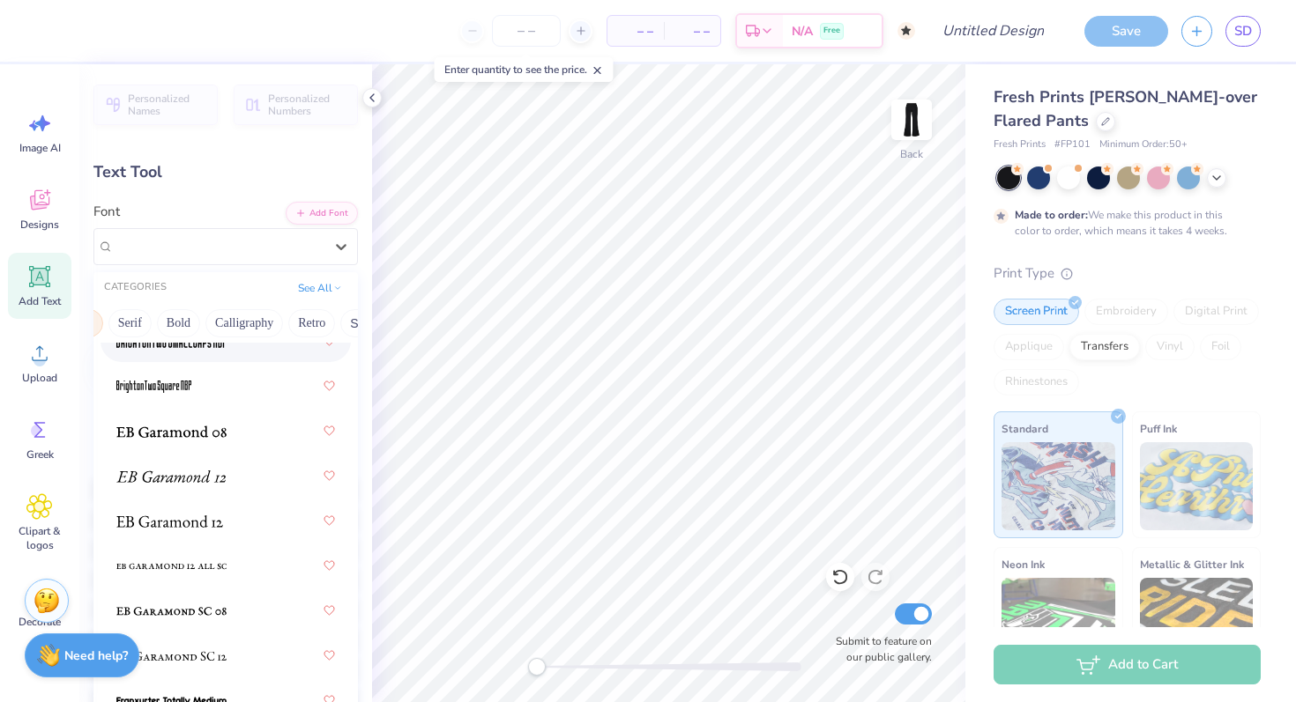
scroll to position [0, 207]
click at [154, 321] on button "Bold" at bounding box center [150, 323] width 43 height 28
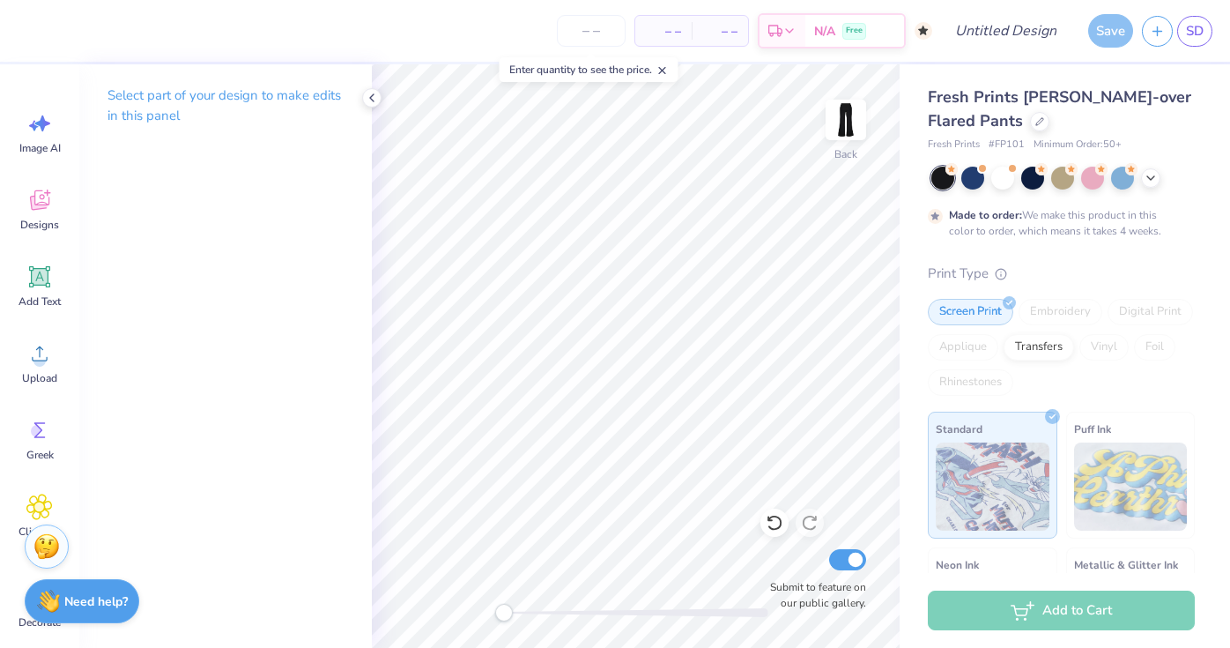
scroll to position [0, 3]
click at [73, 608] on div "Need help? Chat with us." at bounding box center [82, 598] width 115 height 44
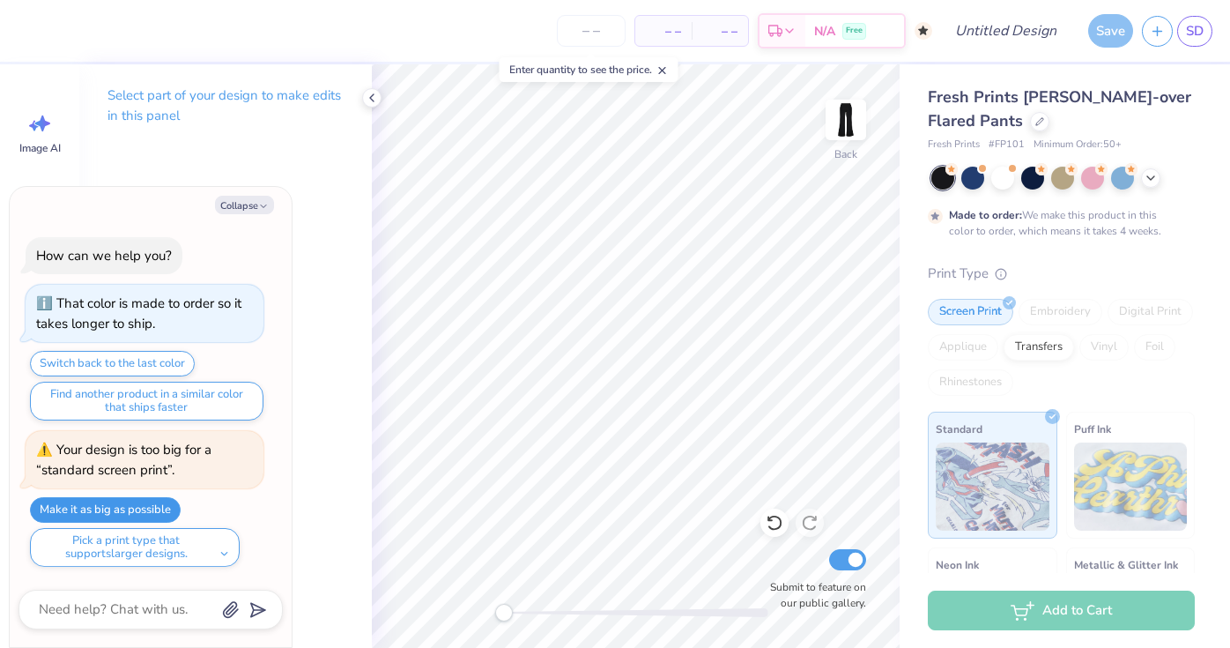
click at [108, 505] on button "Make it as big as possible" at bounding box center [105, 510] width 151 height 26
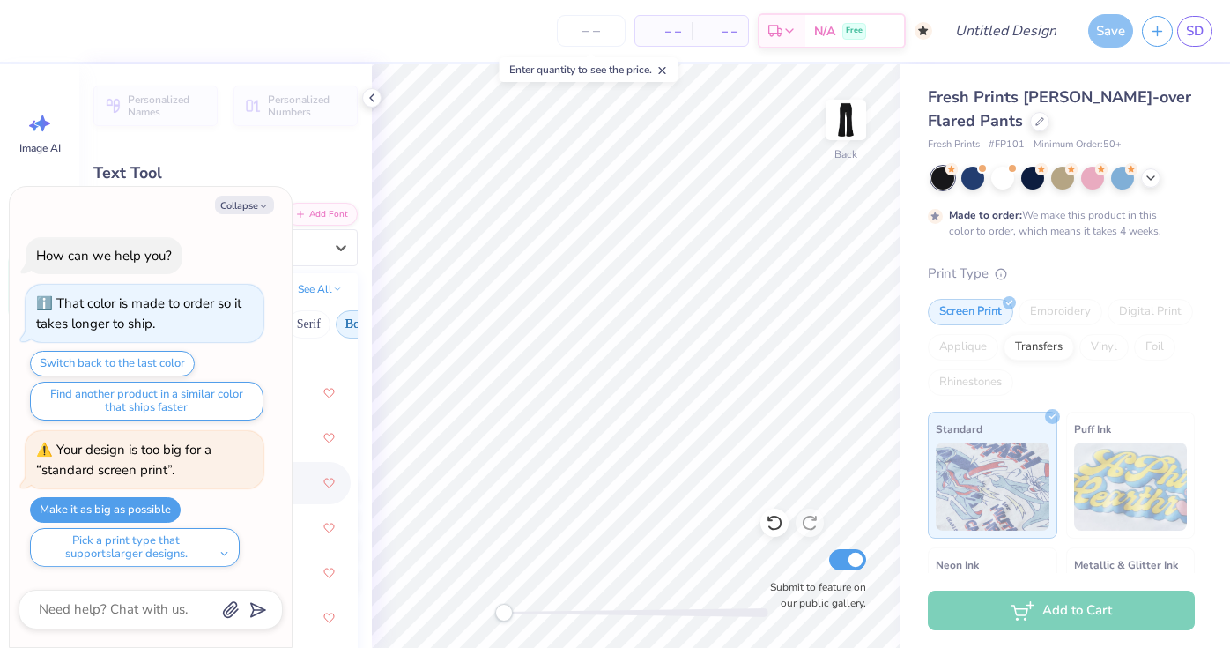
type textarea "x"
type input "0.0"
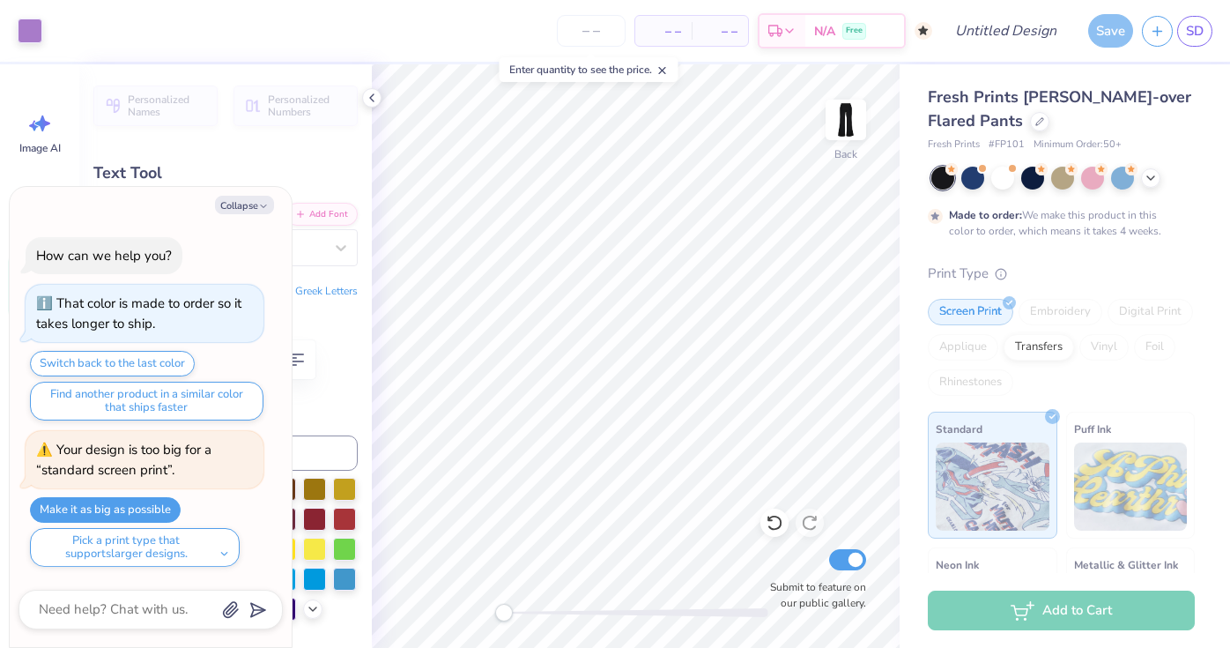
type textarea "x"
type input "88.7"
type textarea "x"
type input "87.2"
type textarea "x"
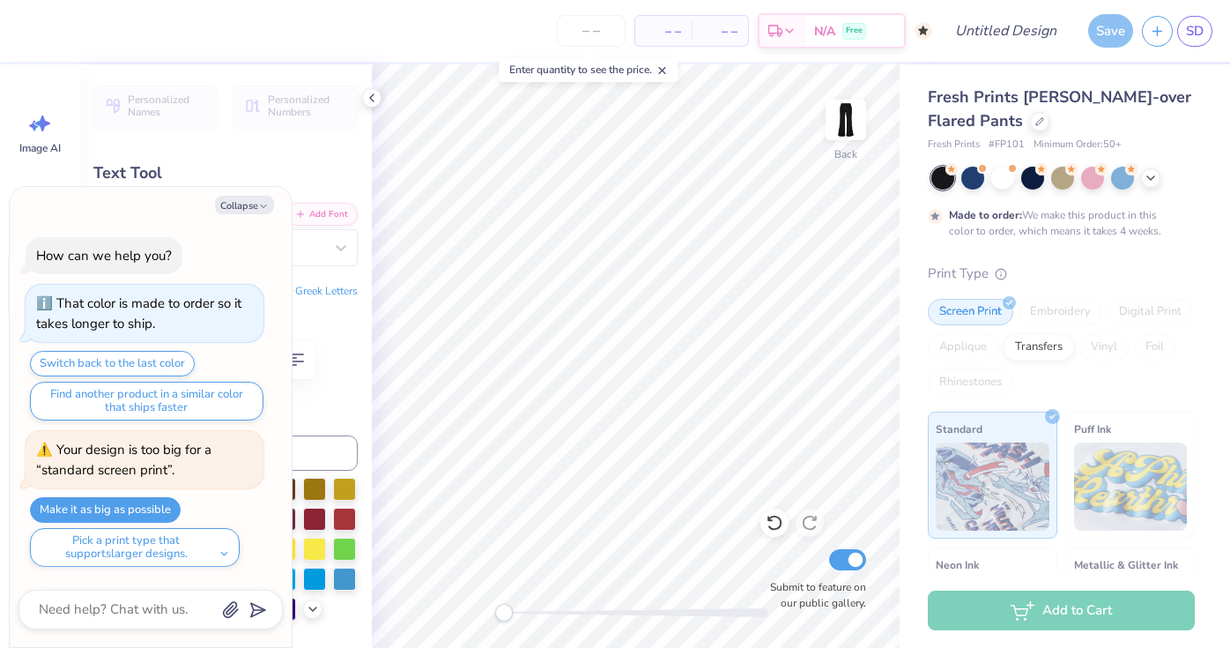
type input "0.0"
click at [238, 204] on button "Collapse" at bounding box center [244, 205] width 59 height 19
type textarea "x"
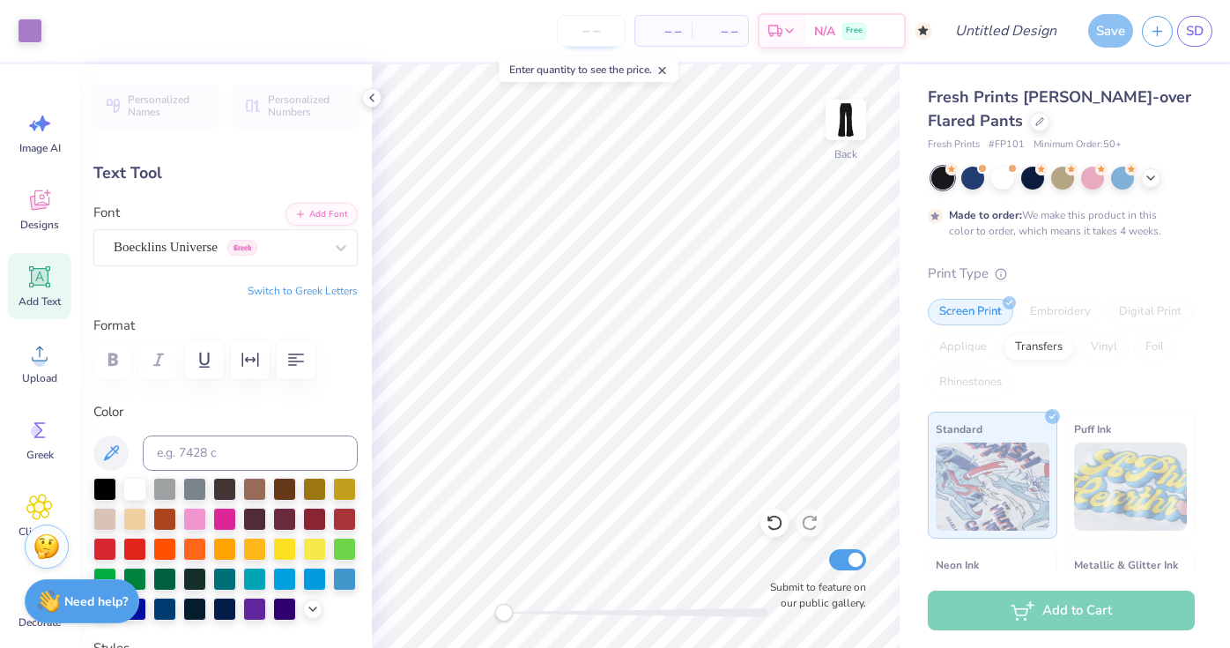
click at [595, 29] on input "number" at bounding box center [591, 31] width 69 height 32
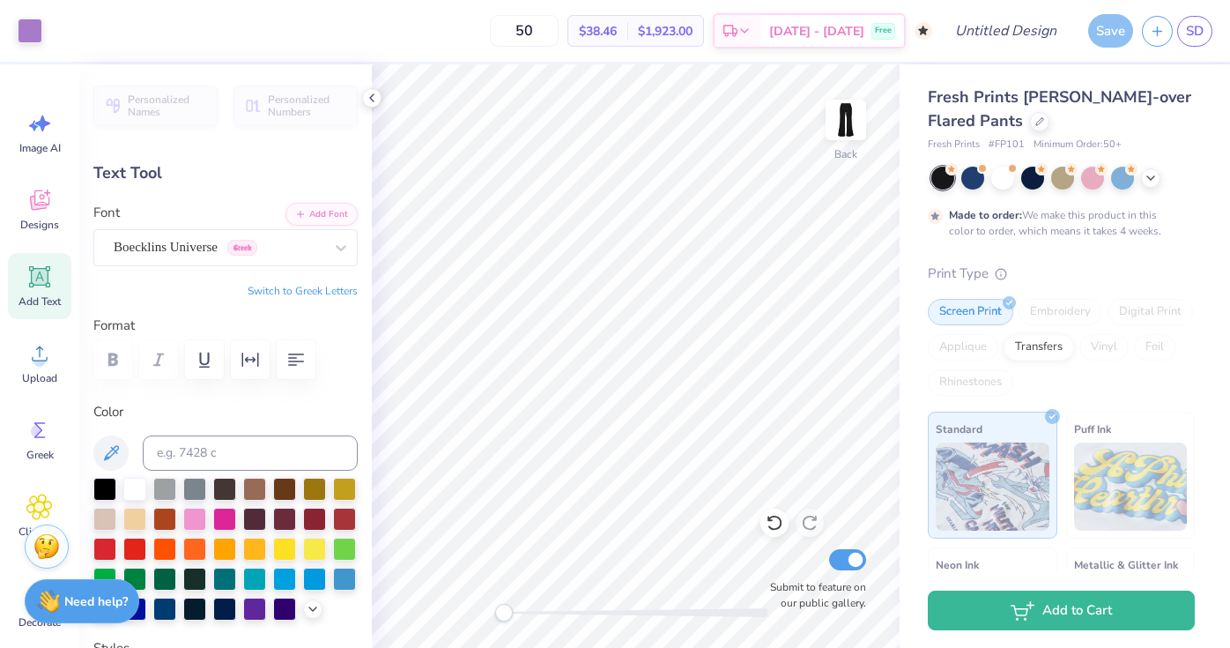
type input "50"
click at [1029, 34] on input "Design Title" at bounding box center [1028, 30] width 86 height 35
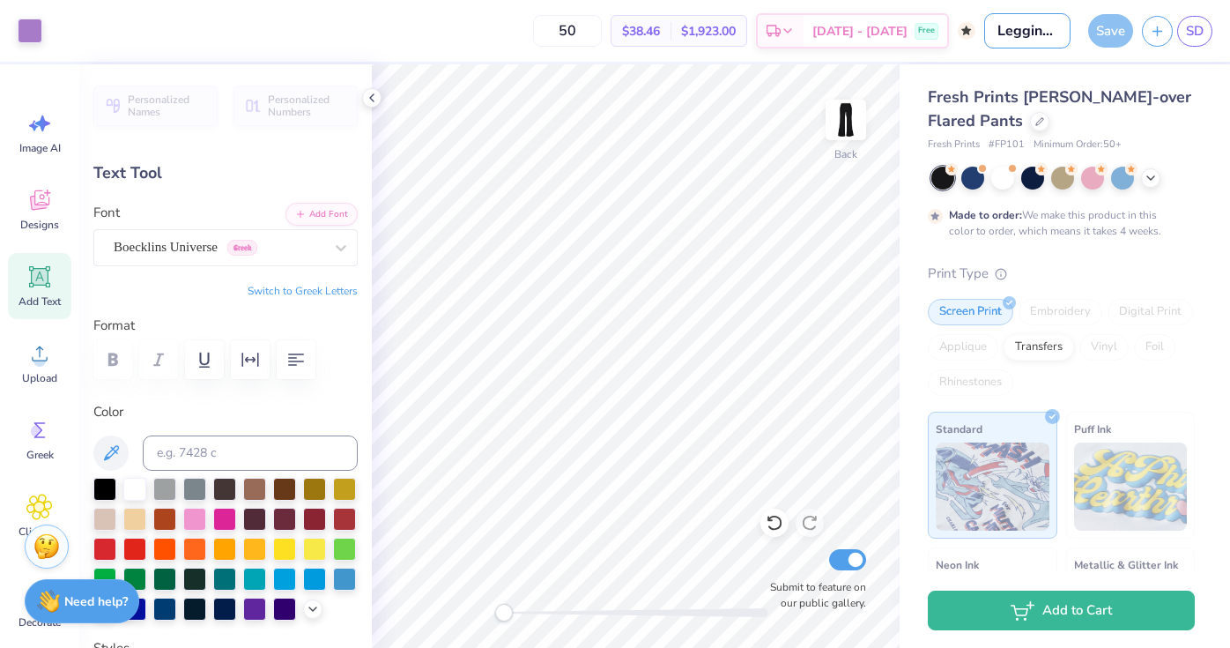
type input "Leggings"
click at [1118, 38] on div "Save" at bounding box center [1111, 30] width 45 height 33
click at [1114, 35] on div "Save" at bounding box center [1111, 30] width 45 height 33
click at [1115, 30] on div "Save" at bounding box center [1111, 30] width 45 height 33
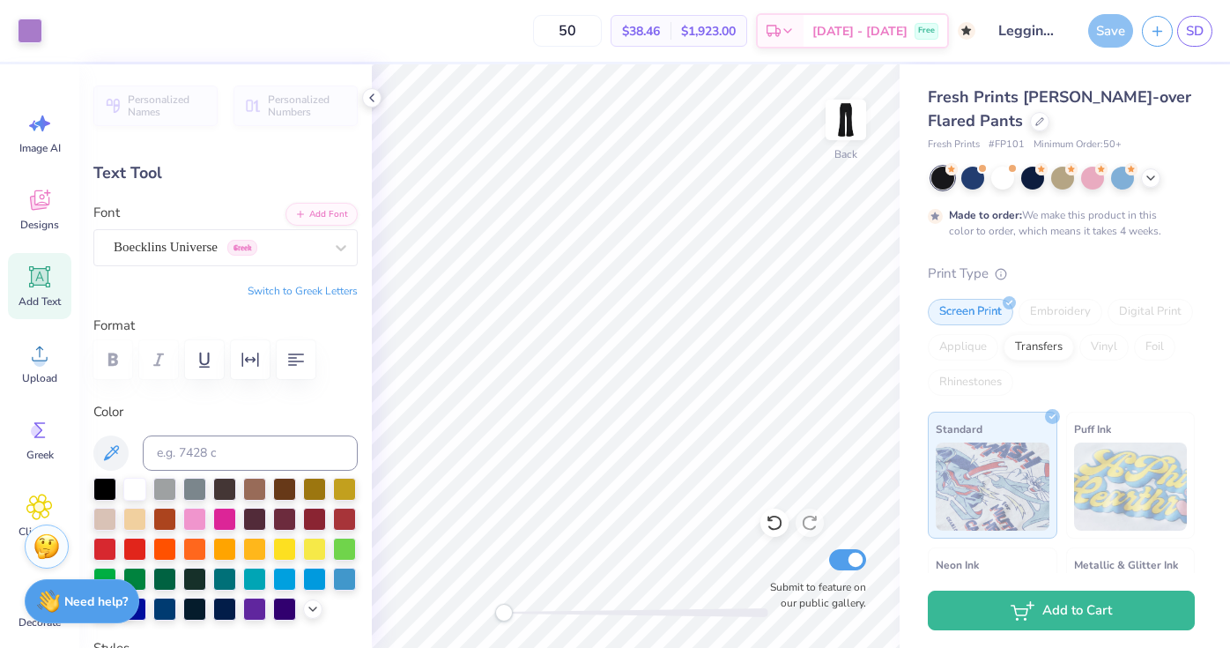
type input "3.15"
type input "18.39"
type input "8.24"
type input "87.2"
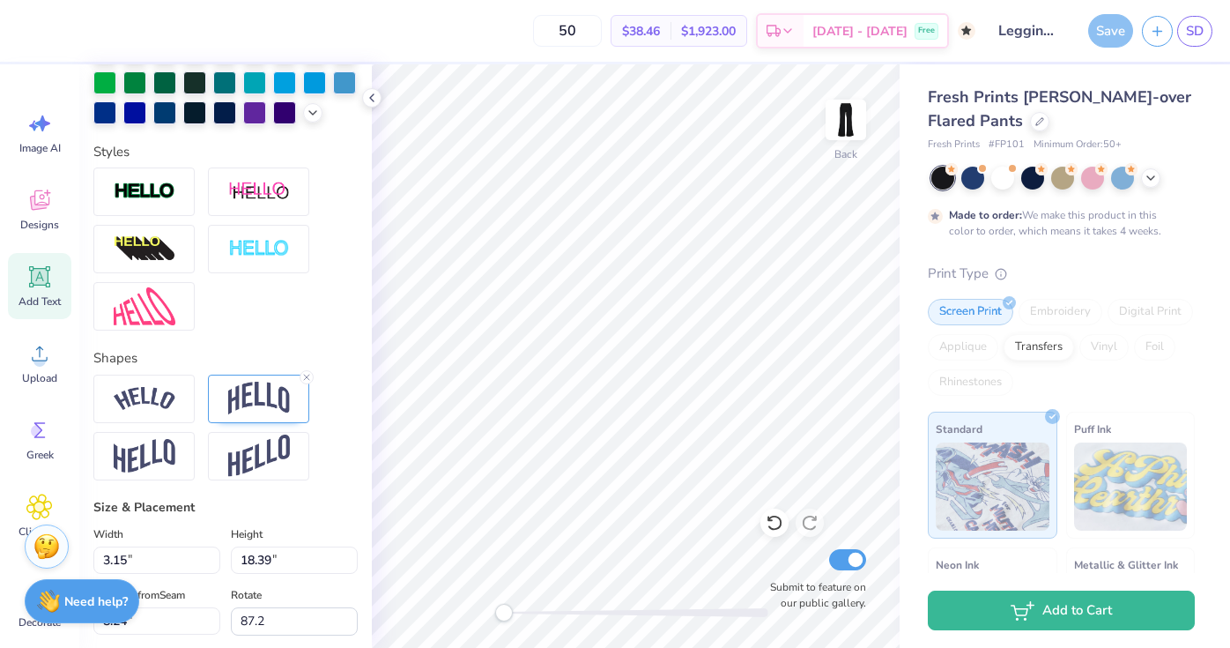
scroll to position [686, 0]
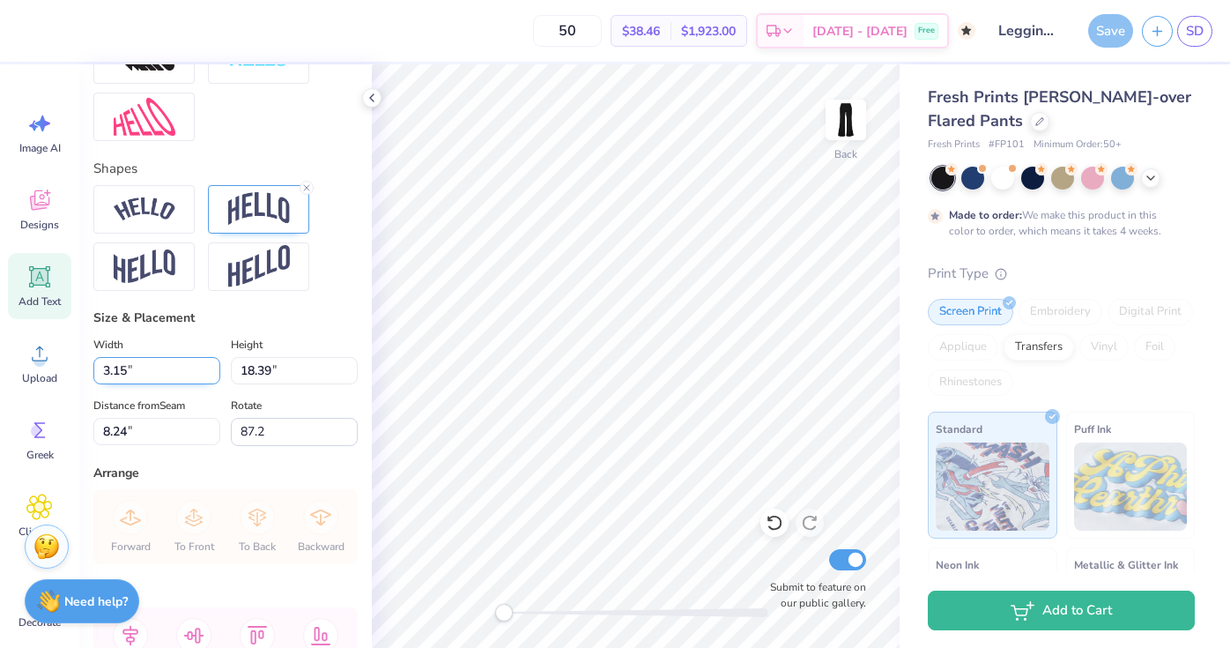
click at [180, 371] on input "3.15" at bounding box center [156, 370] width 127 height 27
drag, startPoint x: 181, startPoint y: 371, endPoint x: 84, endPoint y: 366, distance: 97.1
click at [84, 366] on div "Personalized Names Personalized Numbers Text Tool Add Font Font Boecklins Unive…" at bounding box center [225, 355] width 293 height 583
click at [304, 326] on div "Size & Placement Width 15 15 " Height 18.39 18.39 " Distance from Seam 8.24 8.2…" at bounding box center [225, 377] width 264 height 138
type input "3.08"
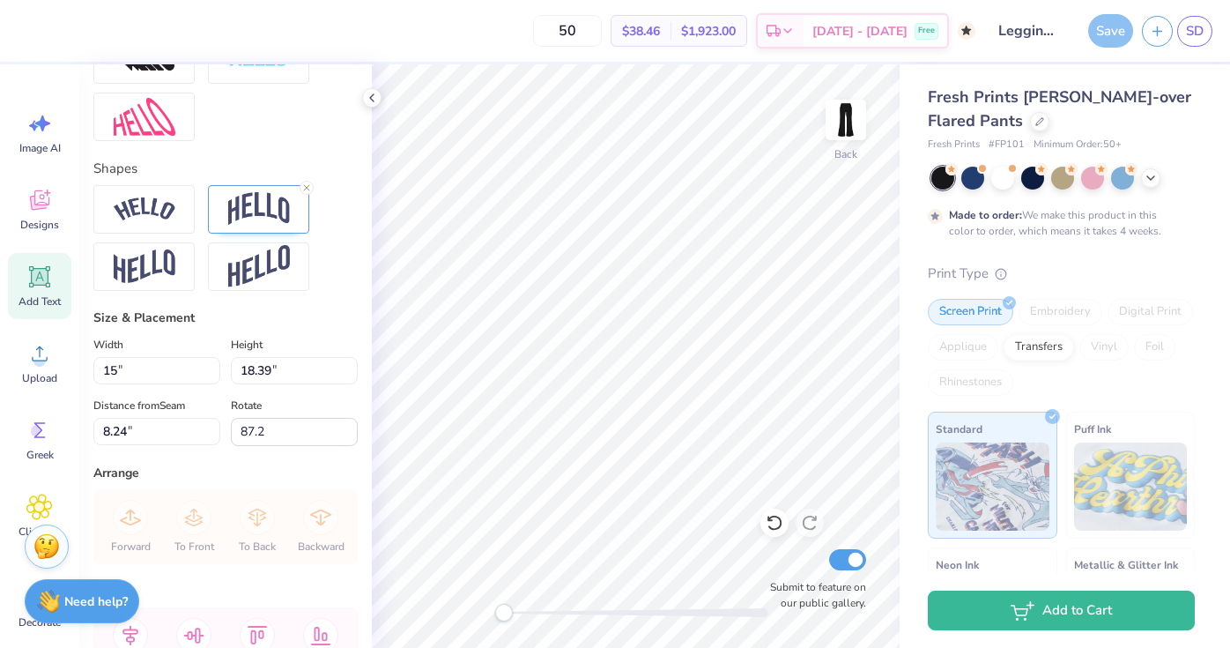
type input "18.00"
type input "8.43"
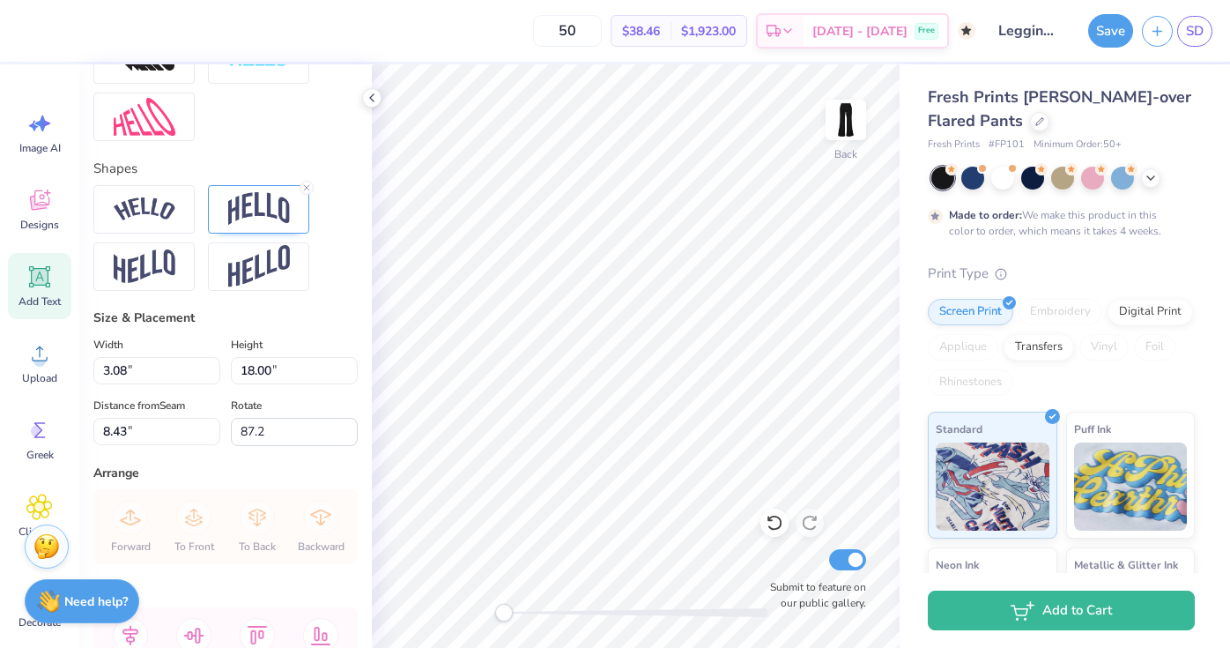
click at [1097, 46] on div "Save" at bounding box center [1111, 30] width 45 height 33
click at [1100, 41] on button "Save" at bounding box center [1111, 27] width 45 height 33
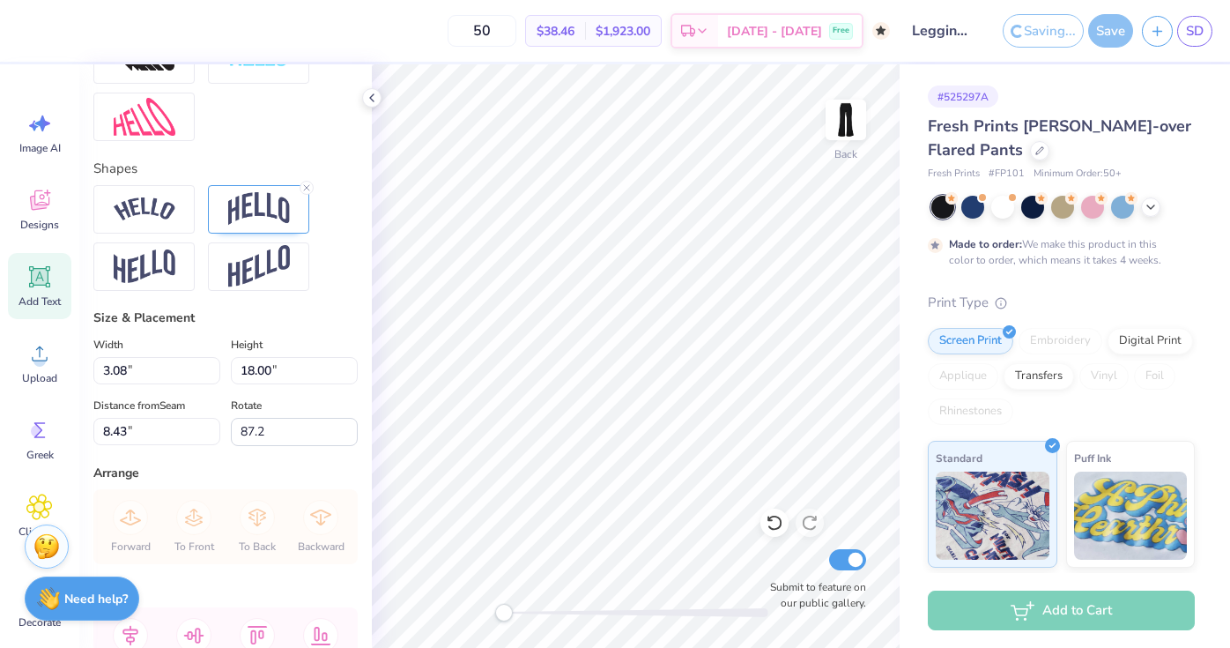
click at [102, 606] on strong "Need help?" at bounding box center [95, 599] width 63 height 17
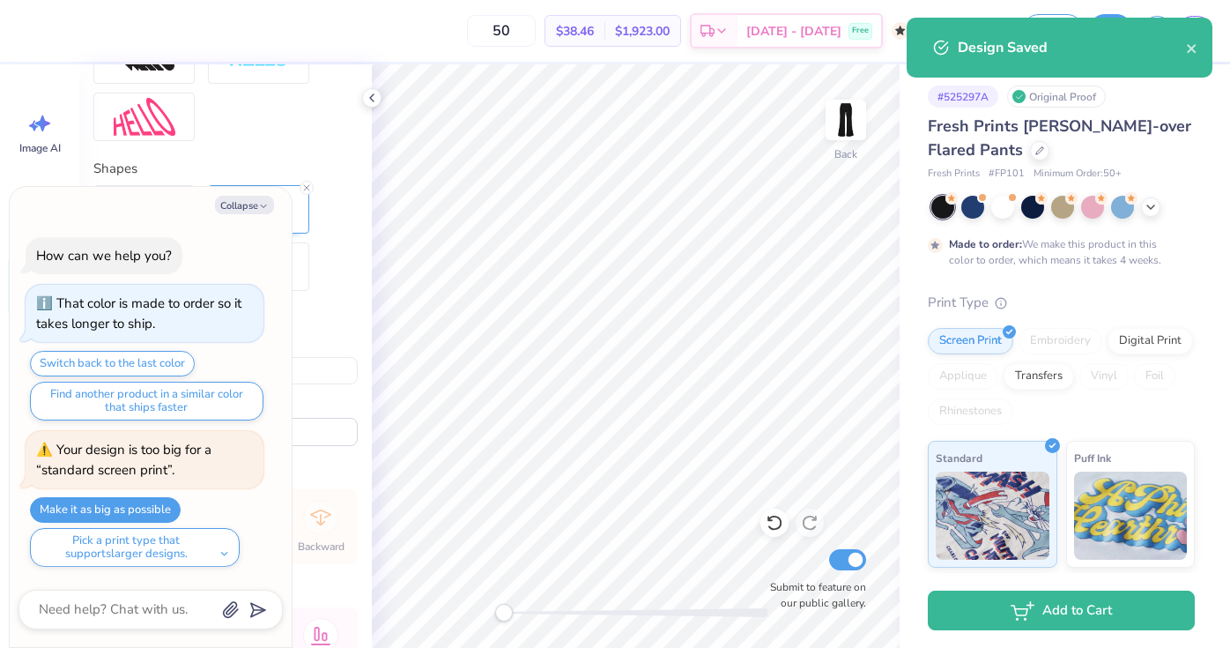
type textarea "x"
type input "0.0"
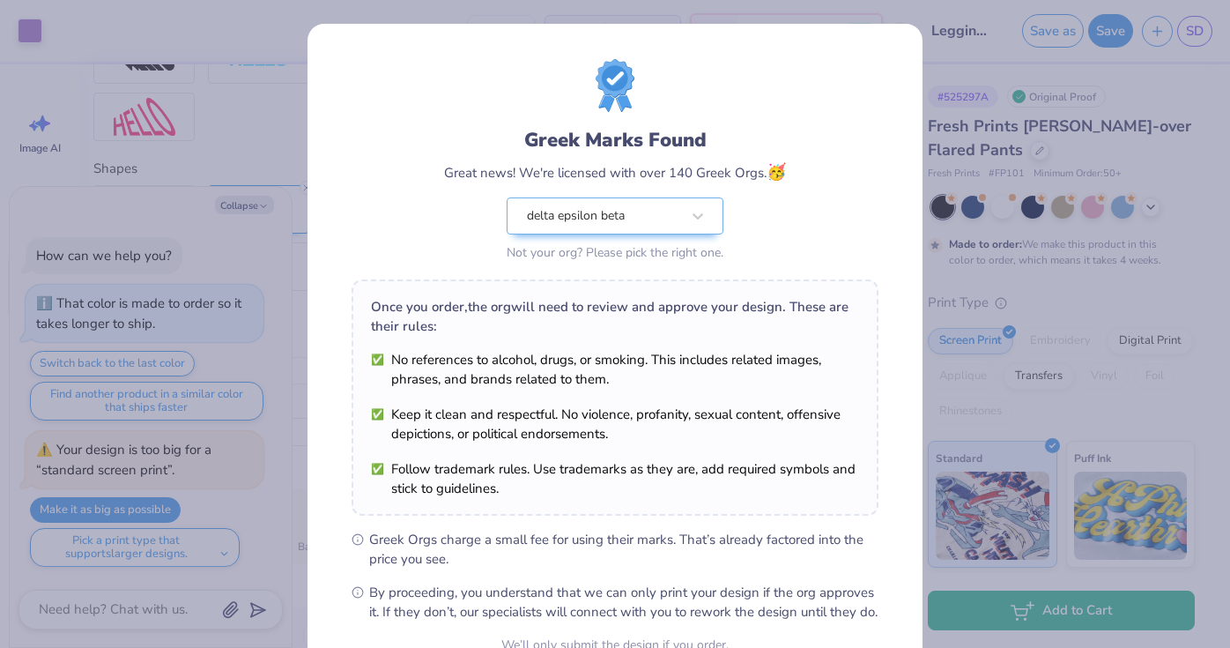
scroll to position [177, 0]
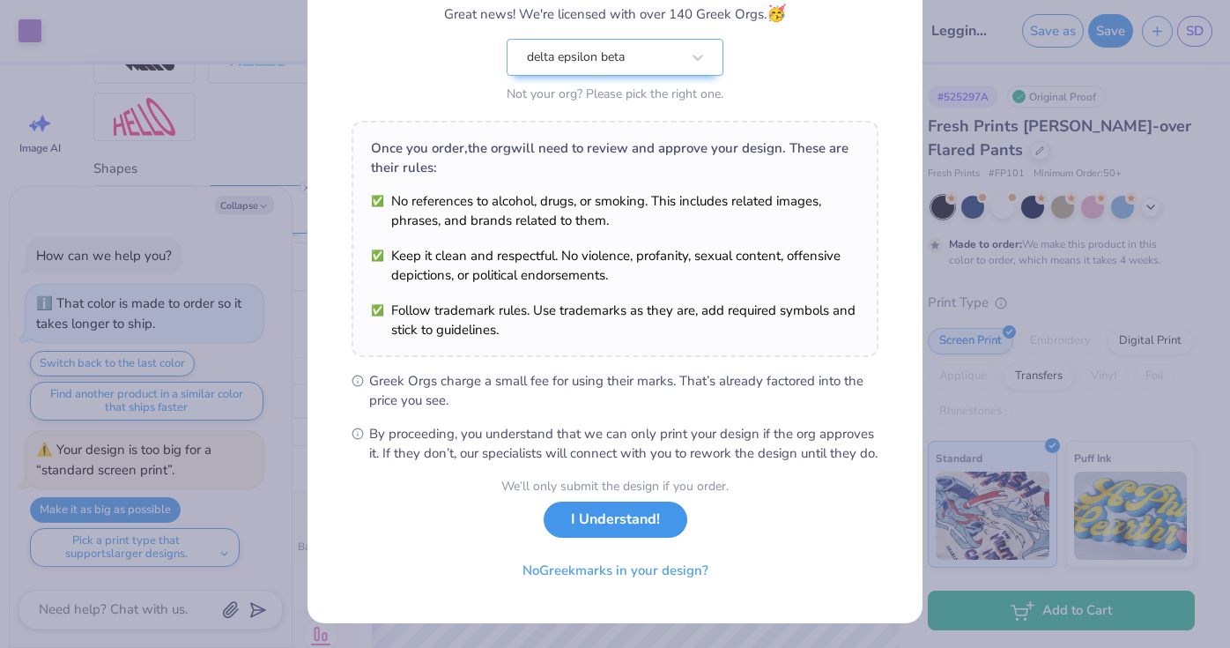
click at [618, 532] on button "I Understand!" at bounding box center [616, 520] width 144 height 36
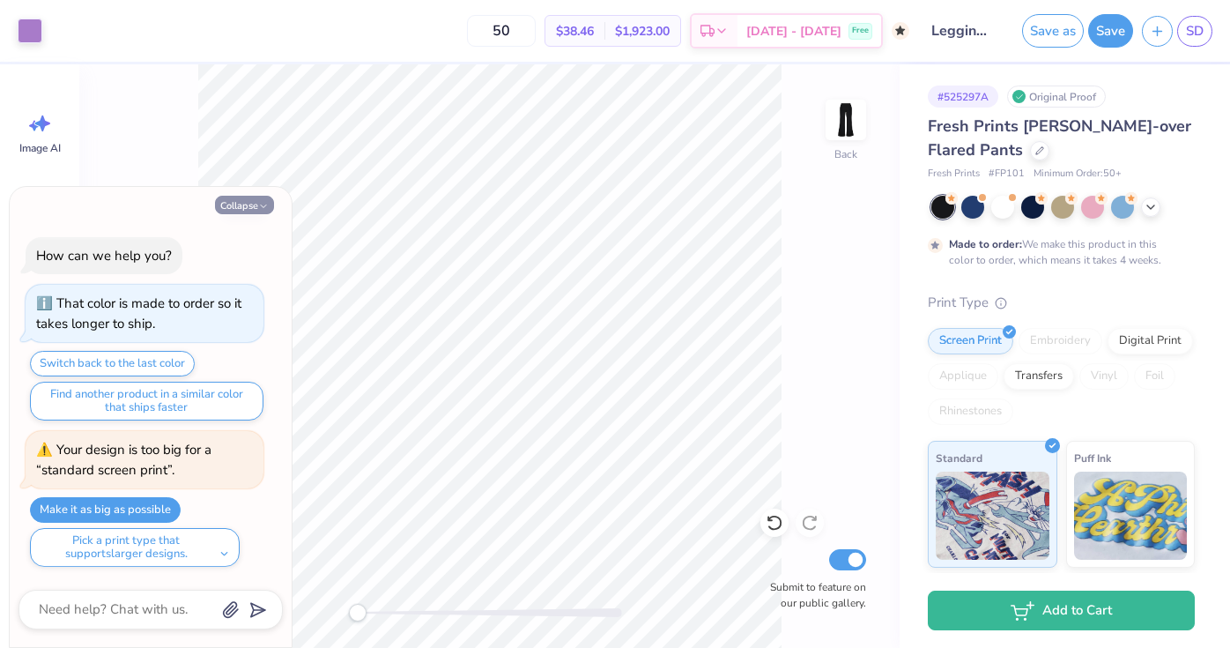
click at [242, 202] on button "Collapse" at bounding box center [244, 205] width 59 height 19
type textarea "x"
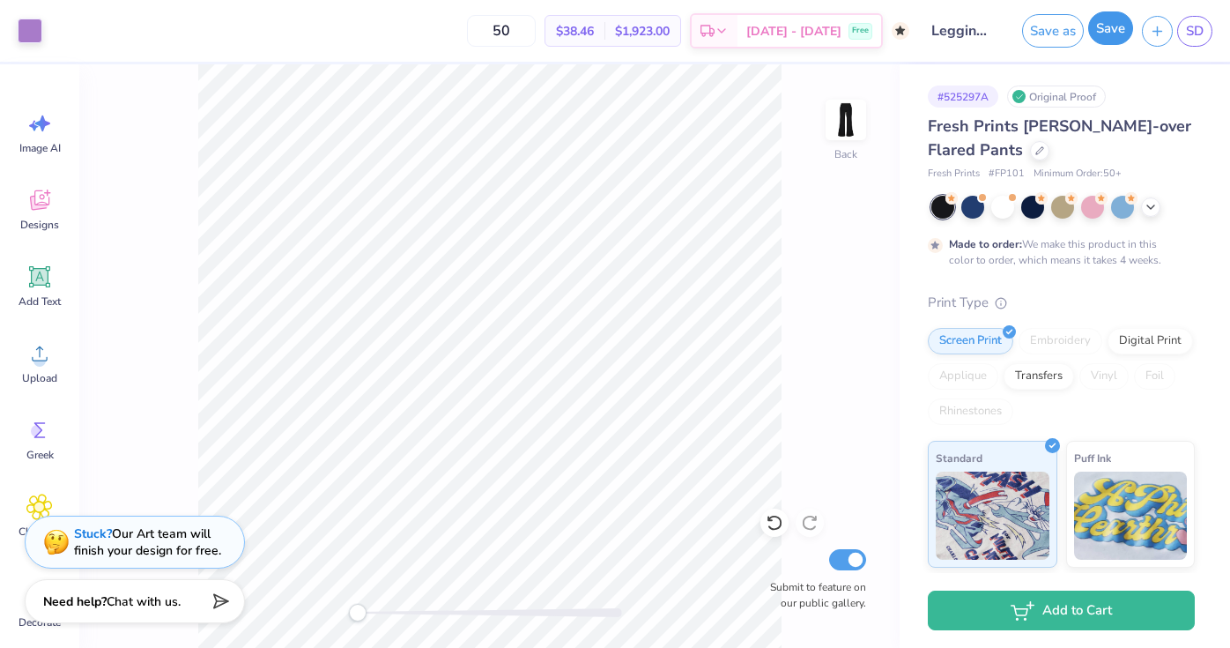
click at [1116, 27] on button "Save" at bounding box center [1111, 27] width 45 height 33
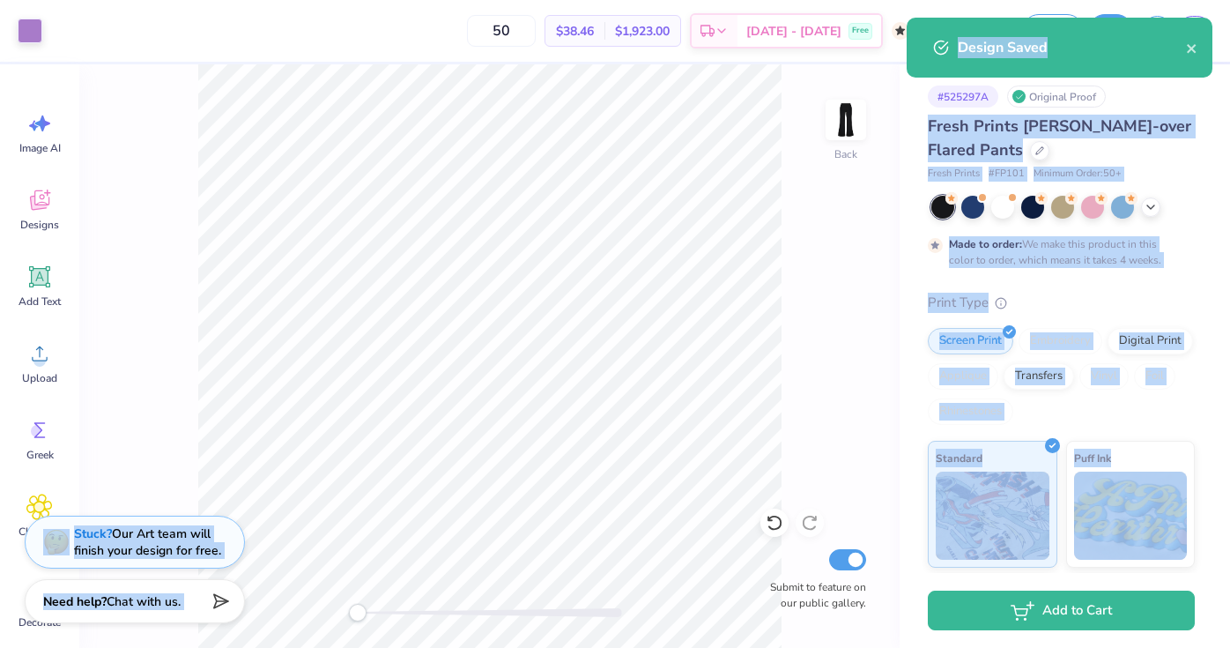
drag, startPoint x: 1154, startPoint y: 44, endPoint x: 1174, endPoint y: 108, distance: 66.6
click at [1175, 112] on div "Art colors 50 $38.46 Per Item $1,923.00 Total Est. Delivery [DATE] - [DATE] Fre…" at bounding box center [615, 324] width 1230 height 648
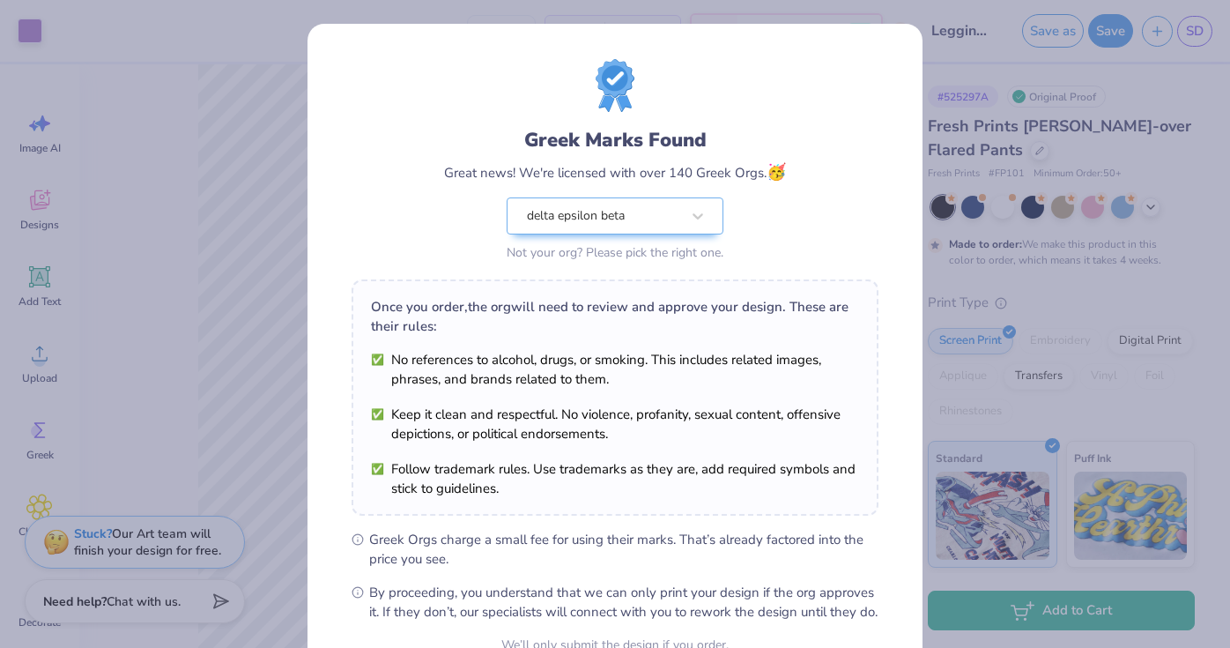
click at [933, 86] on div "Greek Marks Found Great news! We're licensed with over 140 Greek Orgs. 🥳 delta …" at bounding box center [615, 324] width 1230 height 648
click at [1146, 75] on div "Greek Marks Found Great news! We're licensed with over 140 Greek Orgs. 🥳 delta …" at bounding box center [615, 324] width 1230 height 648
click at [1207, 44] on div "Greek Marks Found Great news! We're licensed with over 140 Greek Orgs. 🥳 delta …" at bounding box center [615, 324] width 1230 height 648
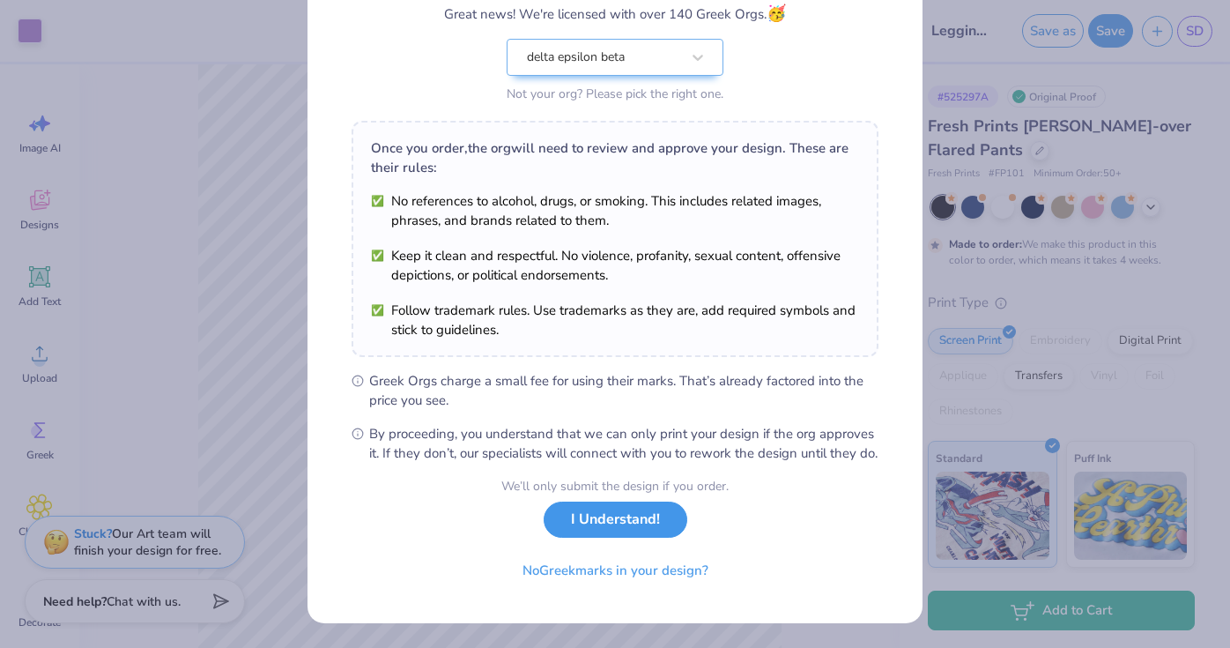
click at [646, 528] on button "I Understand!" at bounding box center [616, 520] width 144 height 36
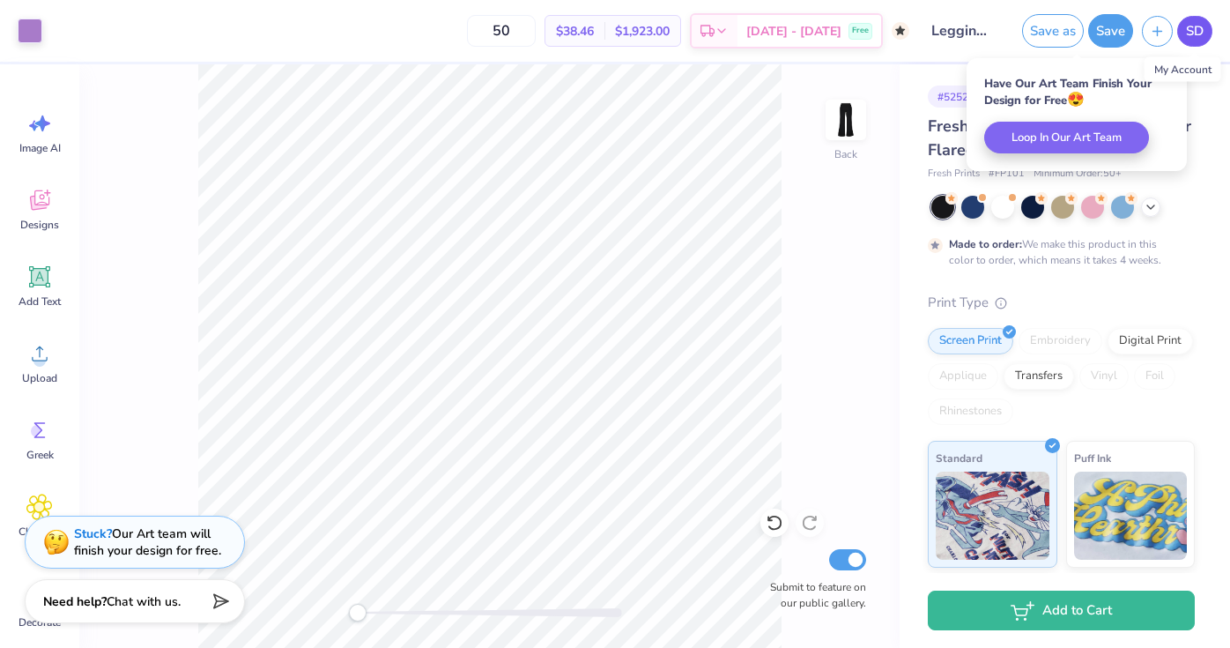
click at [1194, 18] on link "SD" at bounding box center [1195, 31] width 35 height 31
